Goal: Task Accomplishment & Management: Use online tool/utility

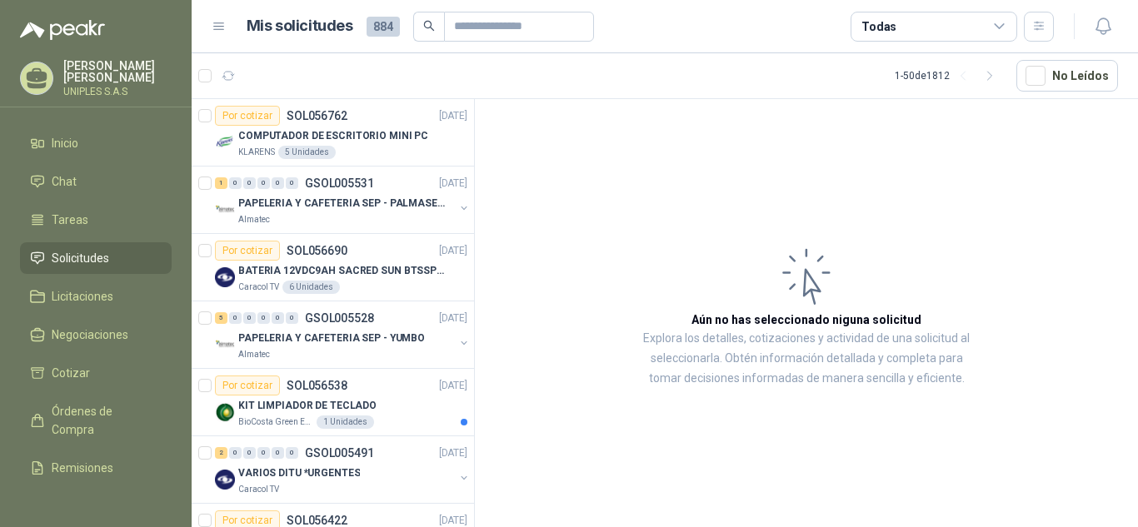
click at [79, 255] on span "Solicitudes" at bounding box center [80, 258] width 57 height 18
click at [331, 114] on p "SOL056762" at bounding box center [317, 116] width 61 height 12
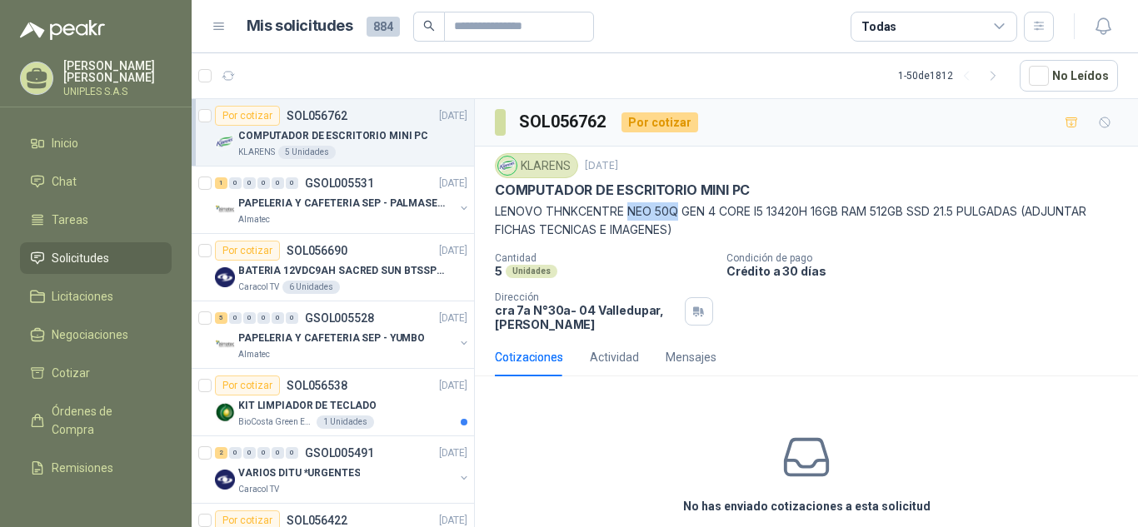
drag, startPoint x: 627, startPoint y: 210, endPoint x: 675, endPoint y: 209, distance: 48.3
click at [675, 209] on p "LENOVO THNKCENTRE NEO 50Q GEN 4 CORE I5 13420H 16GB RAM 512GB SSD 21.5 PULGADAS…" at bounding box center [806, 220] width 623 height 37
copy p "NEO 50Q"
drag, startPoint x: 3, startPoint y: 312, endPoint x: -17, endPoint y: 227, distance: 87.3
click at [0, 227] on html "[PERSON_NAME] UNIPLES S.A.S Inicio Chat Tareas Solicitudes Licitaciones Negocia…" at bounding box center [569, 263] width 1138 height 527
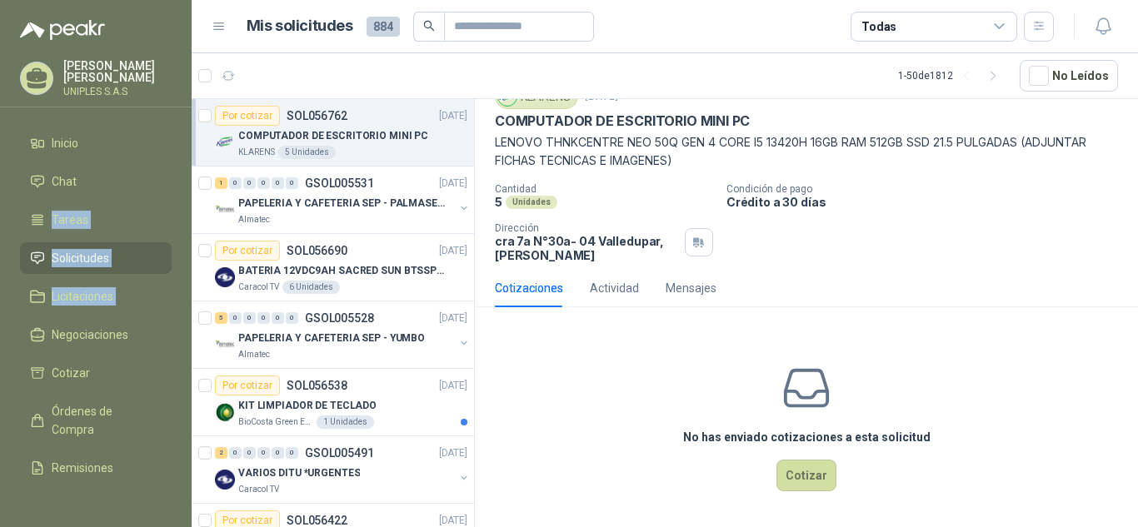
scroll to position [70, 0]
click at [1023, 210] on div "Cantidad 5 Unidades Condición de pago Crédito a 30 días Dirección cra 7a N°30a-…" at bounding box center [806, 222] width 623 height 79
click at [1004, 26] on icon at bounding box center [999, 26] width 15 height 15
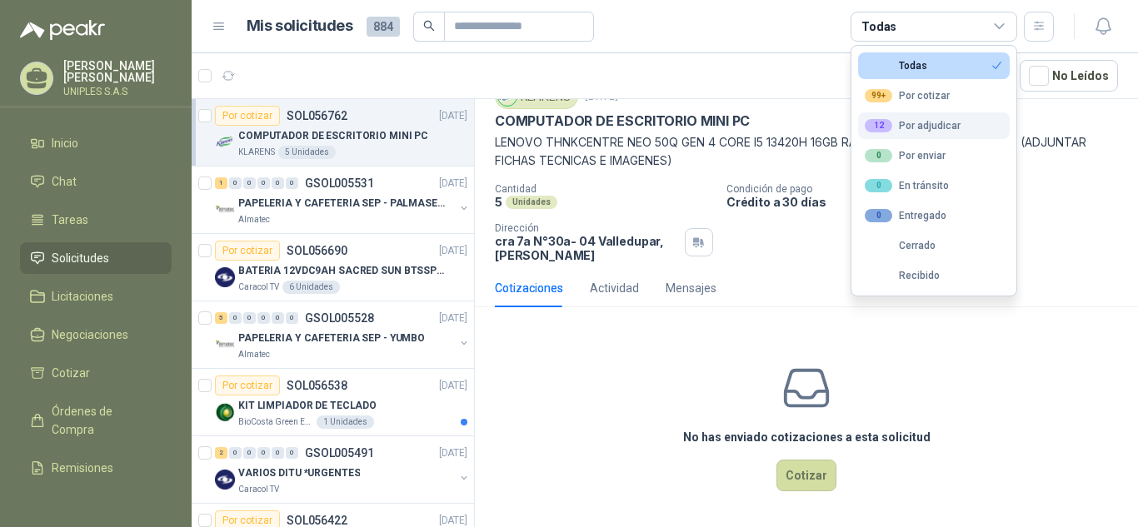
click at [929, 124] on div "12 Por adjudicar" at bounding box center [913, 125] width 96 height 13
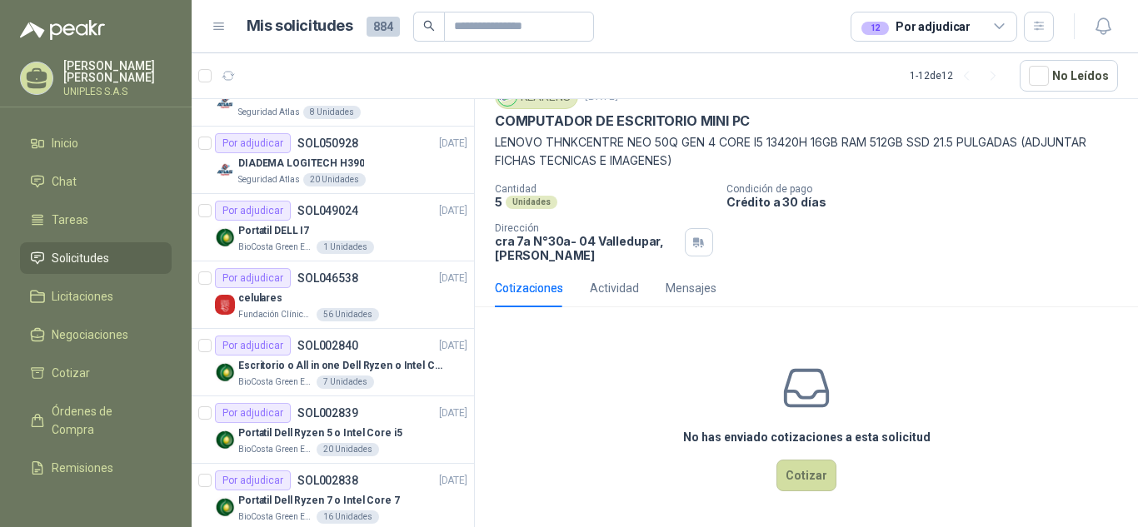
scroll to position [399, 0]
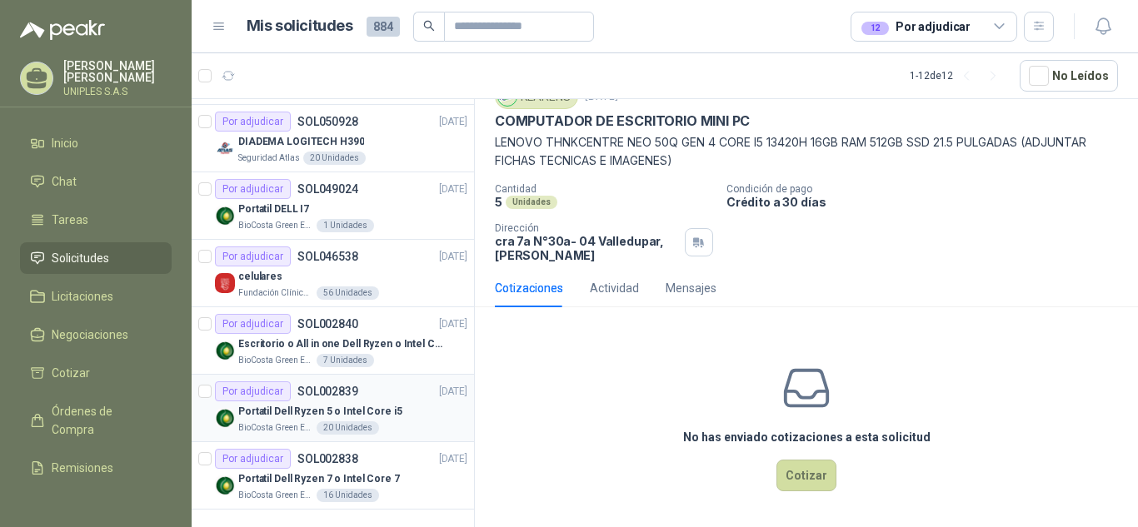
click at [325, 386] on p "SOL002839" at bounding box center [327, 392] width 61 height 12
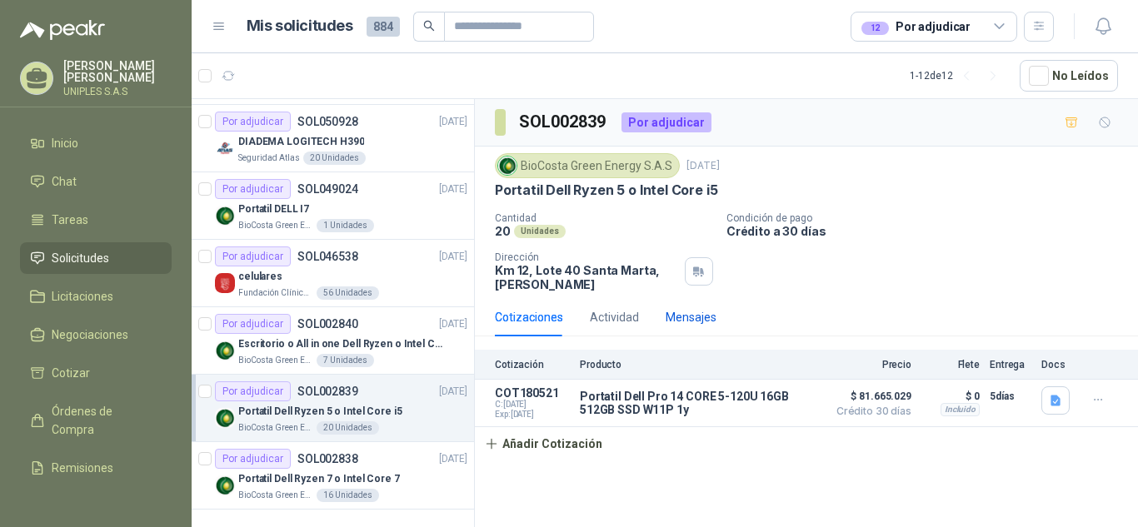
click at [680, 321] on div "Mensajes" at bounding box center [690, 317] width 51 height 18
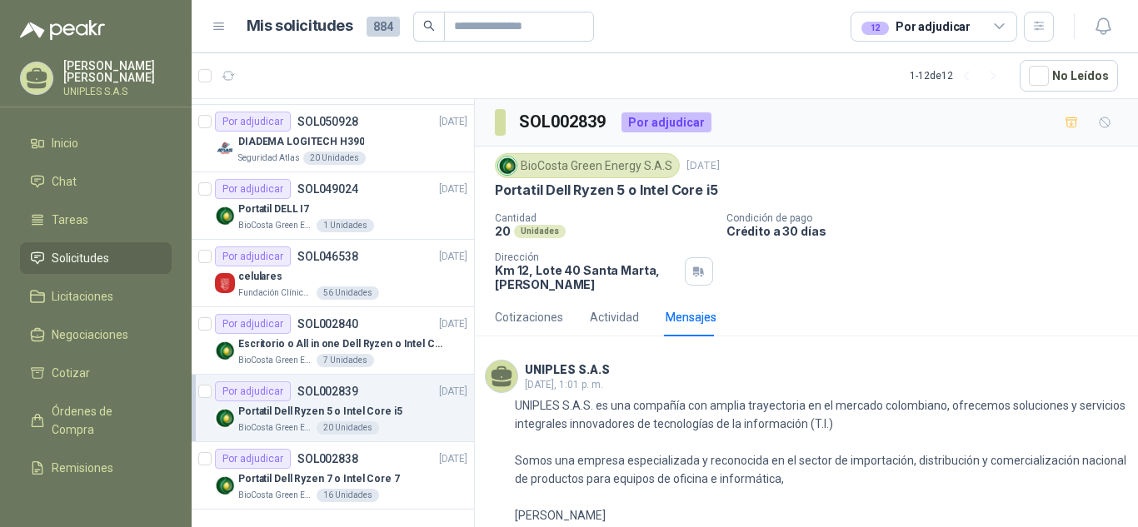
scroll to position [159, 0]
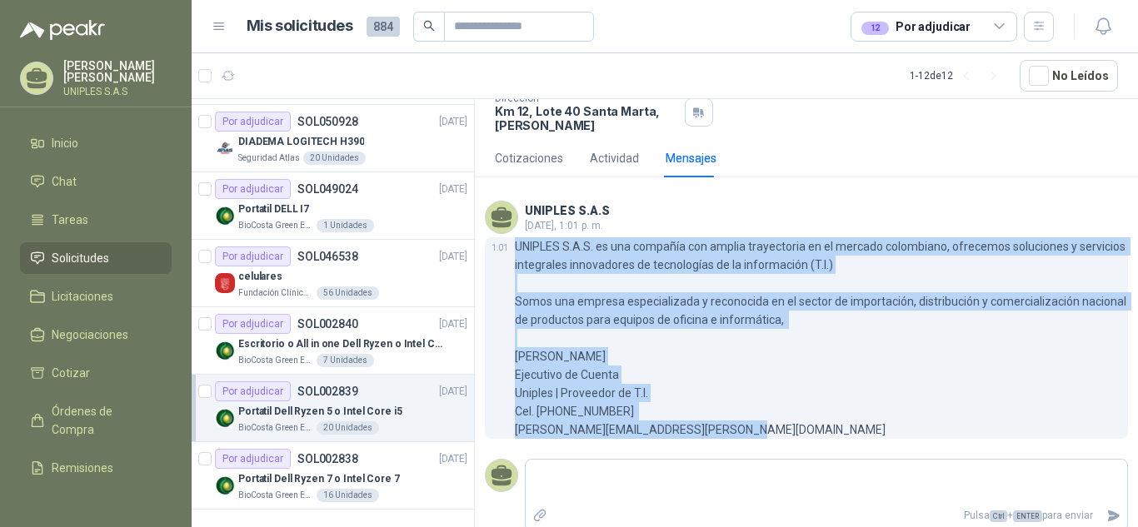
drag, startPoint x: 677, startPoint y: 426, endPoint x: 508, endPoint y: 252, distance: 243.3
click at [508, 252] on div "1:01 UNIPLES S.A.S. es una compañía con amplia trayectoria en el mercado colomb…" at bounding box center [806, 338] width 643 height 202
copy div "UNIPLES S.A.S. es una compañía con amplia trayectoria en el mercado colombiano,…"
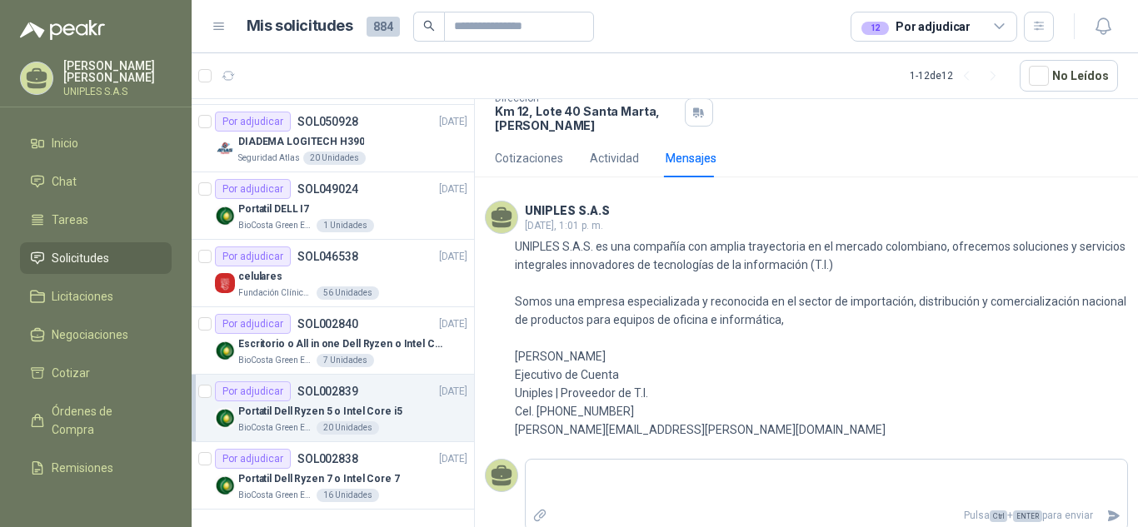
click at [1008, 22] on div "12 Por adjudicar" at bounding box center [933, 27] width 167 height 30
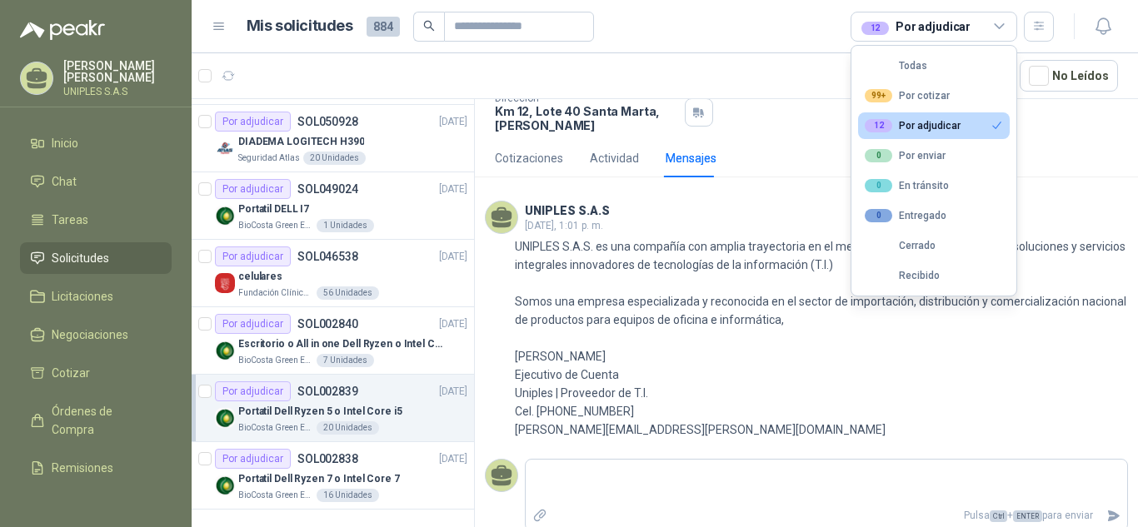
click at [931, 125] on div "12 Por adjudicar" at bounding box center [913, 125] width 96 height 13
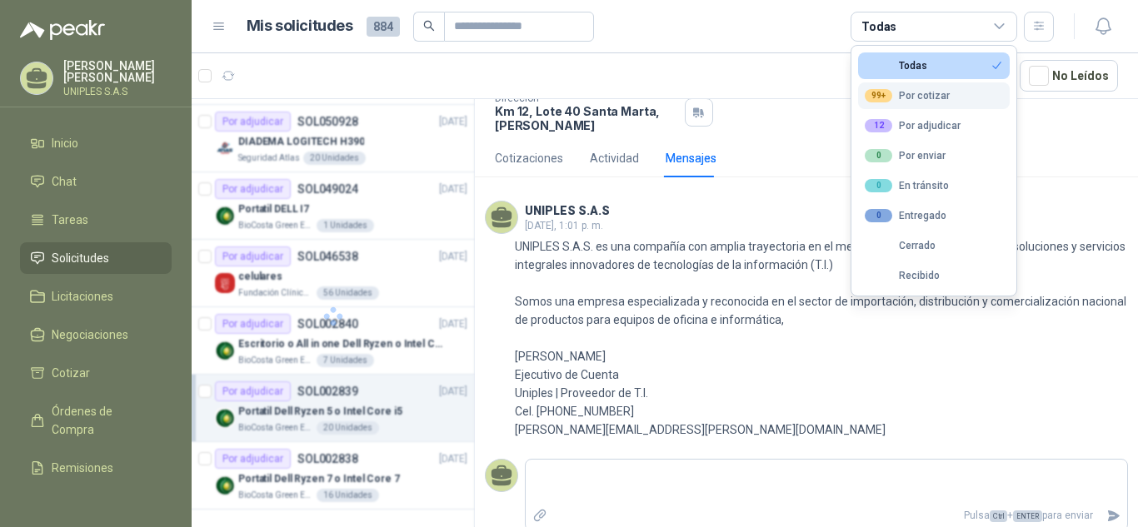
click at [918, 92] on div "99+ Por cotizar" at bounding box center [907, 95] width 85 height 13
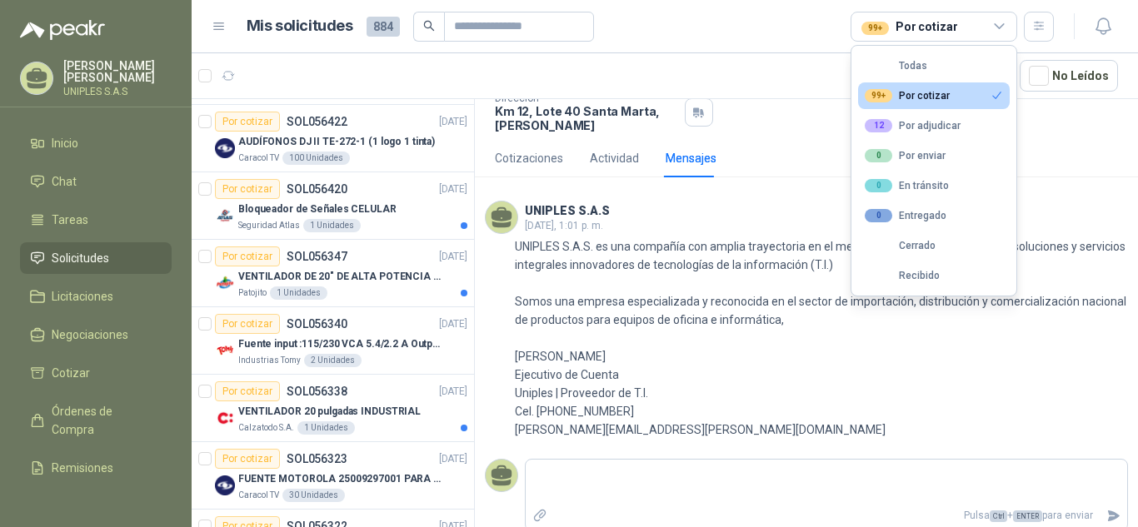
click at [920, 96] on div "99+ Por cotizar" at bounding box center [907, 95] width 85 height 13
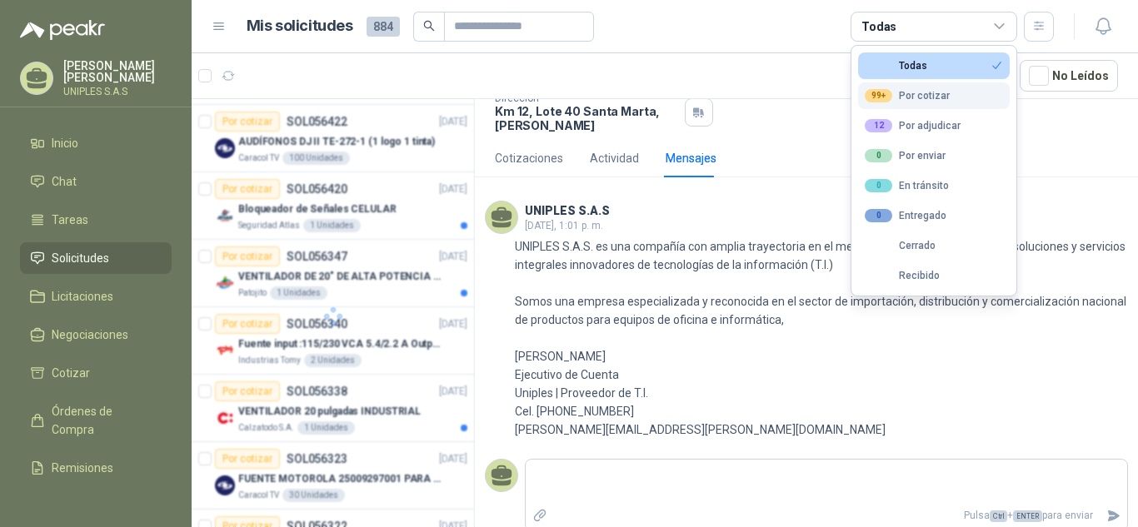
click at [920, 96] on div "99+ Por cotizar" at bounding box center [907, 95] width 85 height 13
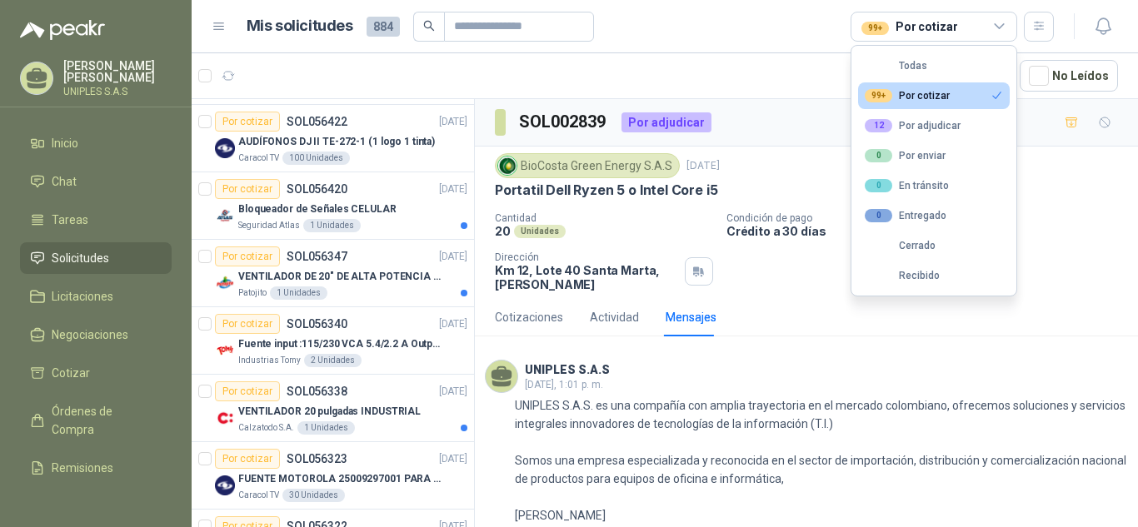
scroll to position [0, 0]
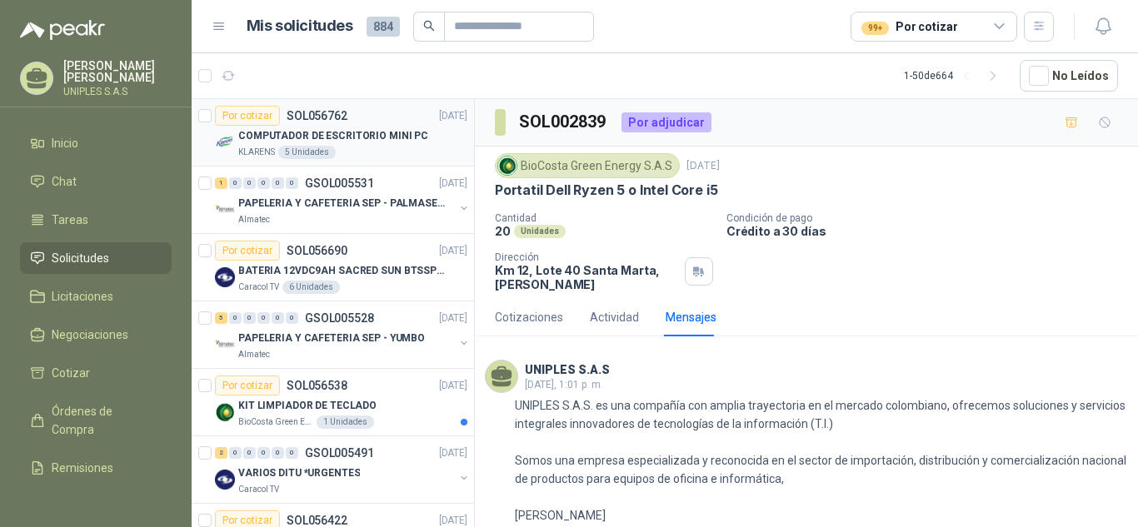
click at [321, 110] on p "SOL056762" at bounding box center [317, 116] width 61 height 12
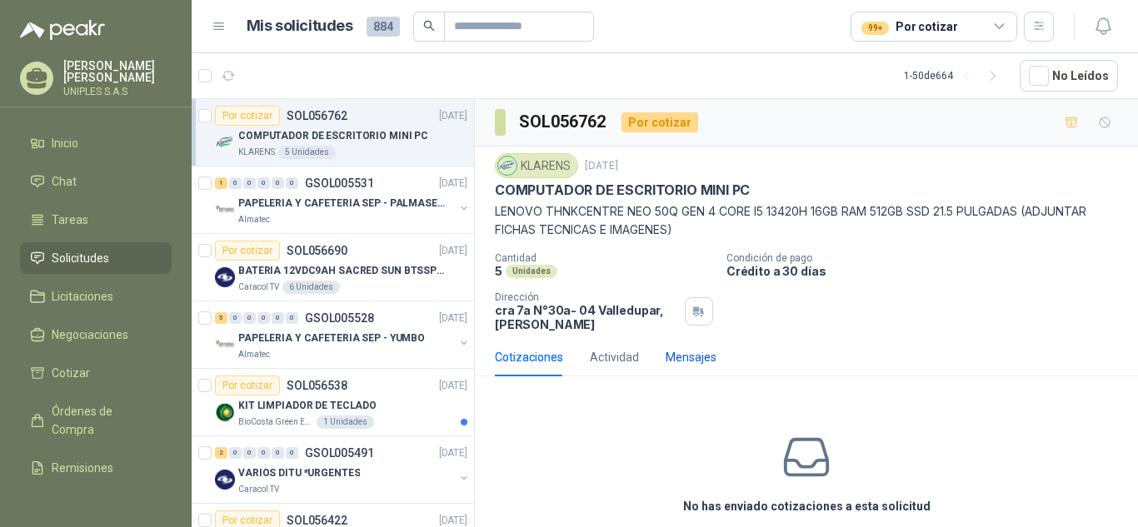
click at [686, 351] on div "Mensajes" at bounding box center [690, 357] width 51 height 18
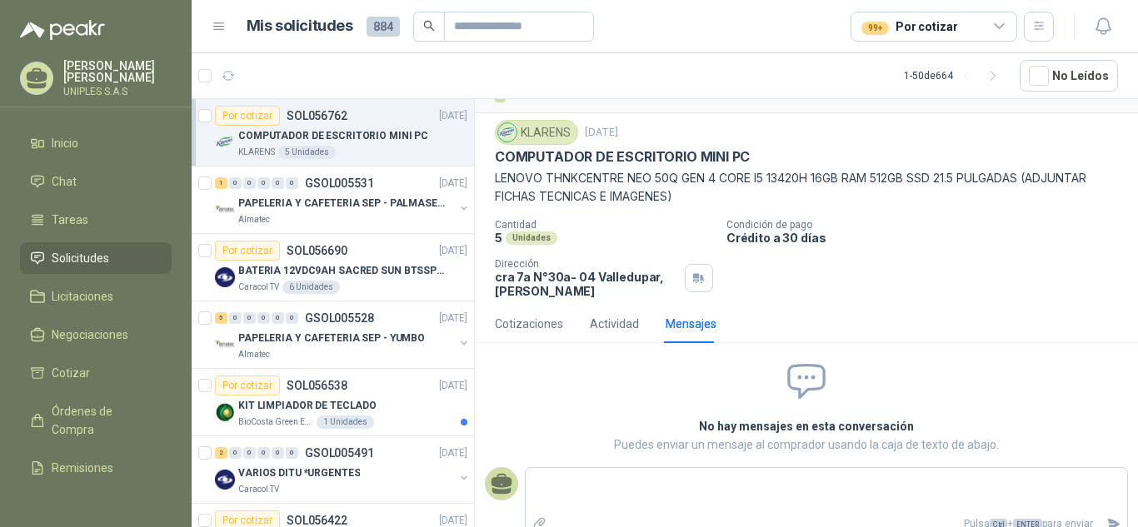
scroll to position [50, 0]
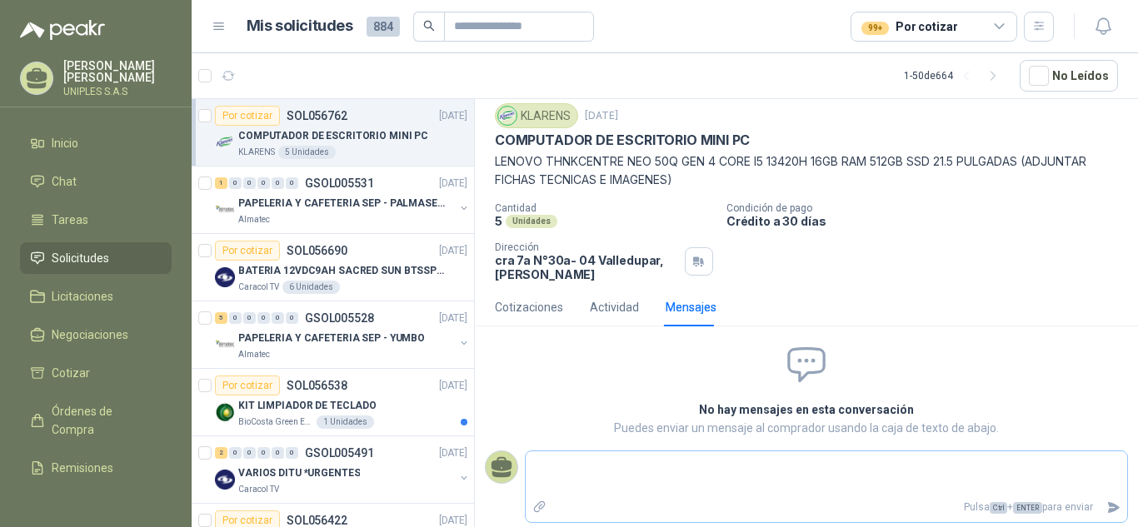
type textarea "**********"
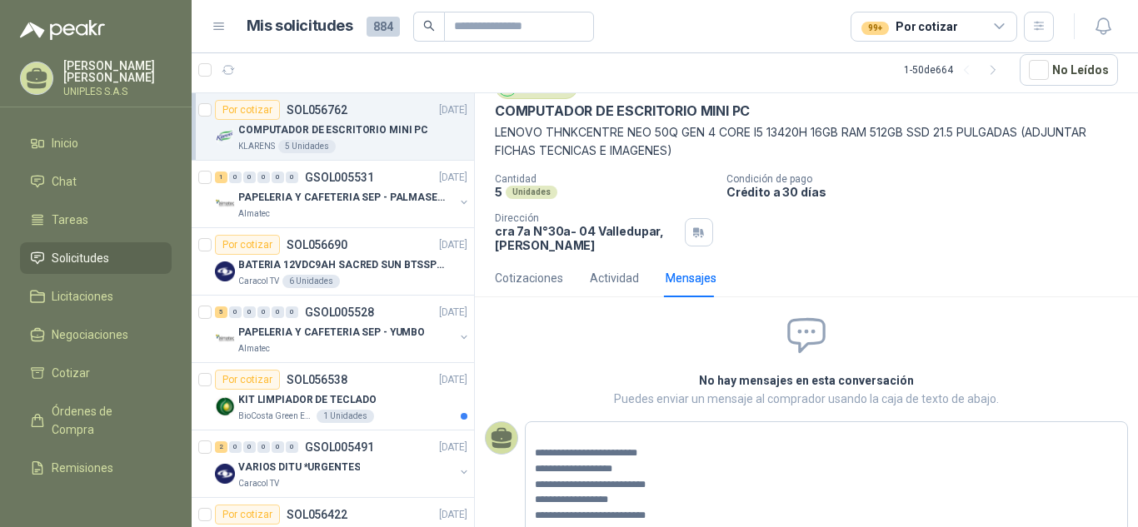
scroll to position [113, 0]
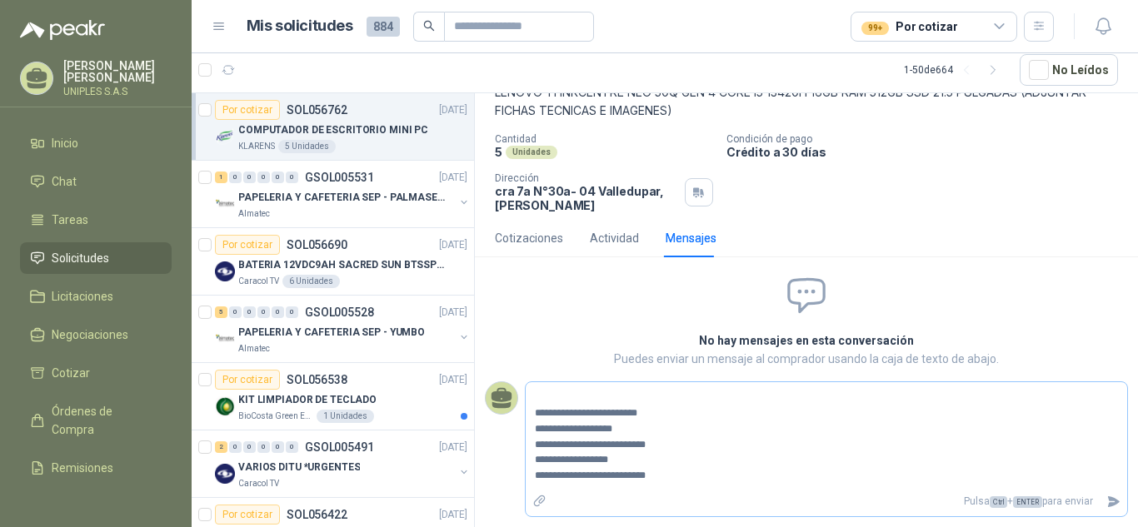
type textarea "**********"
click at [541, 498] on icon "Adjuntar archivos" at bounding box center [539, 501] width 15 height 15
click at [0, 0] on input "file" at bounding box center [0, 0] width 0 height 0
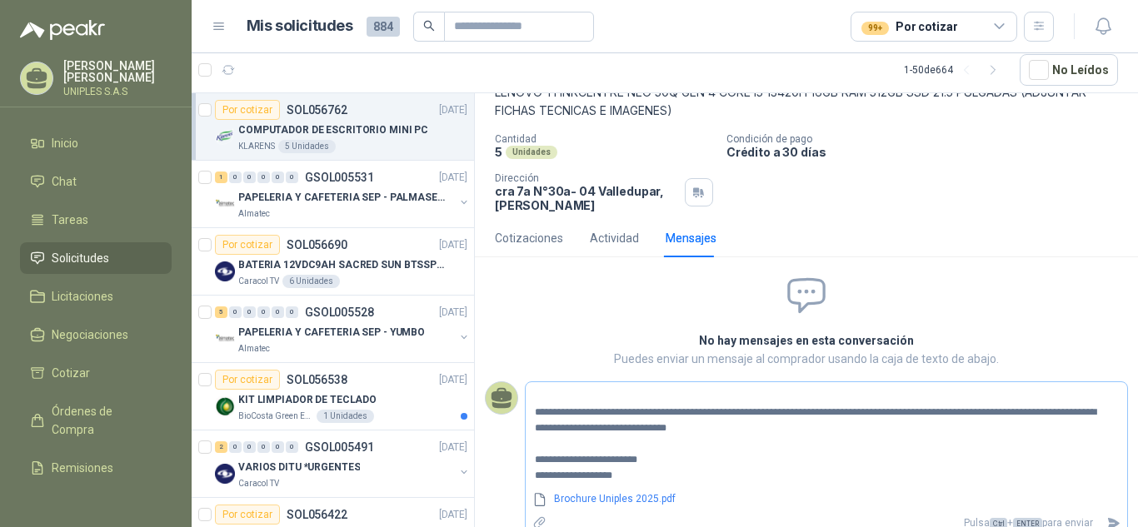
scroll to position [0, 0]
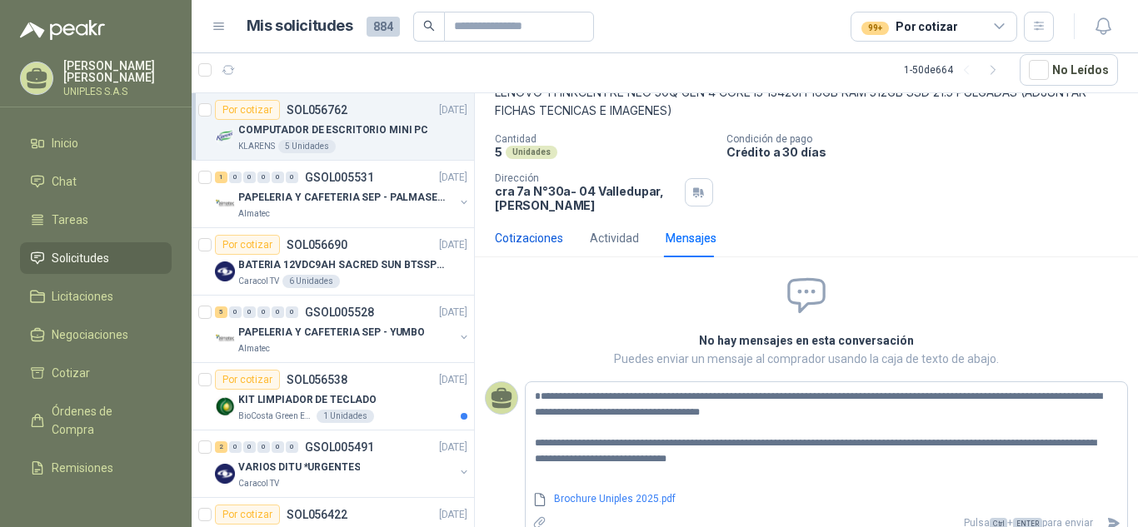
click at [542, 234] on div "Cotizaciones" at bounding box center [529, 238] width 68 height 18
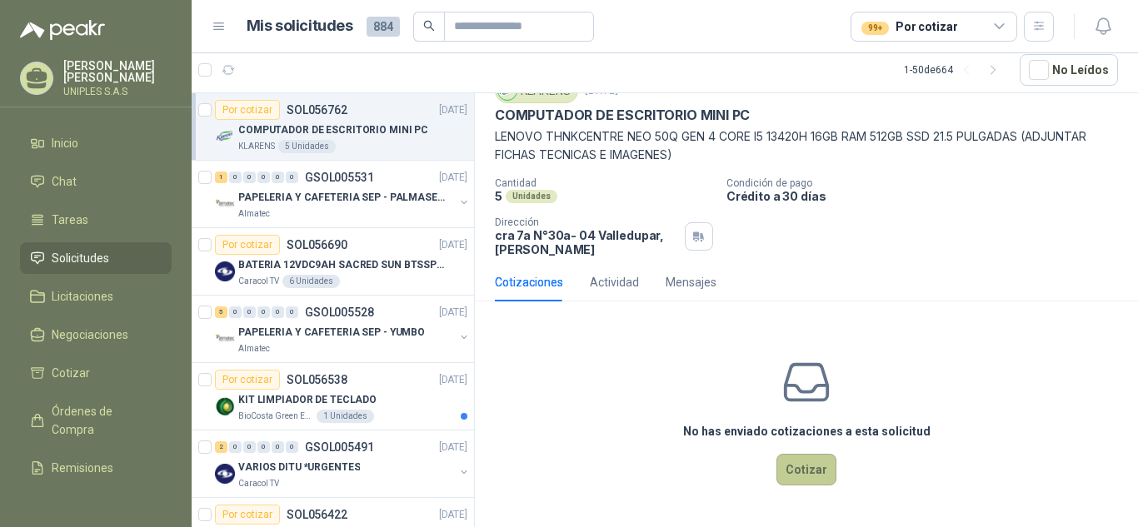
click at [796, 462] on button "Cotizar" at bounding box center [806, 470] width 60 height 32
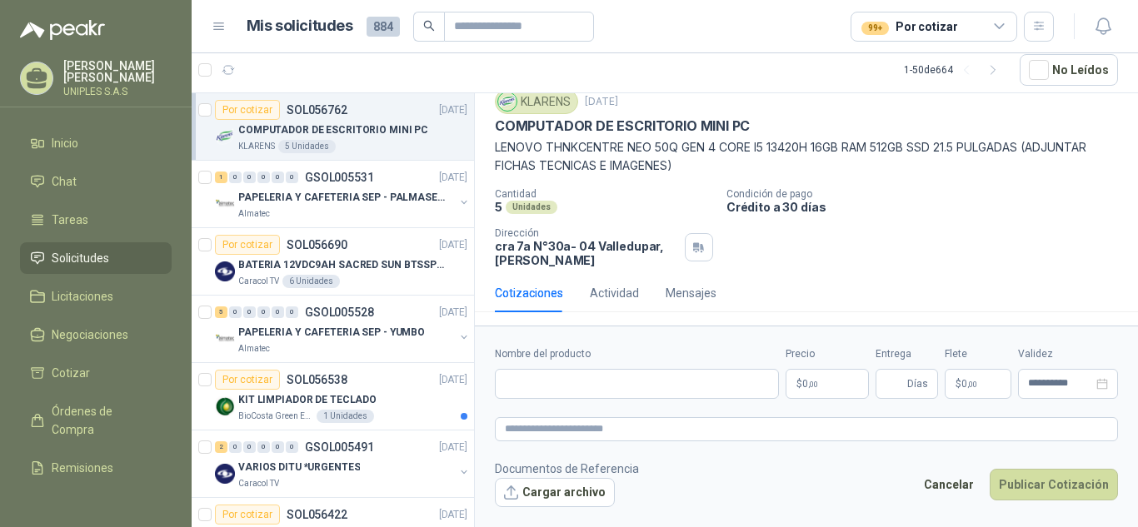
scroll to position [58, 0]
click at [684, 283] on div "Mensajes" at bounding box center [690, 293] width 51 height 38
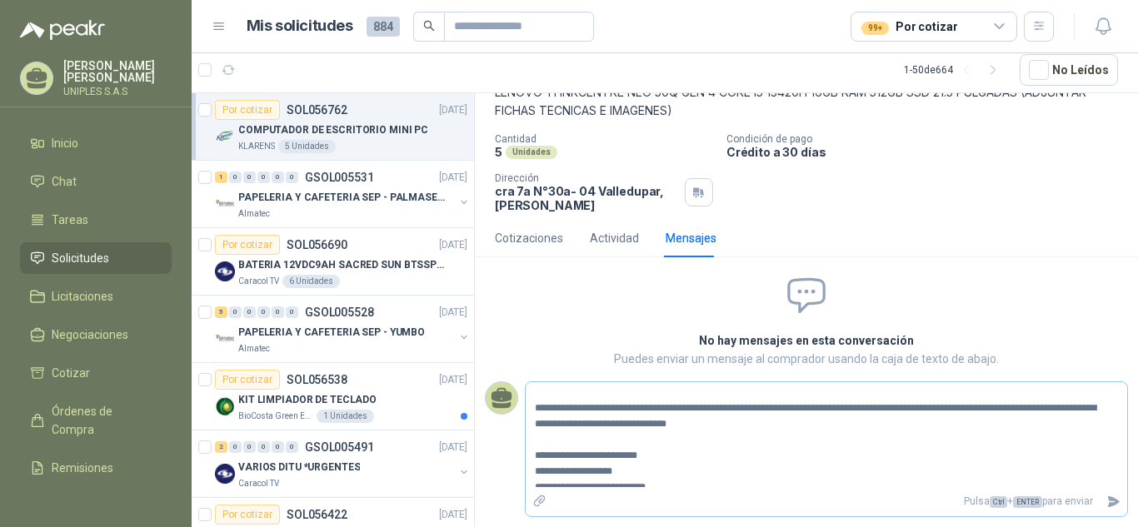
scroll to position [93, 0]
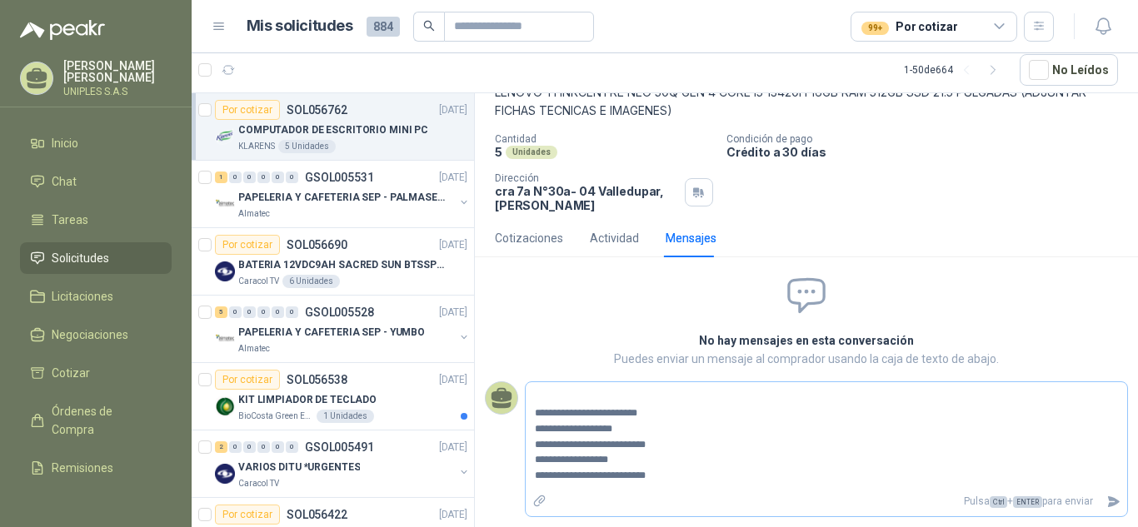
click at [542, 499] on icon "Adjuntar archivos" at bounding box center [540, 502] width 12 height 12
click at [0, 0] on input "file" at bounding box center [0, 0] width 0 height 0
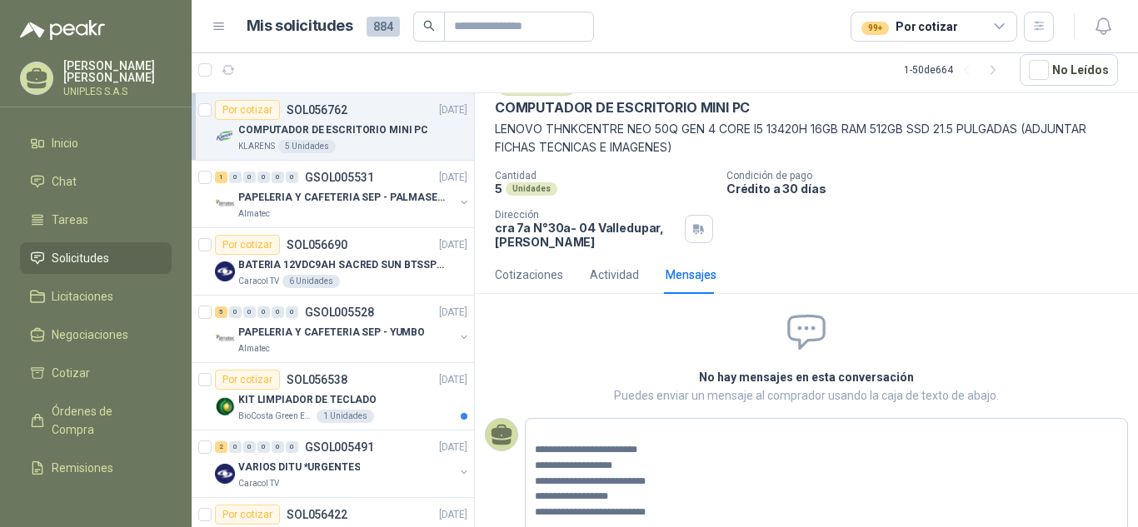
scroll to position [113, 0]
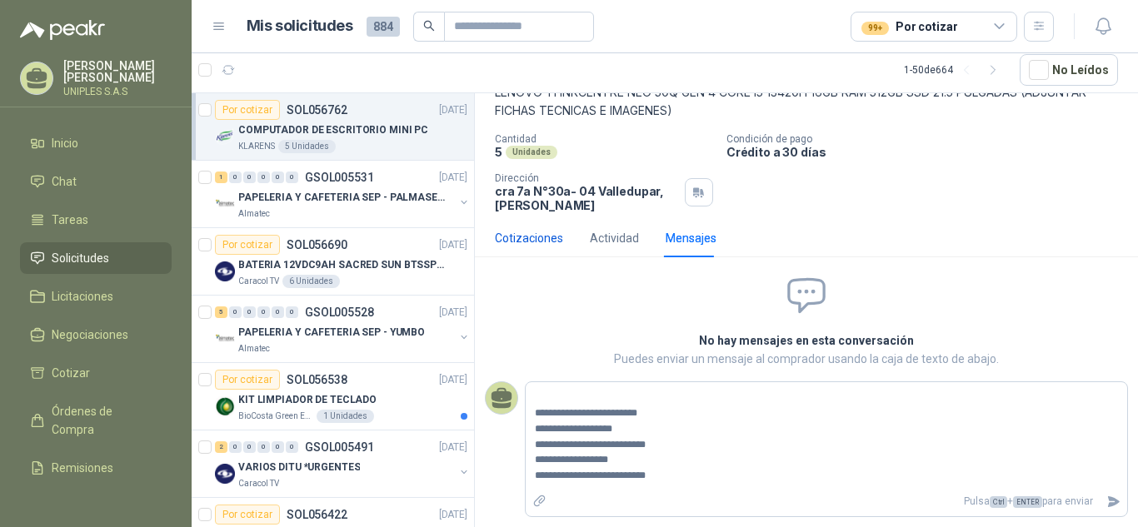
click at [531, 244] on div "Cotizaciones" at bounding box center [529, 238] width 68 height 18
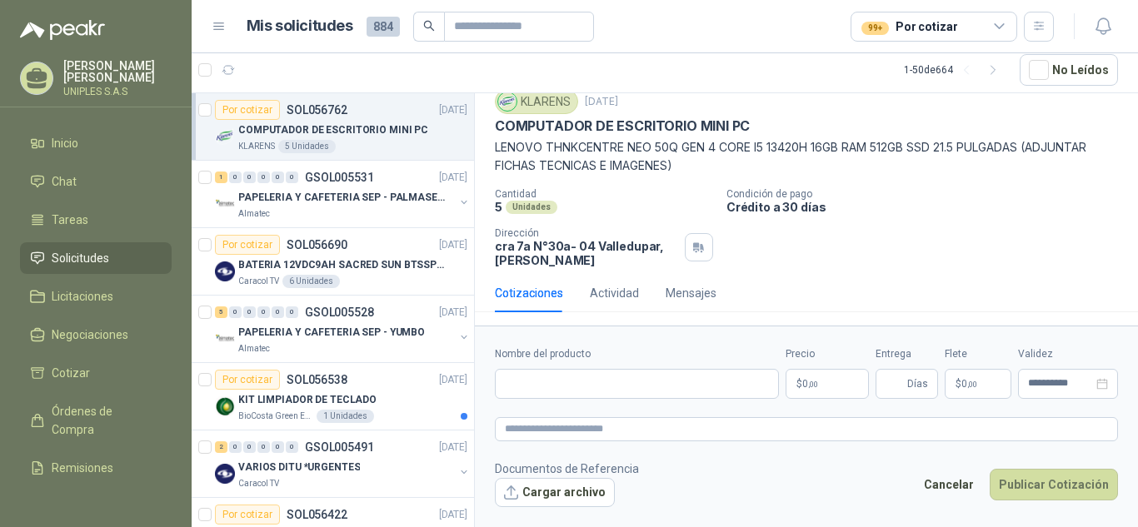
scroll to position [58, 0]
click at [643, 426] on textarea at bounding box center [806, 429] width 623 height 24
paste textarea "**********"
type textarea "**********"
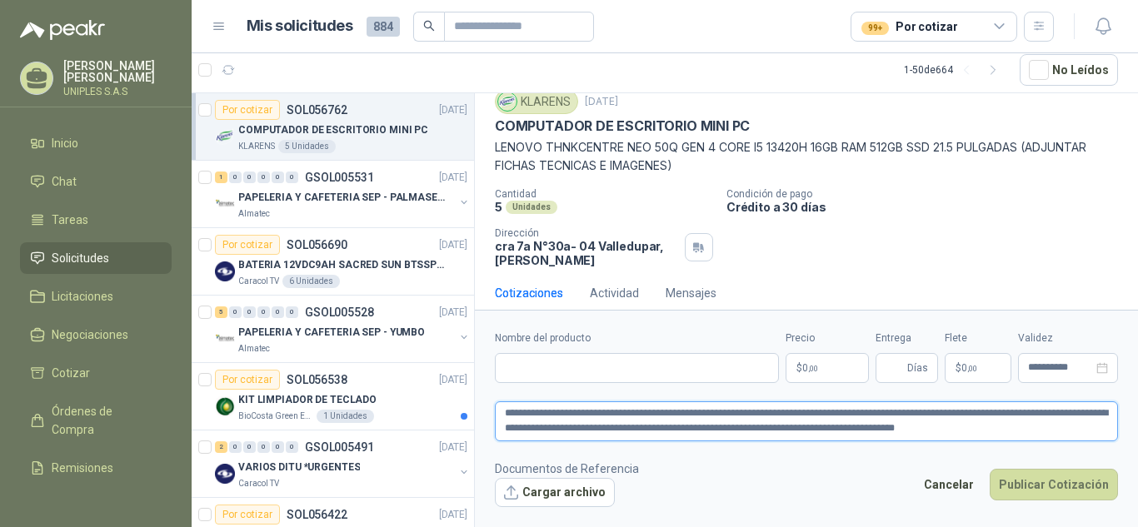
type textarea "**********"
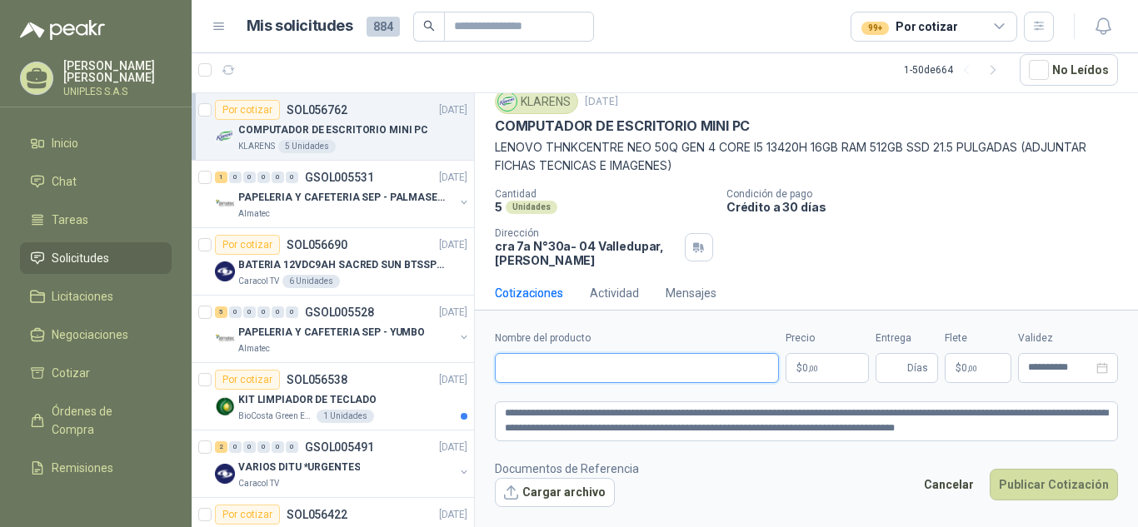
drag, startPoint x: 518, startPoint y: 373, endPoint x: 519, endPoint y: 385, distance: 11.7
click at [518, 373] on input "Nombre del producto" at bounding box center [637, 368] width 284 height 30
paste input "**********"
type input "**********"
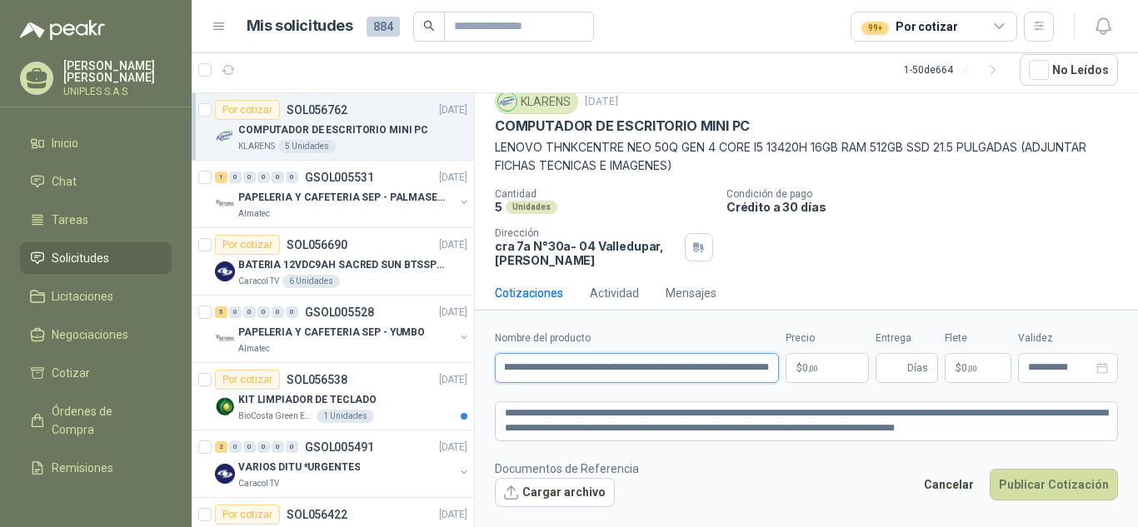
scroll to position [0, 0]
click at [702, 292] on div "Mensajes" at bounding box center [690, 293] width 51 height 18
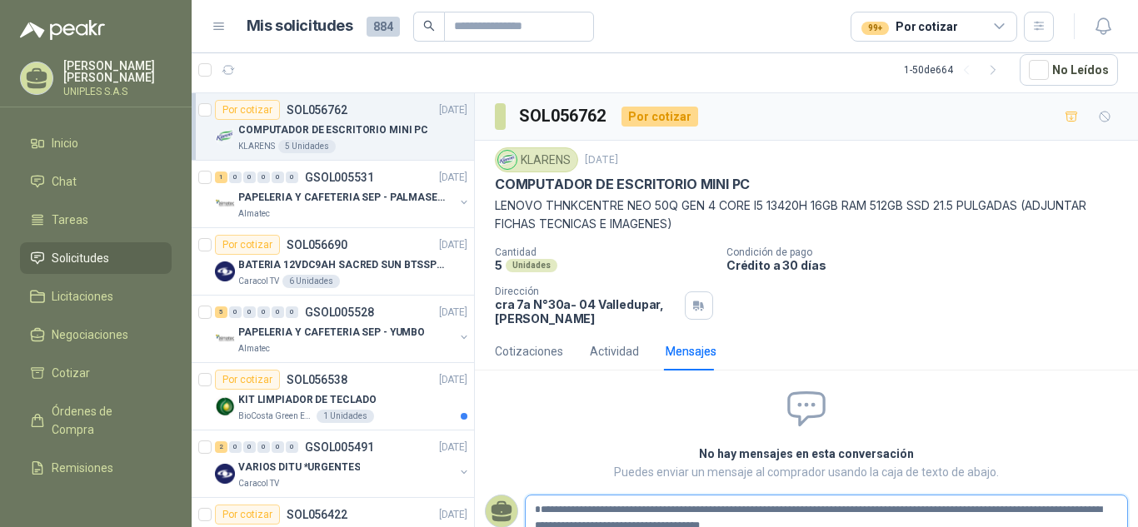
type textarea "**********"
click at [546, 350] on div "Cotizaciones" at bounding box center [529, 351] width 68 height 18
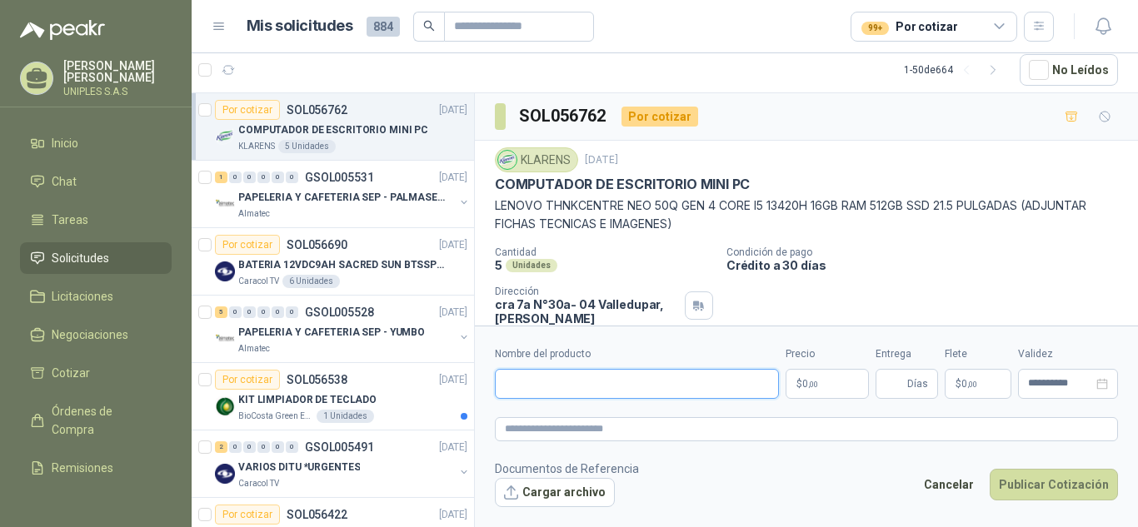
click at [670, 383] on input "Nombre del producto" at bounding box center [637, 384] width 284 height 30
click at [576, 381] on input "Nombre del producto" at bounding box center [637, 384] width 284 height 30
paste input "**********"
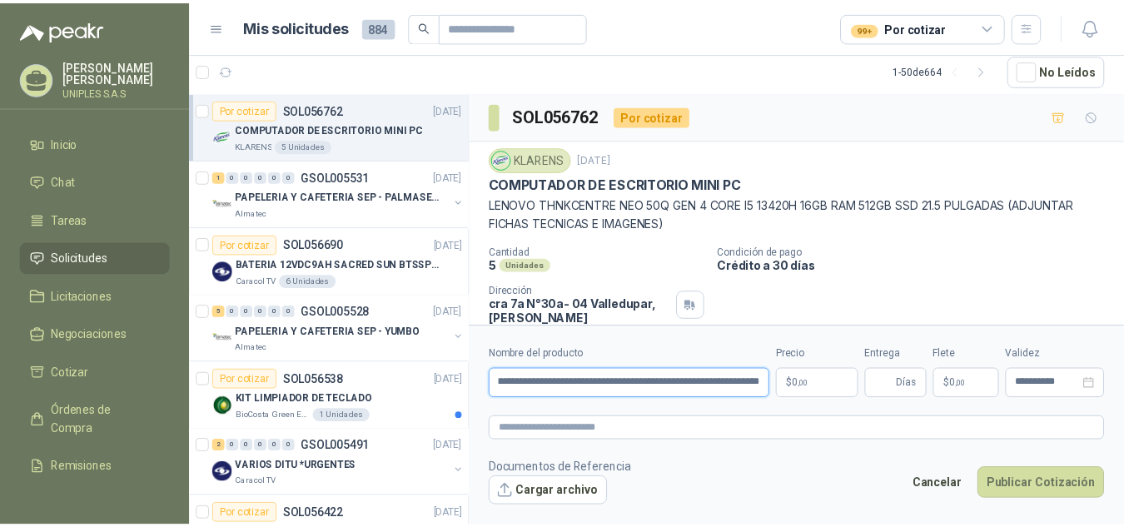
scroll to position [0, 133]
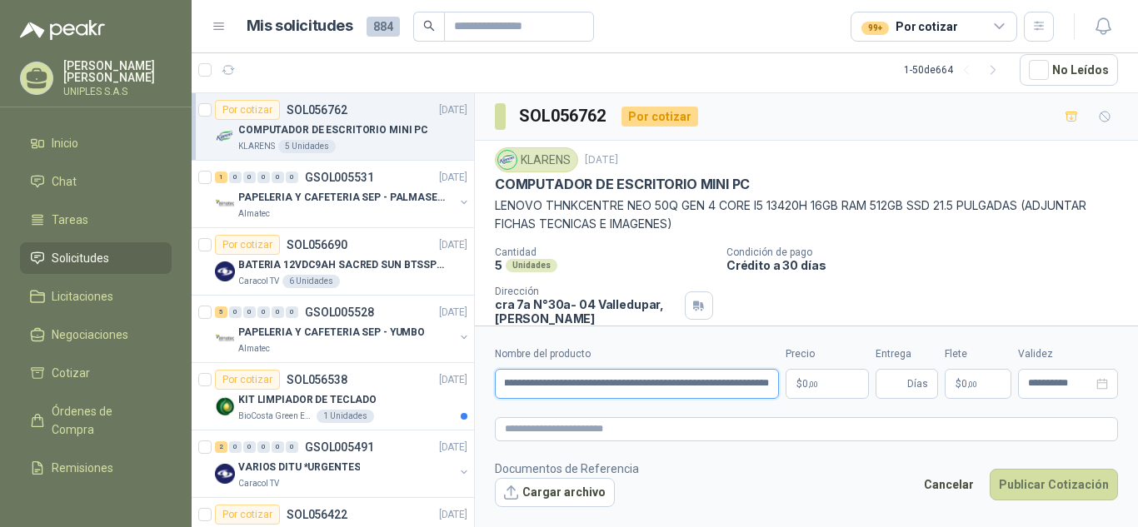
type input "**********"
click at [830, 380] on body "[PERSON_NAME] UNIPLES S.A.S Inicio Chat Tareas Solicitudes Licitaciones Negocia…" at bounding box center [569, 263] width 1138 height 527
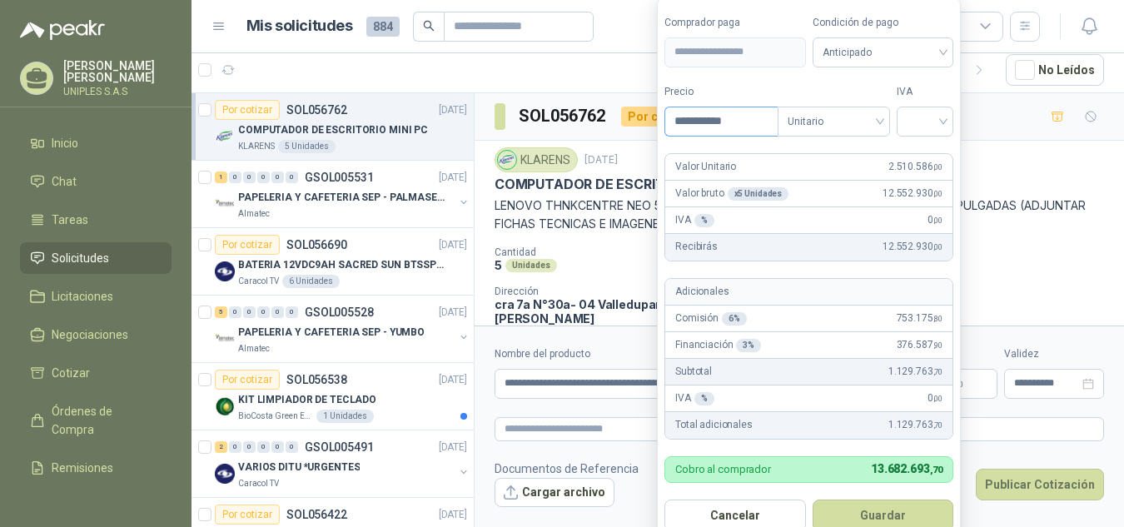
type input "**********"
click at [916, 57] on span "Anticipado" at bounding box center [884, 52] width 122 height 25
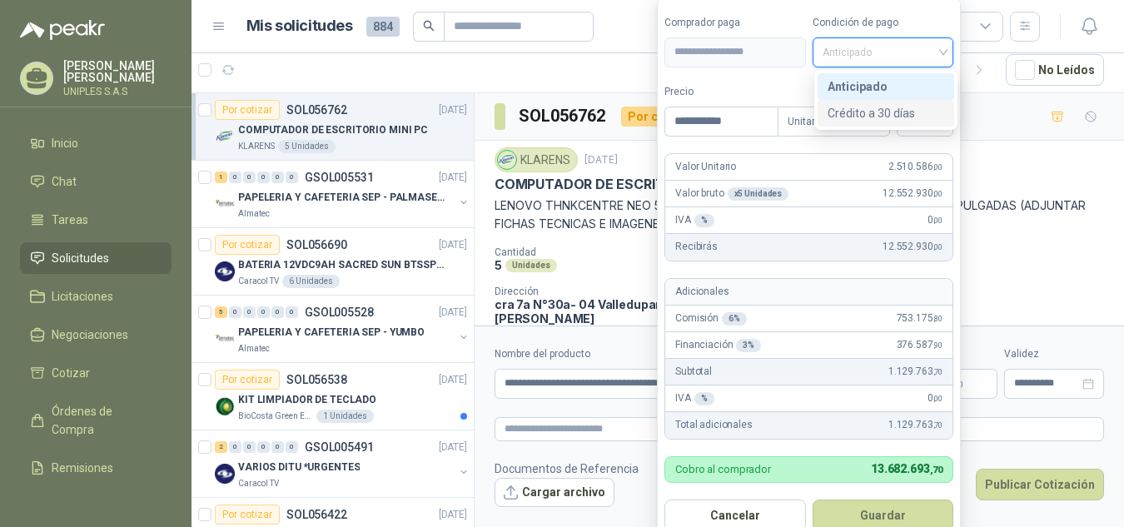
click at [885, 112] on div "Crédito a 30 días" at bounding box center [886, 113] width 117 height 18
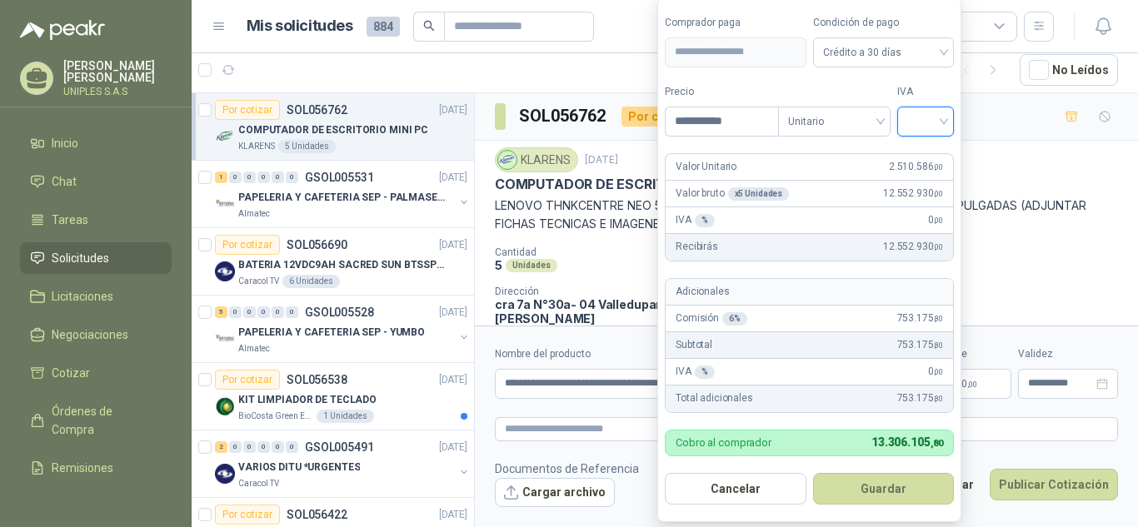
click at [934, 118] on input "search" at bounding box center [925, 119] width 37 height 25
click at [920, 156] on div "19%" at bounding box center [929, 156] width 31 height 18
click at [893, 492] on button "Guardar" at bounding box center [886, 489] width 143 height 32
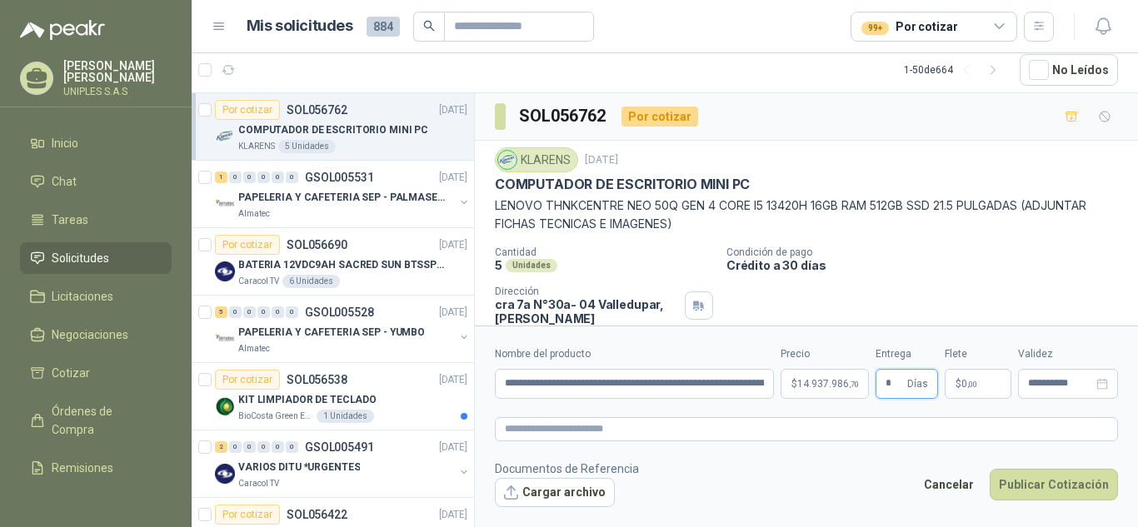
type input "*"
click at [996, 119] on div "SOL056762 Por cotizar" at bounding box center [806, 116] width 663 height 47
click at [1087, 384] on input "**********" at bounding box center [1060, 383] width 65 height 11
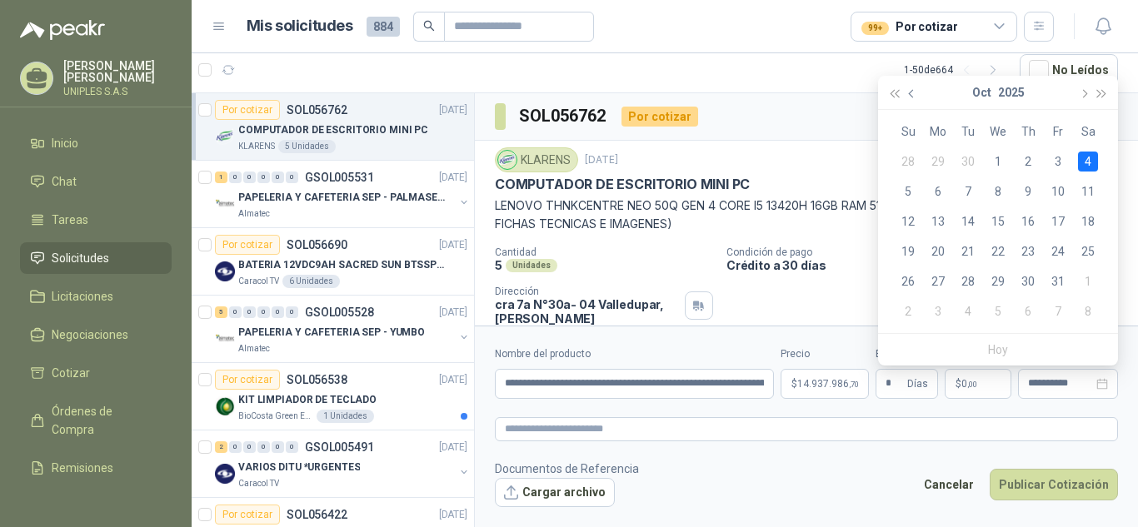
click at [907, 93] on button "button" at bounding box center [912, 92] width 18 height 33
type input "**********"
click at [965, 248] on div "23" at bounding box center [968, 252] width 20 height 20
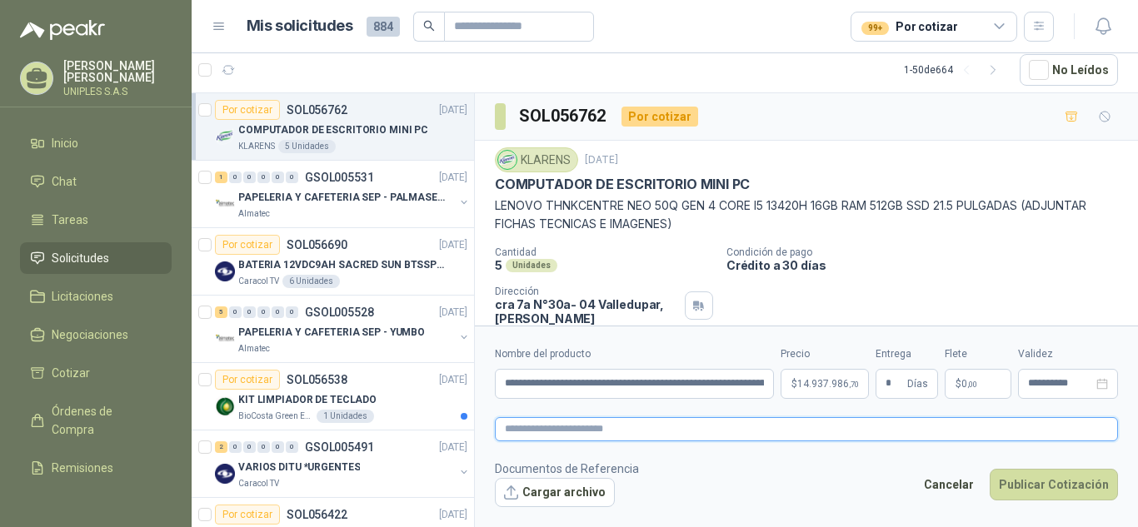
click at [656, 433] on textarea at bounding box center [806, 429] width 623 height 24
paste textarea "**********"
type textarea "**********"
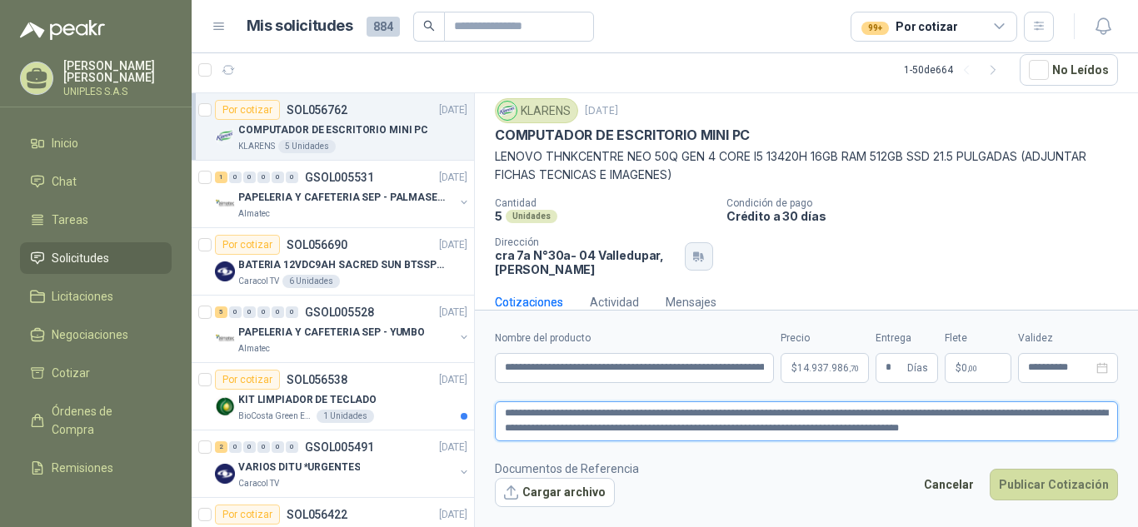
scroll to position [74, 0]
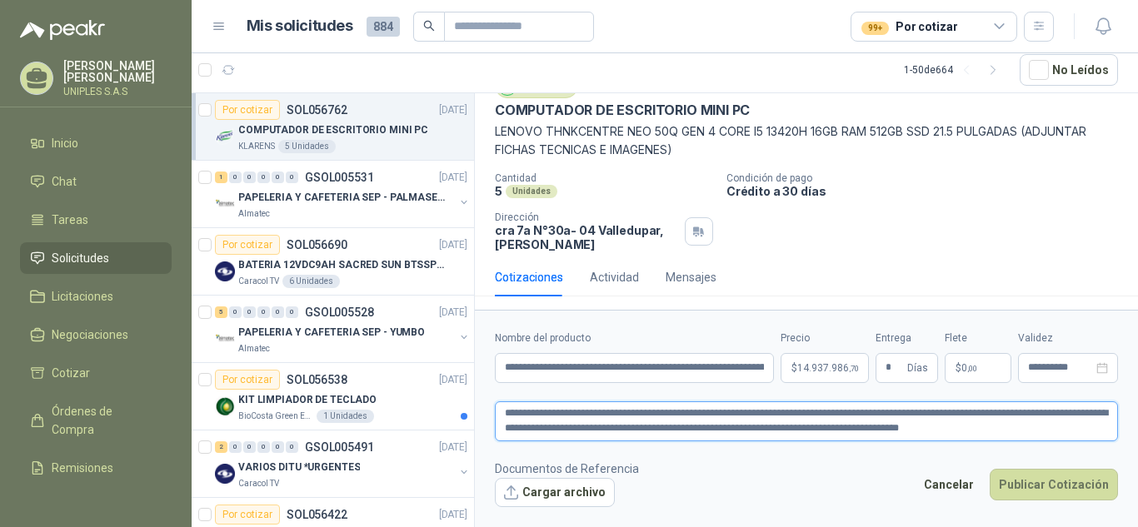
type textarea "**********"
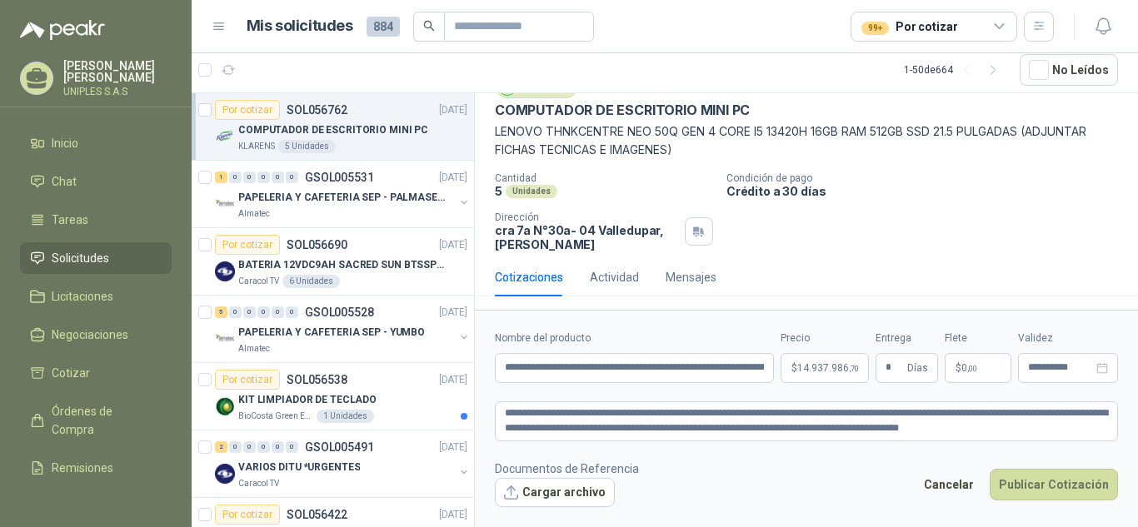
click at [946, 216] on div "Cantidad 5 Unidades Condición de pago Crédito a 30 días Dirección cra 7a N°30a-…" at bounding box center [806, 211] width 623 height 79
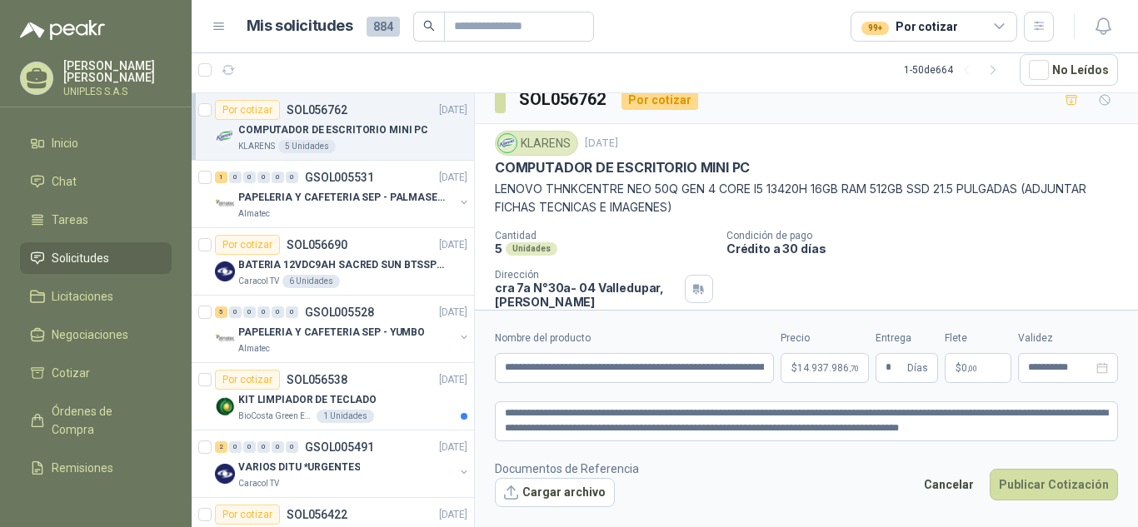
scroll to position [13, 0]
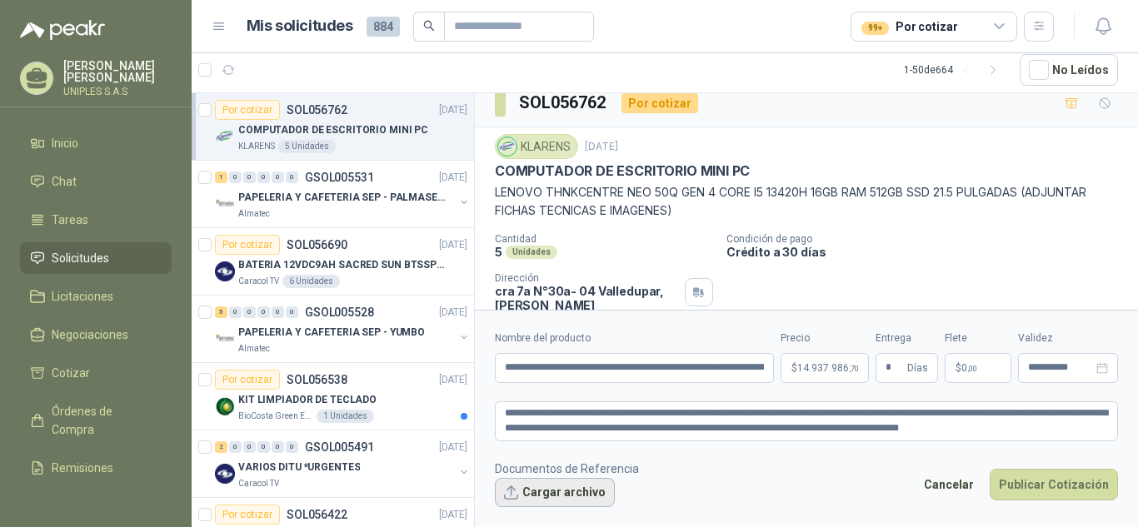
click at [568, 496] on button "Cargar archivo" at bounding box center [555, 493] width 120 height 30
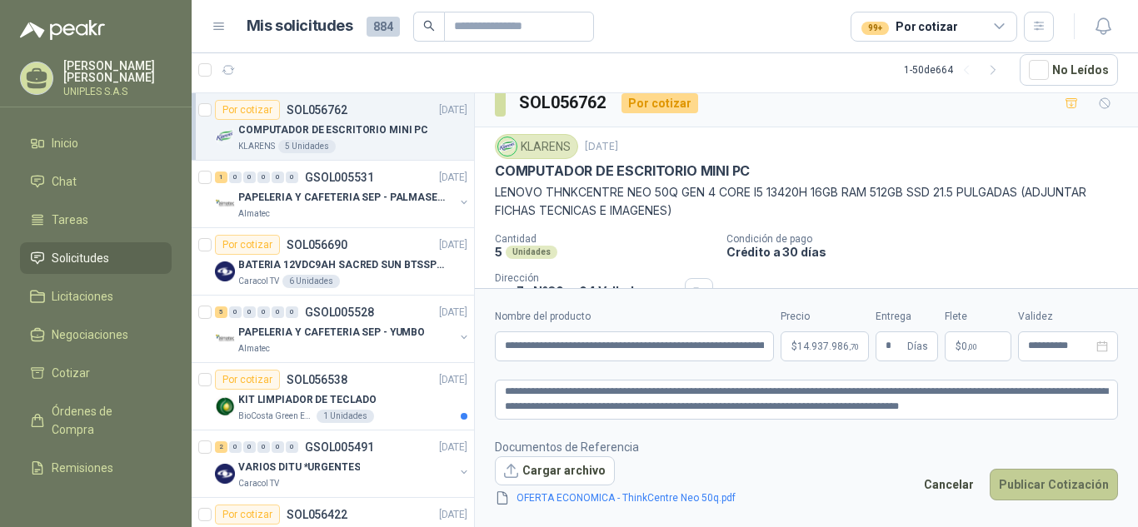
click at [1058, 484] on button "Publicar Cotización" at bounding box center [1053, 485] width 128 height 32
click at [509, 389] on textarea "**********" at bounding box center [806, 400] width 623 height 40
type textarea "**********"
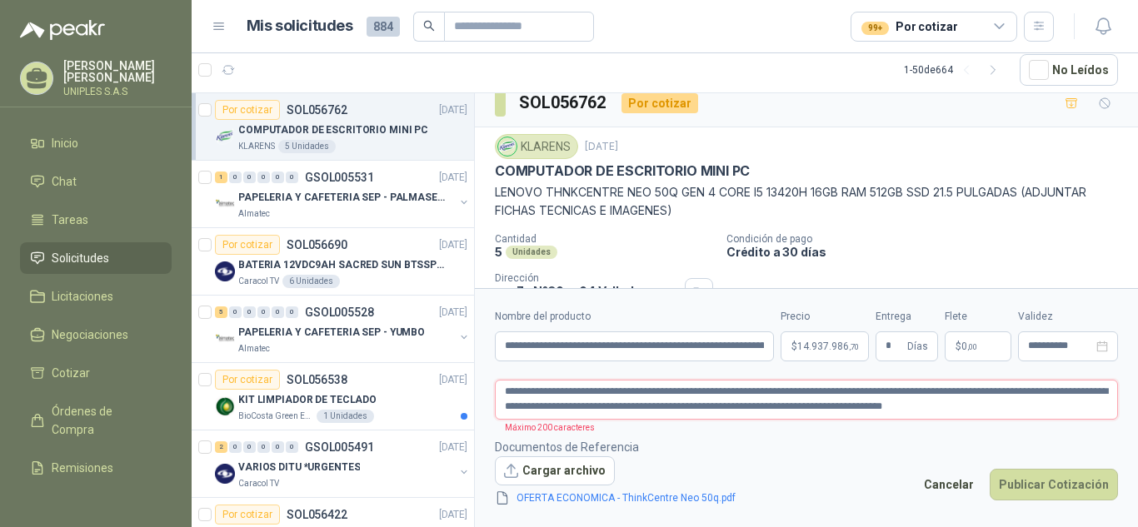
type textarea "**********"
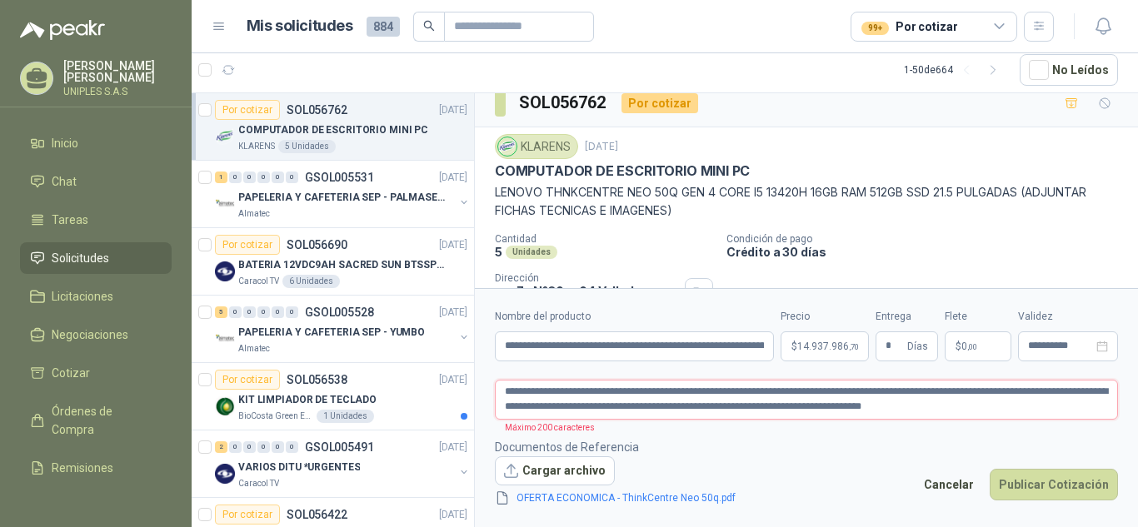
type textarea "**********"
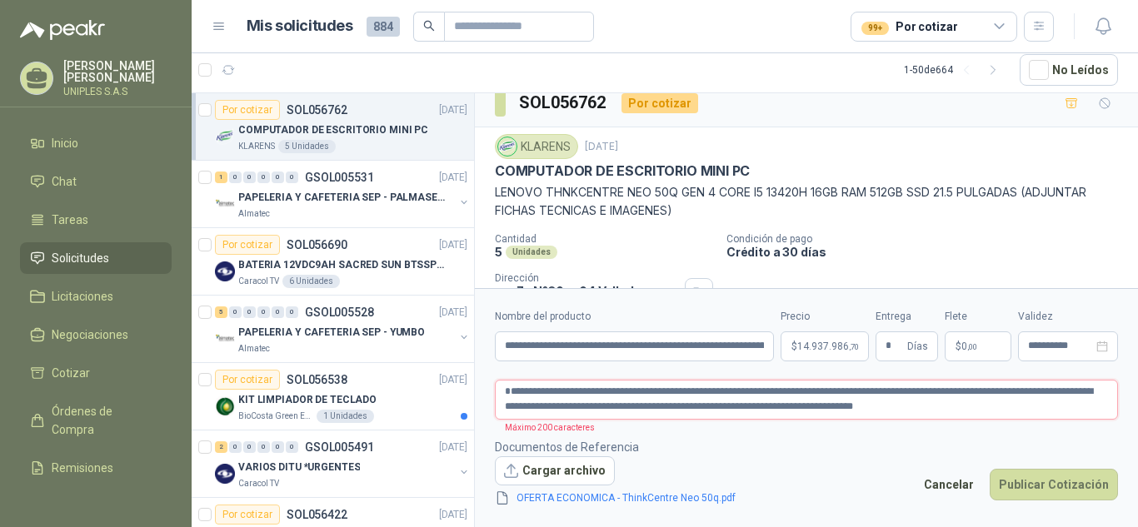
type textarea "**********"
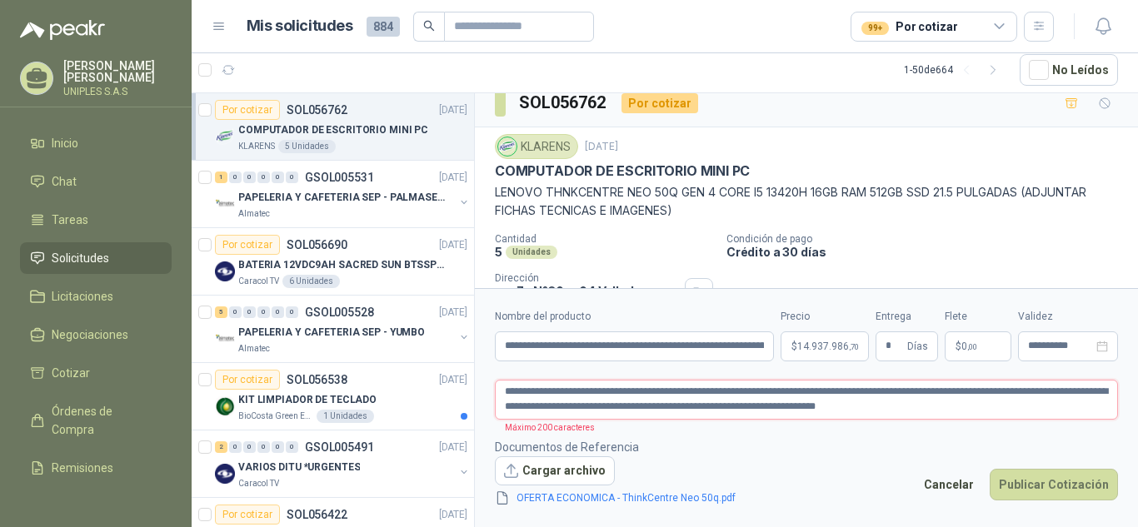
type textarea "**********"
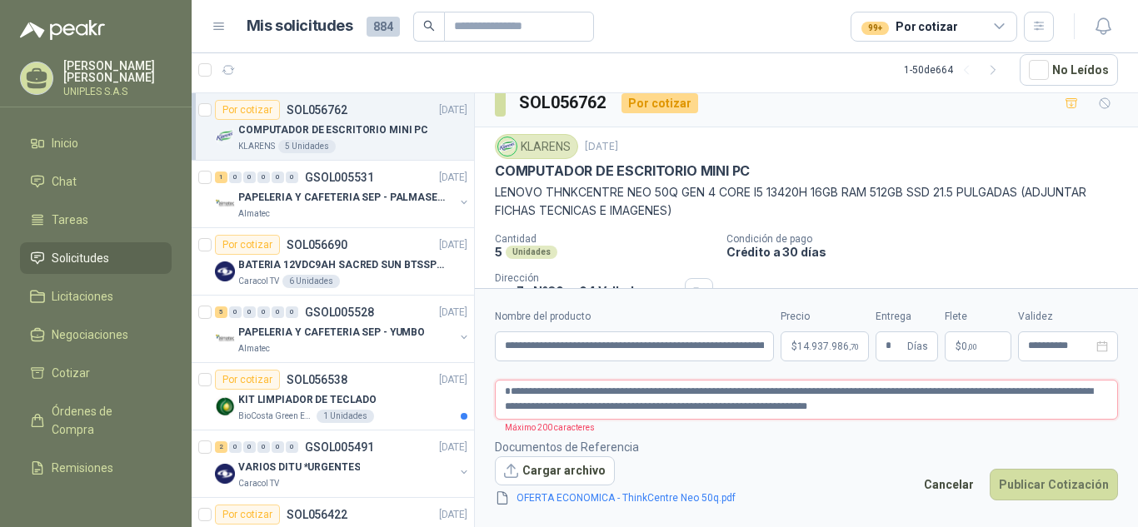
type textarea "**********"
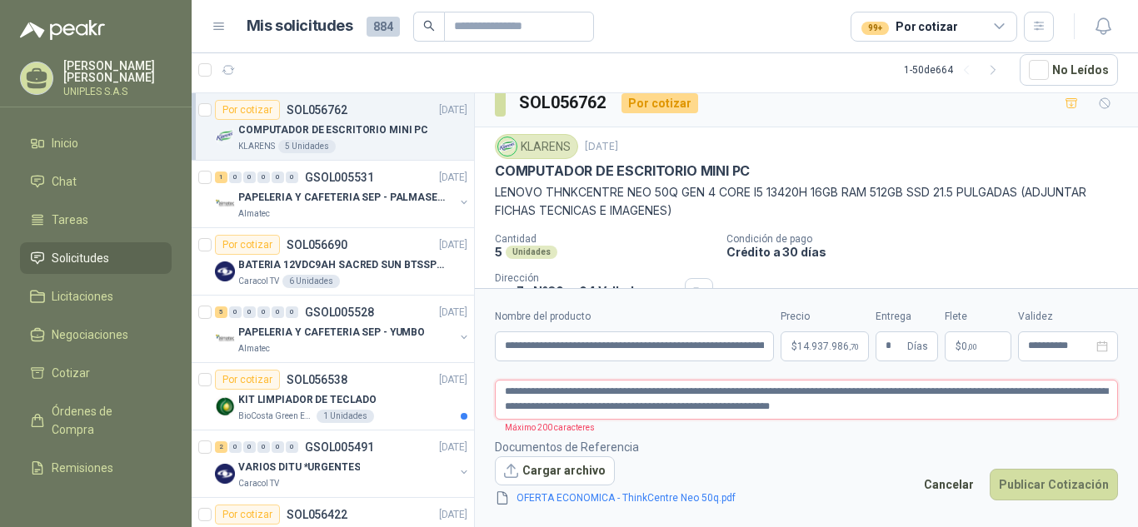
type textarea "**********"
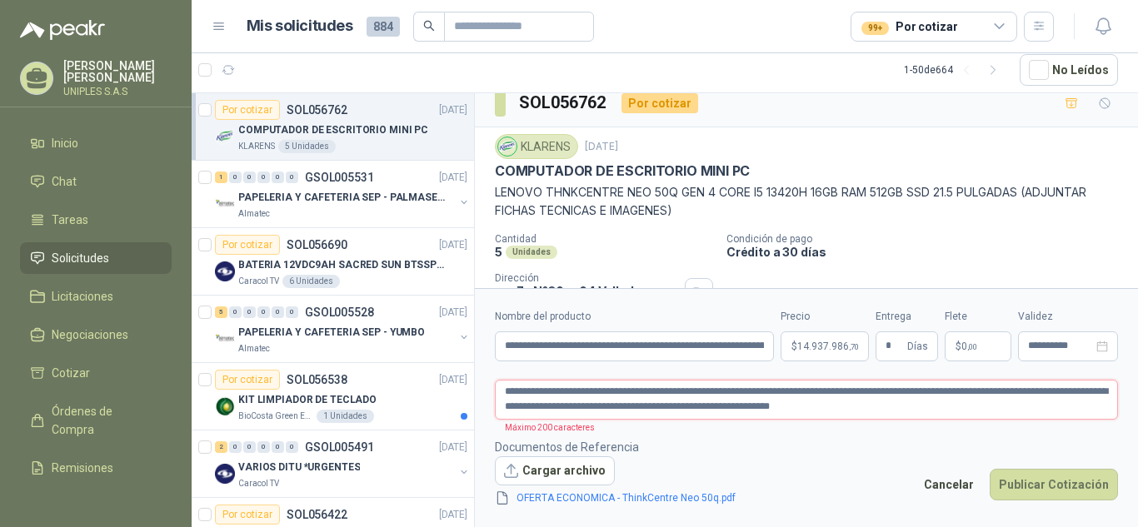
type textarea "**********"
drag, startPoint x: 867, startPoint y: 404, endPoint x: 386, endPoint y: 387, distance: 480.9
click at [386, 387] on div "Por cotizar SOL056762 [DATE] COMPUTADOR DE ESCRITORIO MINI PC KLARENS 5 Unidade…" at bounding box center [665, 309] width 946 height 435
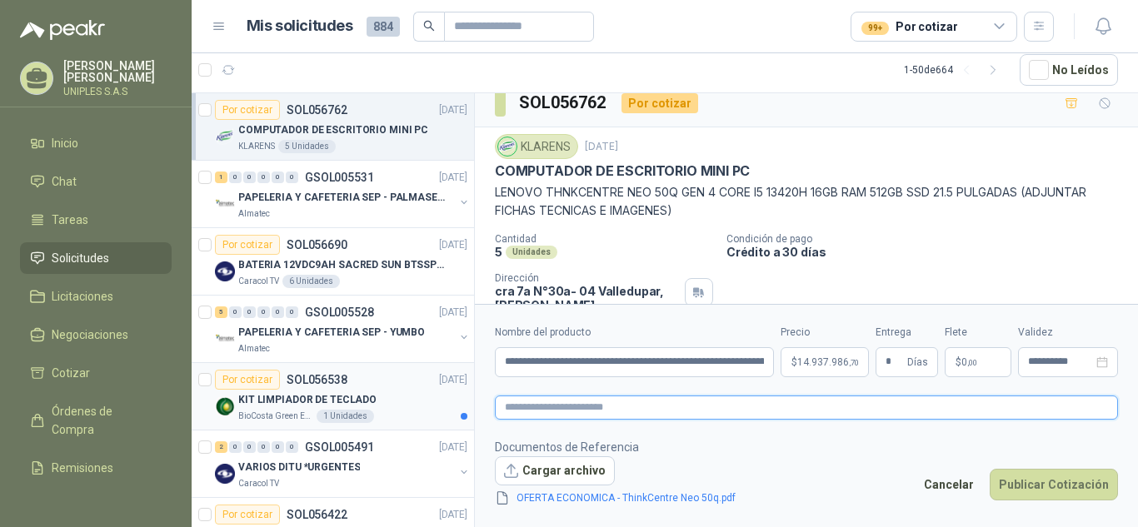
paste textarea "**********"
type textarea "**********"
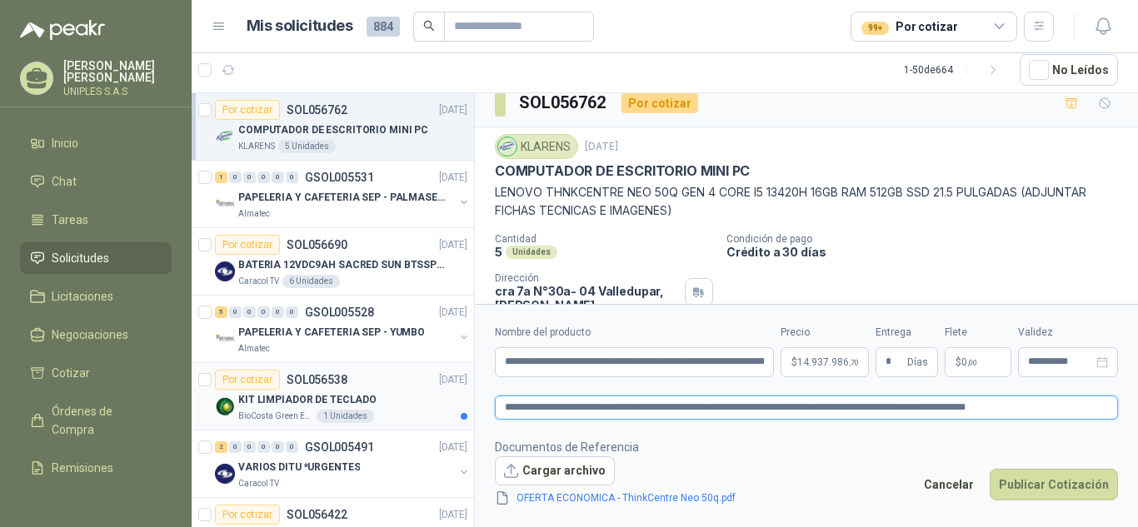
type textarea "**********"
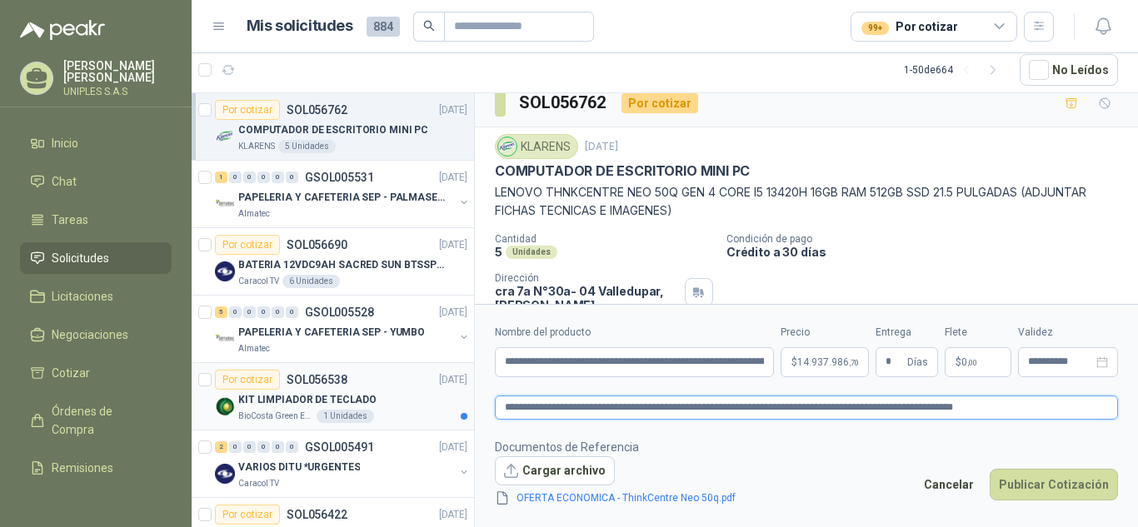
type textarea "**********"
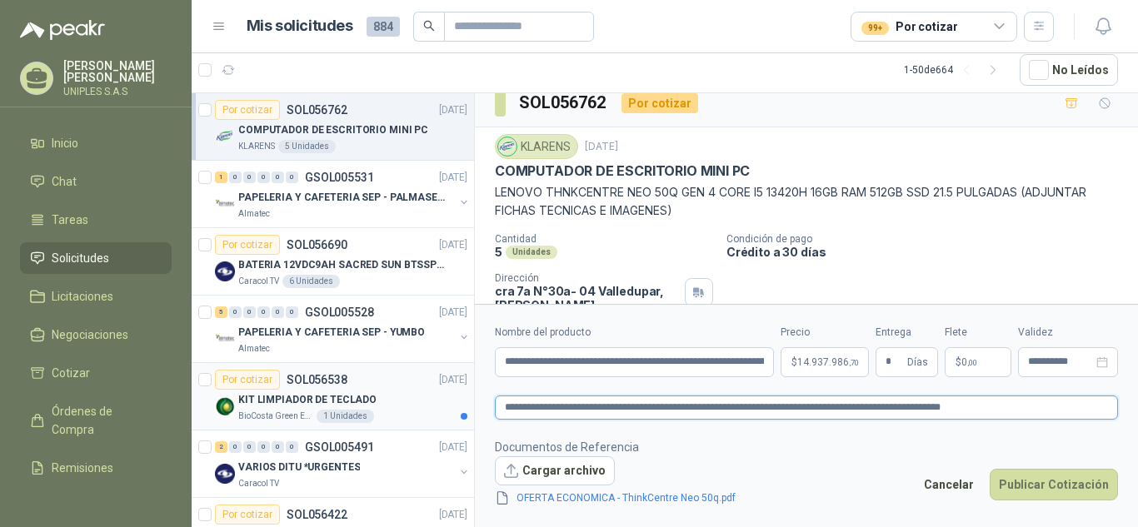
type textarea "**********"
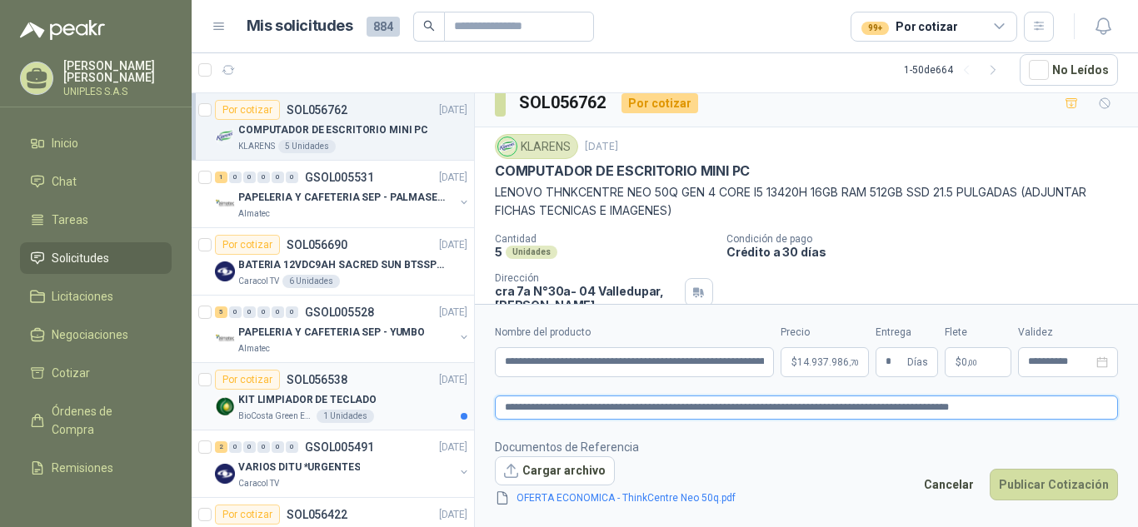
type textarea "**********"
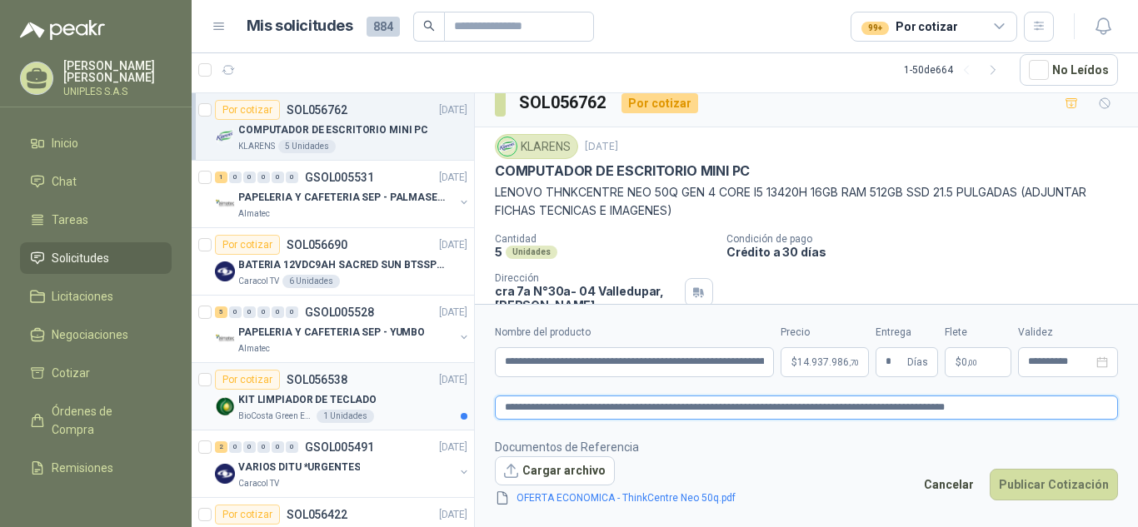
type textarea "**********"
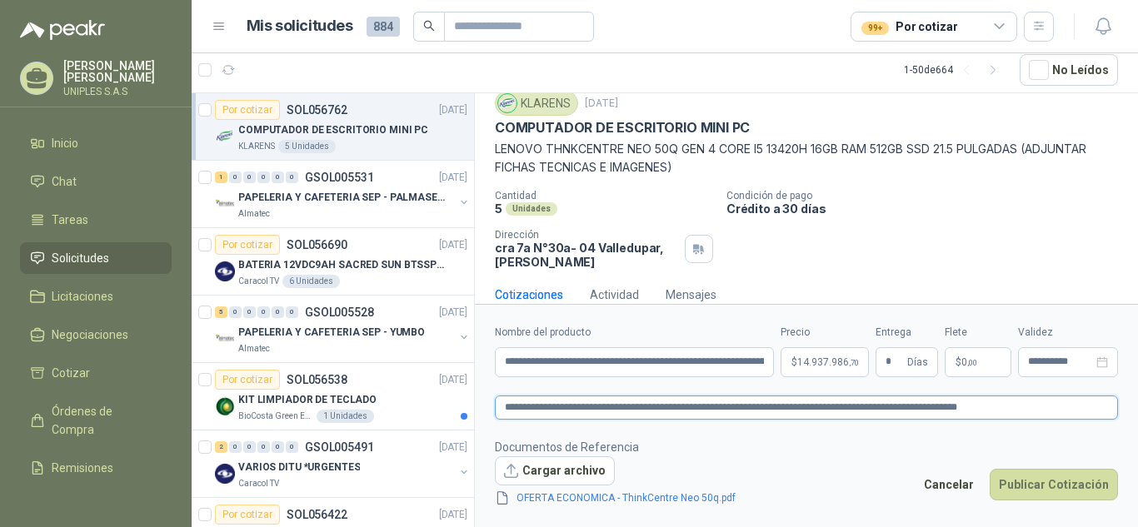
scroll to position [80, 0]
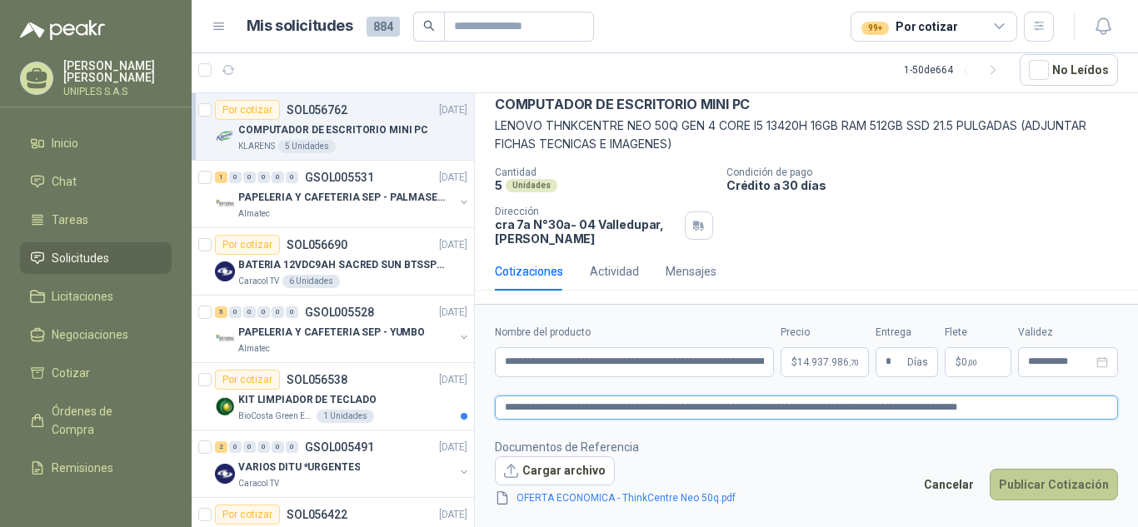
type textarea "**********"
click at [1053, 481] on button "Publicar Cotización" at bounding box center [1053, 485] width 128 height 32
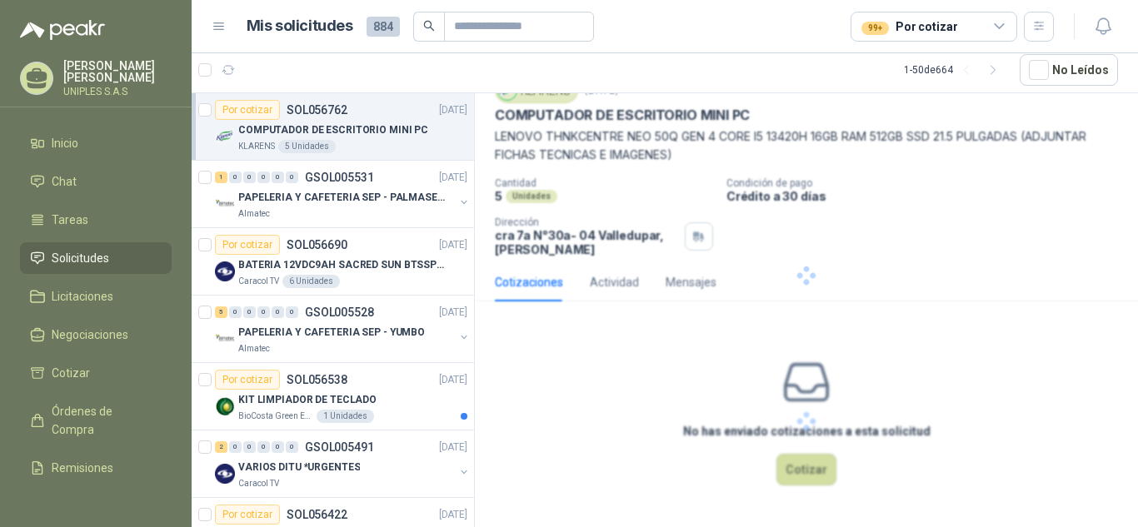
scroll to position [0, 0]
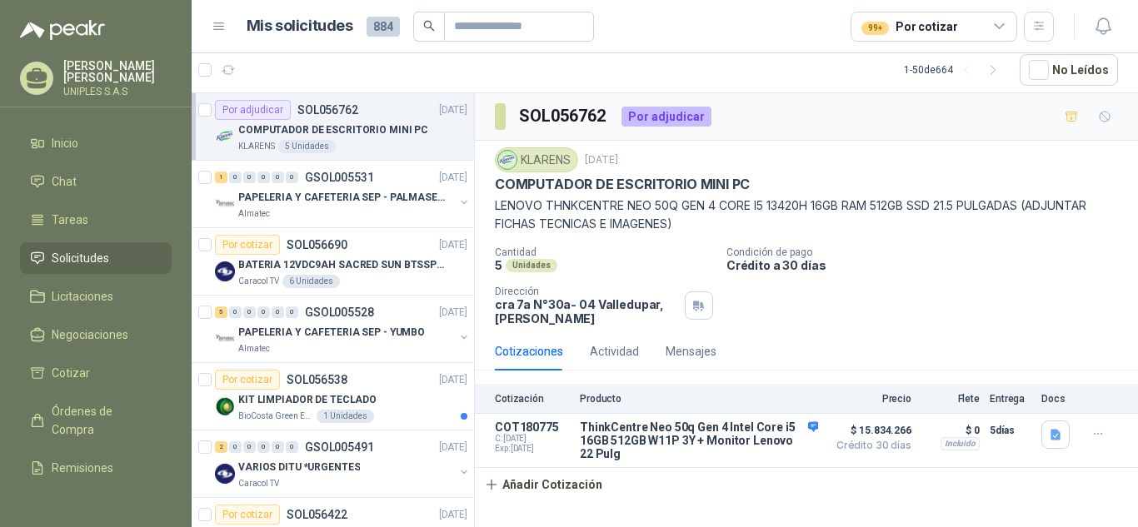
click at [996, 27] on icon at bounding box center [998, 26] width 9 height 4
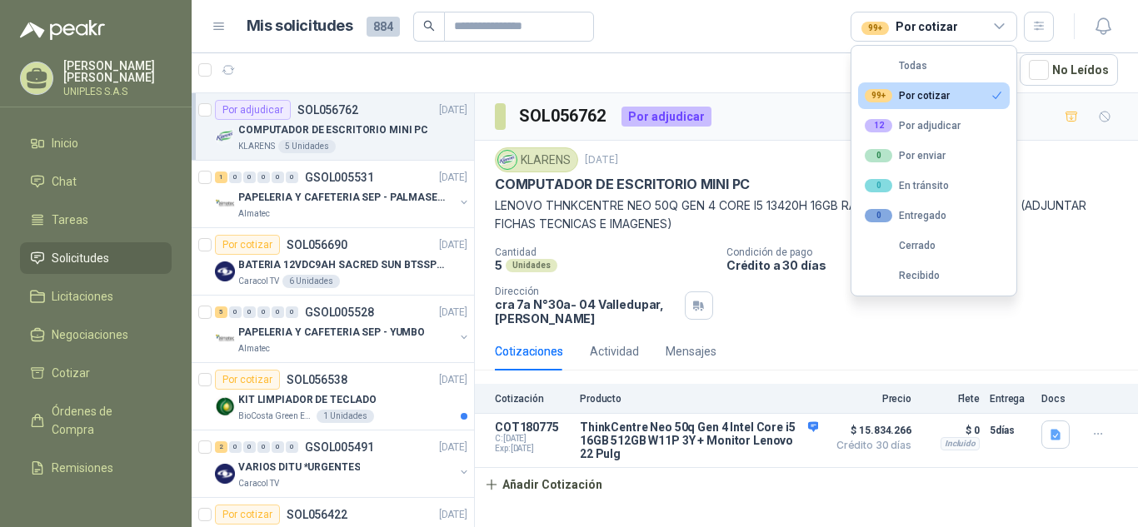
click at [919, 92] on div "99+ Por cotizar" at bounding box center [907, 95] width 85 height 13
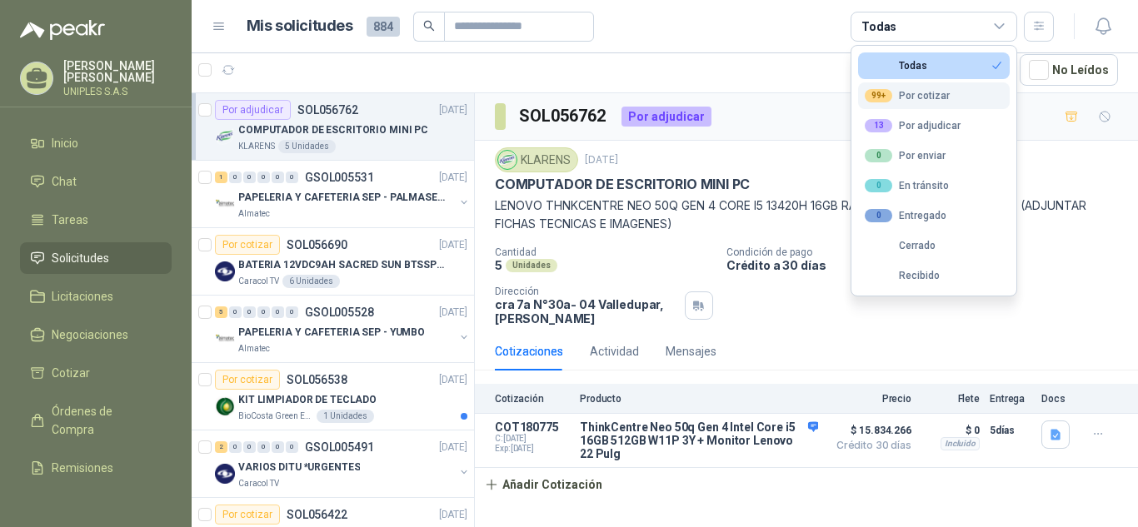
click at [919, 92] on div "99+ Por cotizar" at bounding box center [907, 95] width 85 height 13
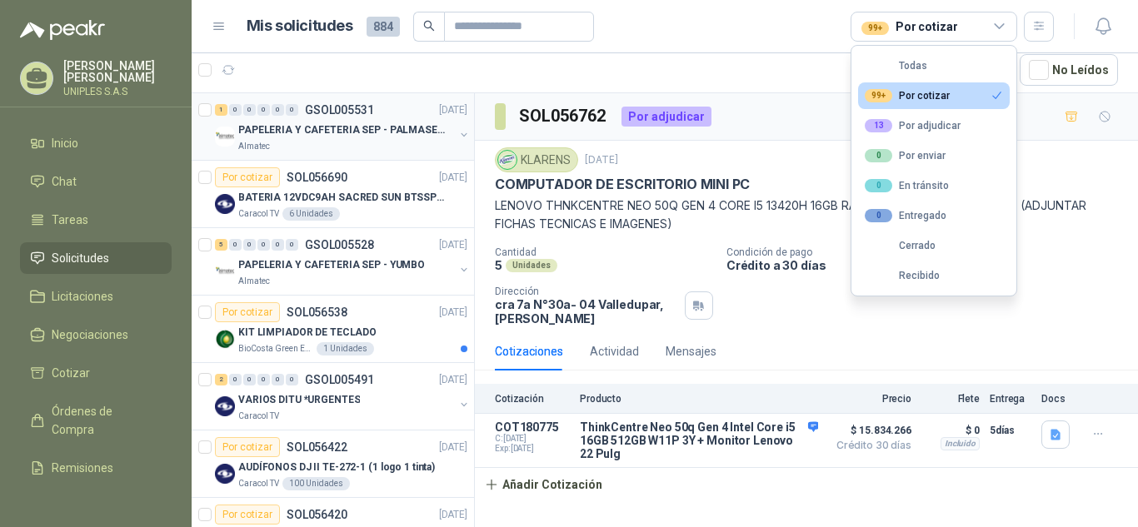
click at [457, 131] on button "button" at bounding box center [463, 134] width 13 height 13
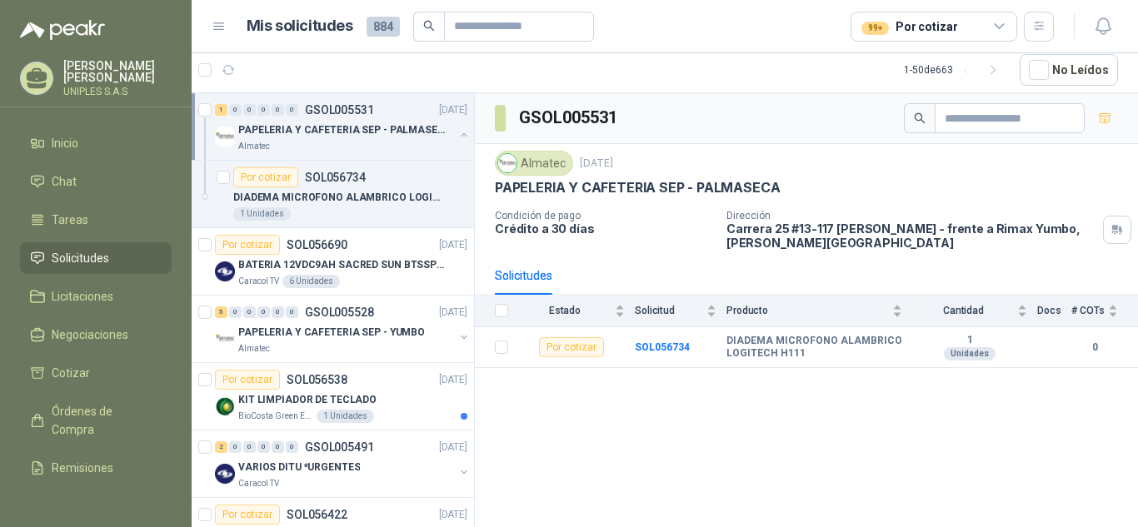
drag, startPoint x: 307, startPoint y: 129, endPoint x: 287, endPoint y: 134, distance: 21.4
click at [287, 134] on p "PAPELERIA Y CAFETERIA SEP - PALMASECA" at bounding box center [341, 130] width 207 height 16
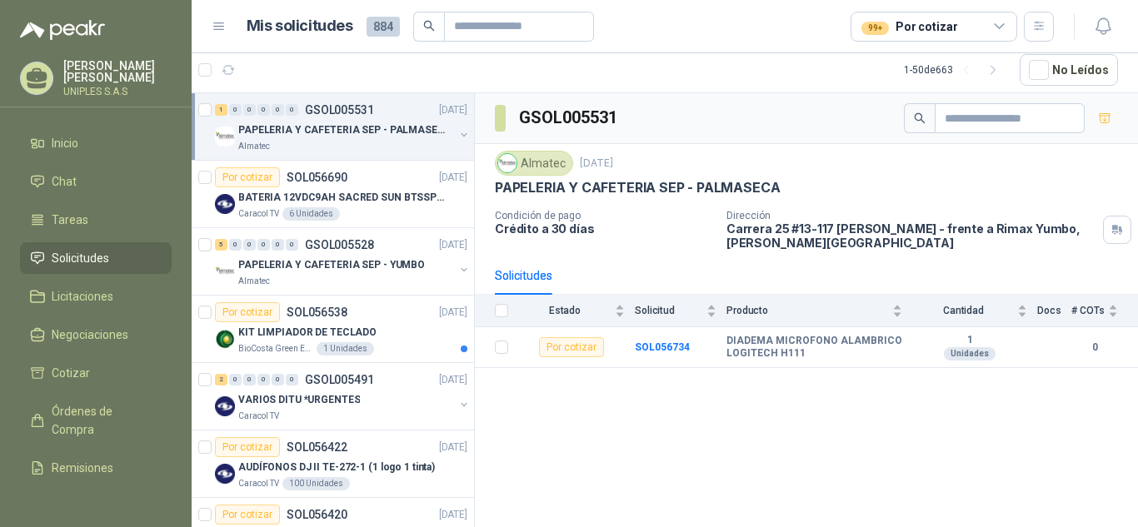
click at [326, 128] on p "PAPELERIA Y CAFETERIA SEP - PALMASECA" at bounding box center [341, 130] width 207 height 16
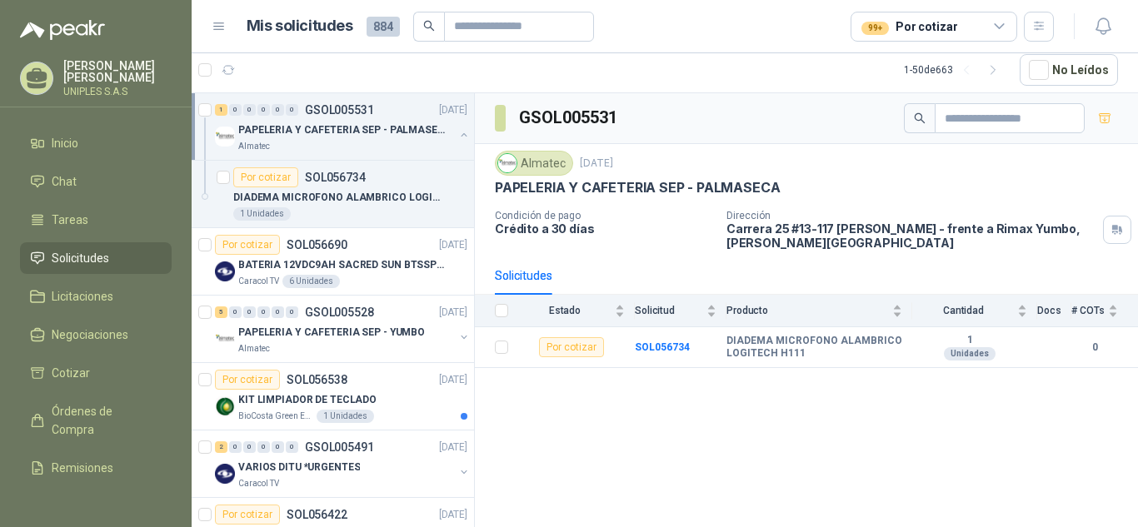
click at [457, 131] on button "button" at bounding box center [463, 134] width 13 height 13
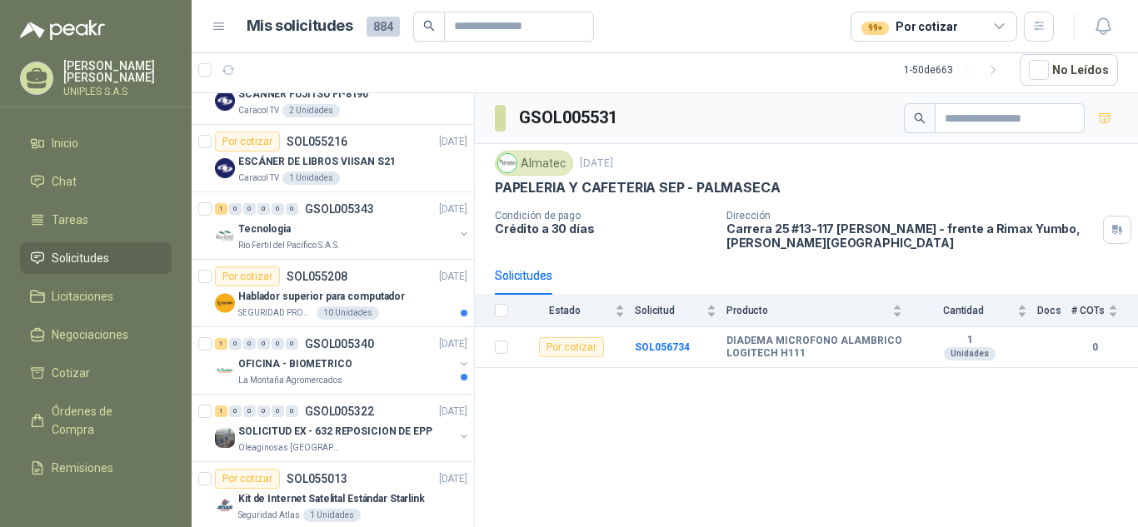
scroll to position [2114, 0]
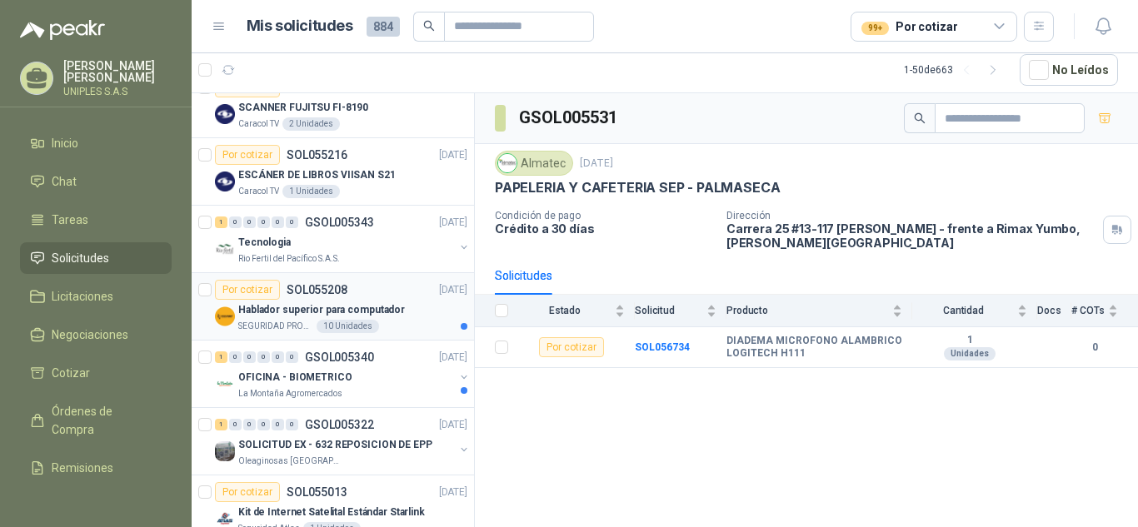
click at [331, 290] on p "SOL055208" at bounding box center [317, 290] width 61 height 12
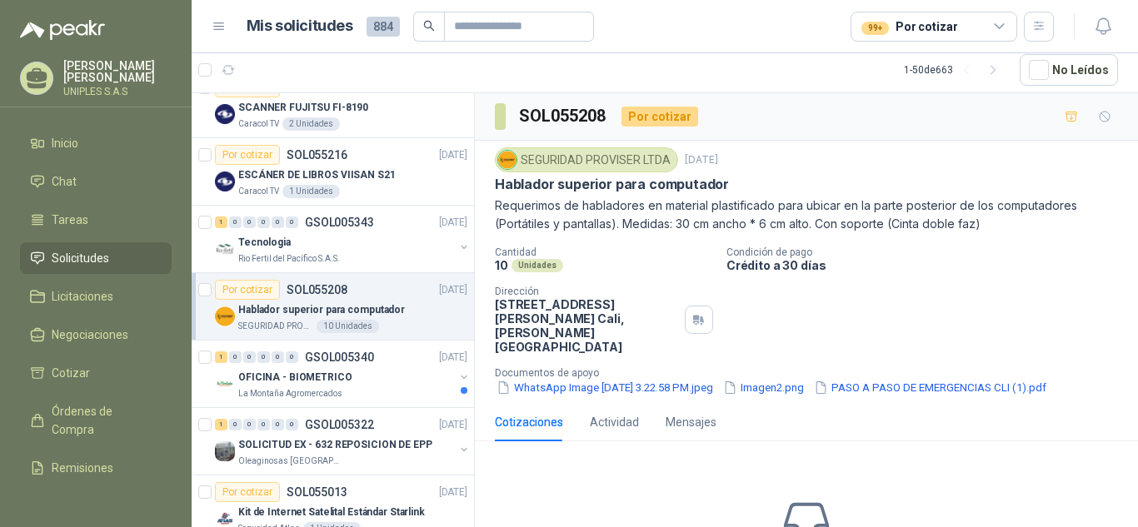
scroll to position [2976, 0]
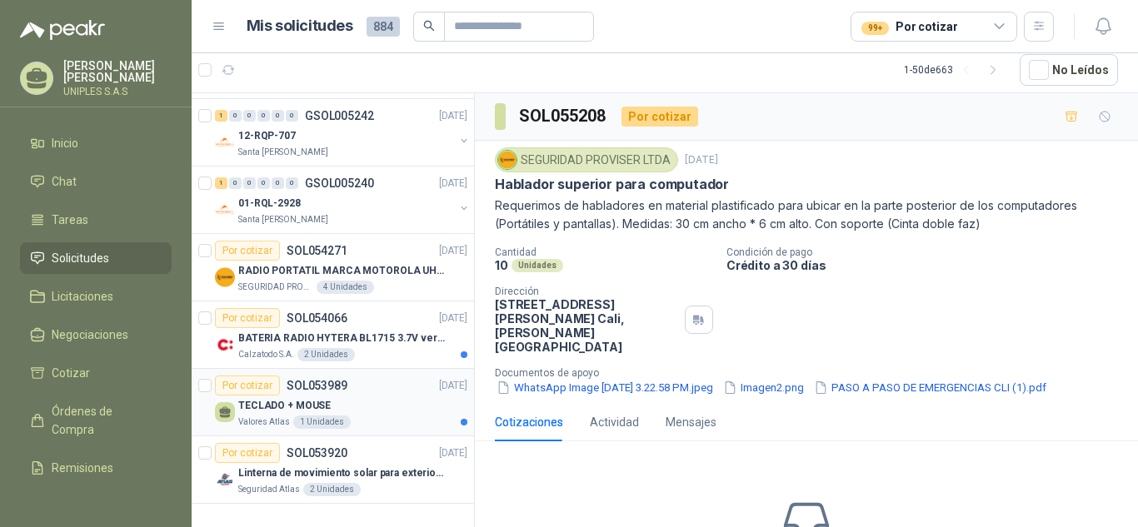
click at [320, 380] on p "SOL053989" at bounding box center [317, 386] width 61 height 12
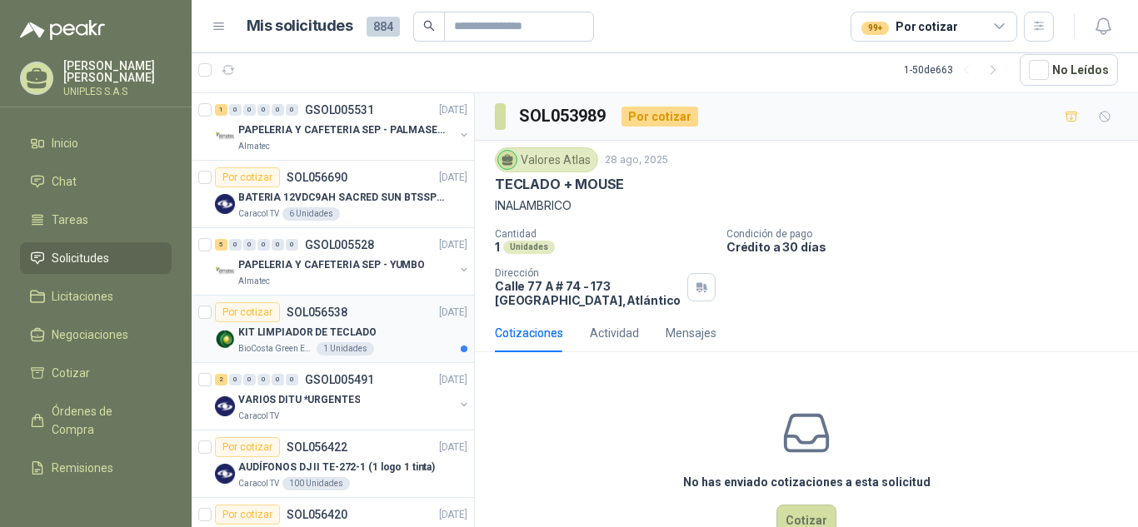
click at [315, 307] on p "SOL056538" at bounding box center [317, 313] width 61 height 12
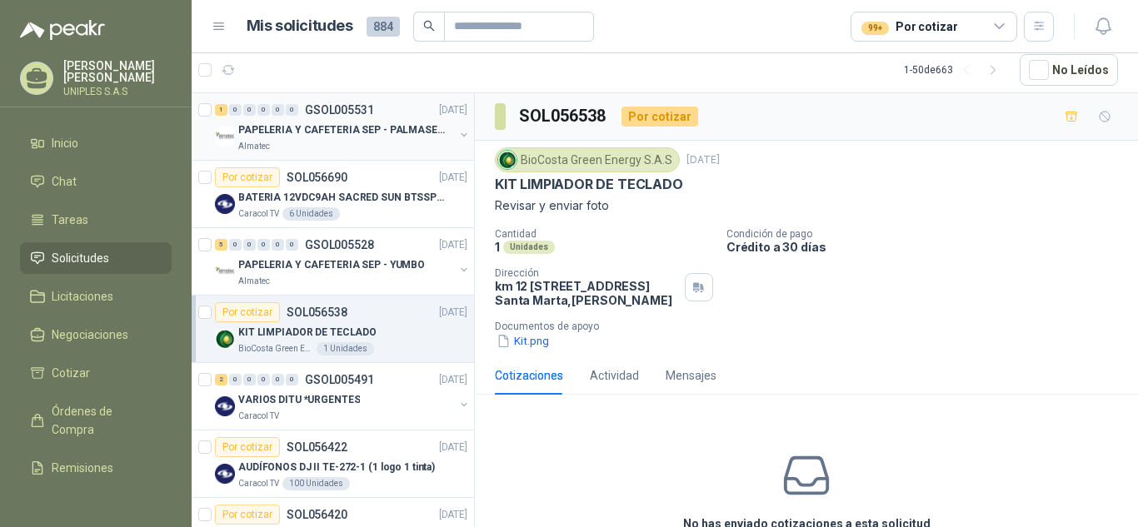
drag, startPoint x: 366, startPoint y: 133, endPoint x: 355, endPoint y: 135, distance: 11.8
click at [355, 135] on p "PAPELERIA Y CAFETERIA SEP - PALMASECA" at bounding box center [341, 130] width 207 height 16
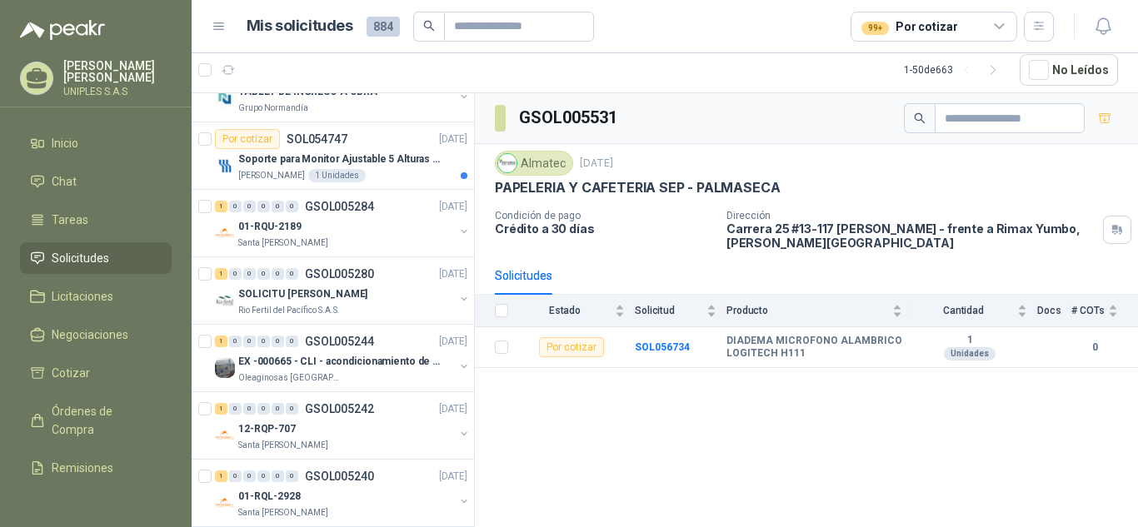
scroll to position [2976, 0]
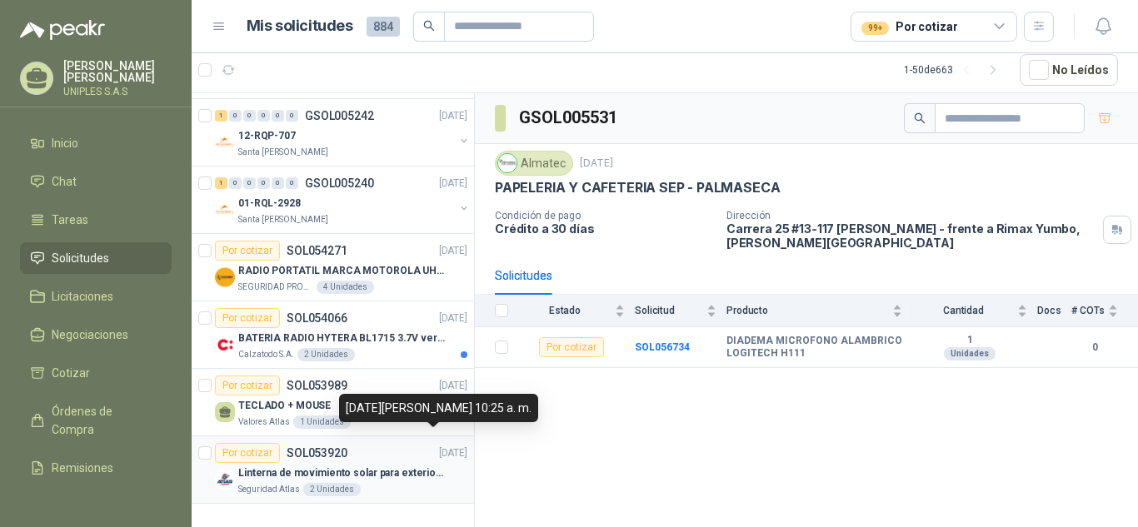
drag, startPoint x: 443, startPoint y: 434, endPoint x: 257, endPoint y: 444, distance: 186.0
click at [257, 444] on div "Por cotizar" at bounding box center [247, 453] width 65 height 20
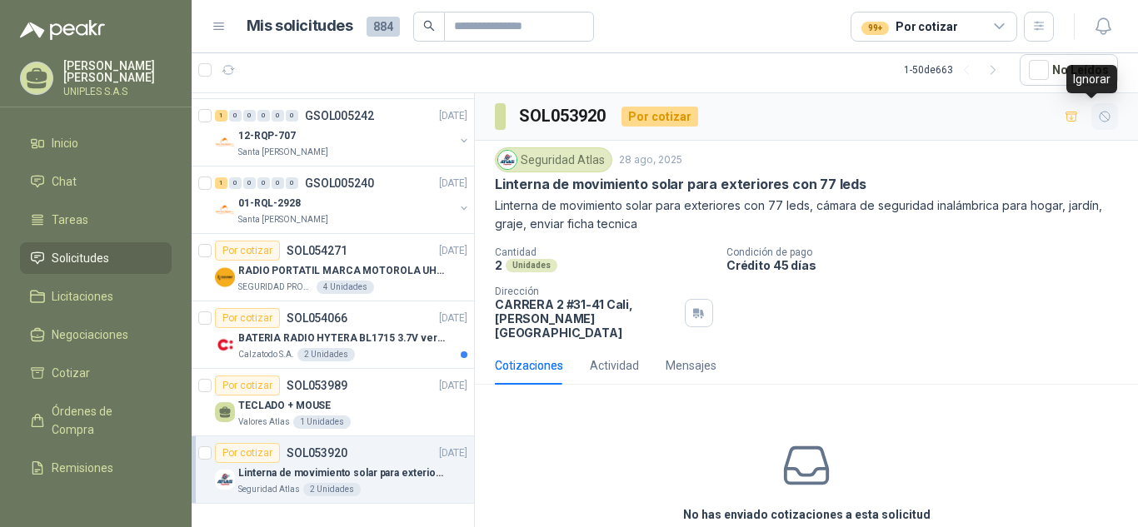
click at [1098, 114] on icon "button" at bounding box center [1105, 117] width 14 height 14
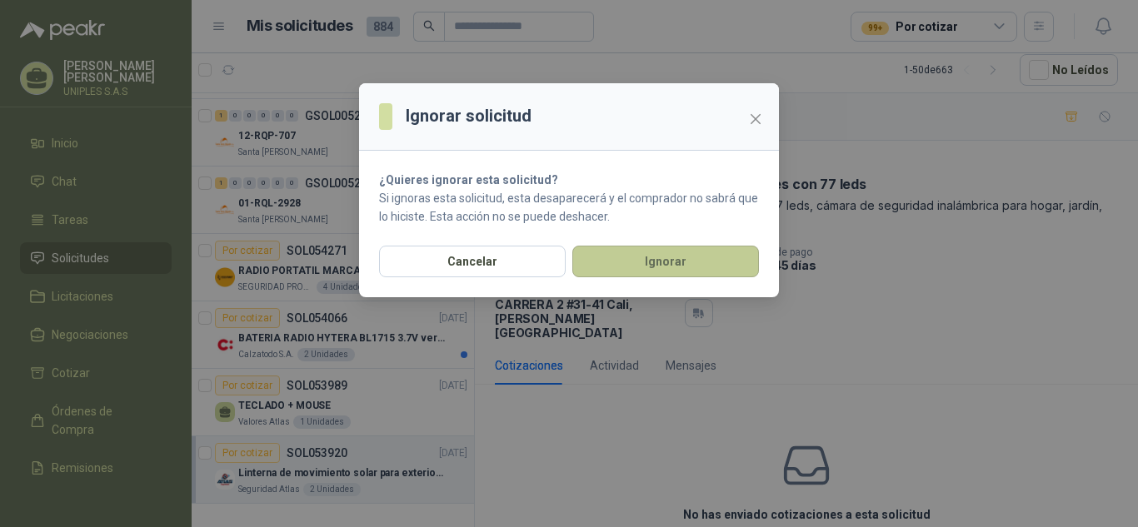
click at [669, 257] on button "Ignorar" at bounding box center [665, 262] width 187 height 32
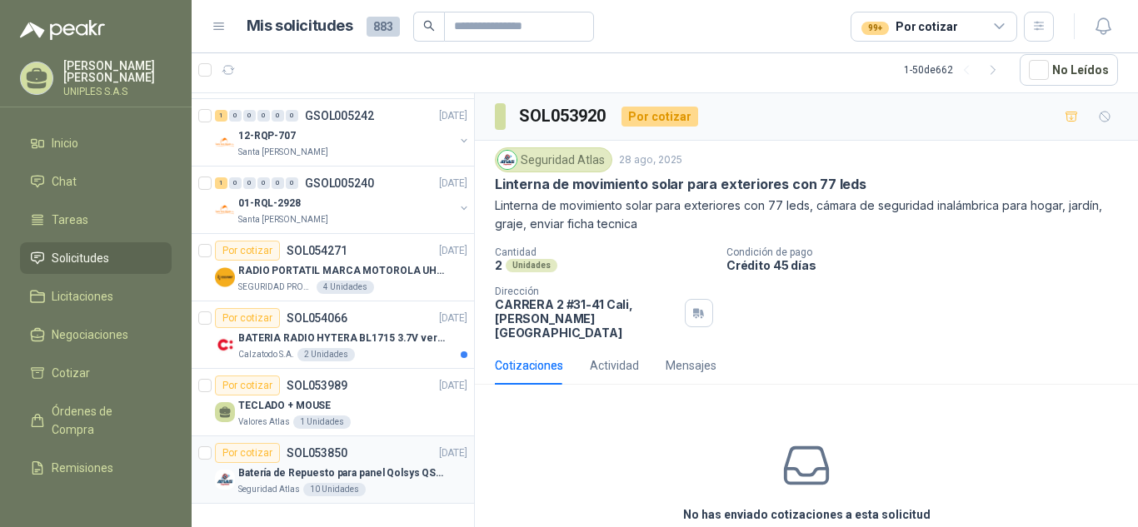
click at [253, 443] on div "Por cotizar" at bounding box center [247, 453] width 65 height 20
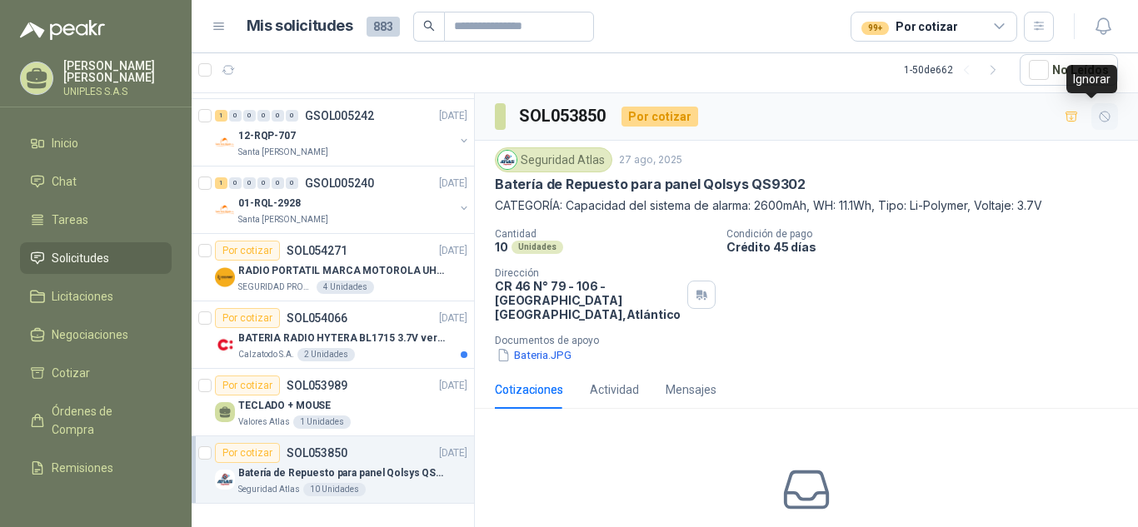
click at [1098, 117] on icon "button" at bounding box center [1105, 117] width 14 height 14
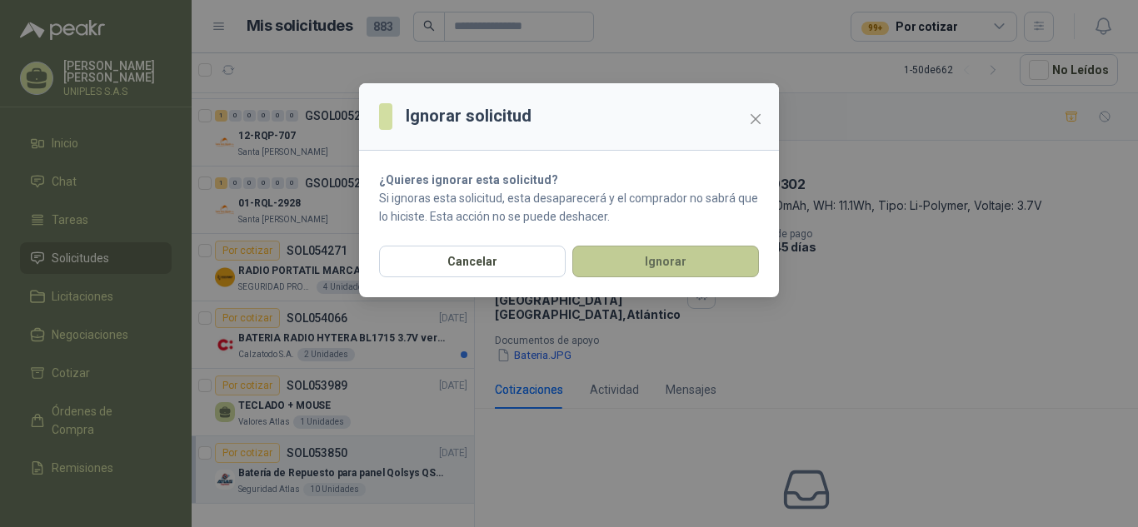
click at [647, 265] on button "Ignorar" at bounding box center [665, 262] width 187 height 32
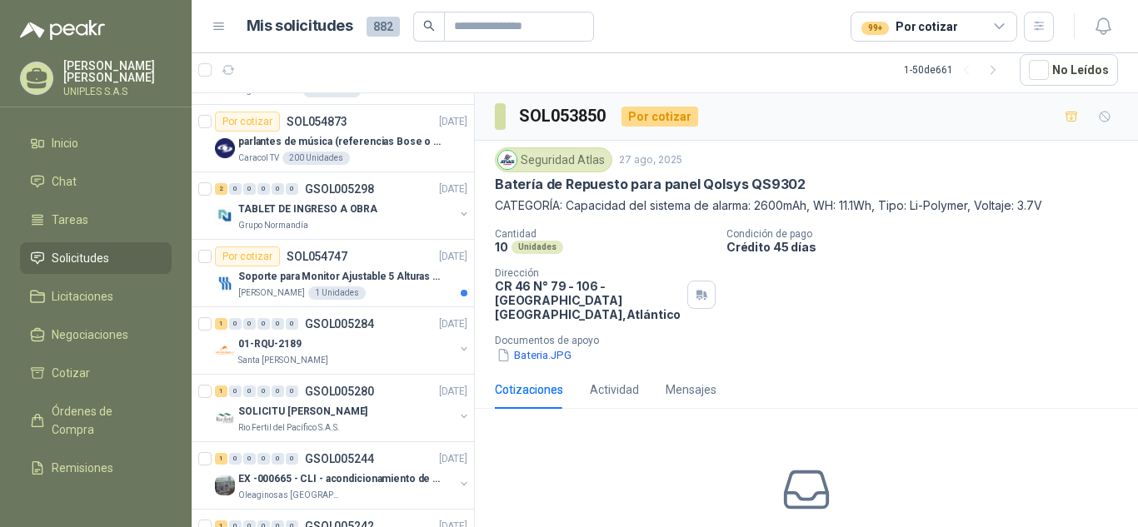
scroll to position [2976, 0]
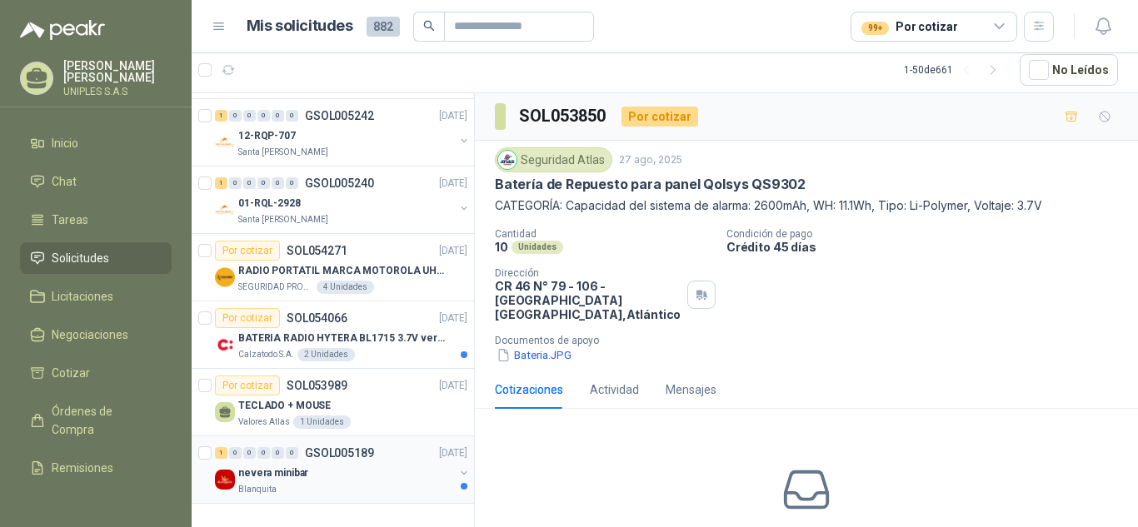
click at [348, 447] on p "GSOL005189" at bounding box center [339, 453] width 69 height 12
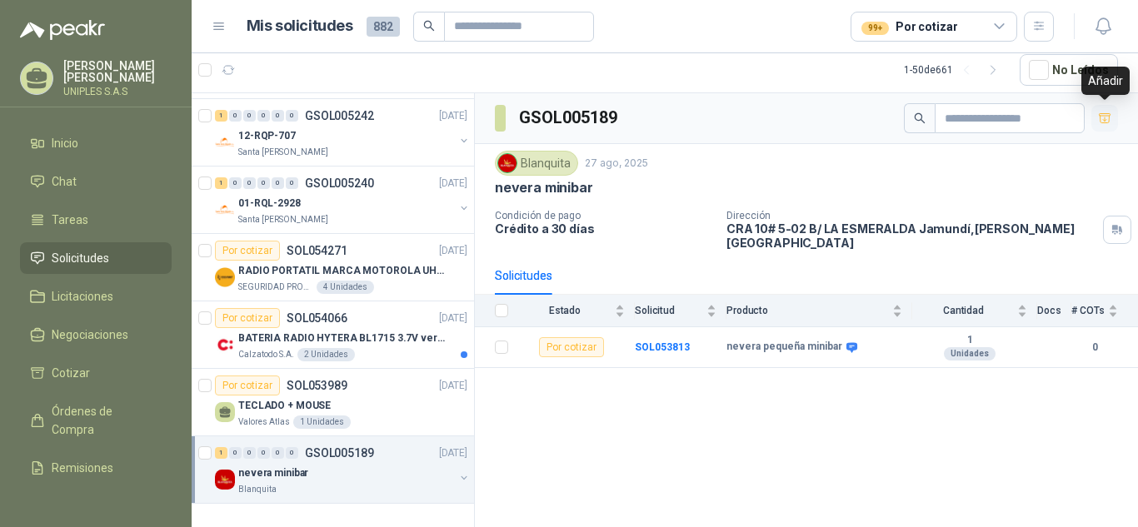
click at [1102, 117] on icon "button" at bounding box center [1105, 119] width 14 height 14
click at [1102, 117] on icon "button" at bounding box center [1104, 120] width 10 height 7
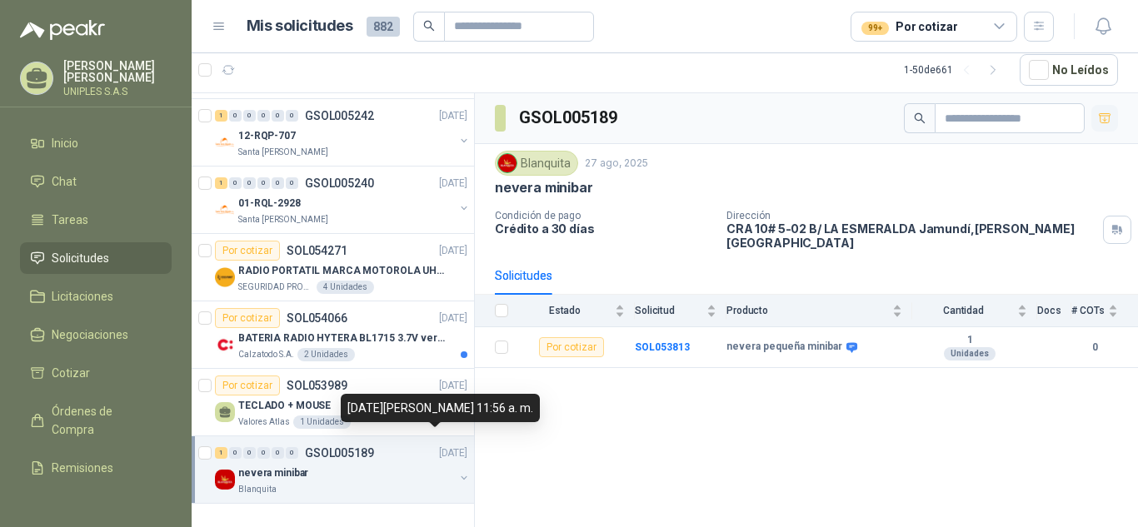
drag, startPoint x: 436, startPoint y: 437, endPoint x: 561, endPoint y: 476, distance: 130.9
click at [561, 476] on div "GSOL005189 Blanquita [DATE] nevera minibar Condición de pago Crédito a 30 días …" at bounding box center [806, 310] width 663 height 434
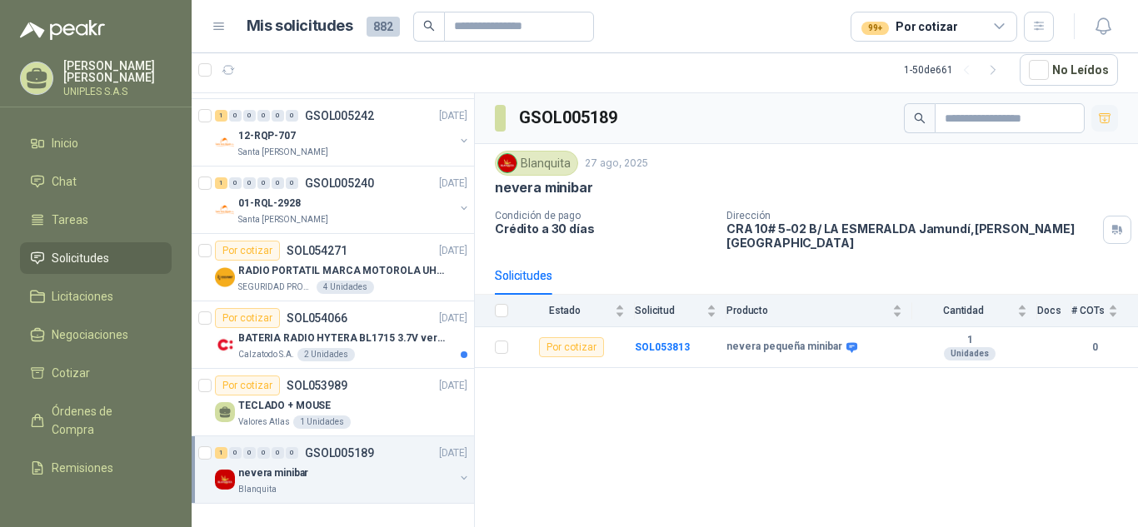
click at [231, 470] on img at bounding box center [225, 480] width 20 height 20
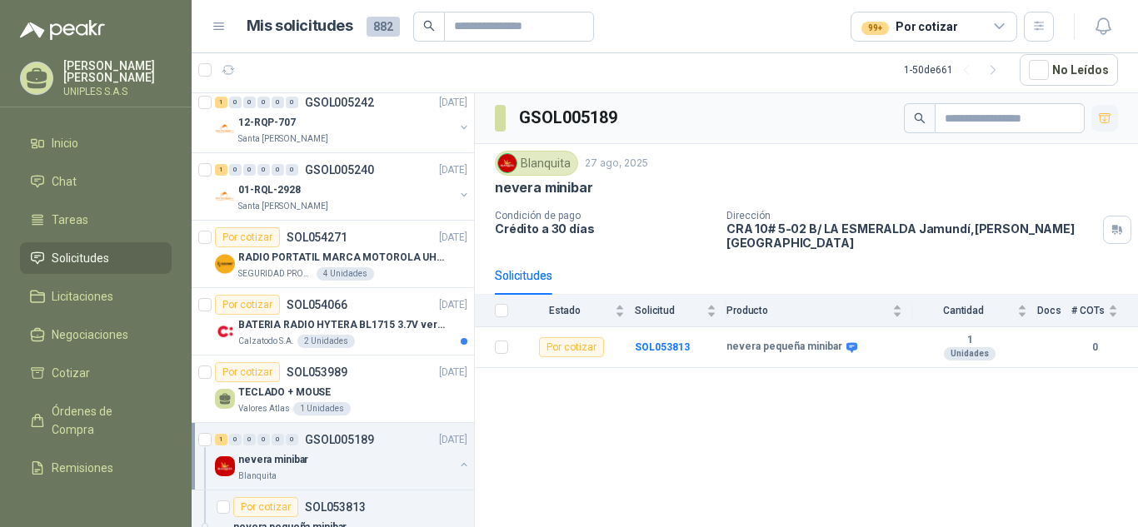
click at [282, 456] on p "nevera minibar" at bounding box center [273, 460] width 70 height 16
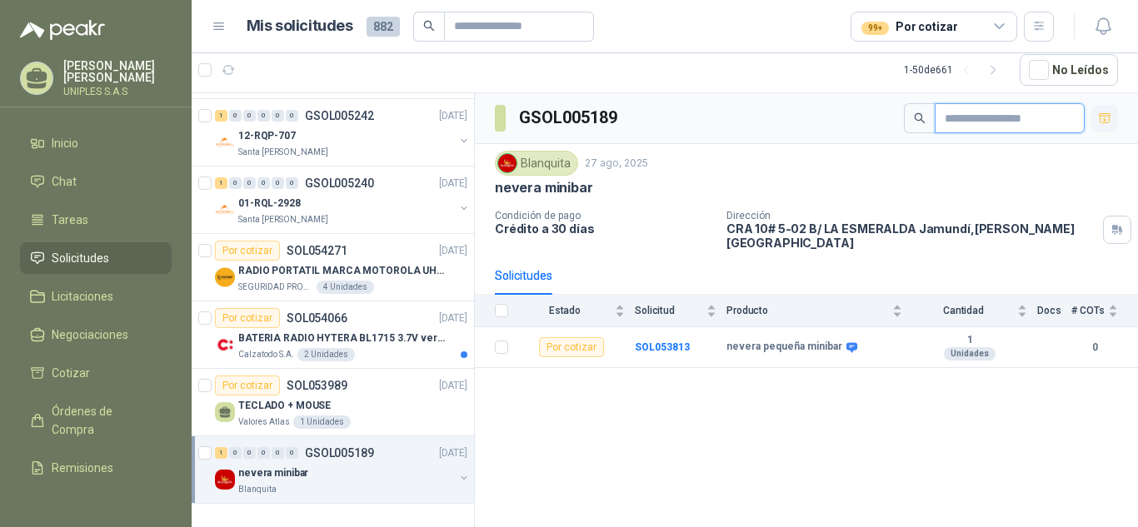
click at [1011, 122] on input "text" at bounding box center [1002, 118] width 117 height 28
click at [350, 463] on div "nevera minibar" at bounding box center [346, 473] width 216 height 20
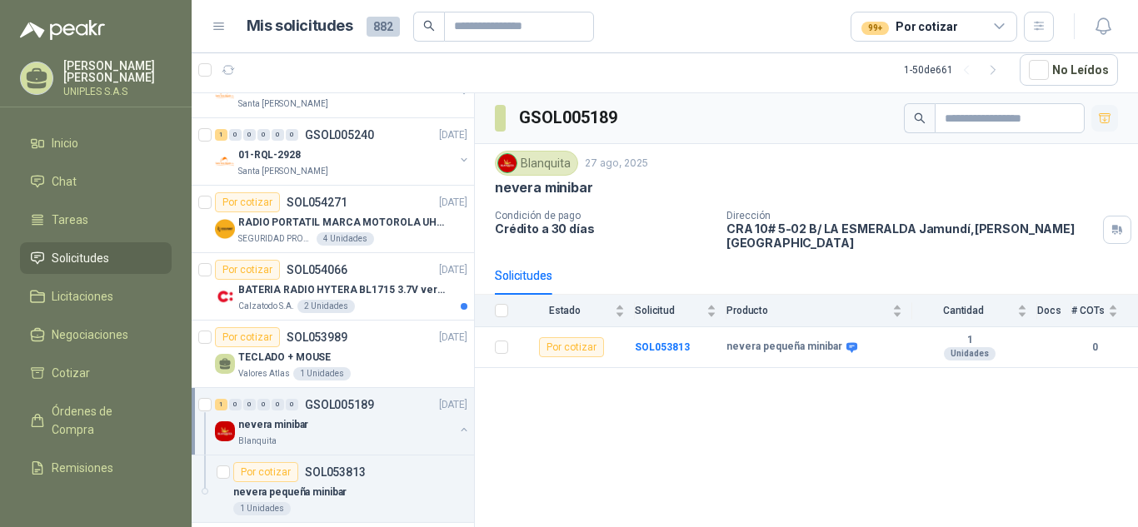
scroll to position [3043, 0]
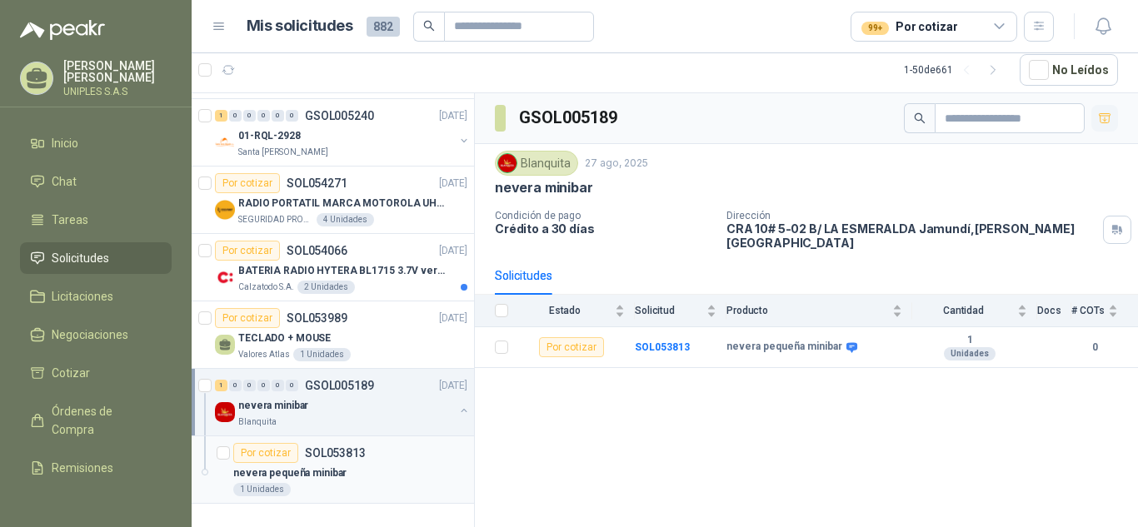
click at [257, 443] on div "Por cotizar" at bounding box center [265, 453] width 65 height 20
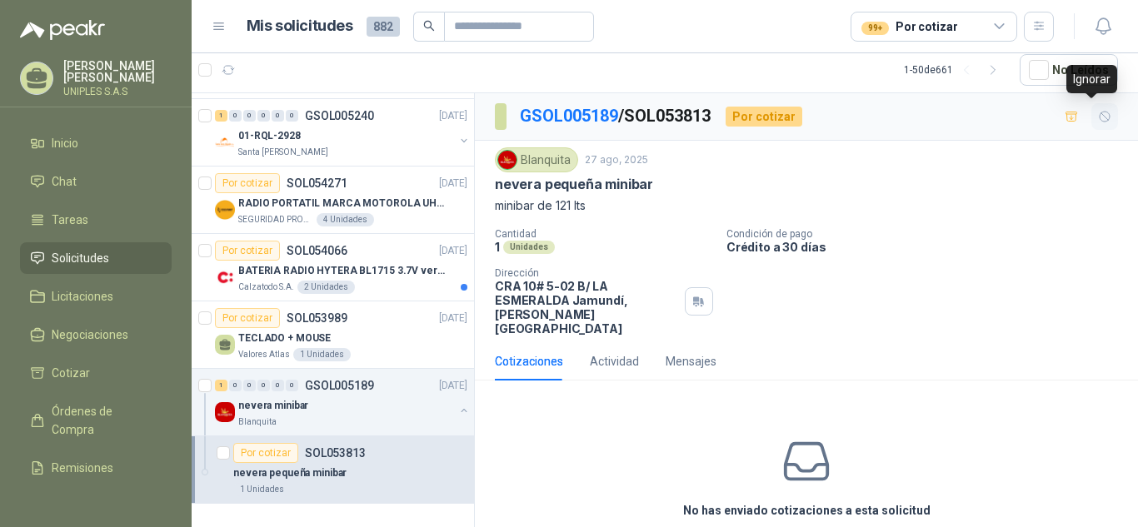
click at [1098, 120] on icon "button" at bounding box center [1105, 117] width 14 height 14
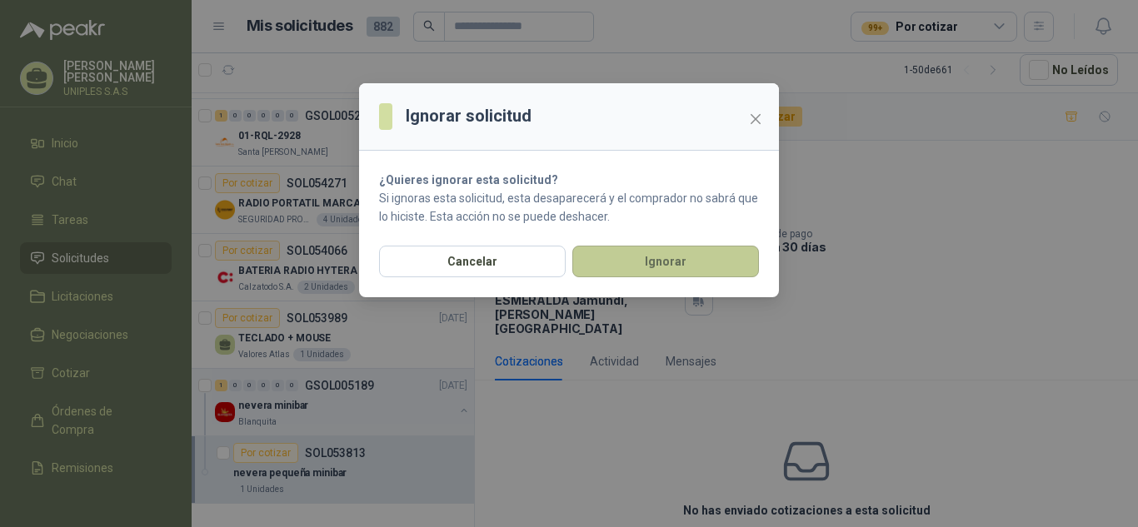
click at [664, 262] on button "Ignorar" at bounding box center [665, 262] width 187 height 32
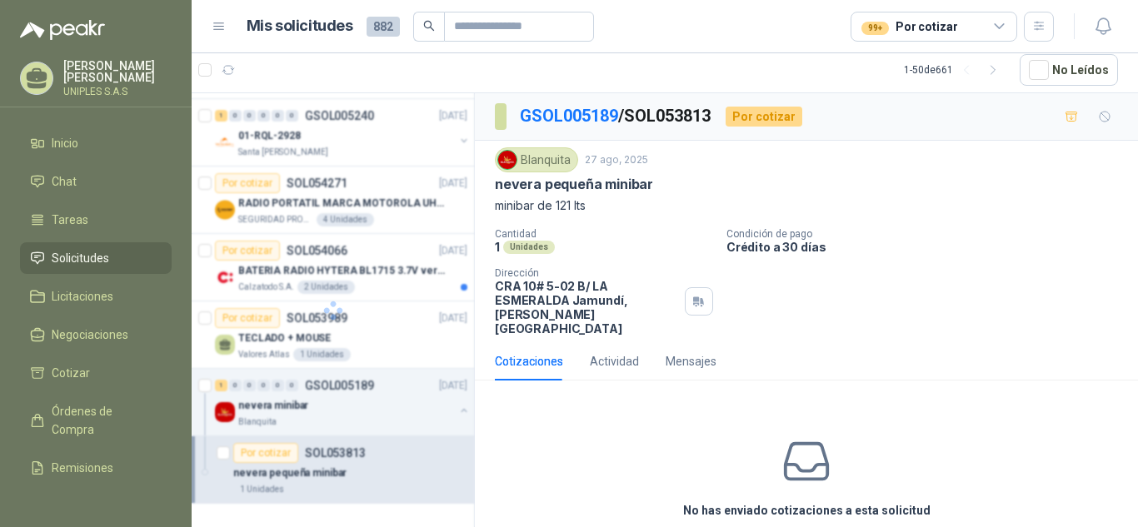
scroll to position [2976, 0]
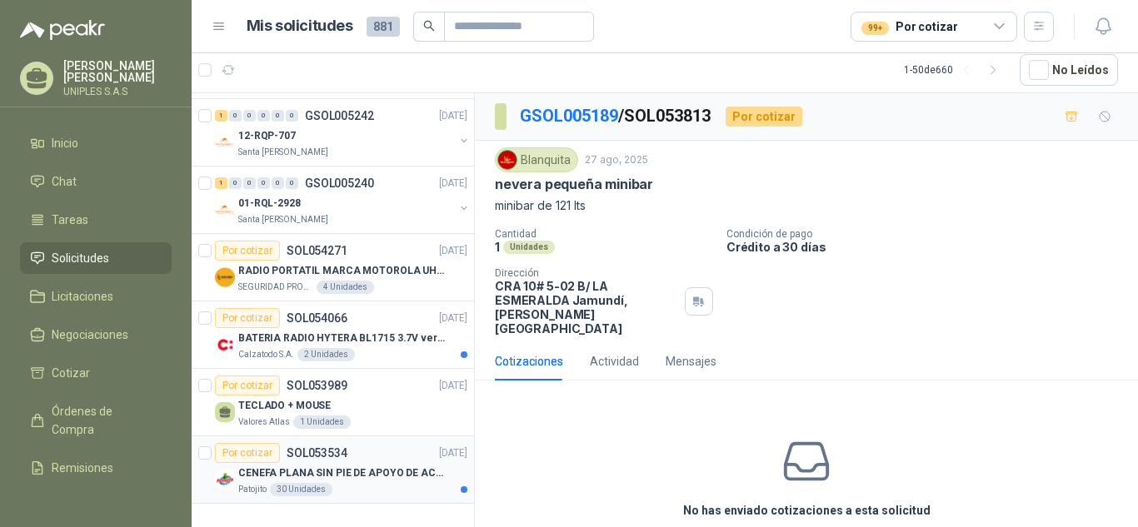
click at [254, 443] on div "Por cotizar" at bounding box center [247, 453] width 65 height 20
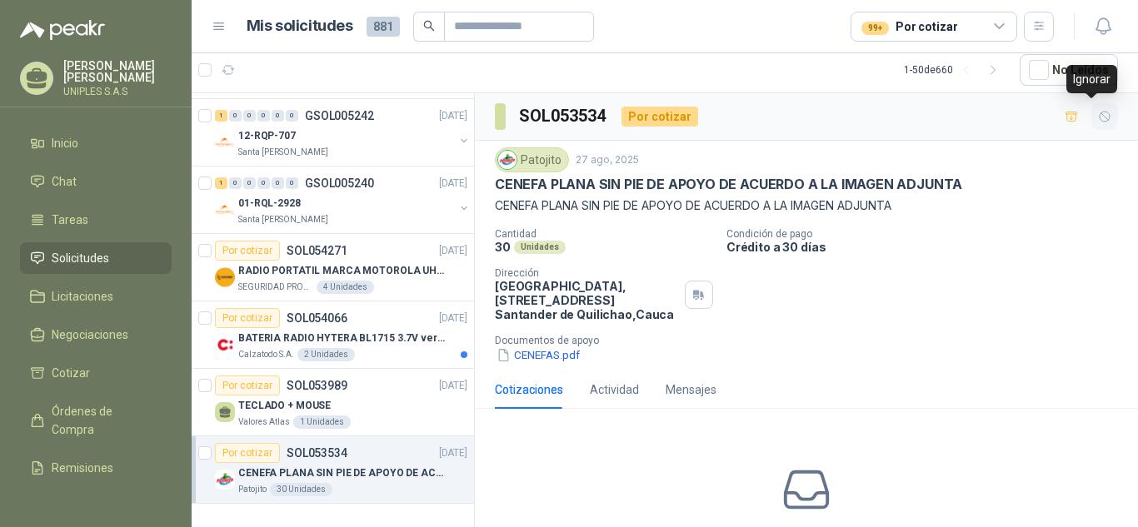
click at [1098, 123] on icon "button" at bounding box center [1105, 117] width 14 height 14
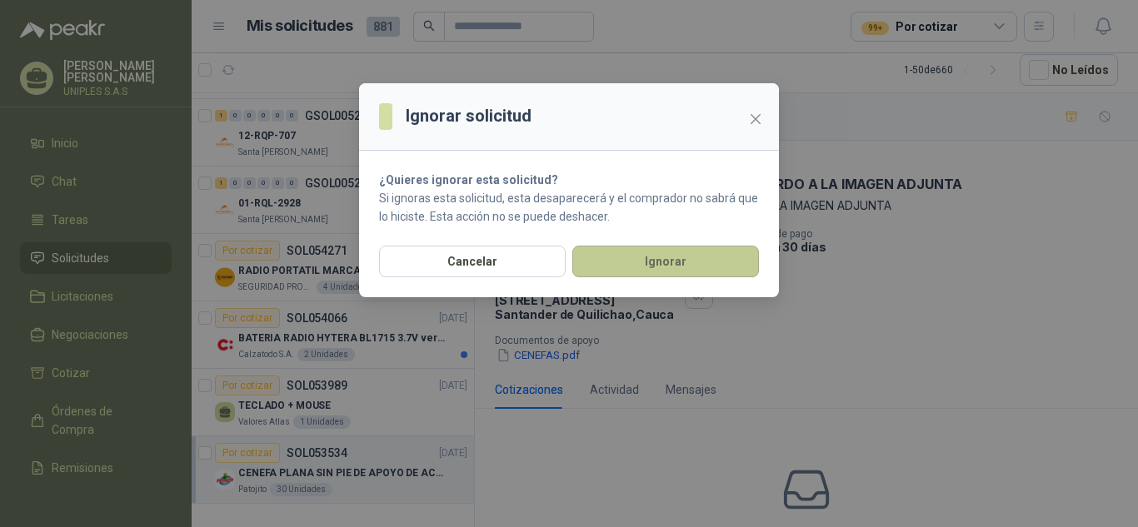
click at [691, 257] on button "Ignorar" at bounding box center [665, 262] width 187 height 32
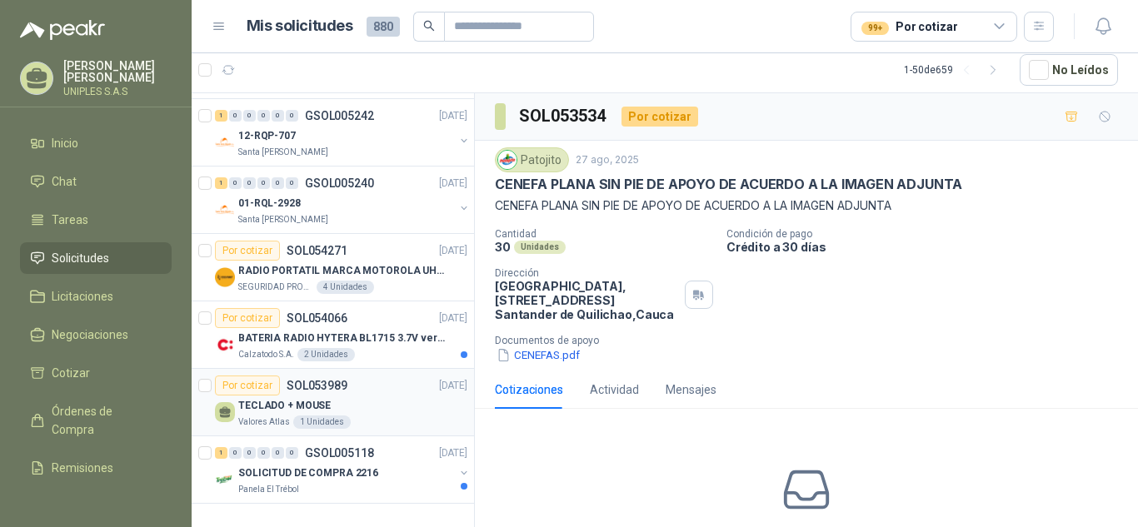
click at [257, 376] on div "Por cotizar" at bounding box center [247, 386] width 65 height 20
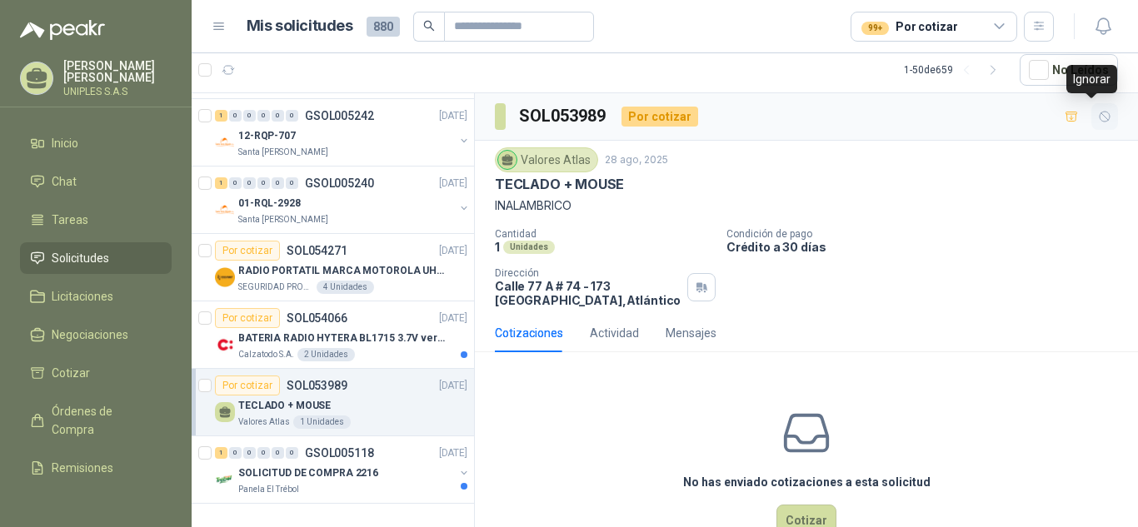
click at [1099, 118] on icon "button" at bounding box center [1104, 117] width 10 height 10
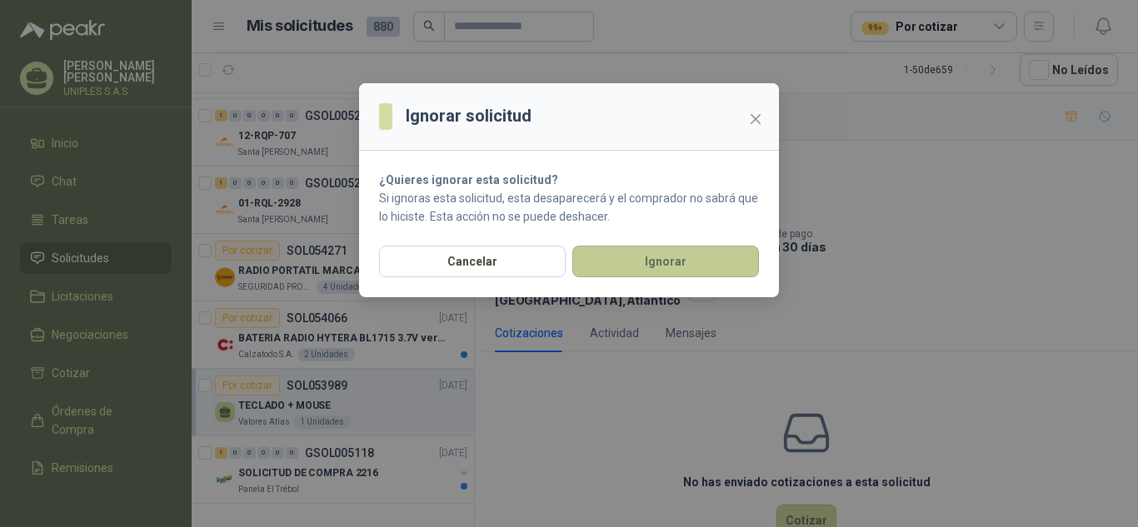
click at [667, 262] on button "Ignorar" at bounding box center [665, 262] width 187 height 32
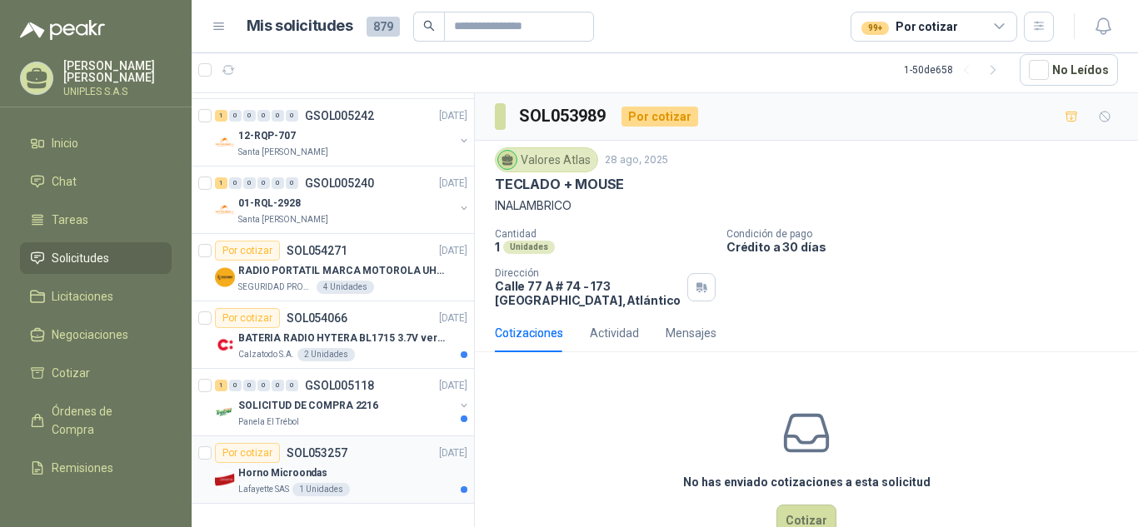
click at [260, 443] on div "Por cotizar" at bounding box center [247, 453] width 65 height 20
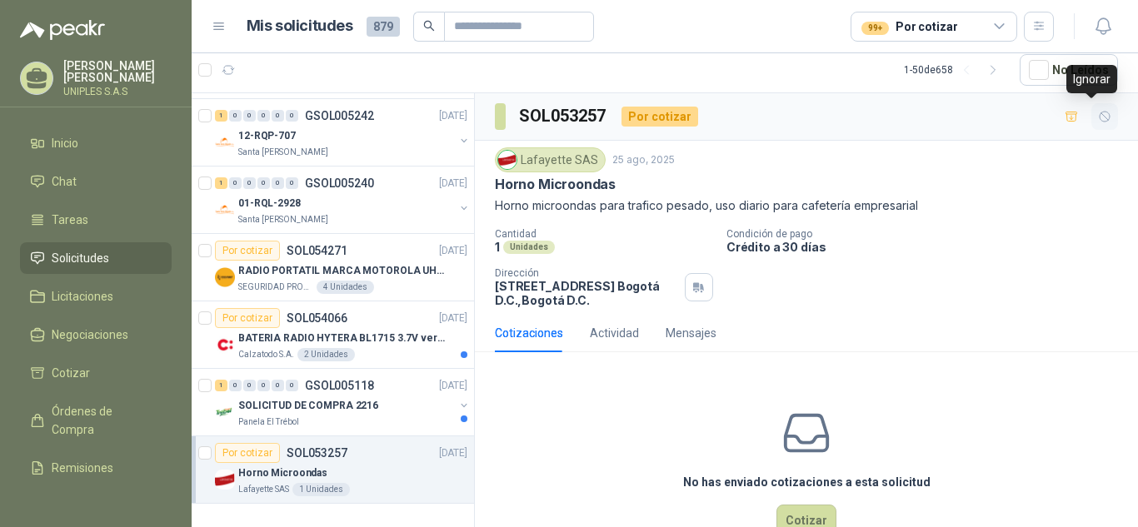
click at [1098, 114] on icon "button" at bounding box center [1105, 117] width 14 height 14
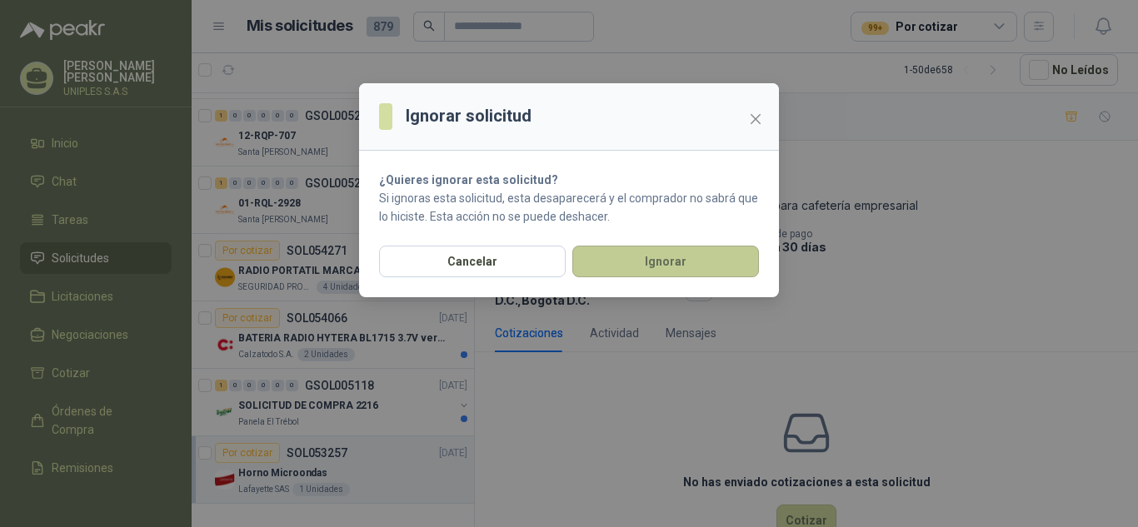
click at [672, 271] on button "Ignorar" at bounding box center [665, 262] width 187 height 32
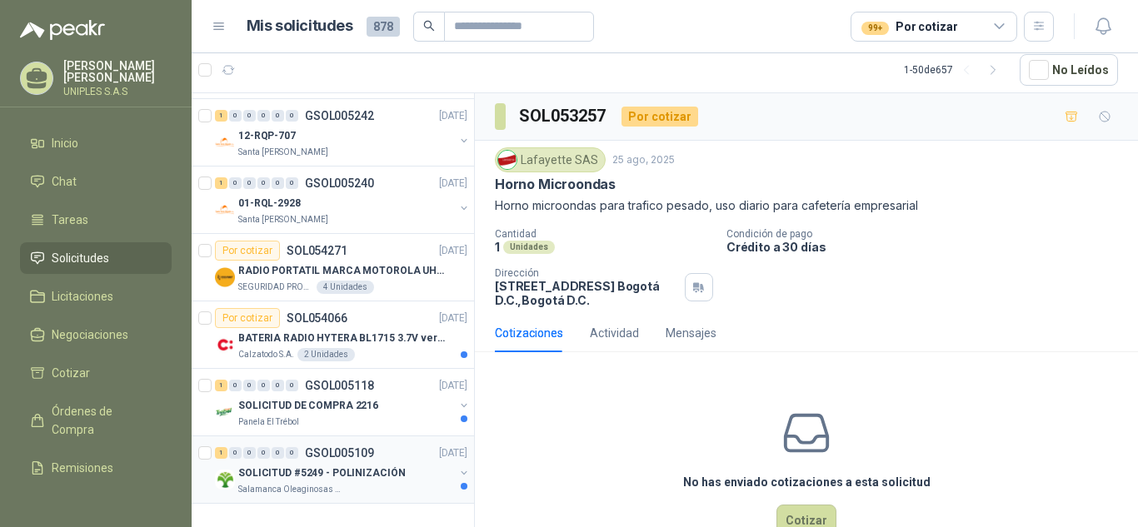
click at [341, 447] on p "GSOL005109" at bounding box center [339, 453] width 69 height 12
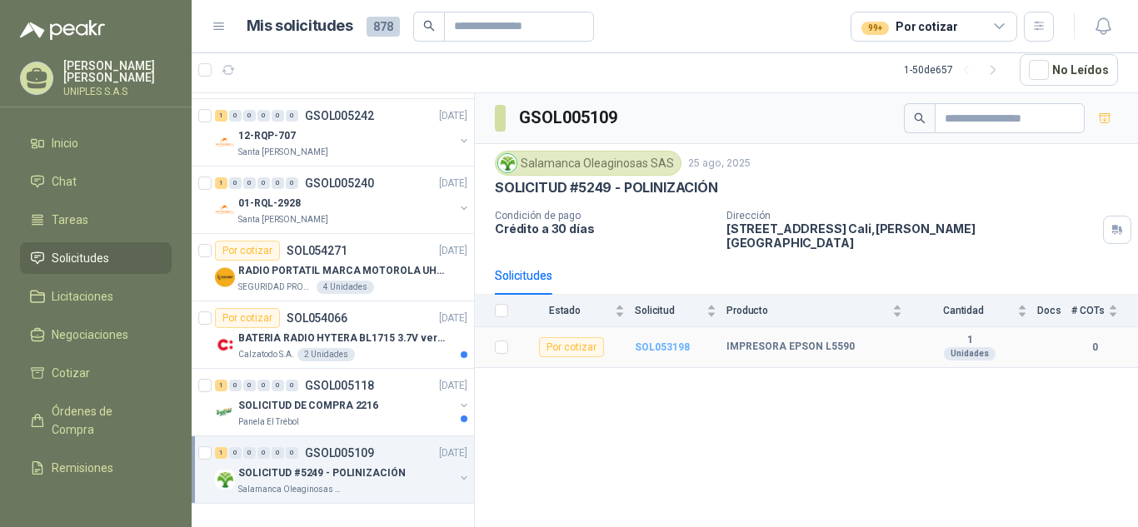
click at [650, 341] on b "SOL053198" at bounding box center [662, 347] width 55 height 12
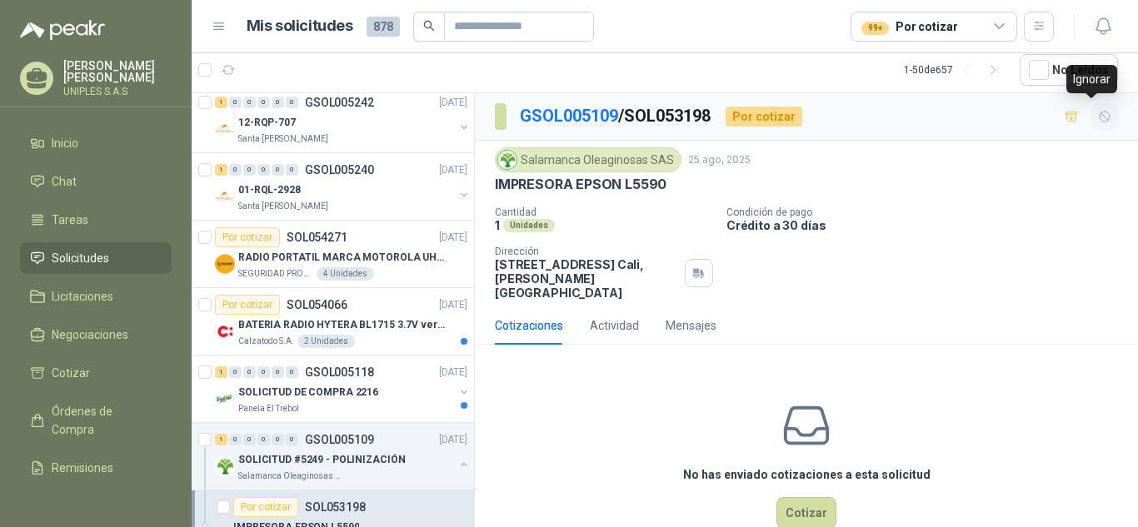
click at [1098, 117] on icon "button" at bounding box center [1105, 117] width 14 height 14
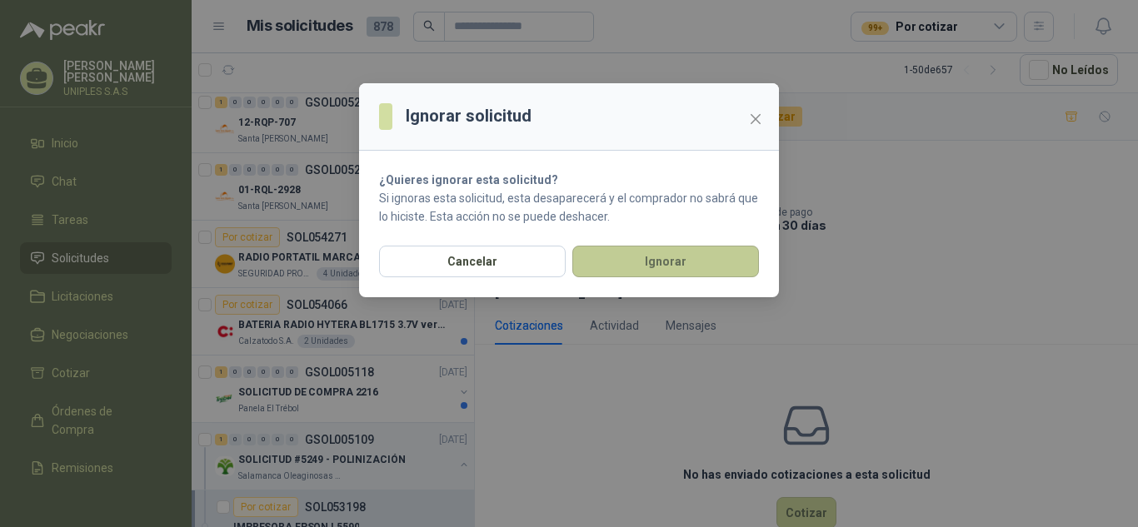
click at [668, 250] on button "Ignorar" at bounding box center [665, 262] width 187 height 32
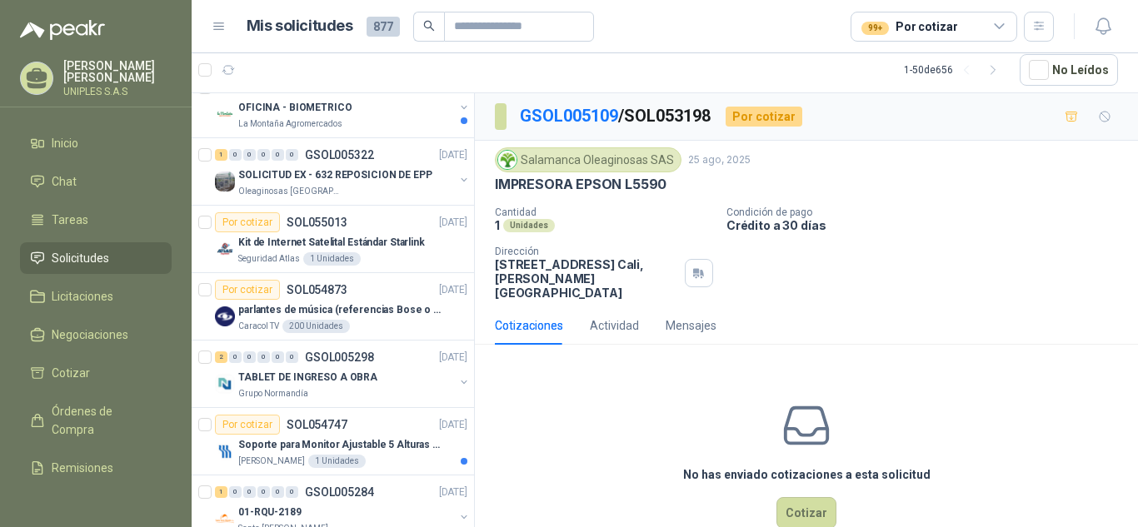
scroll to position [2976, 0]
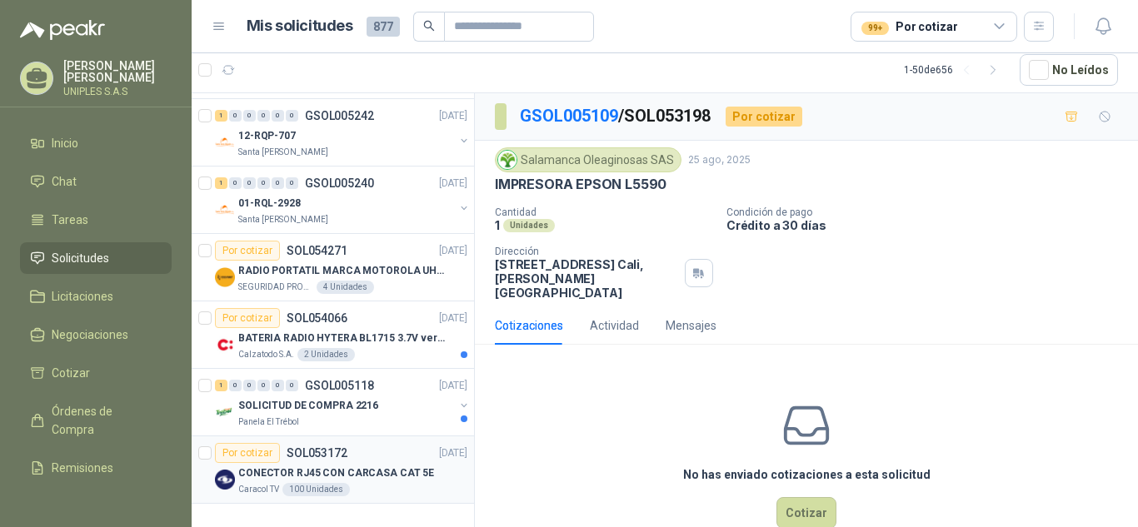
click at [252, 443] on div "Por cotizar" at bounding box center [247, 453] width 65 height 20
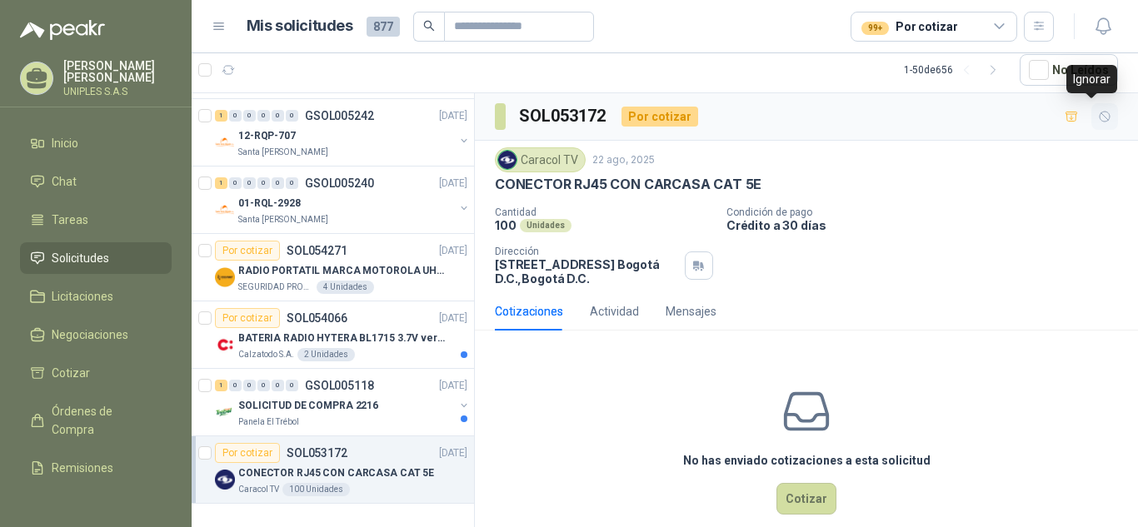
click at [1098, 119] on icon "button" at bounding box center [1105, 117] width 14 height 14
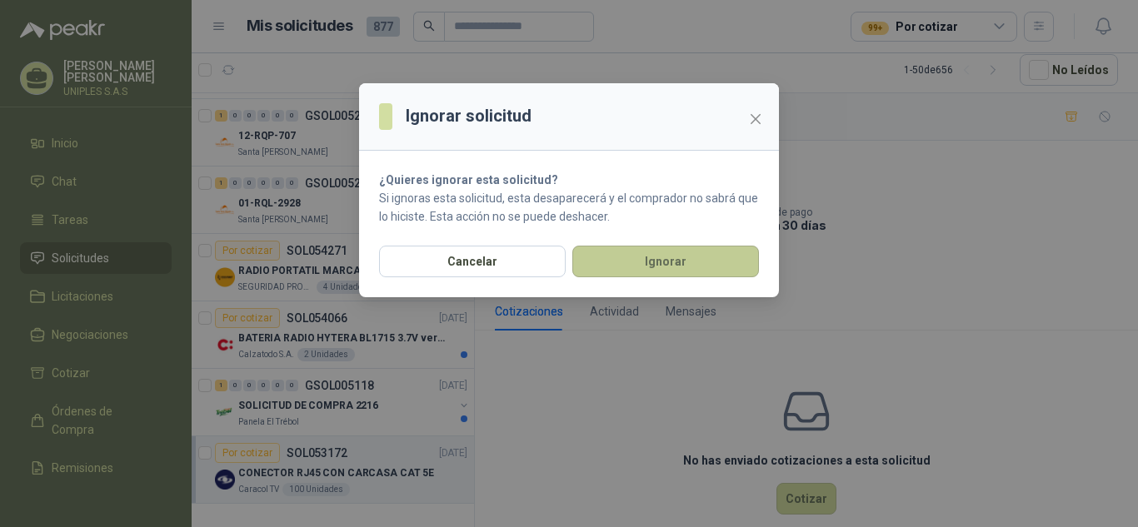
click at [670, 261] on button "Ignorar" at bounding box center [665, 262] width 187 height 32
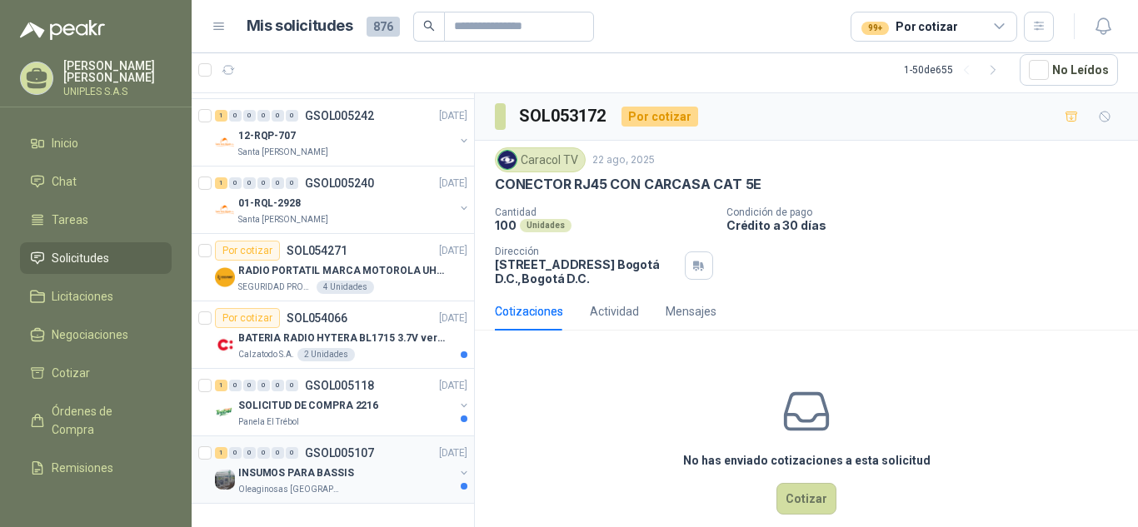
click at [342, 443] on div "1 0 0 0 0 0 GSOL005107 [DATE]" at bounding box center [343, 453] width 256 height 20
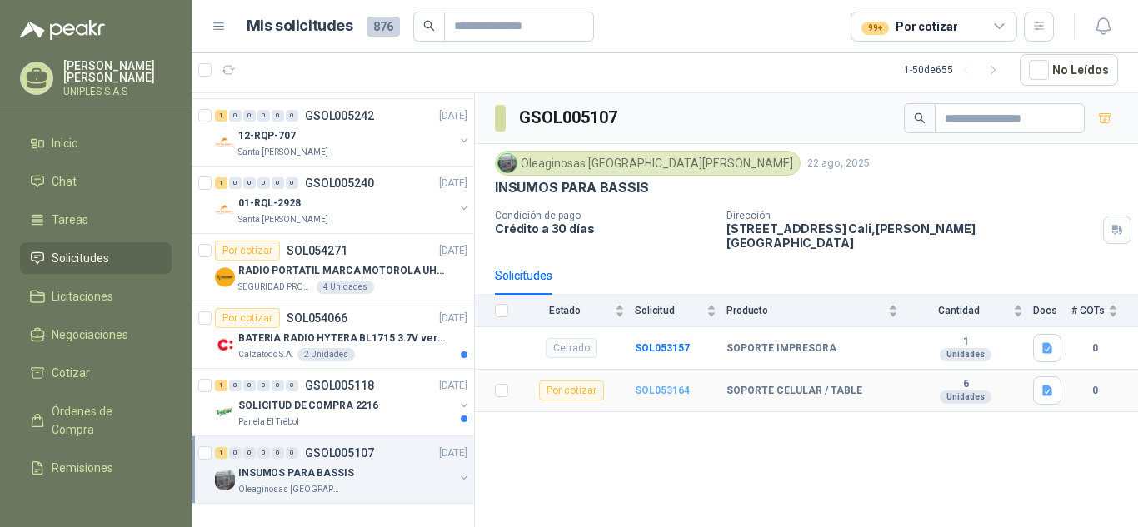
click at [655, 385] on b "SOL053164" at bounding box center [662, 391] width 55 height 12
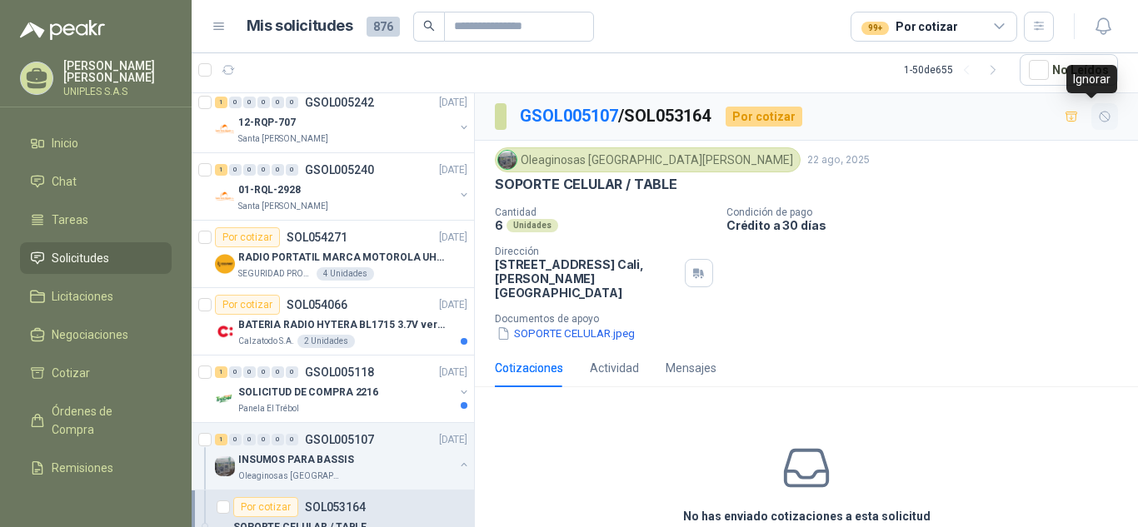
click at [1098, 117] on icon "button" at bounding box center [1105, 117] width 14 height 14
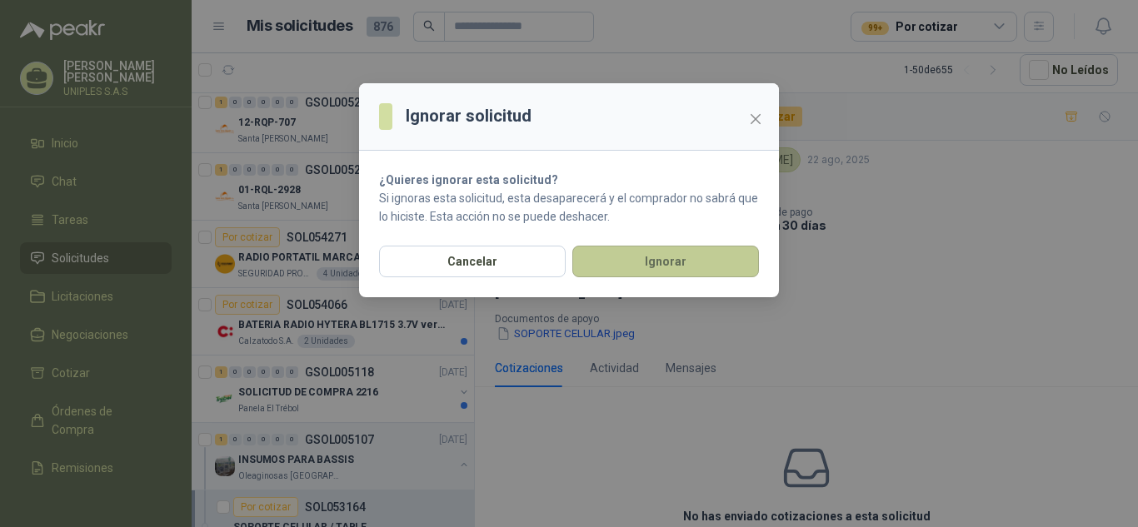
click at [698, 259] on button "Ignorar" at bounding box center [665, 262] width 187 height 32
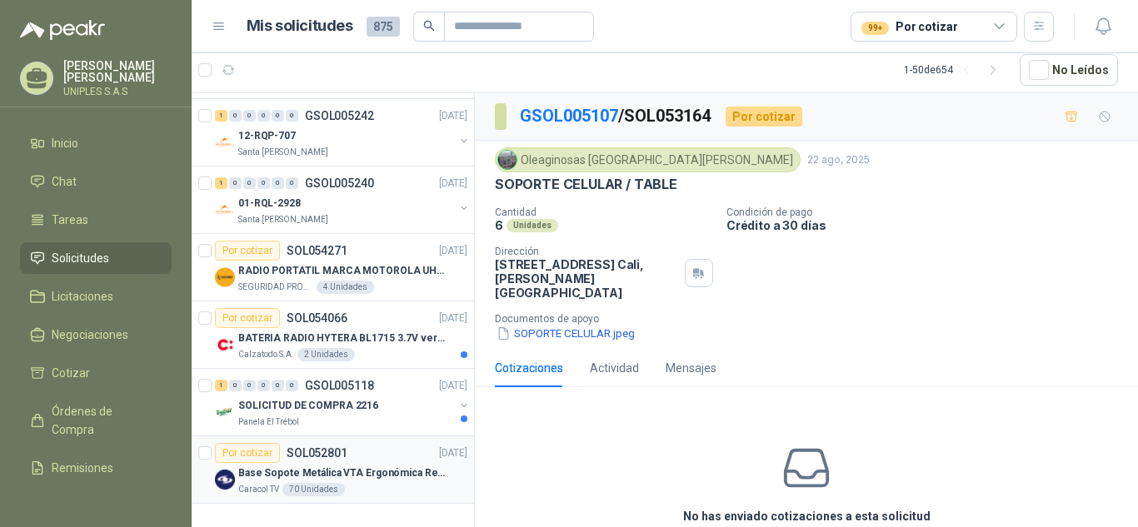
click at [267, 443] on div "Por cotizar" at bounding box center [247, 453] width 65 height 20
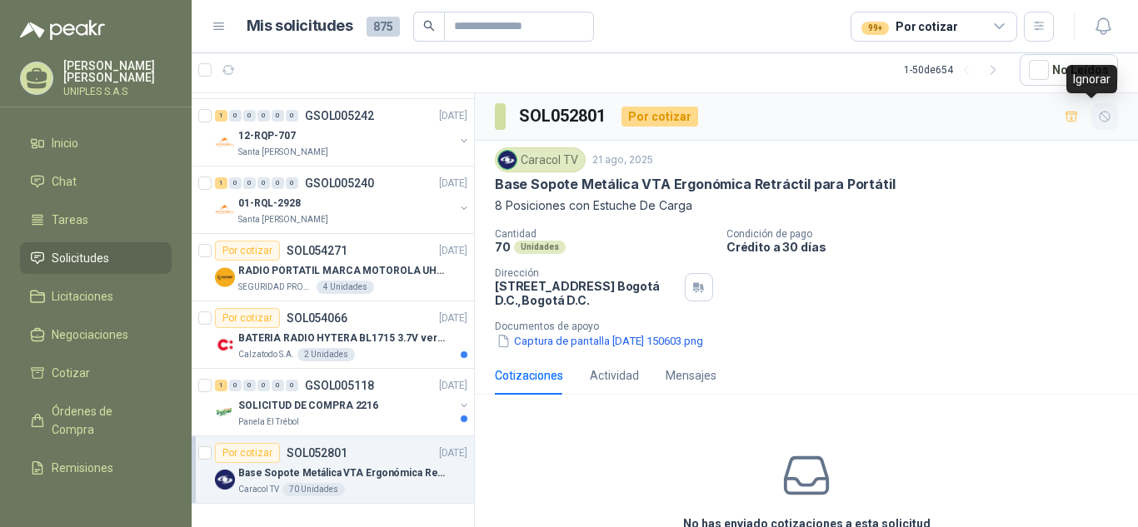
click at [1098, 117] on icon "button" at bounding box center [1105, 117] width 14 height 14
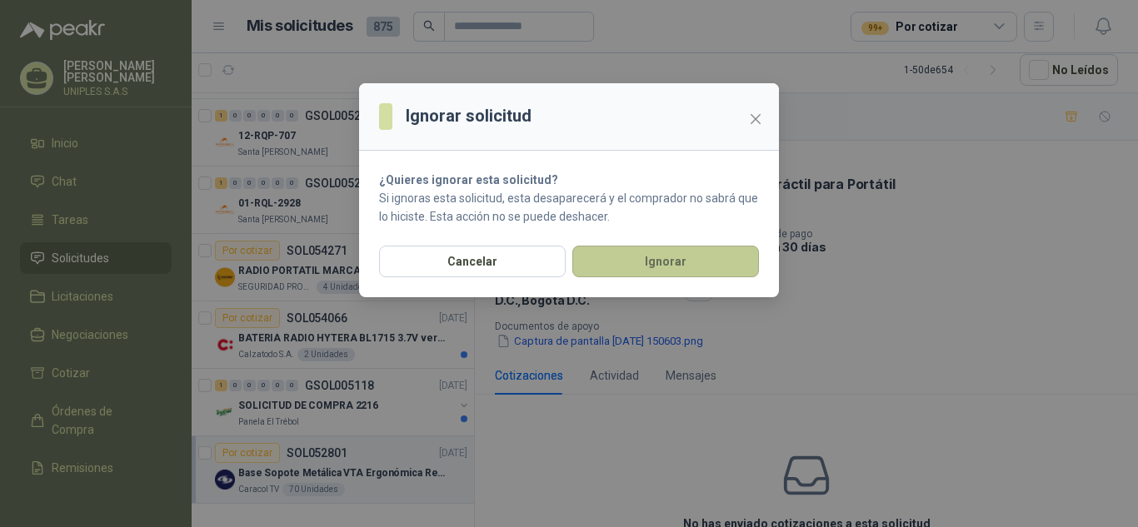
click at [698, 254] on button "Ignorar" at bounding box center [665, 262] width 187 height 32
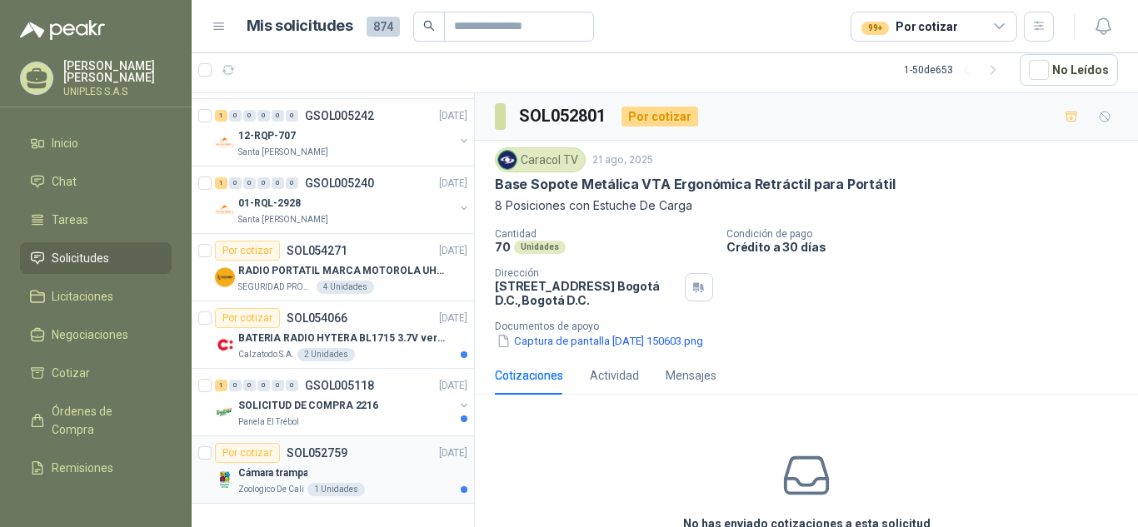
click at [238, 443] on div "Por cotizar" at bounding box center [247, 453] width 65 height 20
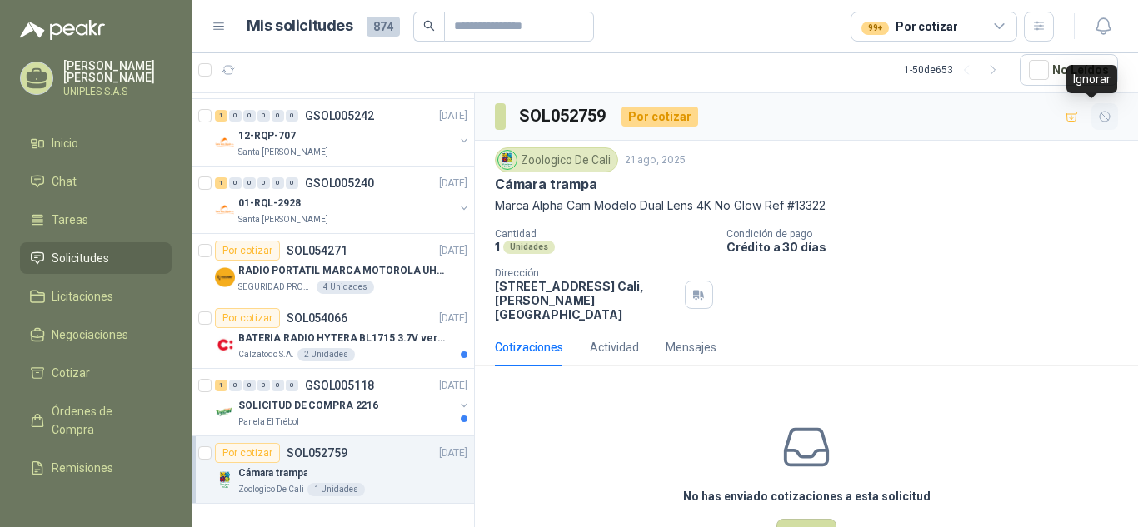
click at [1099, 119] on icon "button" at bounding box center [1104, 117] width 10 height 10
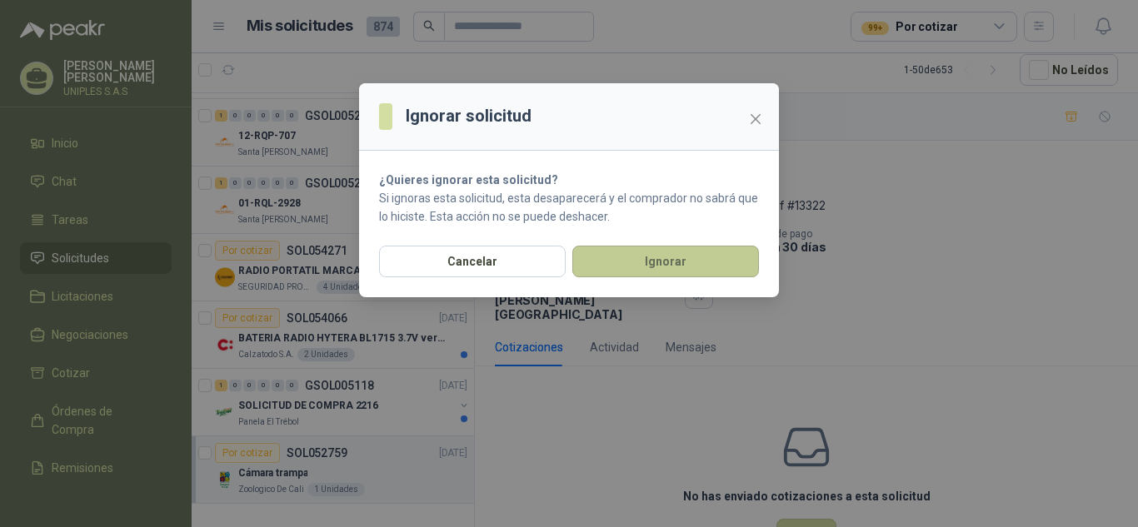
click at [675, 267] on button "Ignorar" at bounding box center [665, 262] width 187 height 32
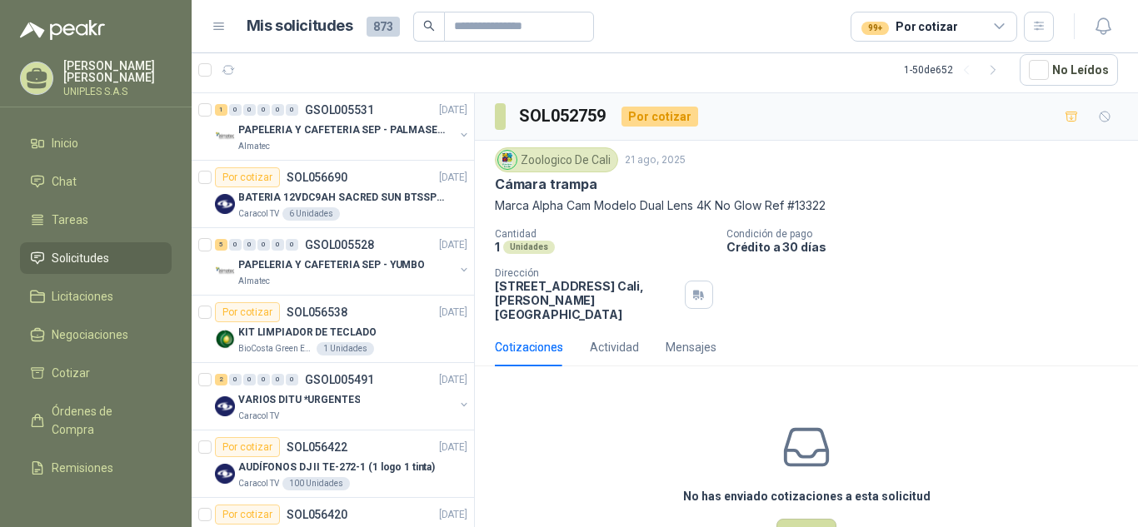
scroll to position [2976, 0]
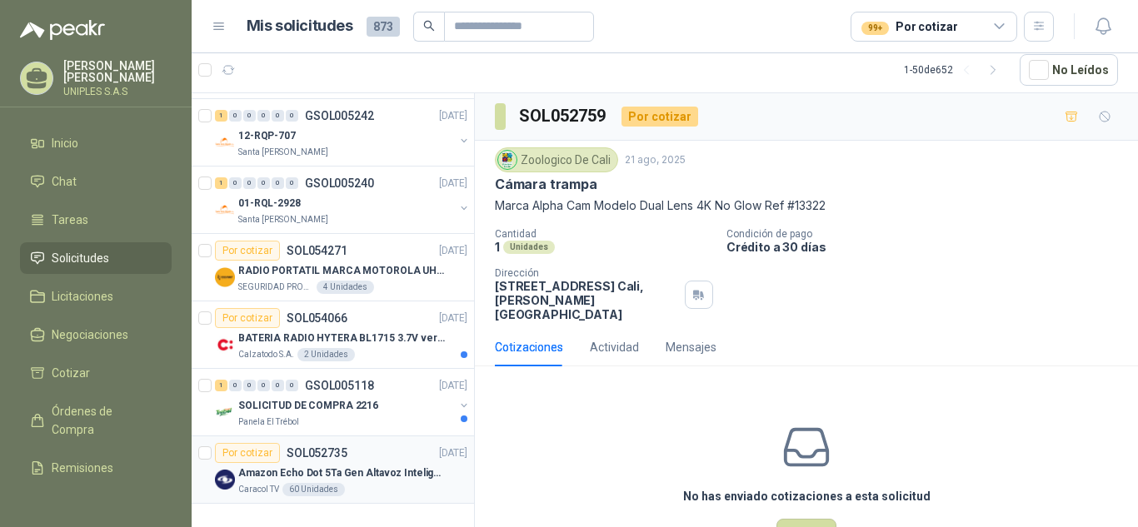
click at [256, 443] on div "Por cotizar" at bounding box center [247, 453] width 65 height 20
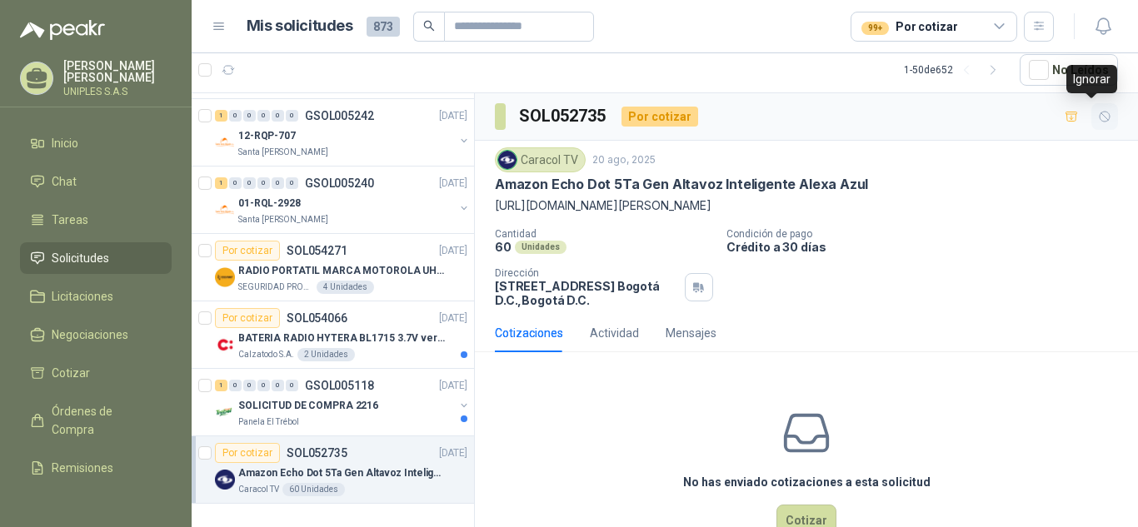
click at [1098, 116] on icon "button" at bounding box center [1105, 117] width 14 height 14
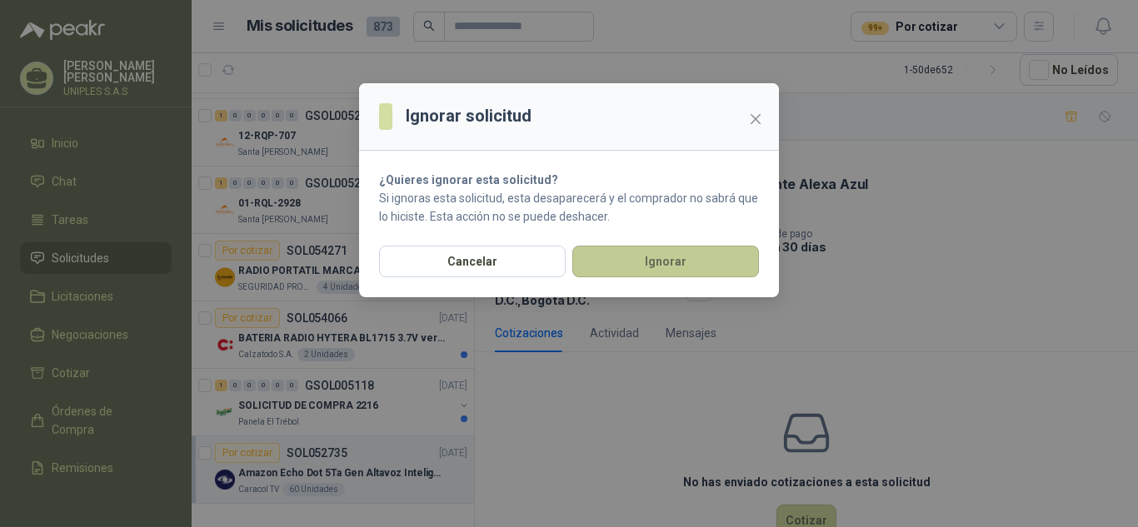
click at [676, 264] on button "Ignorar" at bounding box center [665, 262] width 187 height 32
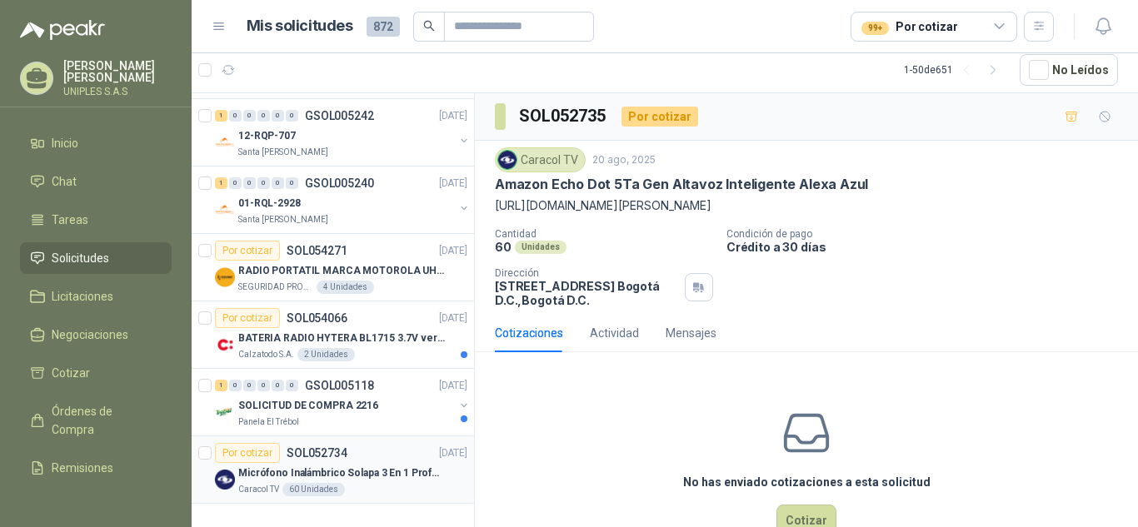
click at [244, 443] on div "Por cotizar" at bounding box center [247, 453] width 65 height 20
click at [1098, 117] on icon "button" at bounding box center [1105, 117] width 14 height 14
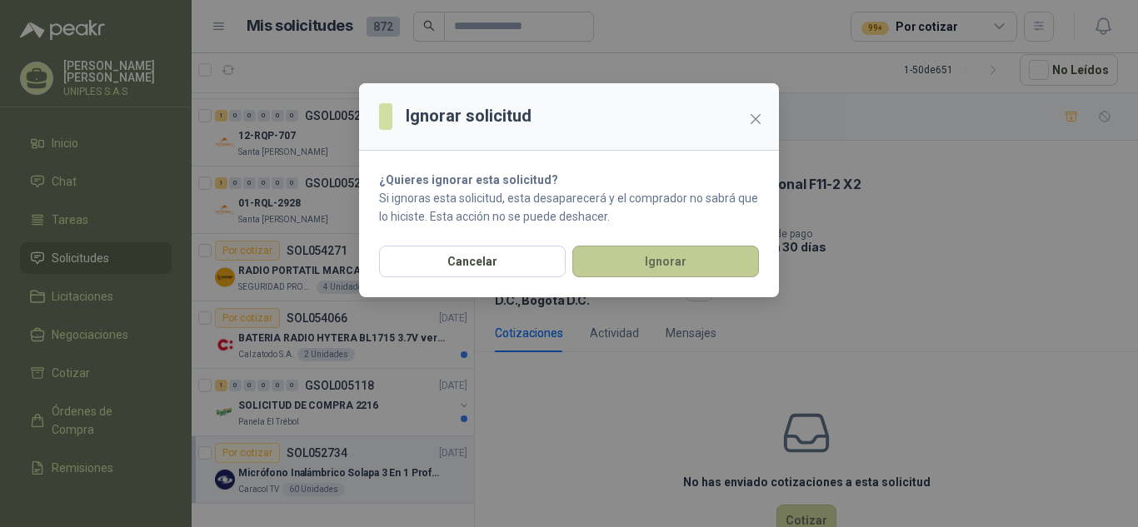
click at [679, 256] on button "Ignorar" at bounding box center [665, 262] width 187 height 32
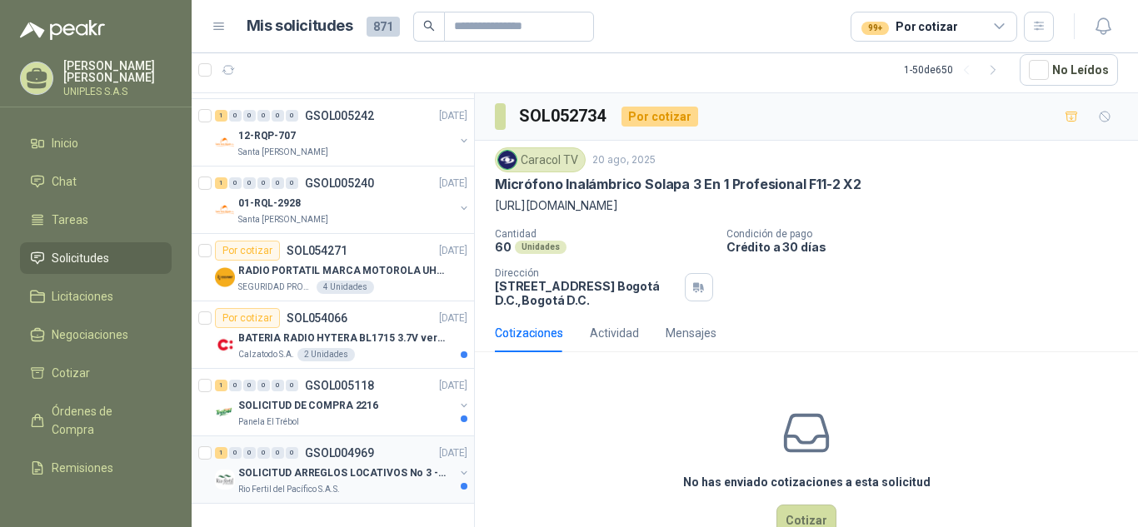
click at [335, 447] on p "GSOL004969" at bounding box center [339, 453] width 69 height 12
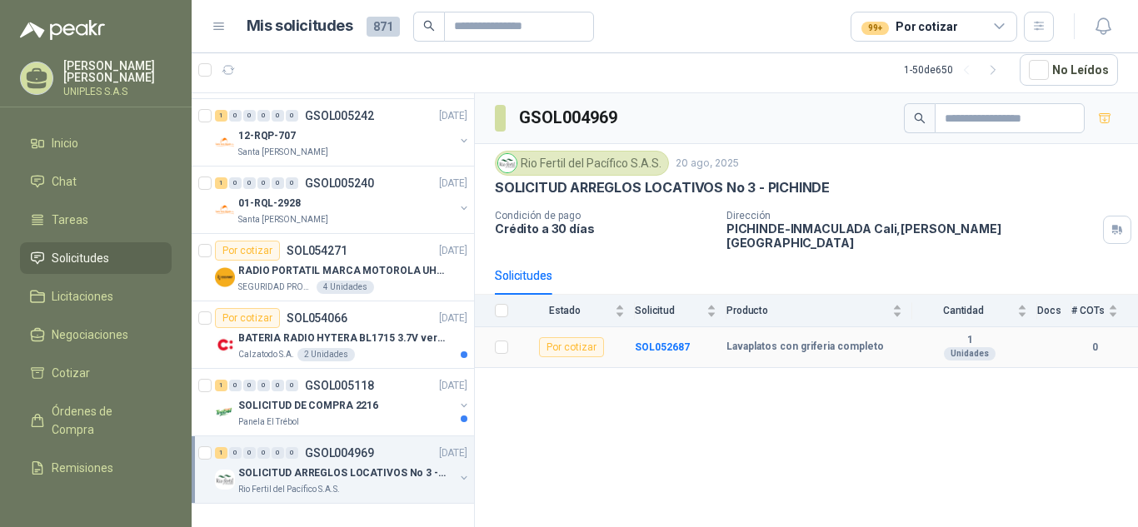
click at [589, 339] on div "Por cotizar" at bounding box center [571, 347] width 65 height 20
click at [563, 341] on div "Por cotizar" at bounding box center [571, 347] width 65 height 20
click at [651, 341] on b "SOL052687" at bounding box center [662, 347] width 55 height 12
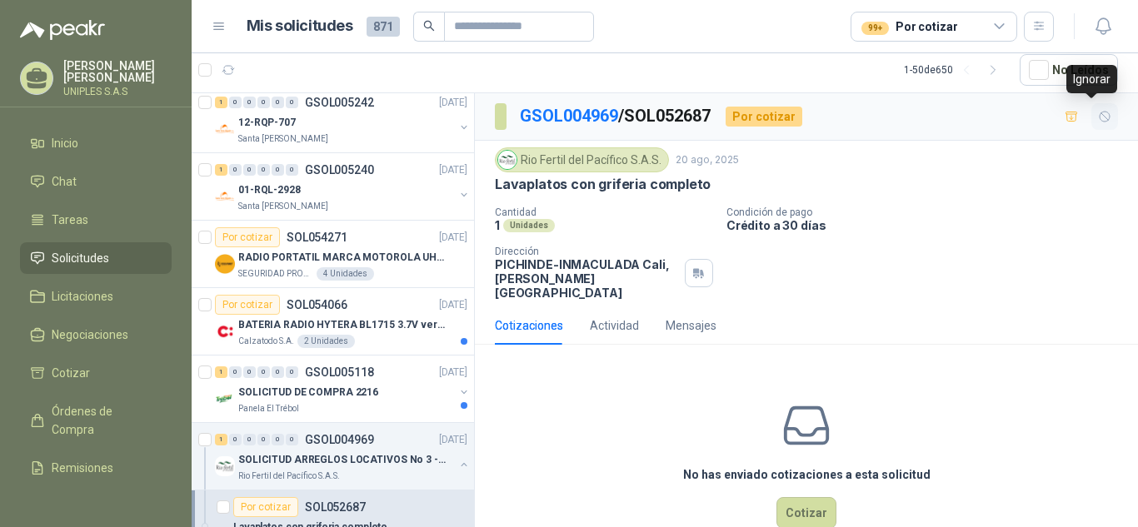
click at [1098, 117] on icon "button" at bounding box center [1105, 117] width 14 height 14
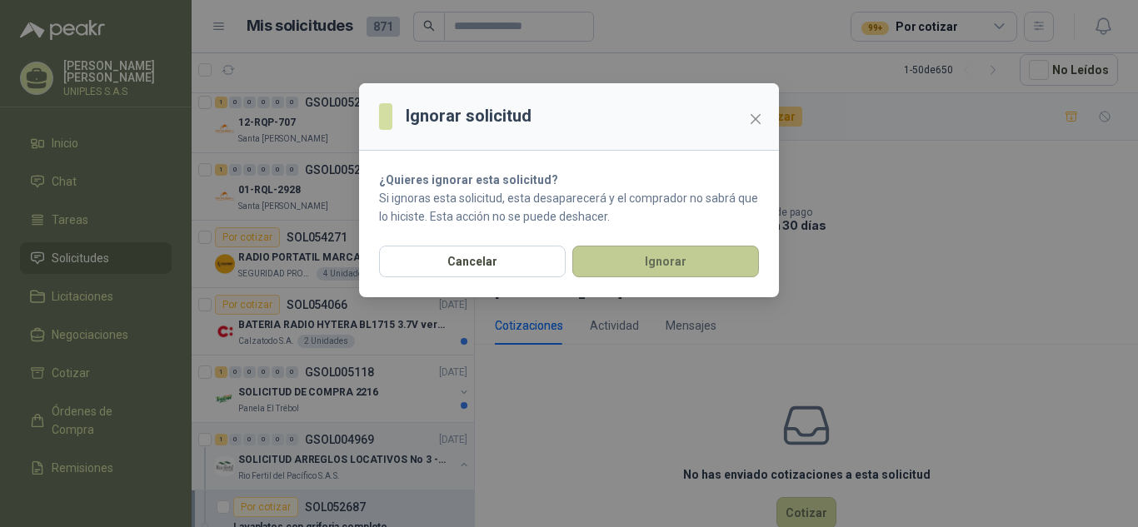
click at [667, 262] on button "Ignorar" at bounding box center [665, 262] width 187 height 32
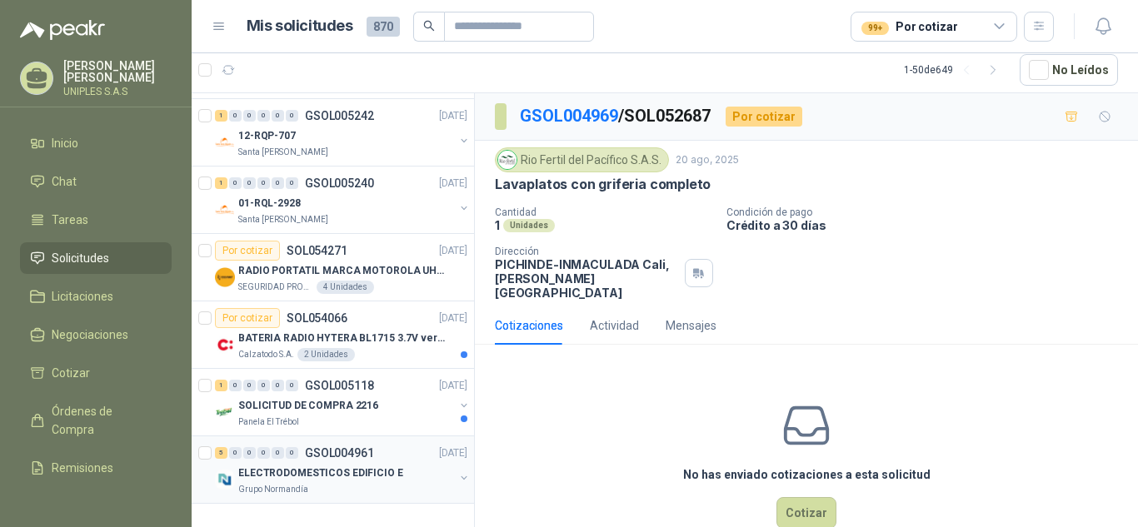
click at [338, 447] on p "GSOL004961" at bounding box center [339, 453] width 69 height 12
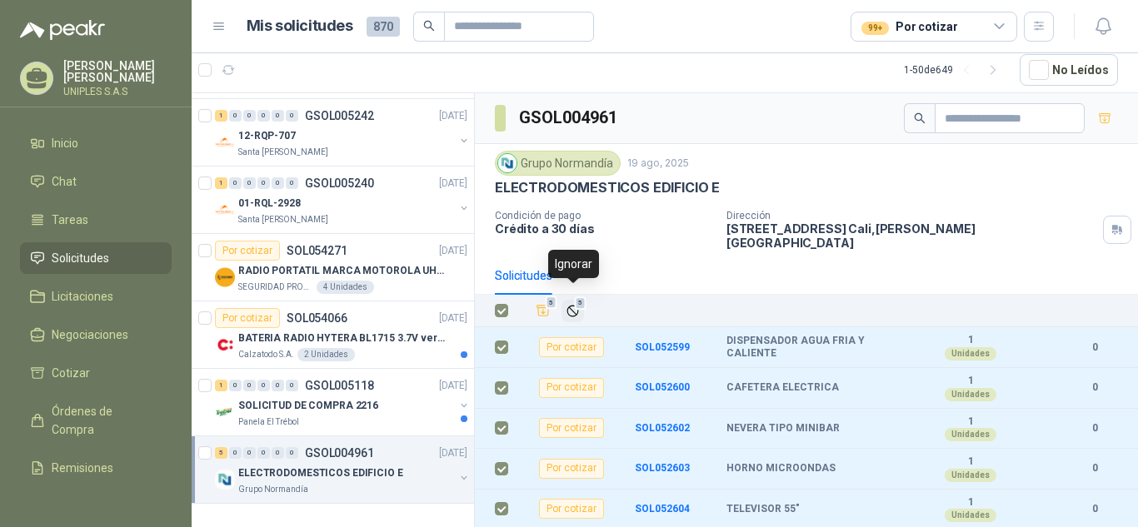
click at [569, 304] on icon "Ignorar" at bounding box center [573, 311] width 14 height 14
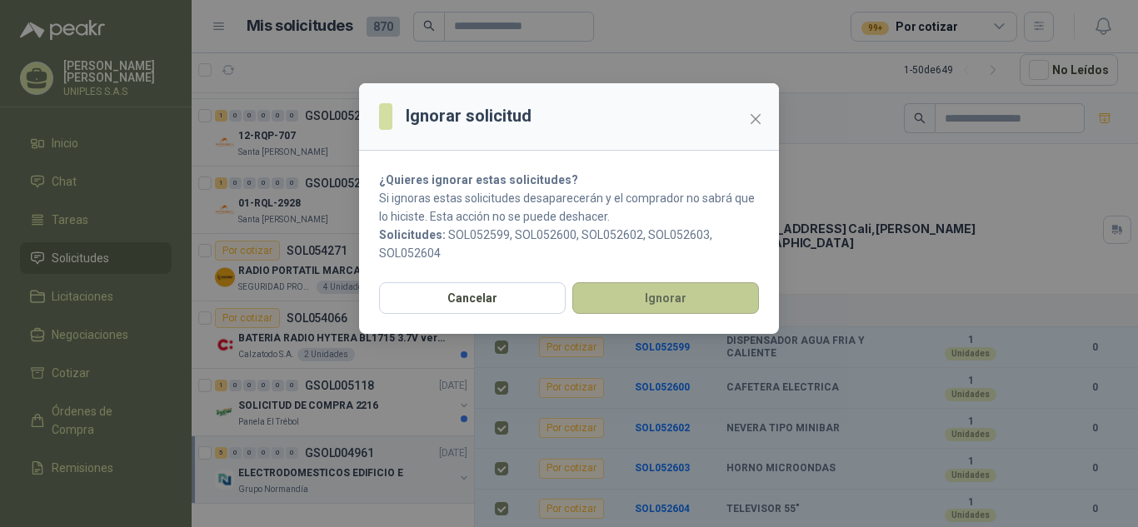
click at [681, 288] on button "Ignorar" at bounding box center [665, 298] width 187 height 32
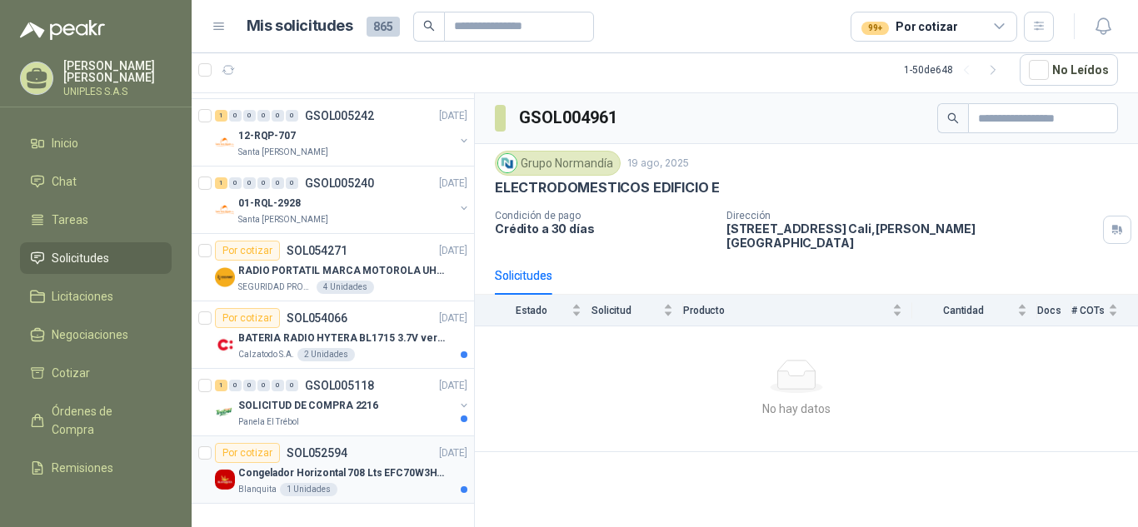
click at [256, 443] on div "Por cotizar" at bounding box center [247, 453] width 65 height 20
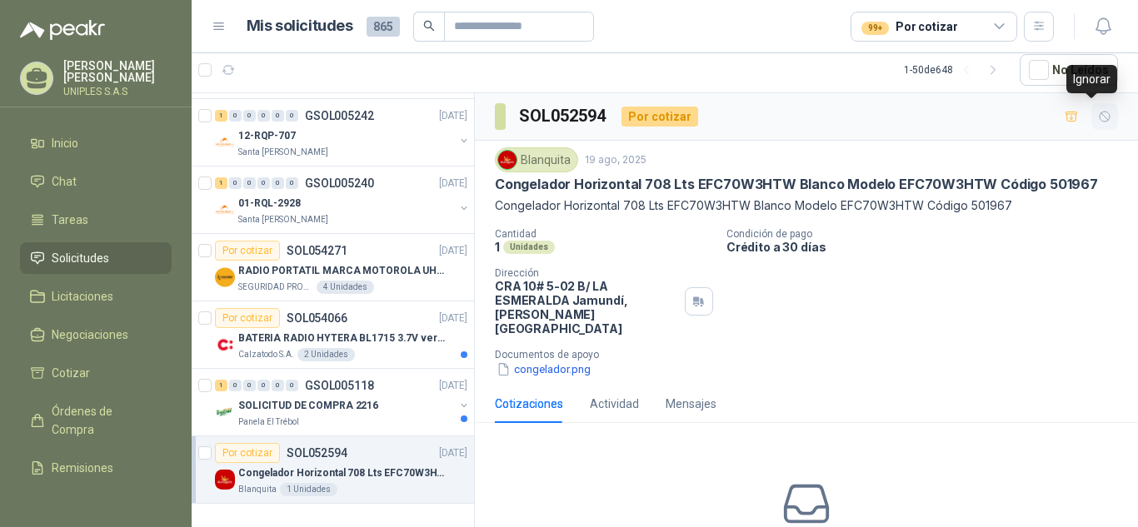
click at [1098, 114] on icon "button" at bounding box center [1105, 117] width 14 height 14
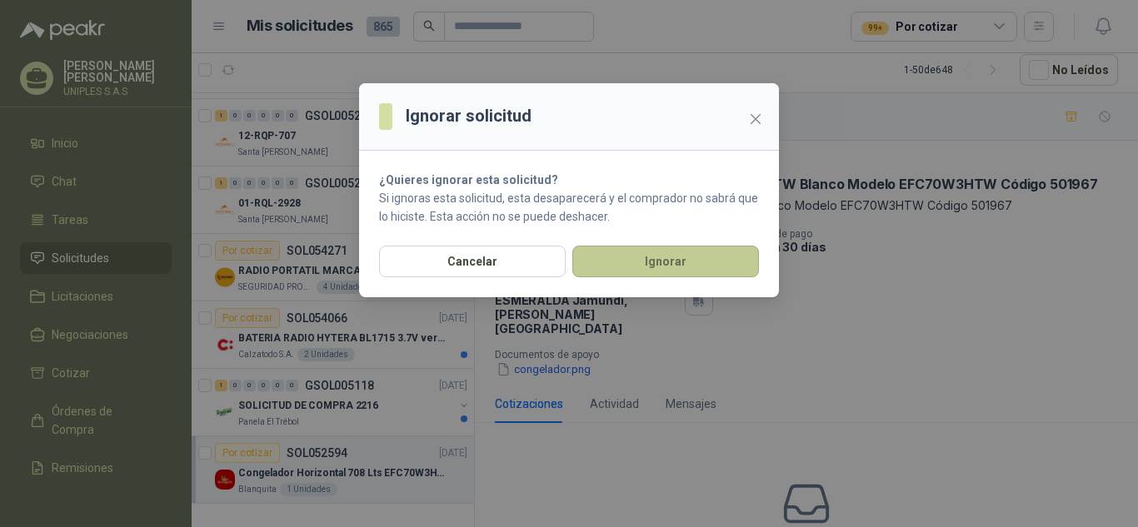
click at [720, 248] on button "Ignorar" at bounding box center [665, 262] width 187 height 32
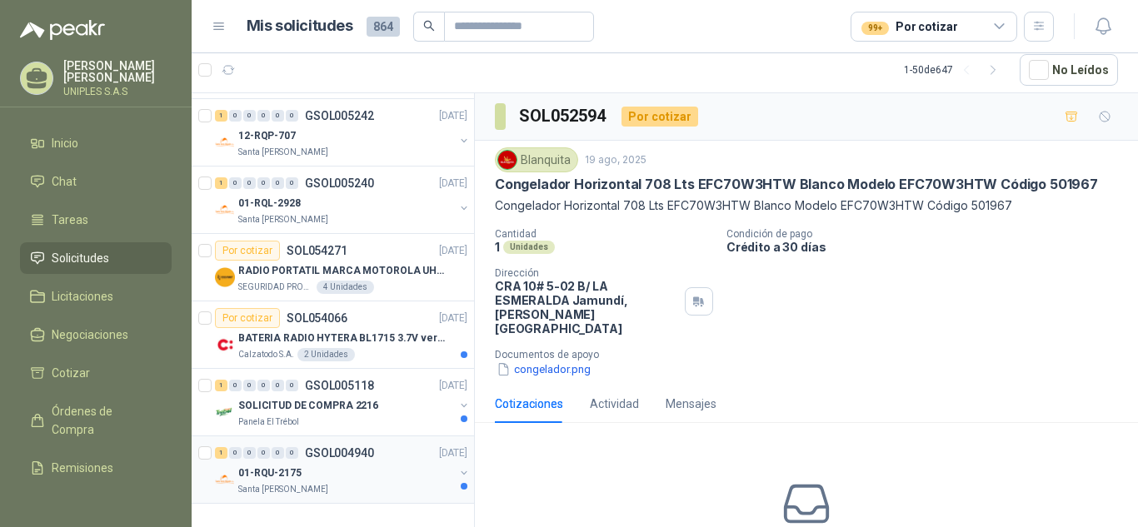
click at [341, 447] on p "GSOL004940" at bounding box center [339, 453] width 69 height 12
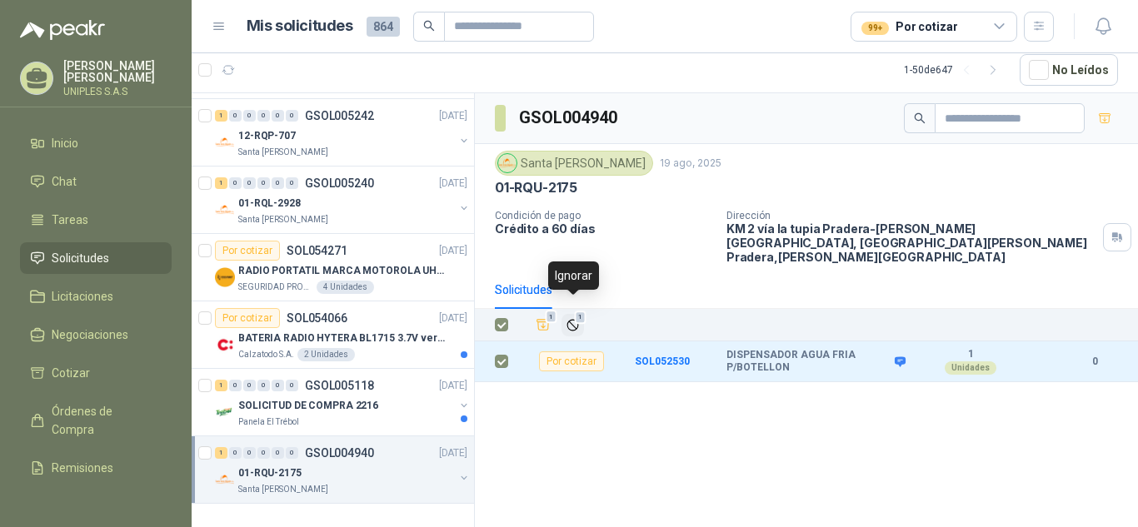
click at [573, 318] on icon "Ignorar" at bounding box center [573, 325] width 14 height 14
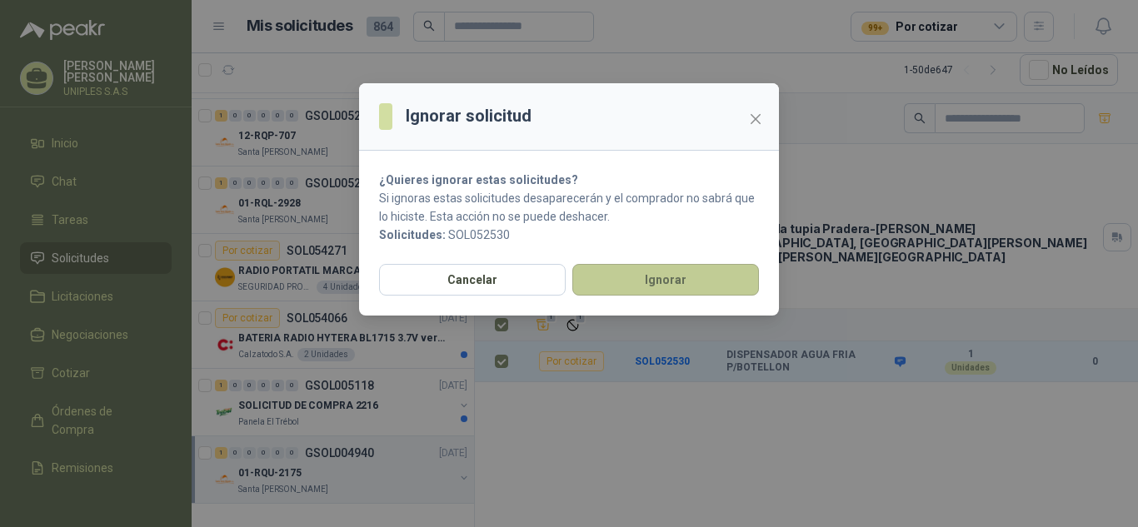
click at [666, 280] on button "Ignorar" at bounding box center [665, 280] width 187 height 32
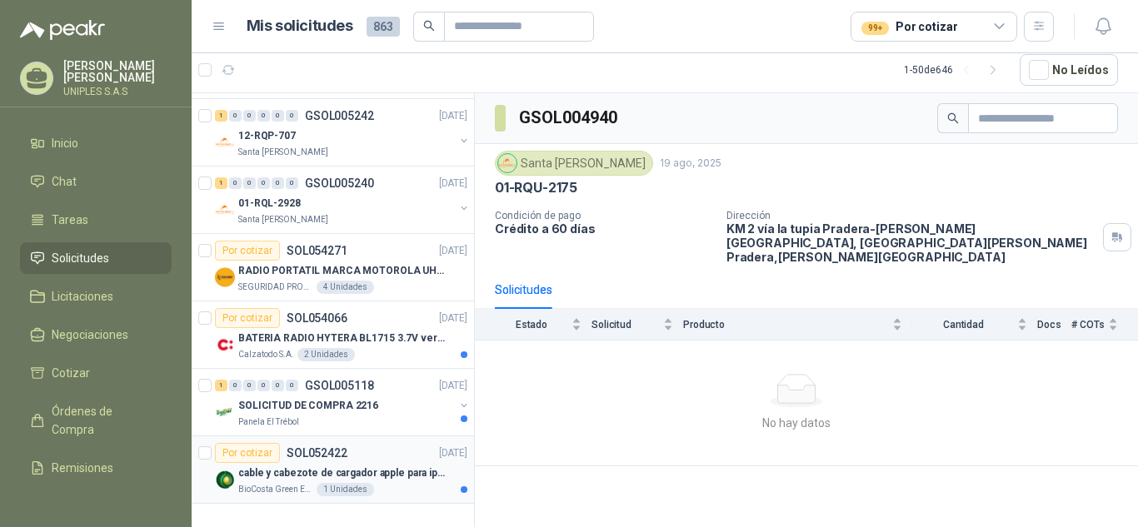
click at [259, 443] on div "Por cotizar" at bounding box center [247, 453] width 65 height 20
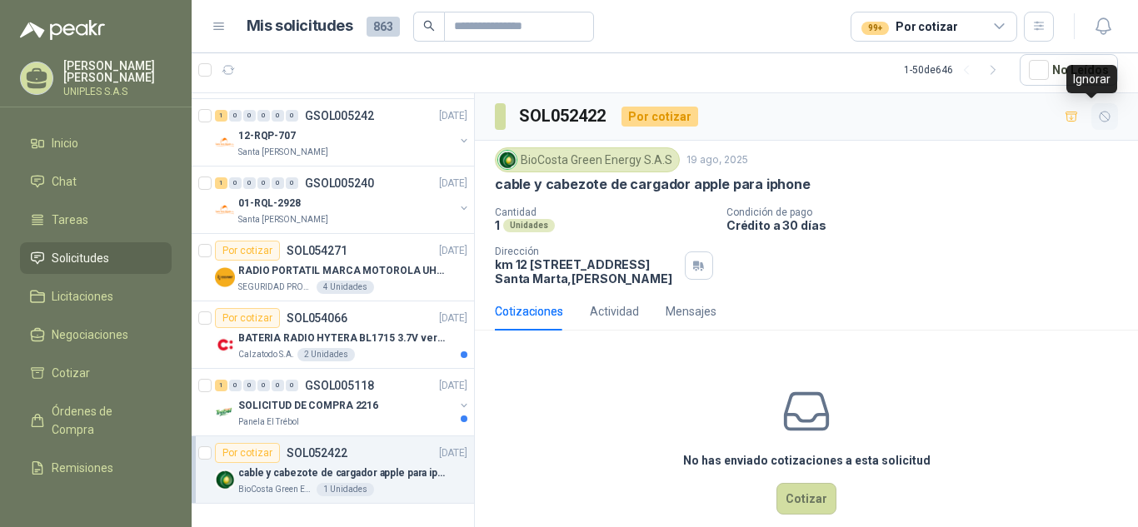
click at [1102, 117] on button "button" at bounding box center [1104, 116] width 27 height 27
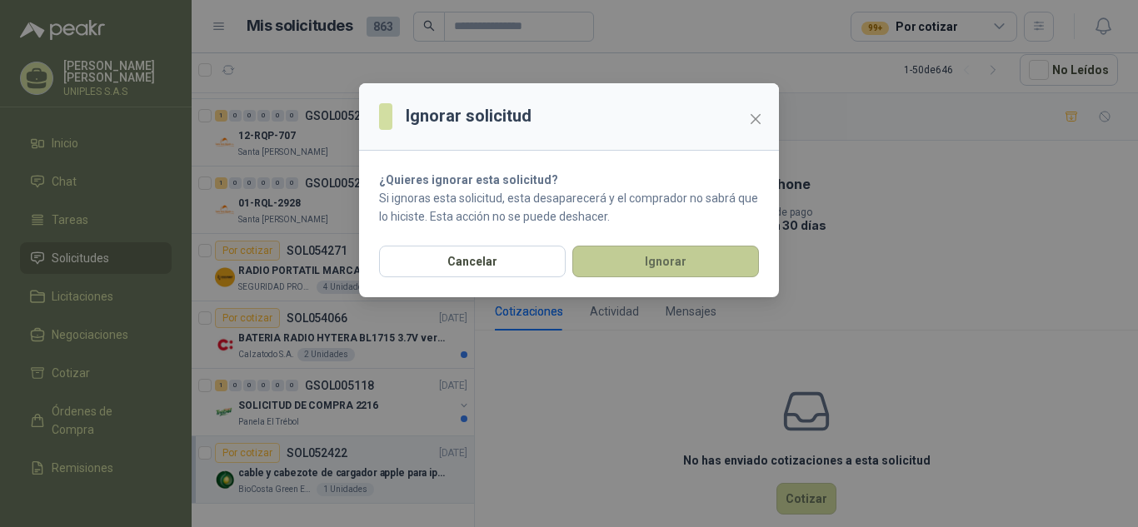
click at [652, 255] on button "Ignorar" at bounding box center [665, 262] width 187 height 32
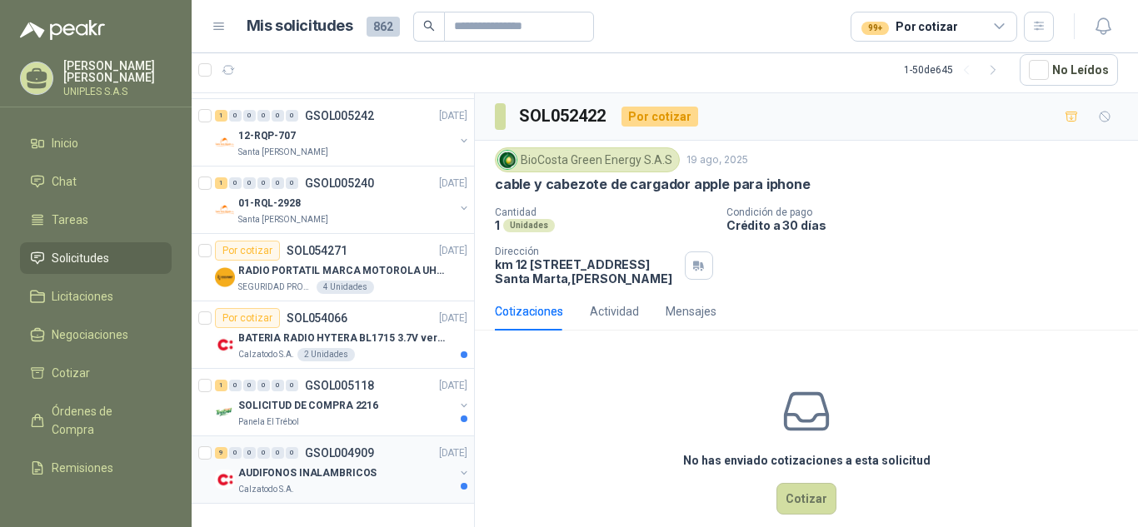
click at [336, 447] on p "GSOL004909" at bounding box center [339, 453] width 69 height 12
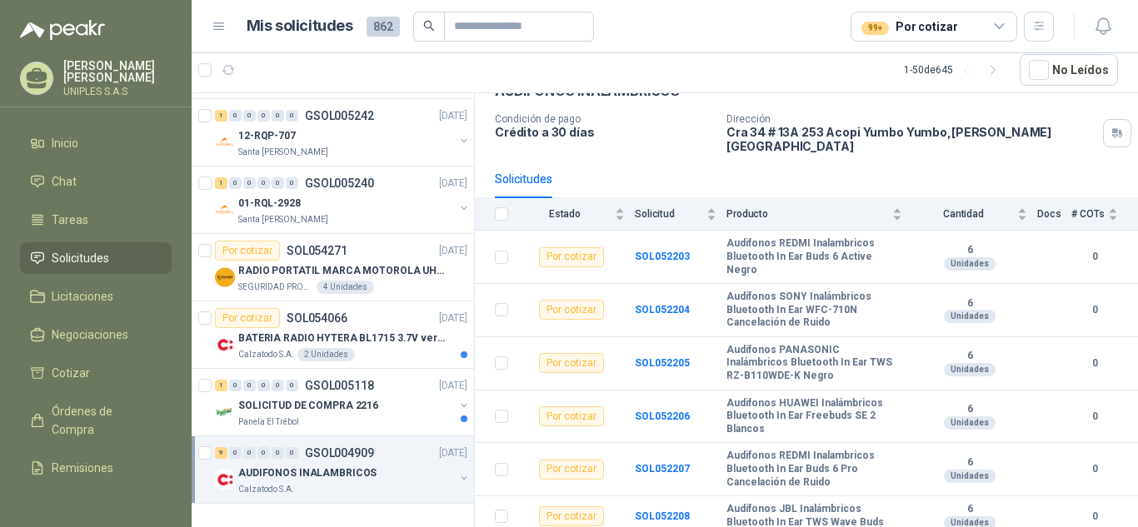
scroll to position [74, 0]
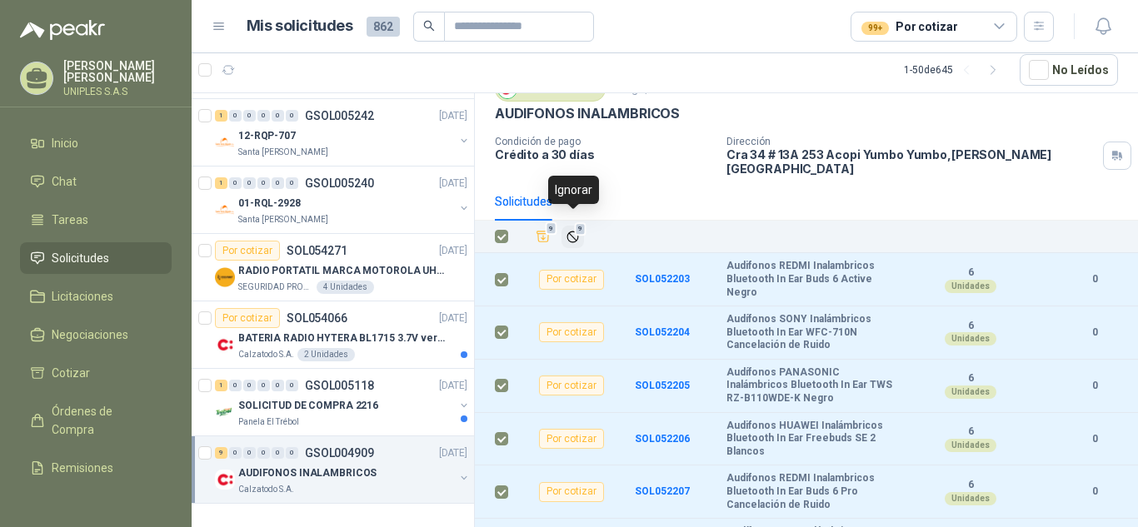
click at [573, 230] on icon "Ignorar" at bounding box center [573, 237] width 14 height 14
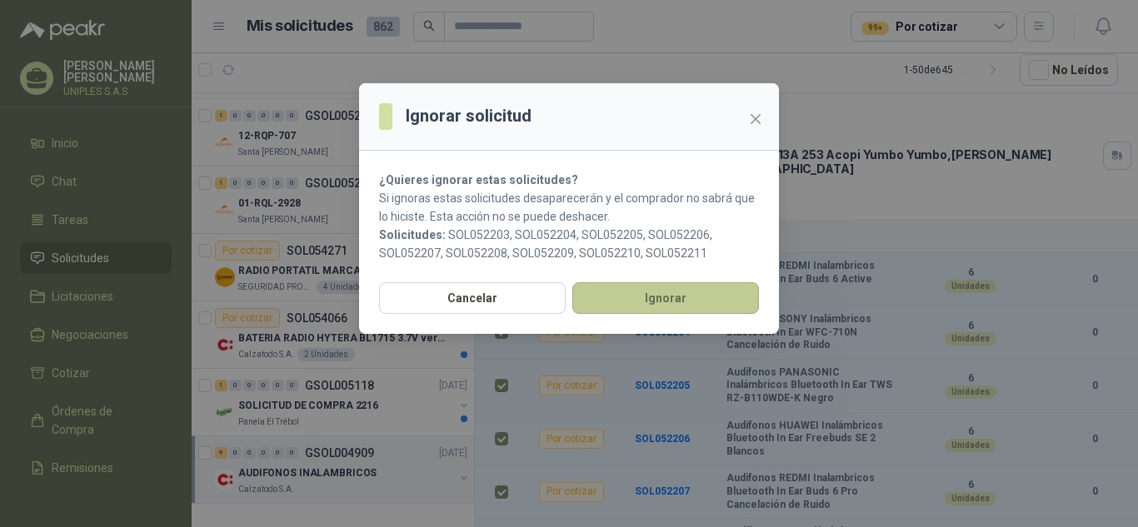
click at [672, 299] on button "Ignorar" at bounding box center [665, 298] width 187 height 32
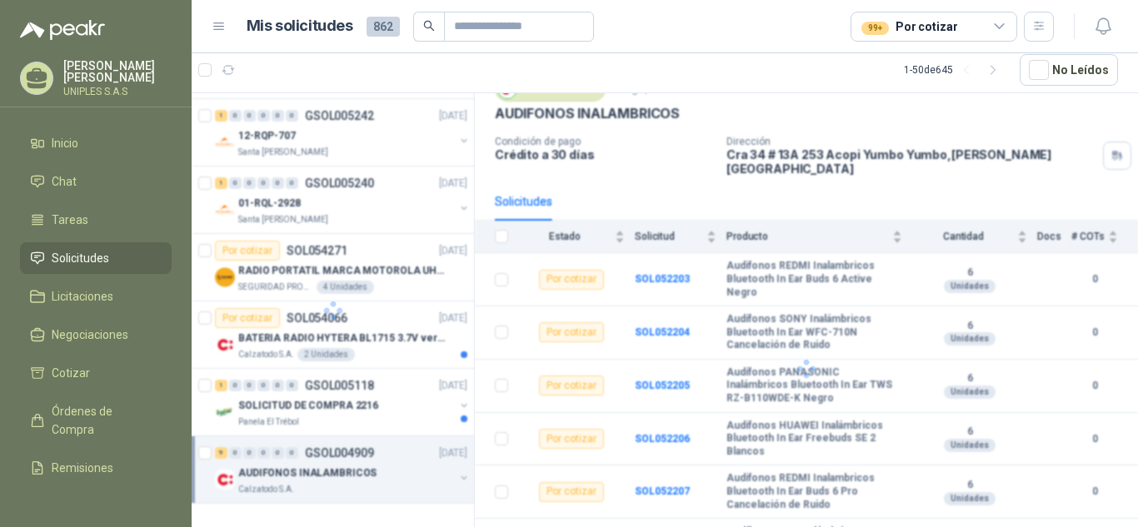
scroll to position [0, 0]
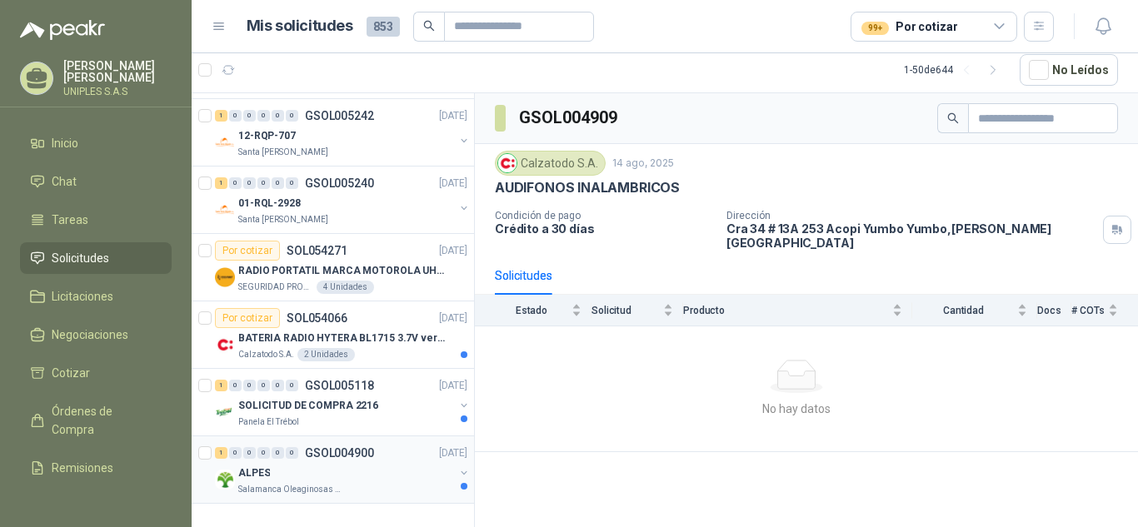
click at [326, 447] on p "GSOL004900" at bounding box center [339, 453] width 69 height 12
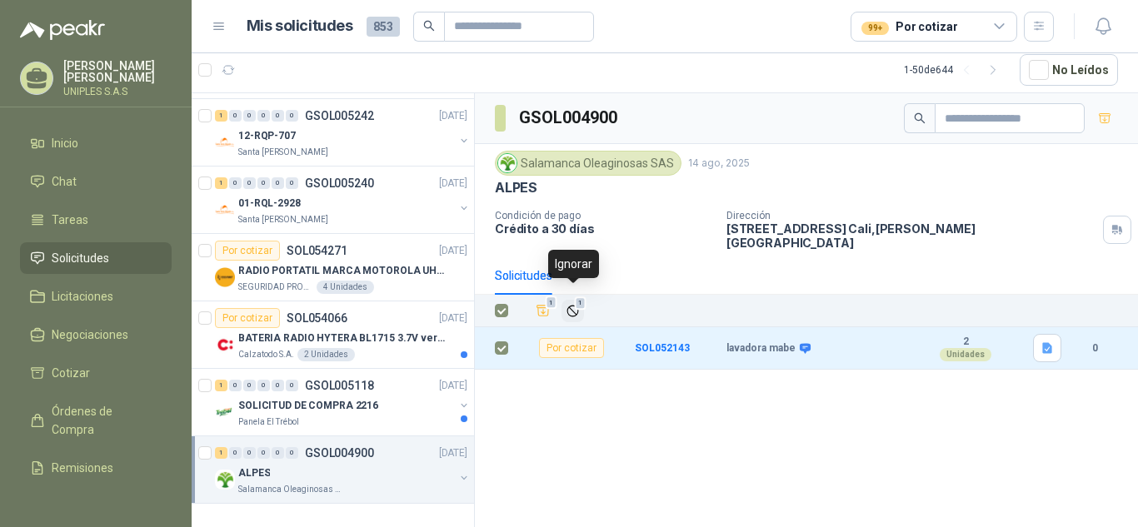
click at [571, 304] on icon "Ignorar" at bounding box center [573, 311] width 14 height 14
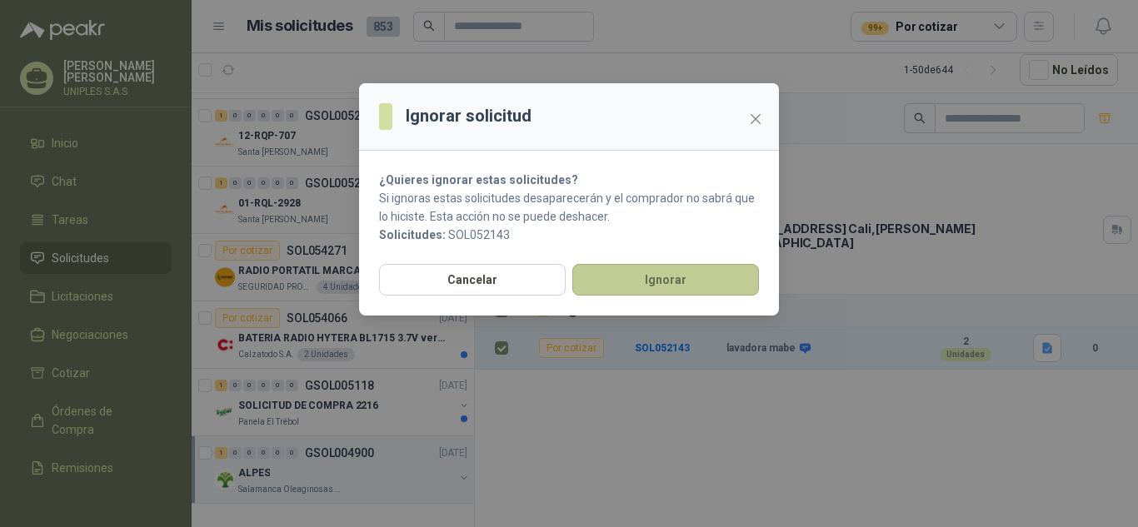
click at [673, 280] on button "Ignorar" at bounding box center [665, 280] width 187 height 32
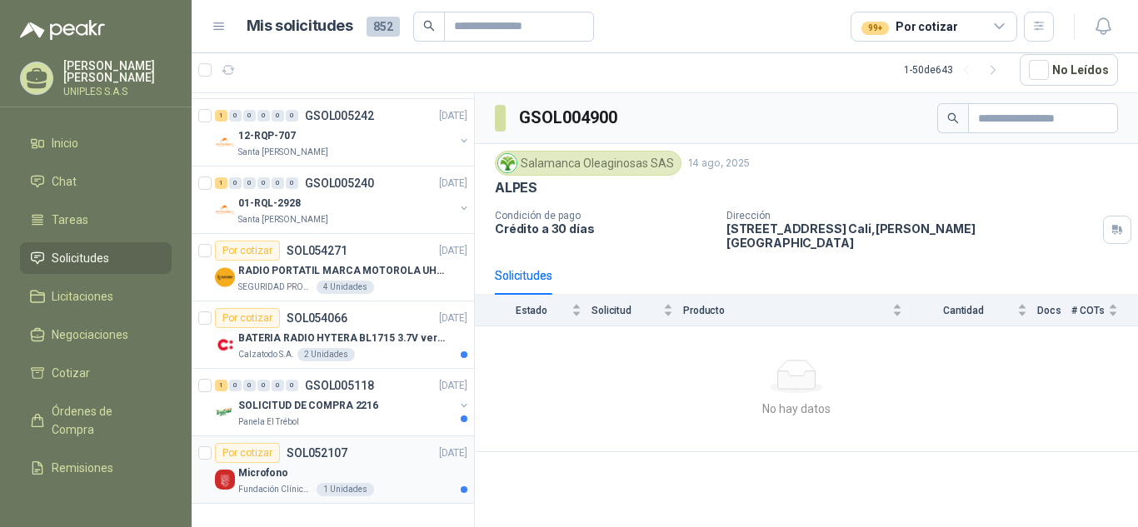
click at [307, 447] on p "SOL052107" at bounding box center [317, 453] width 61 height 12
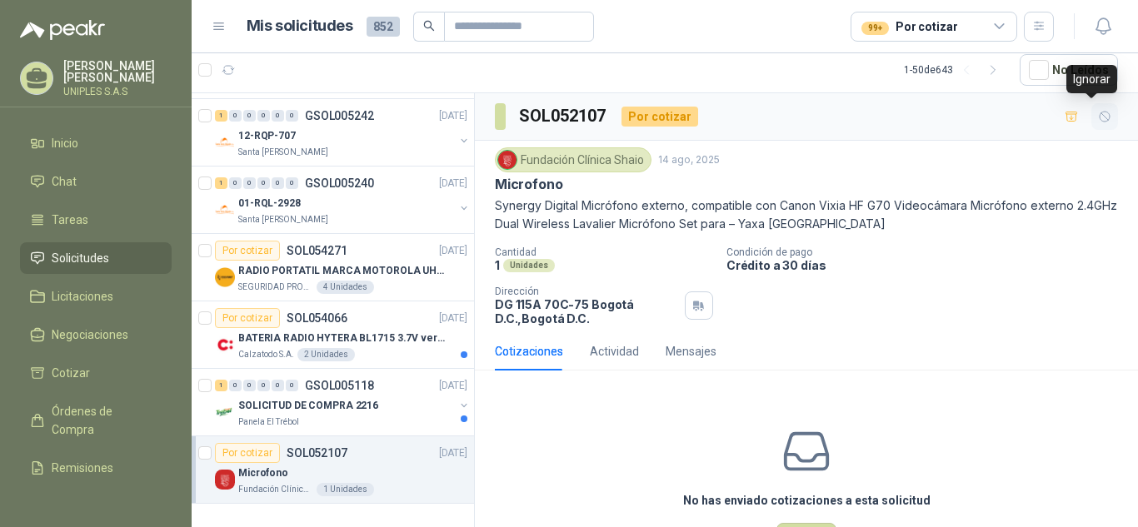
click at [1098, 116] on icon "button" at bounding box center [1105, 117] width 14 height 14
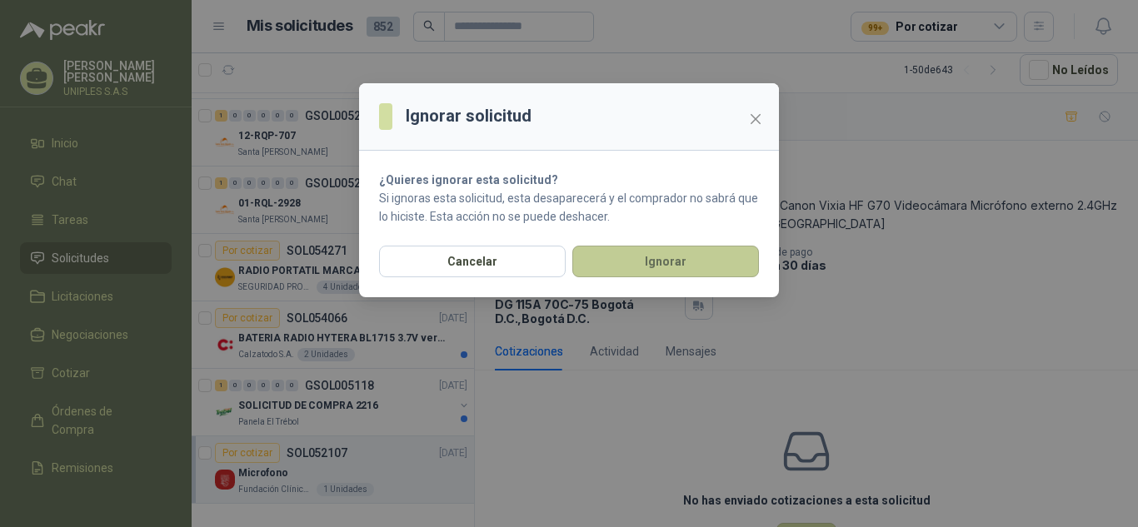
click at [680, 253] on button "Ignorar" at bounding box center [665, 262] width 187 height 32
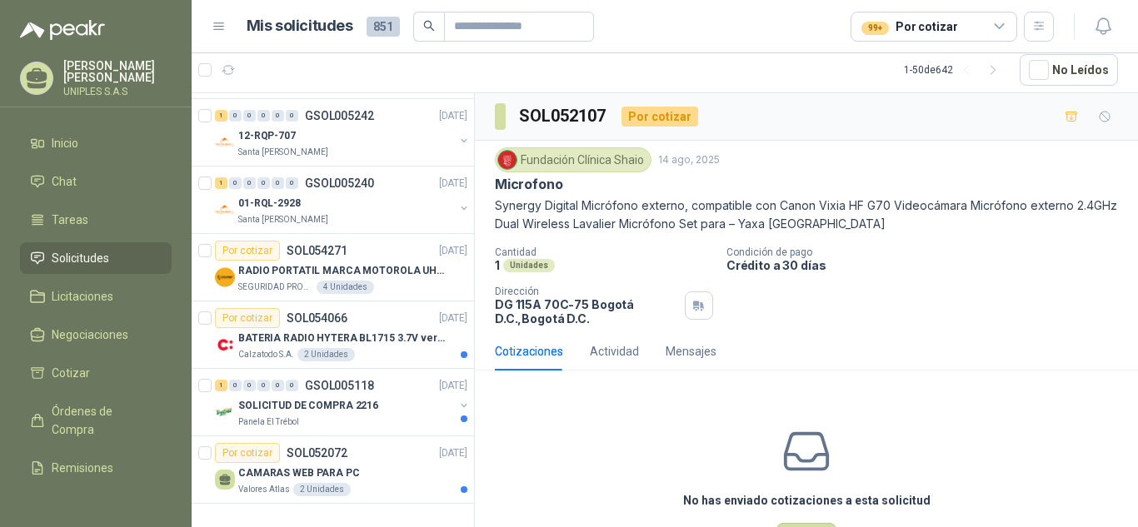
click at [1005, 26] on icon at bounding box center [999, 26] width 15 height 15
click at [1065, 331] on div "Fundación Clínica Shaio [DATE] Microfono Synergy Digital Micrófono externo, com…" at bounding box center [806, 237] width 663 height 192
click at [323, 447] on p "SOL052072" at bounding box center [317, 453] width 61 height 12
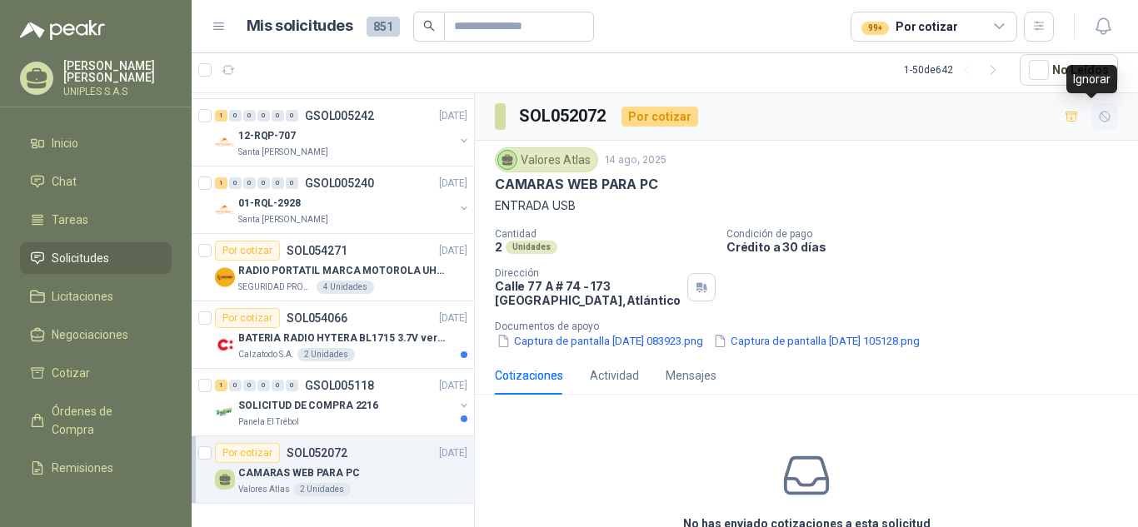
click at [1099, 122] on icon "button" at bounding box center [1104, 117] width 10 height 10
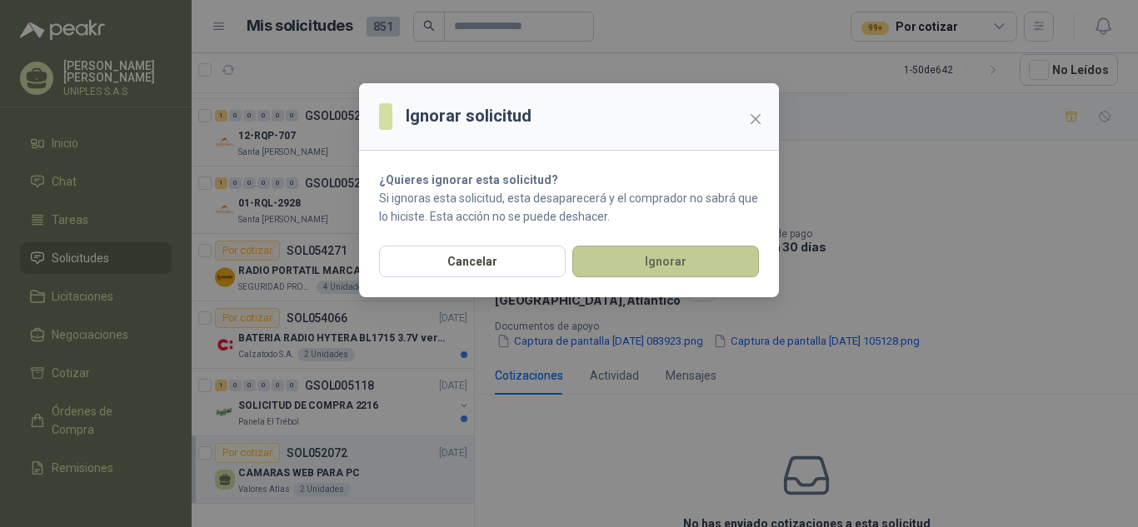
click at [685, 257] on button "Ignorar" at bounding box center [665, 262] width 187 height 32
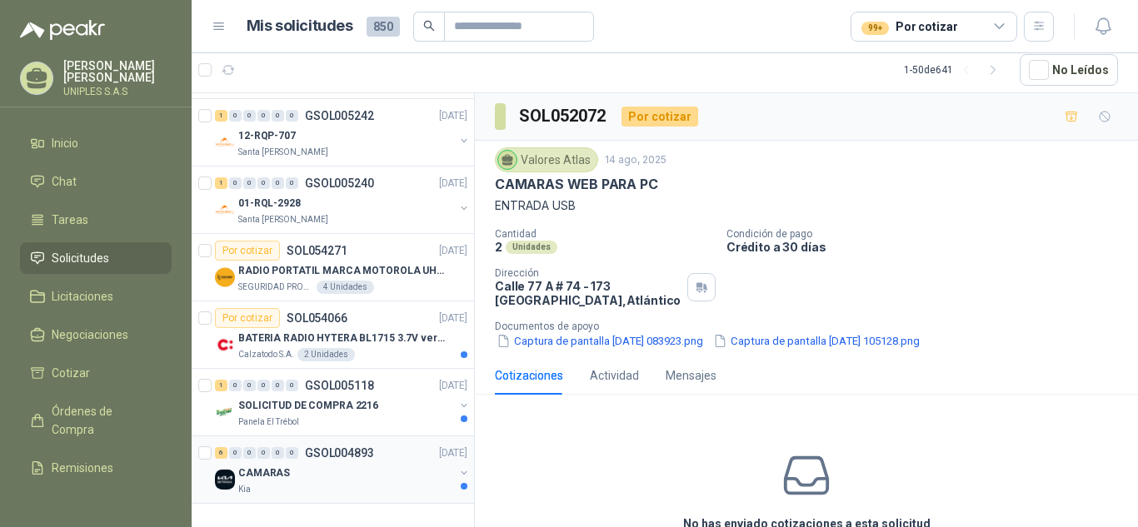
click at [346, 447] on p "GSOL004893" at bounding box center [339, 453] width 69 height 12
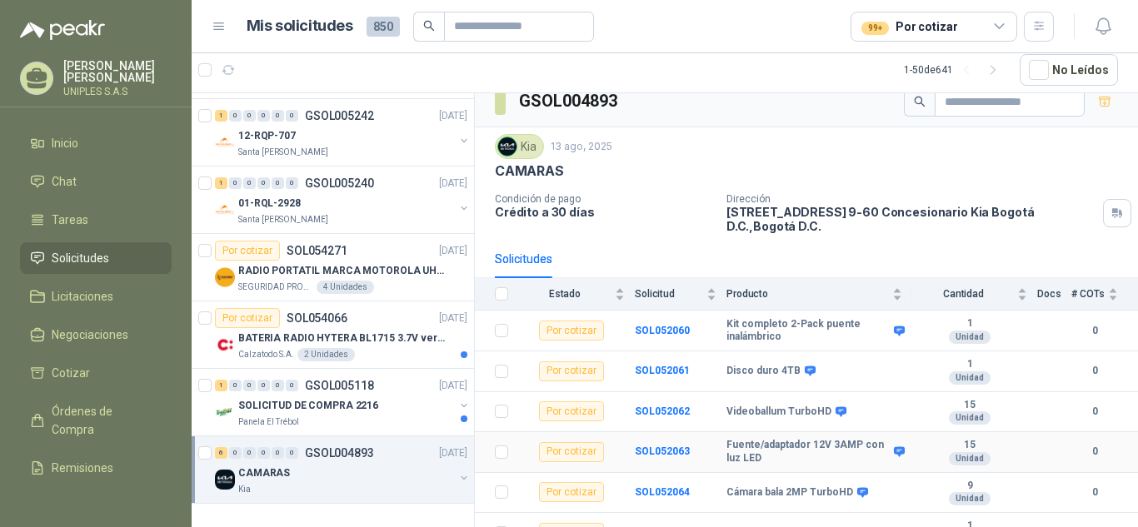
scroll to position [32, 0]
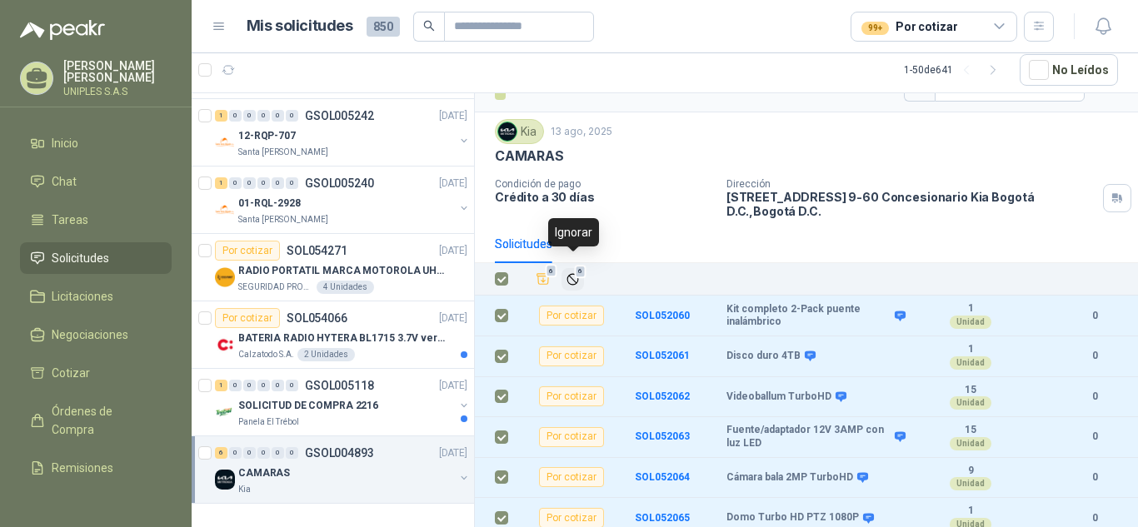
click at [575, 274] on icon "Ignorar" at bounding box center [572, 279] width 10 height 10
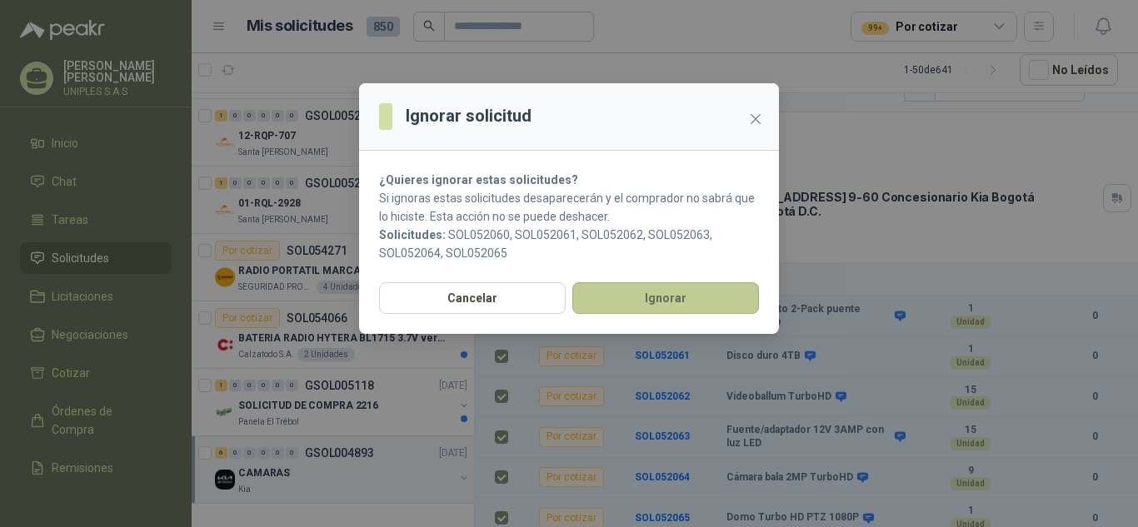
click at [665, 293] on button "Ignorar" at bounding box center [665, 298] width 187 height 32
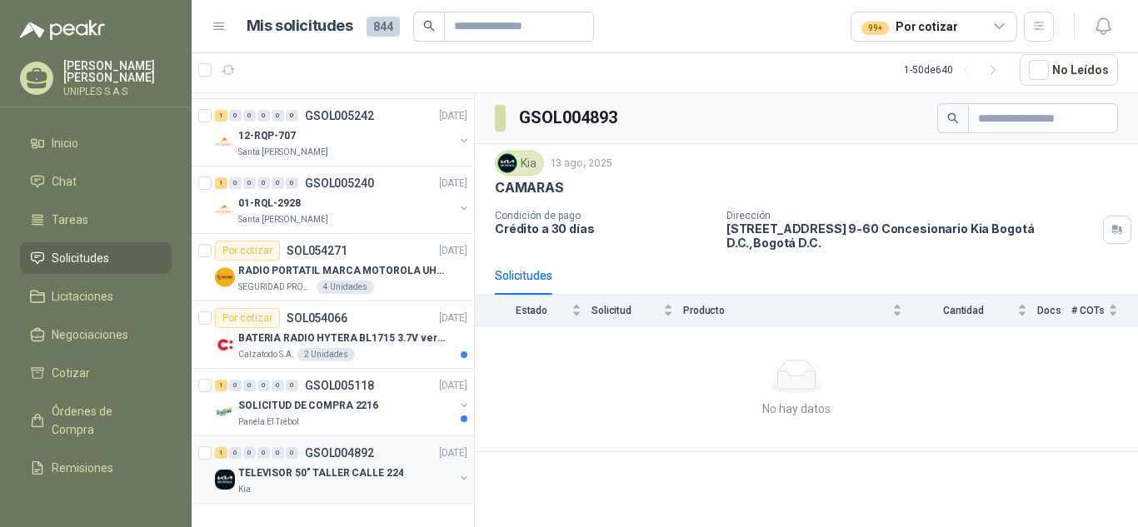
scroll to position [2976, 0]
click at [339, 447] on p "GSOL004892" at bounding box center [339, 453] width 69 height 12
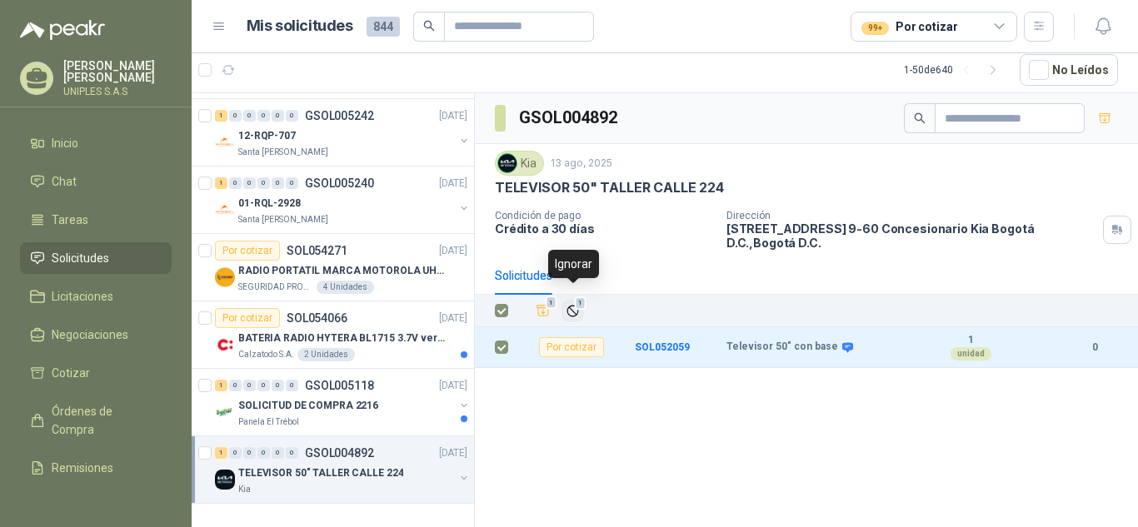
click at [576, 297] on span "1" at bounding box center [581, 303] width 12 height 13
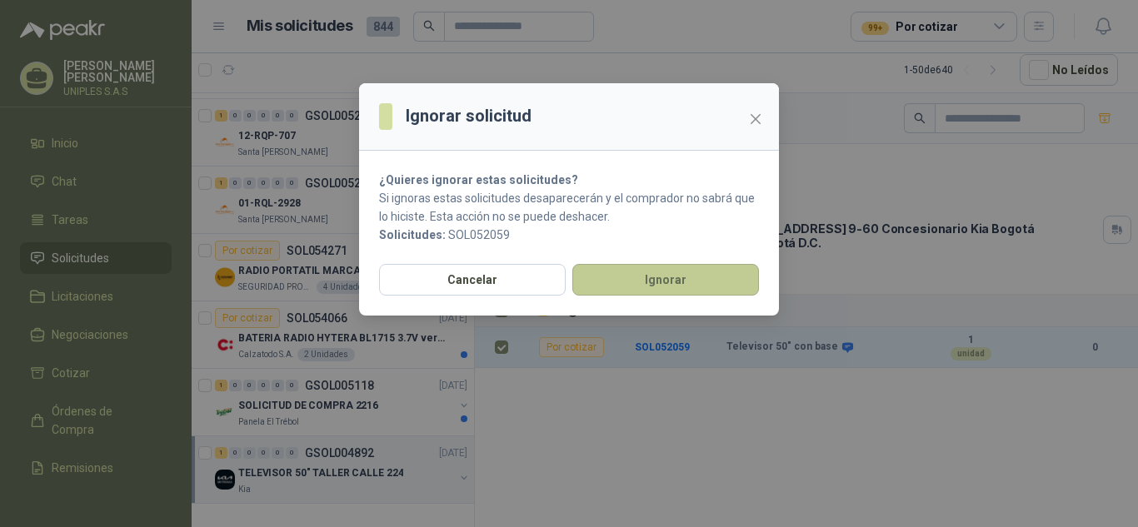
click at [652, 288] on button "Ignorar" at bounding box center [665, 280] width 187 height 32
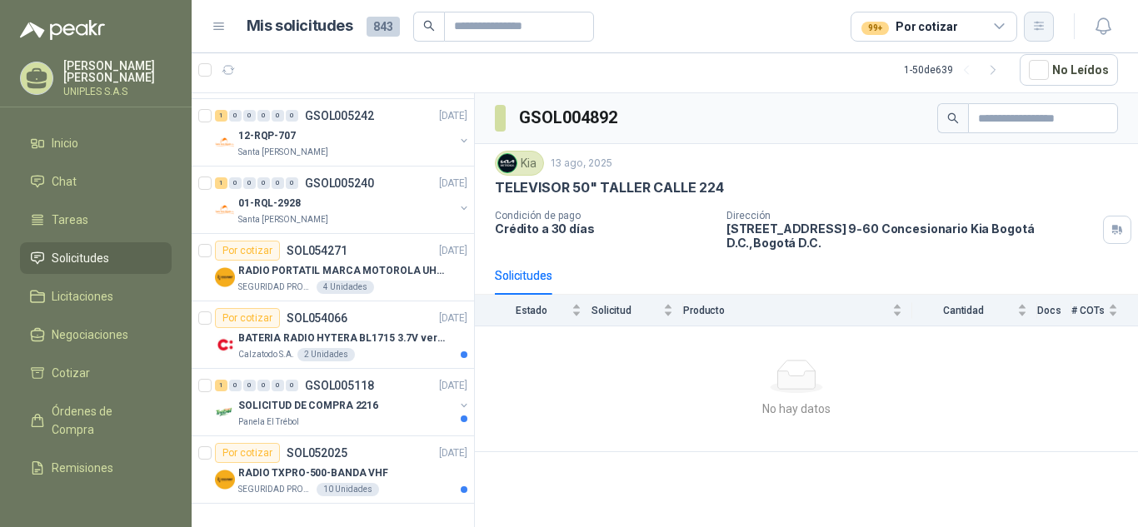
click at [1044, 36] on button "button" at bounding box center [1039, 27] width 30 height 30
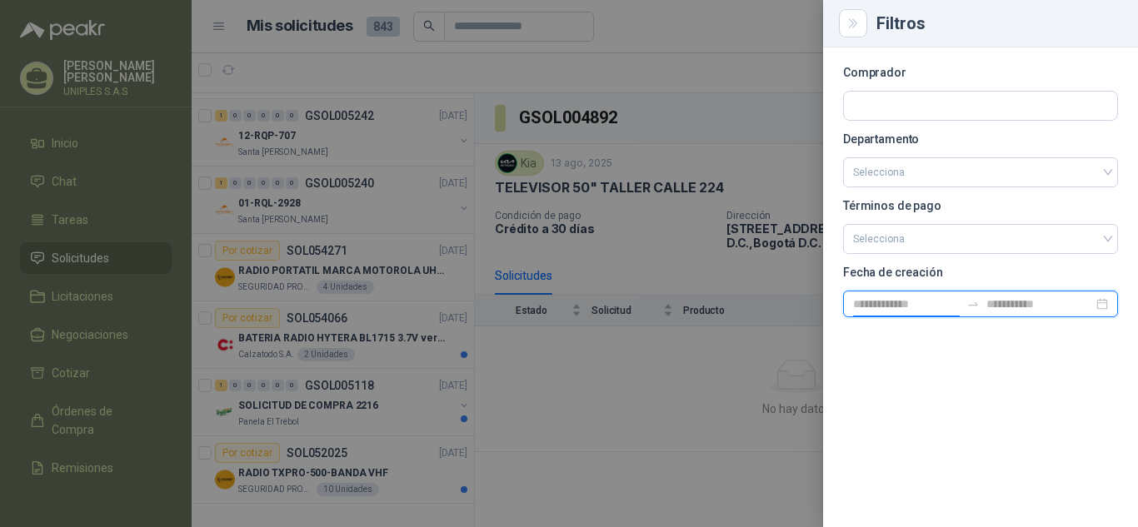
click at [926, 302] on input at bounding box center [906, 304] width 107 height 18
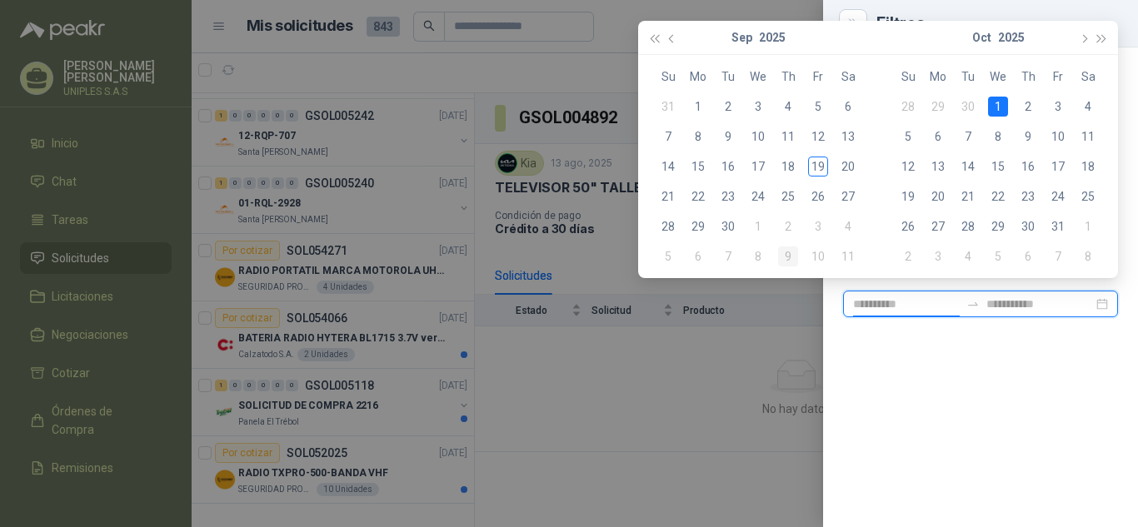
type input "**********"
click at [702, 167] on div "15" at bounding box center [698, 167] width 20 height 20
type input "**********"
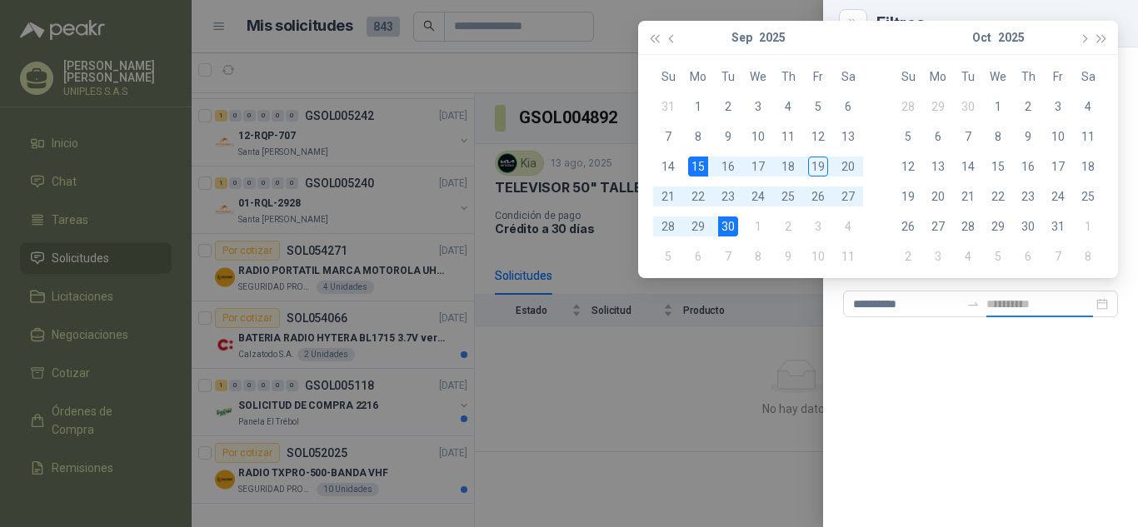
click at [736, 228] on div "30" at bounding box center [728, 227] width 20 height 20
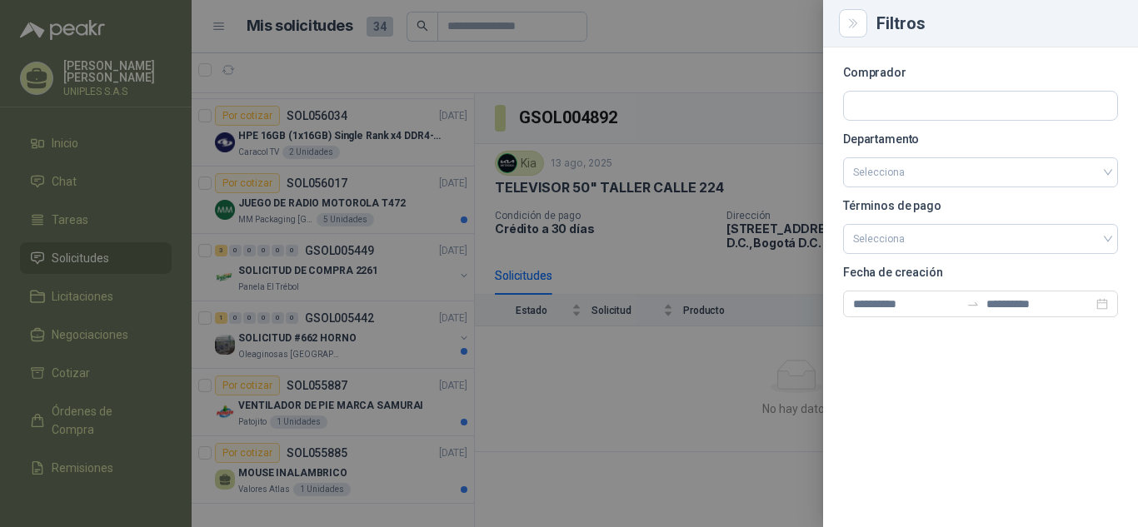
scroll to position [1141, 0]
click at [1104, 170] on input "search" at bounding box center [980, 172] width 255 height 28
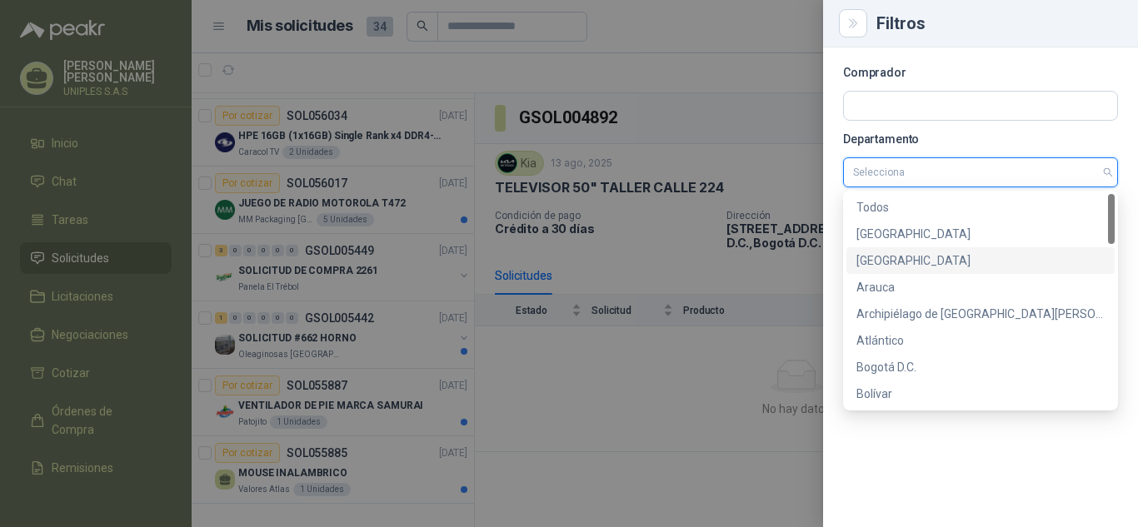
click at [876, 256] on div "[GEOGRAPHIC_DATA]" at bounding box center [980, 261] width 248 height 18
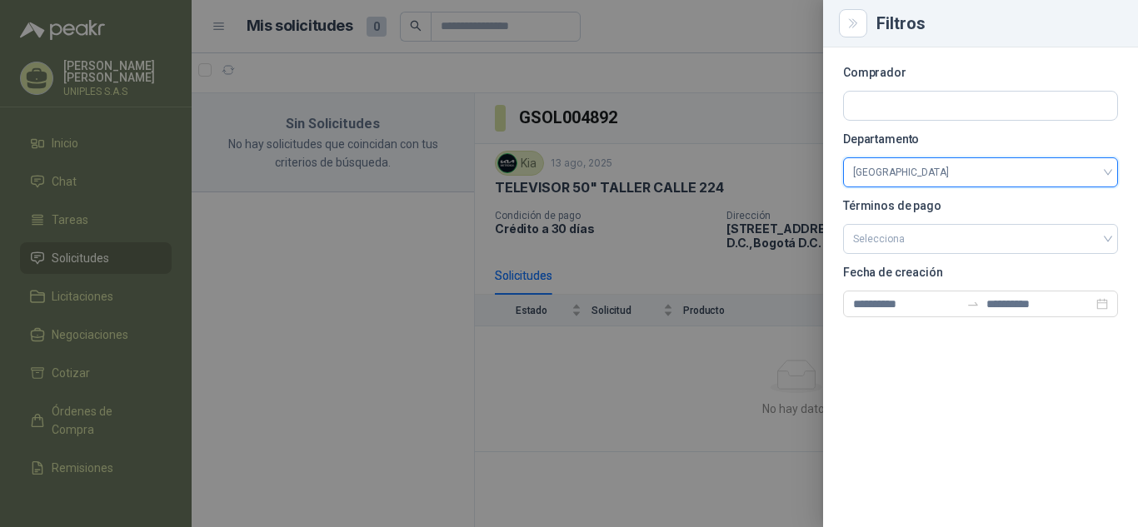
scroll to position [0, 0]
click at [611, 397] on div at bounding box center [569, 263] width 1138 height 527
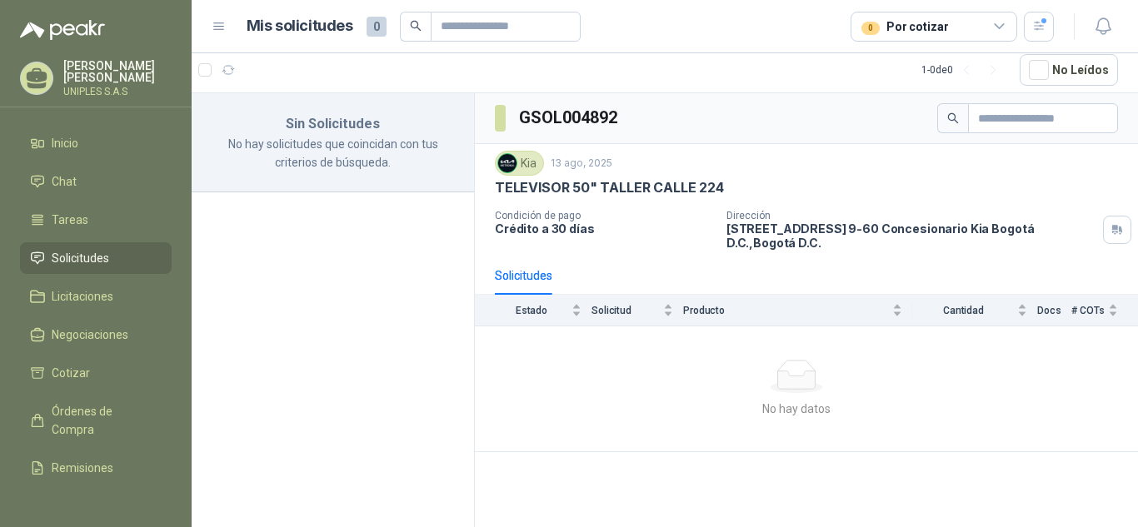
click at [520, 267] on div "Solicitudes" at bounding box center [523, 276] width 57 height 18
click at [1039, 27] on icon "button" at bounding box center [1039, 26] width 14 height 14
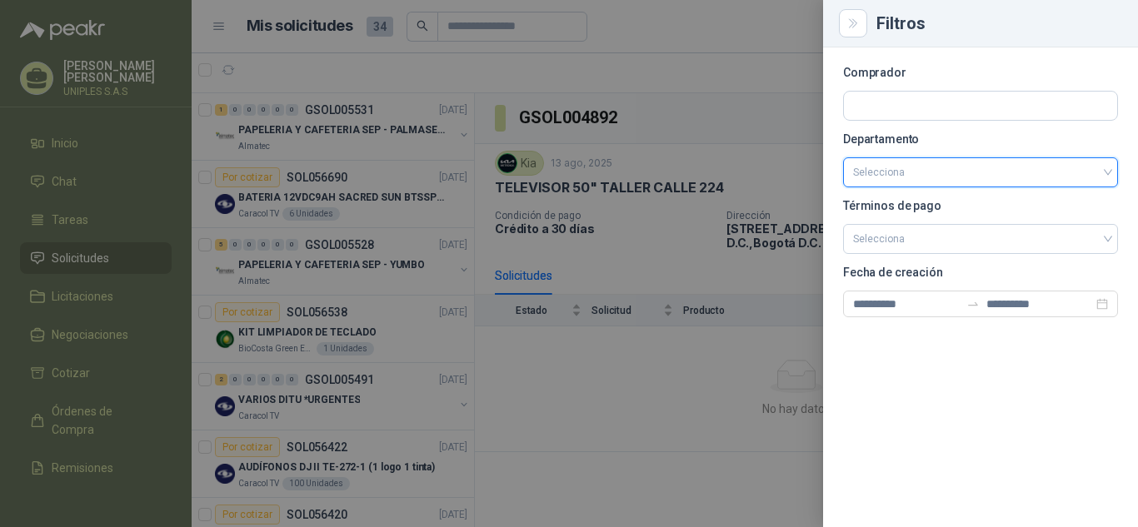
click at [622, 388] on div at bounding box center [569, 263] width 1138 height 527
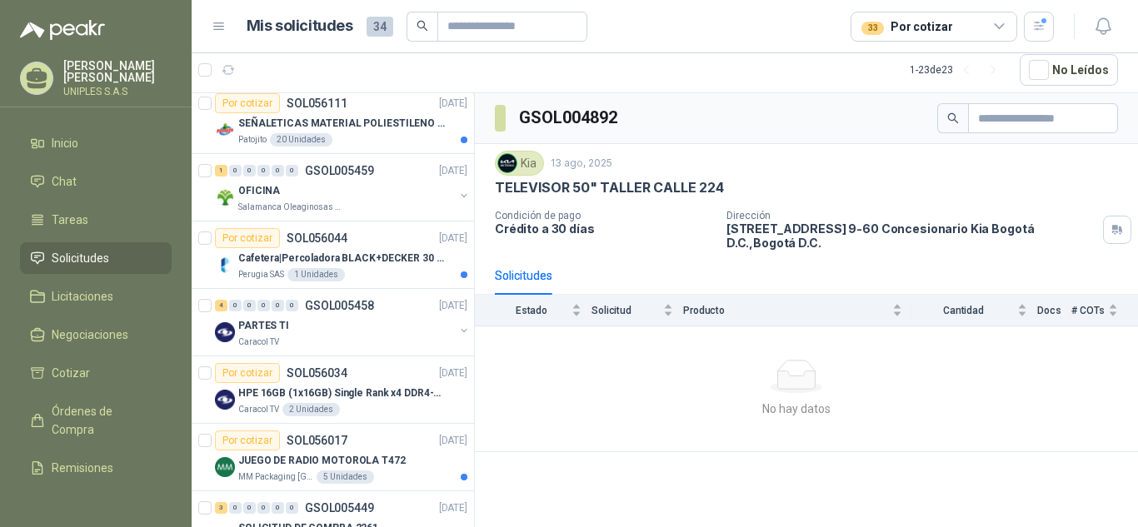
scroll to position [875, 0]
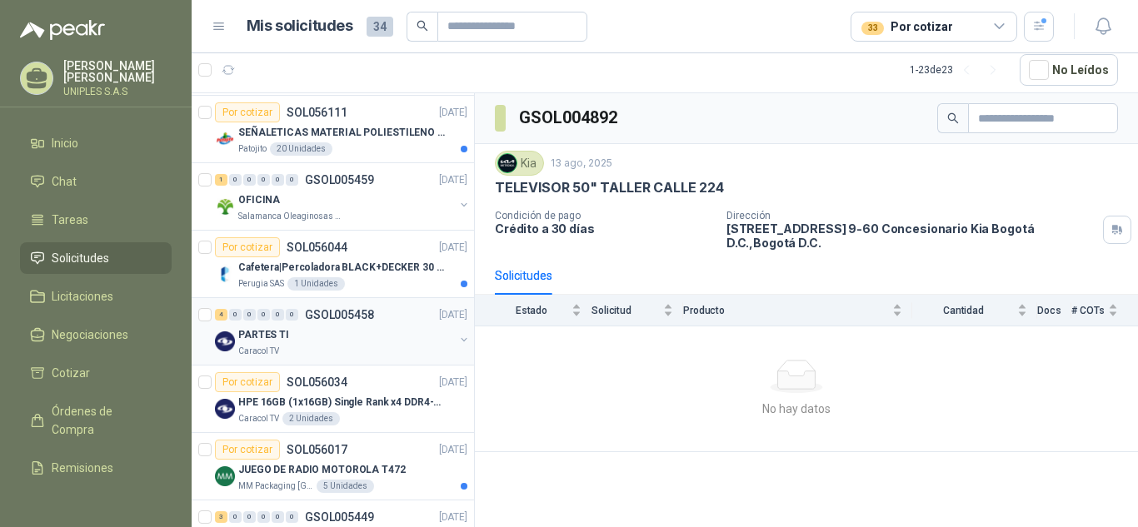
click at [343, 309] on p "GSOL005458" at bounding box center [339, 315] width 69 height 12
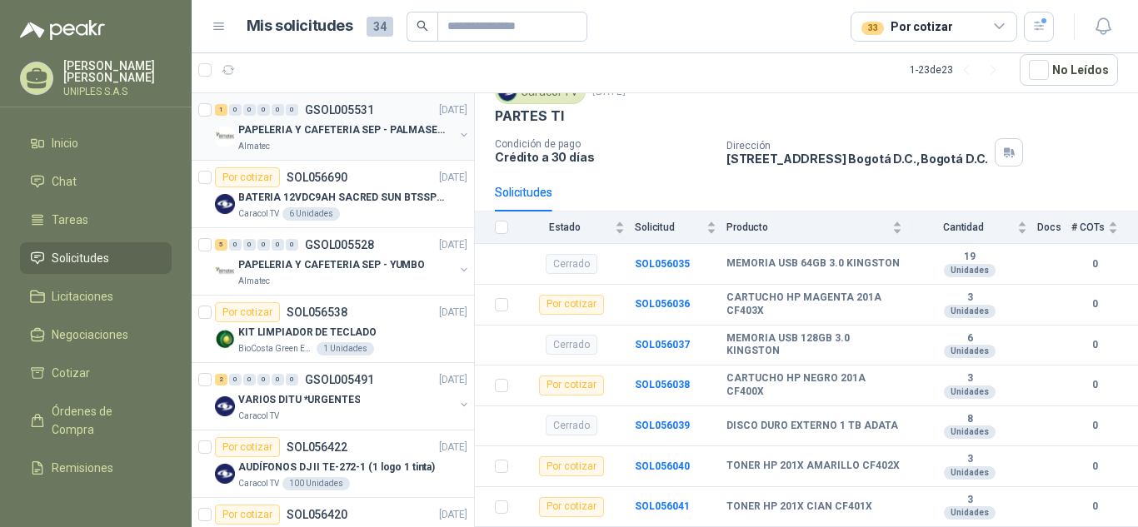
click at [337, 107] on p "GSOL005531" at bounding box center [339, 110] width 69 height 12
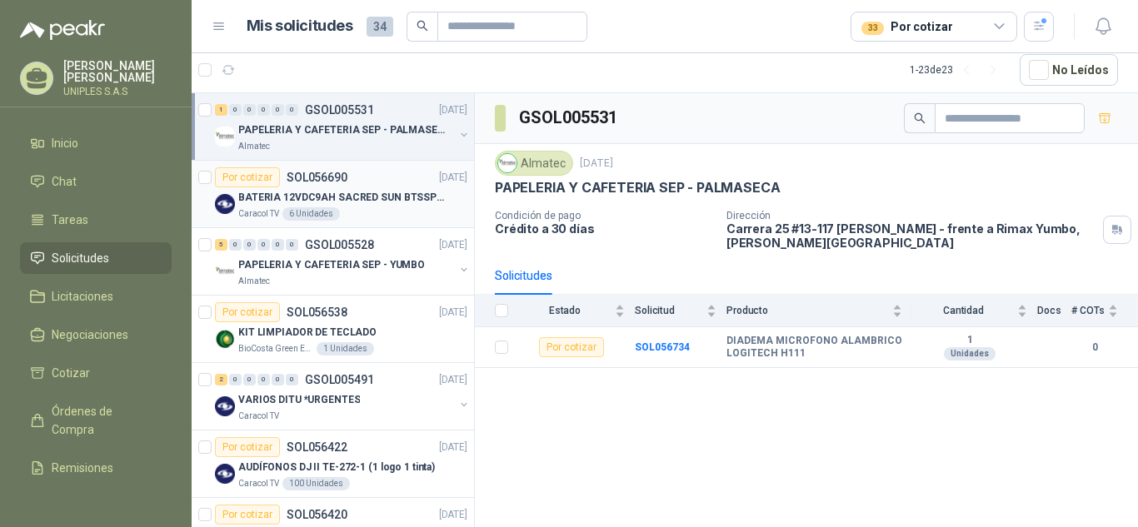
click at [316, 169] on div "Por cotizar SOL056690" at bounding box center [281, 177] width 132 height 20
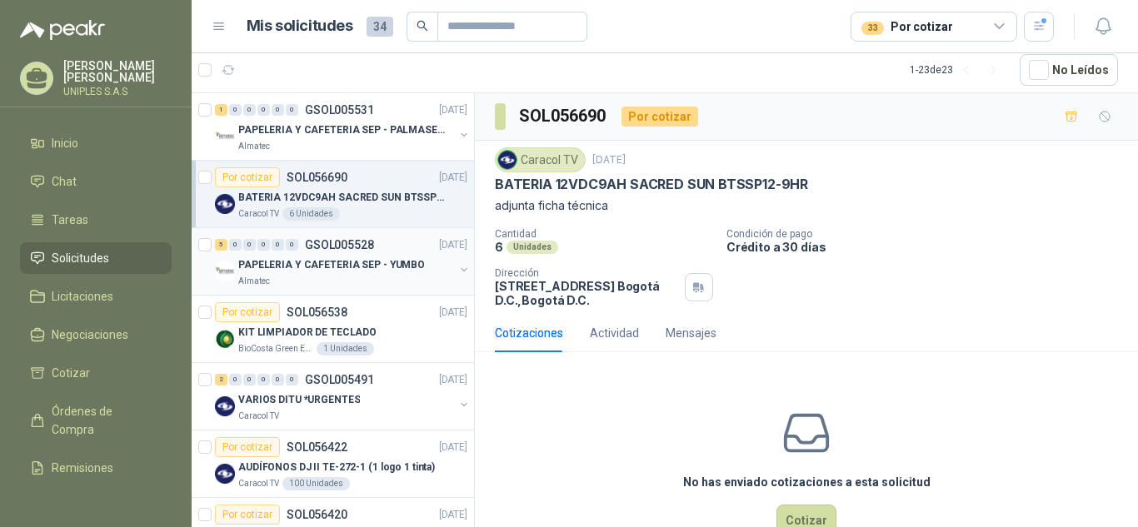
click at [335, 244] on p "GSOL005528" at bounding box center [339, 245] width 69 height 12
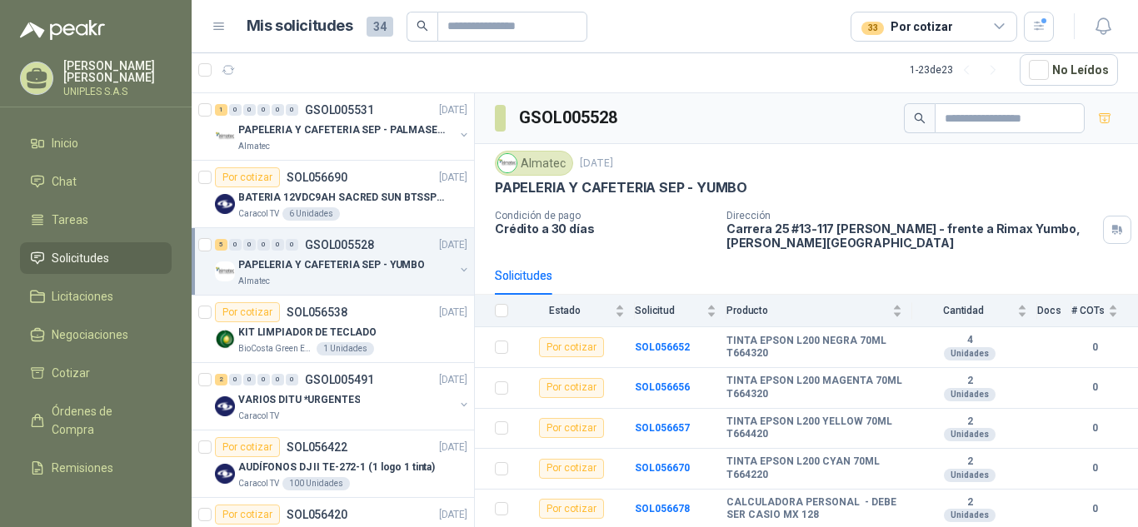
scroll to position [2, 0]
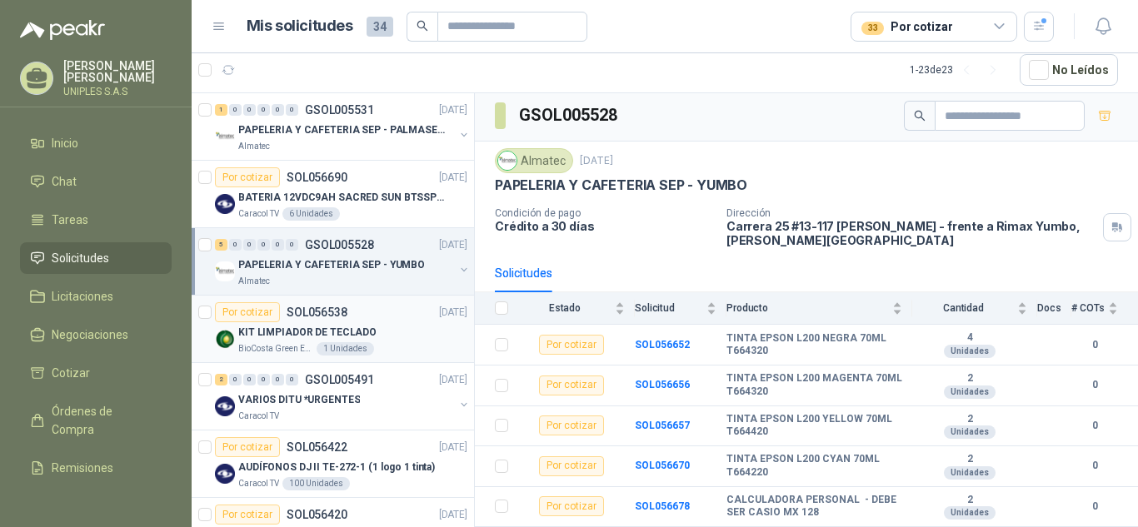
click at [306, 310] on p "SOL056538" at bounding box center [317, 313] width 61 height 12
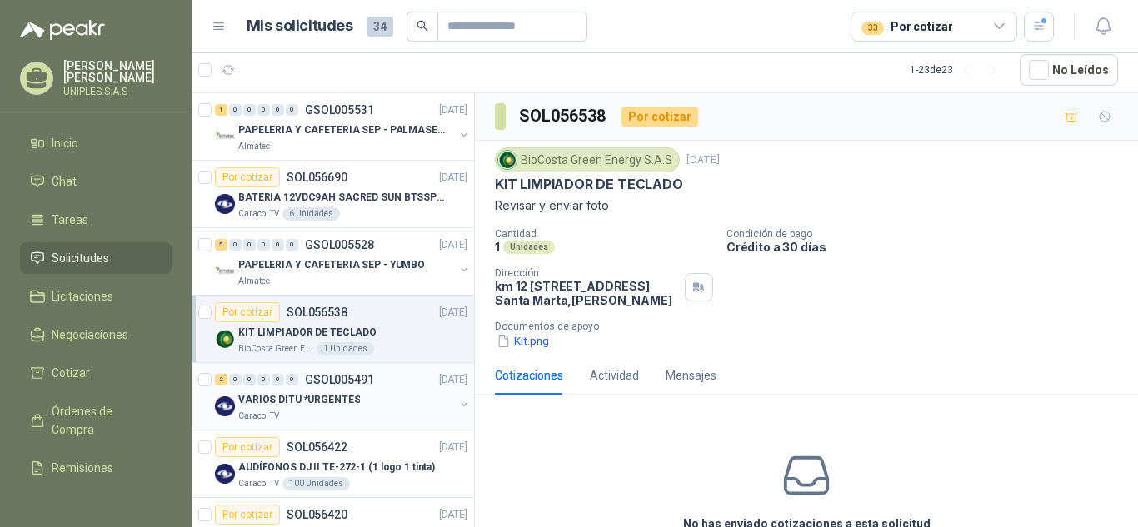
click at [342, 377] on p "GSOL005491" at bounding box center [339, 380] width 69 height 12
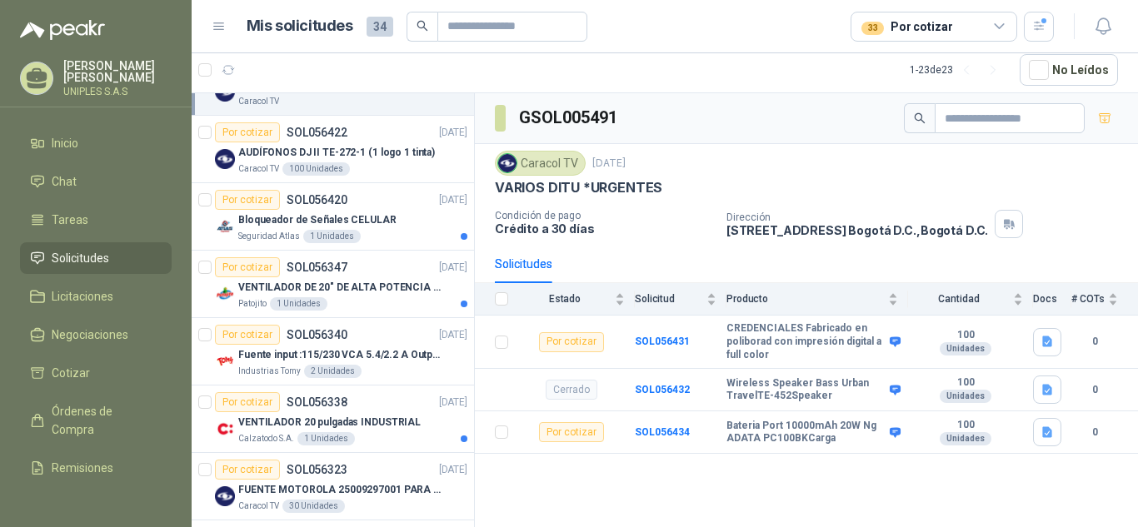
scroll to position [317, 0]
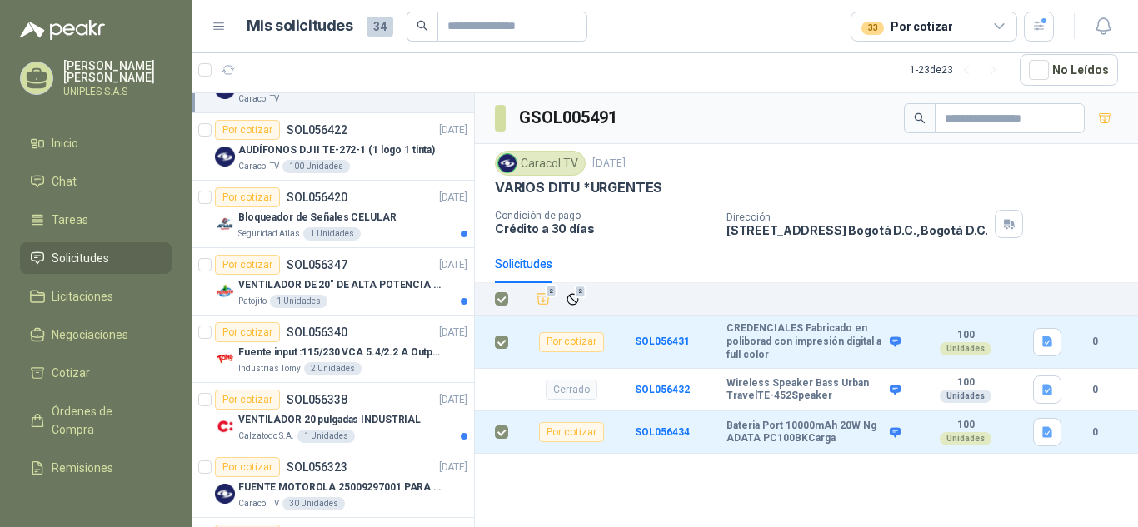
click at [678, 27] on article "Mis solicitudes 34 33 Por cotizar" at bounding box center [651, 27] width 808 height 30
click at [682, 121] on div "GSOL005491" at bounding box center [806, 118] width 663 height 51
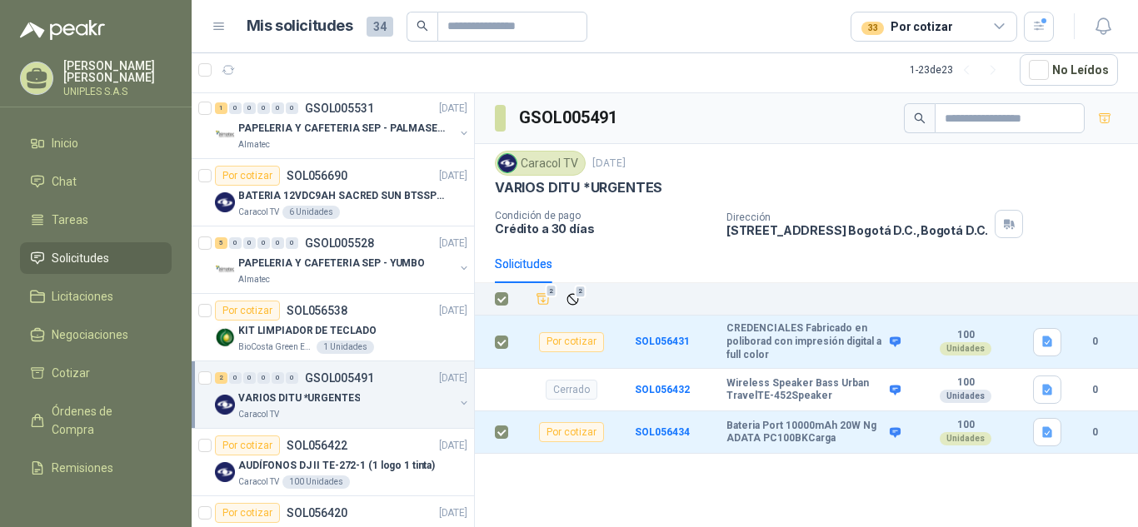
scroll to position [0, 0]
click at [823, 170] on div "Caracol TV [DATE]" at bounding box center [806, 163] width 623 height 25
click at [769, 176] on div "Caracol TV [DATE] VARIOS DITU *URGENTES" at bounding box center [806, 174] width 623 height 46
click at [812, 178] on div "Caracol TV [DATE] VARIOS DITU *URGENTES" at bounding box center [806, 174] width 623 height 46
click at [960, 37] on div "33 Por cotizar" at bounding box center [933, 27] width 167 height 30
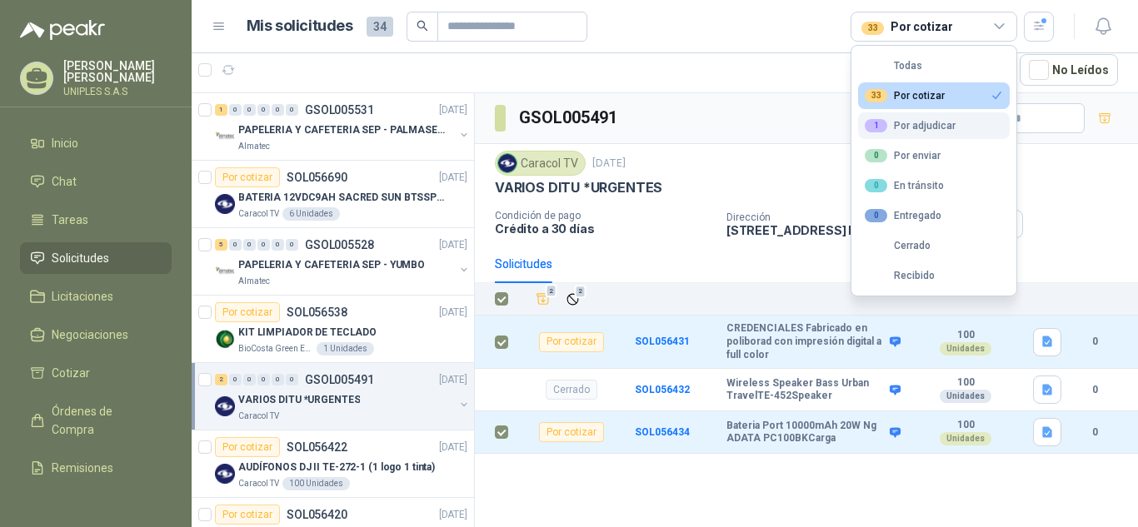
click at [936, 127] on div "1 Por adjudicar" at bounding box center [910, 125] width 91 height 13
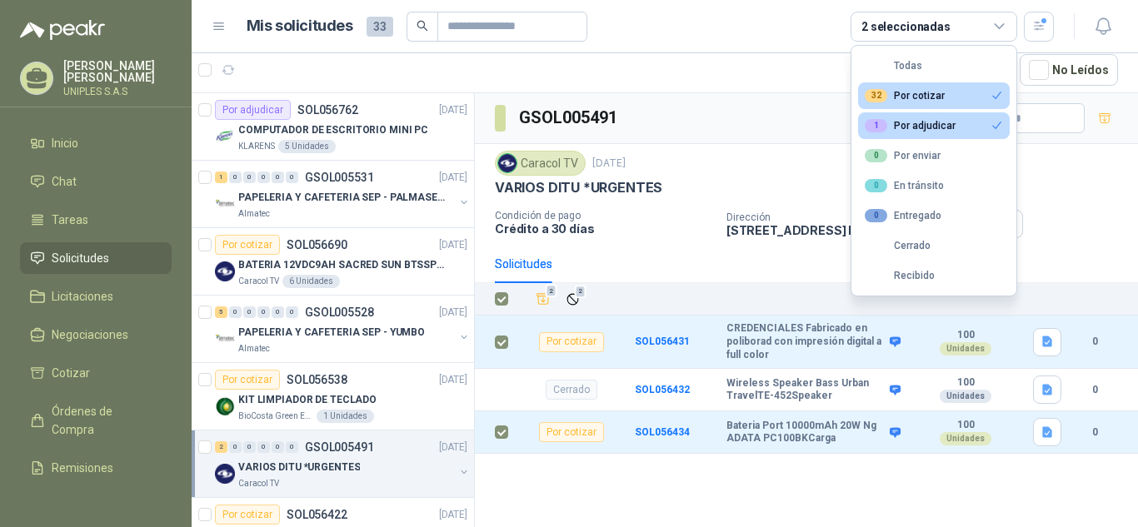
click at [929, 90] on div "32 Por cotizar" at bounding box center [905, 95] width 80 height 13
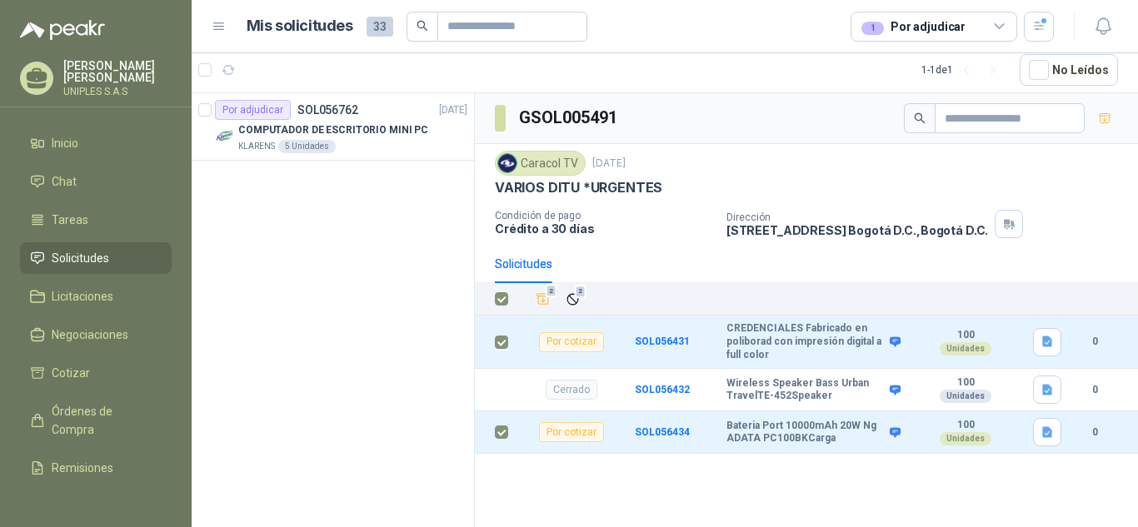
click at [1085, 179] on div "VARIOS DITU *URGENTES" at bounding box center [806, 187] width 623 height 17
click at [311, 253] on div "Por adjudicar SOL056762 [DATE] COMPUTADOR DE ESCRITORIO MINI PC KLARENS 5 Unida…" at bounding box center [333, 310] width 283 height 434
click at [338, 246] on div "Por adjudicar SOL056762 [DATE] COMPUTADOR DE ESCRITORIO MINI PC KLARENS 5 Unida…" at bounding box center [333, 310] width 283 height 434
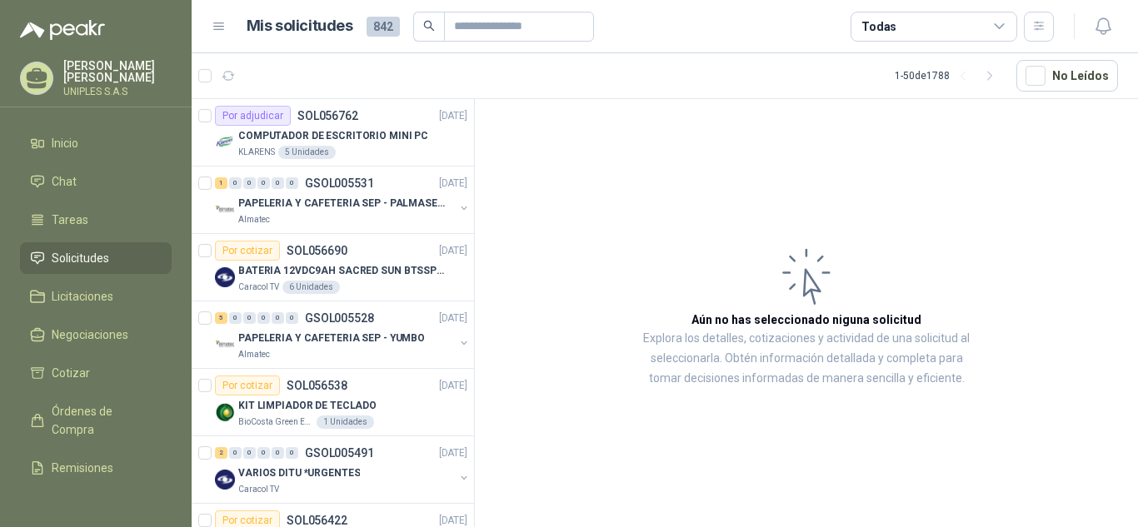
click at [998, 22] on icon at bounding box center [999, 26] width 15 height 15
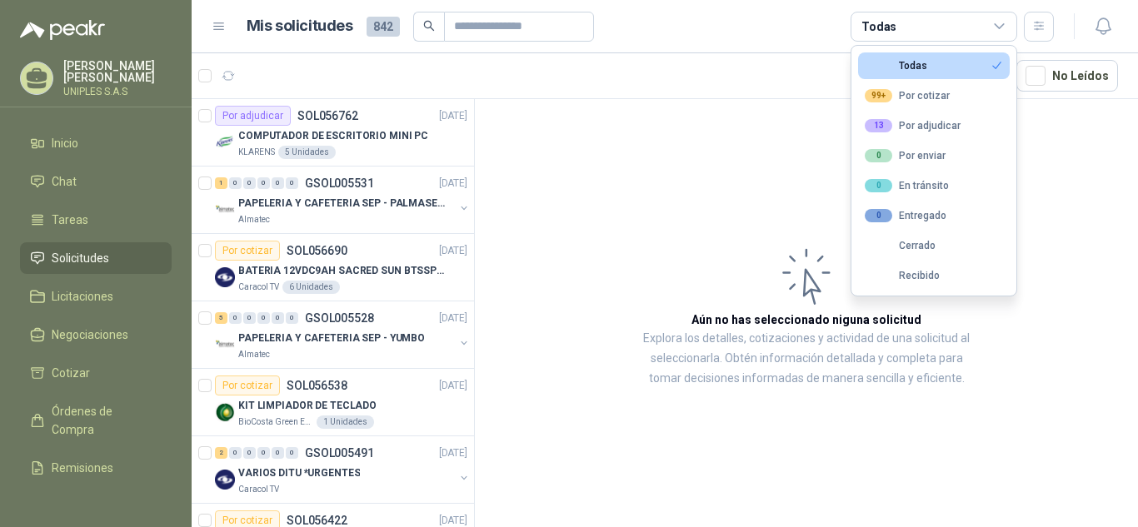
click at [1071, 141] on article "Aún no has seleccionado niguna solicitud Explora los detalles, cotizaciones y a…" at bounding box center [806, 316] width 663 height 434
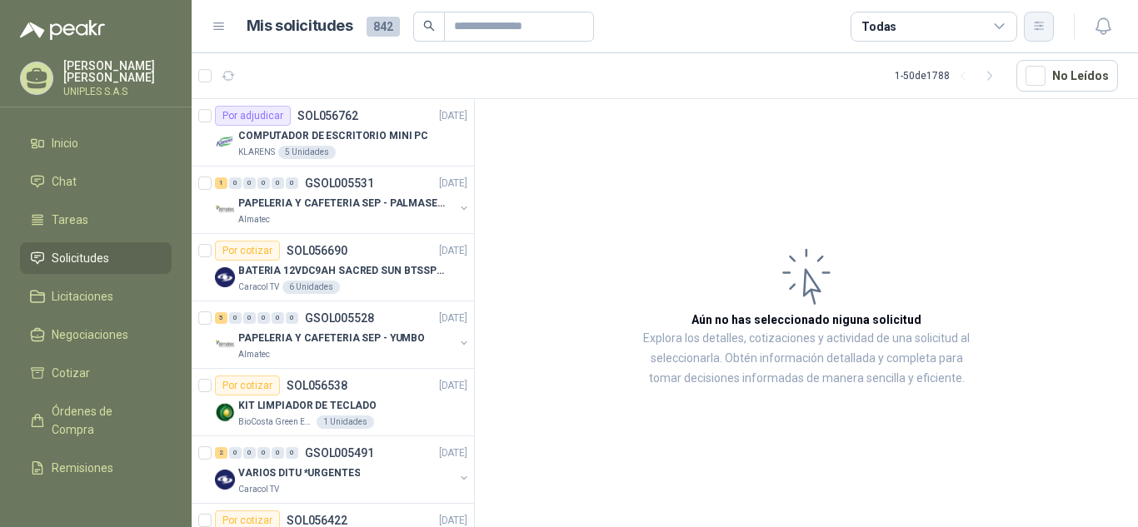
click at [1041, 28] on icon "button" at bounding box center [1039, 26] width 14 height 14
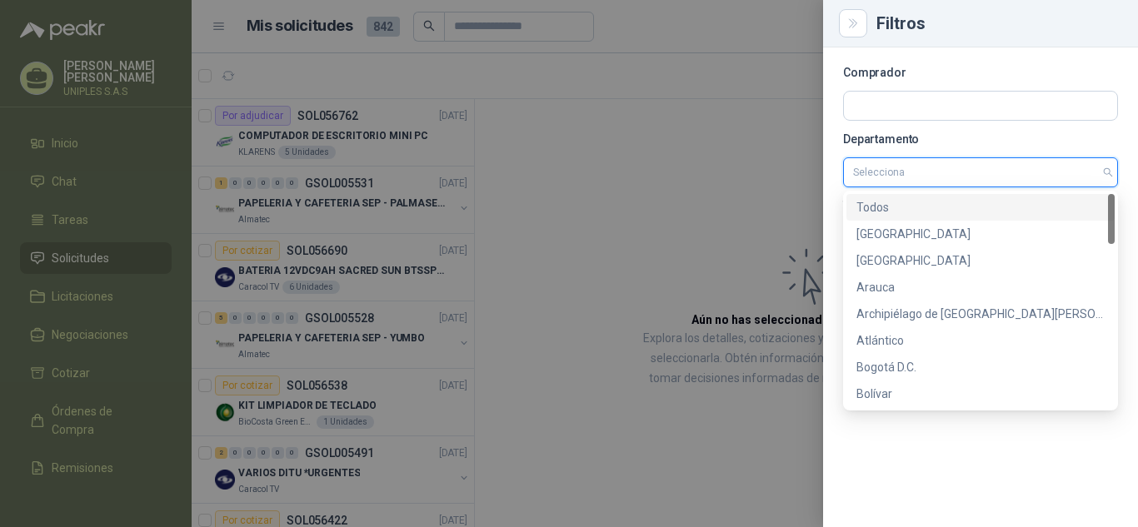
click at [1002, 177] on input "search" at bounding box center [980, 172] width 255 height 28
click at [885, 256] on div "[GEOGRAPHIC_DATA]" at bounding box center [980, 261] width 248 height 18
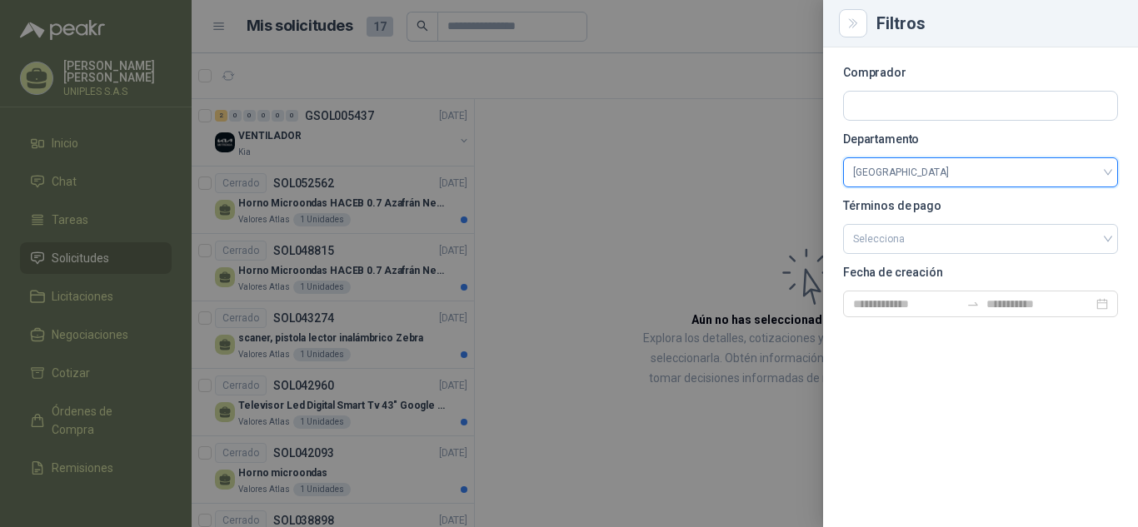
click at [700, 179] on div at bounding box center [569, 263] width 1138 height 527
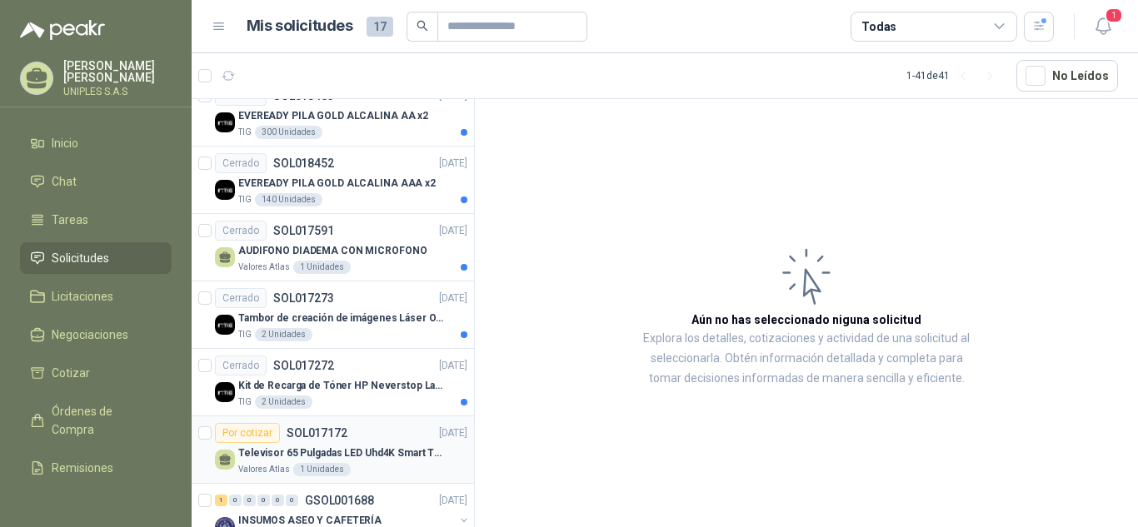
scroll to position [1837, 0]
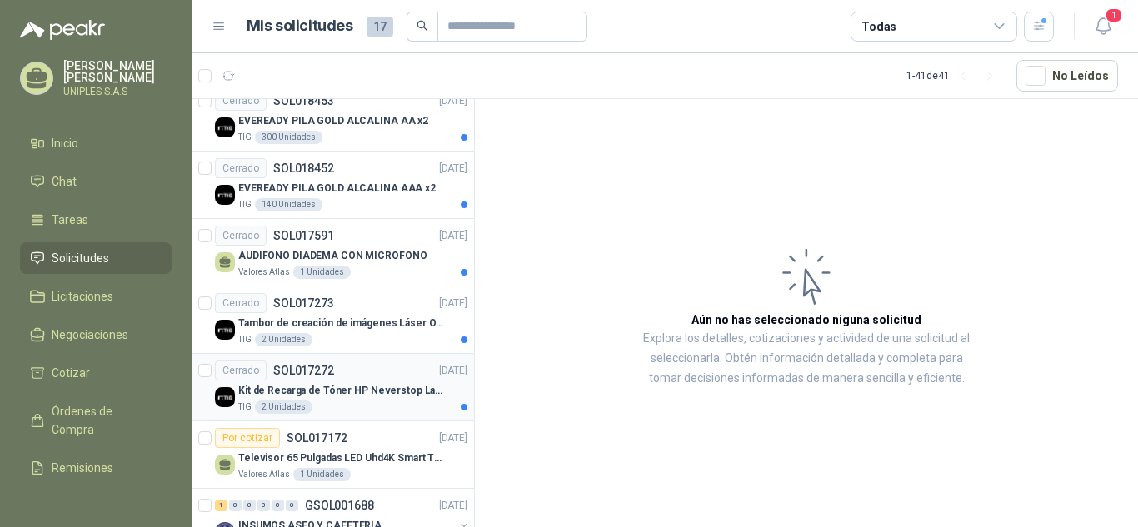
click at [321, 366] on p "SOL017272" at bounding box center [303, 371] width 61 height 12
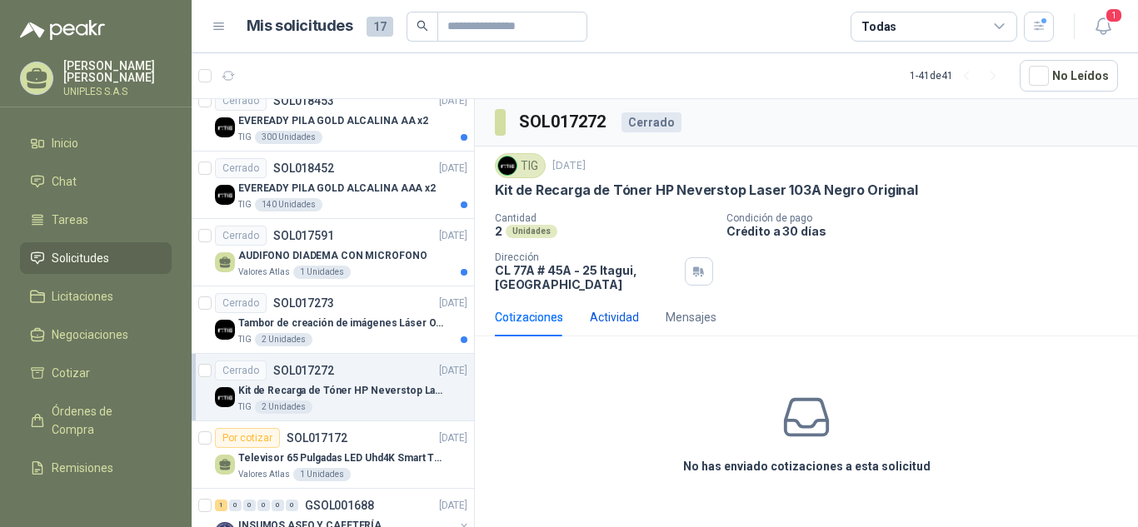
click at [628, 317] on div "Actividad" at bounding box center [614, 317] width 49 height 18
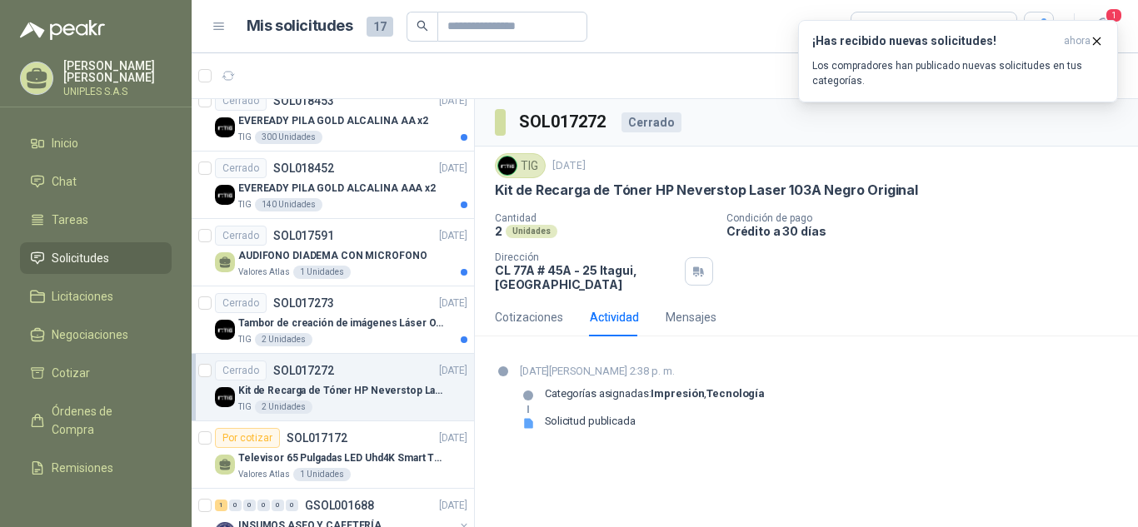
click at [936, 338] on div "Cotizaciones Actividad Mensajes No has enviado cotizaciones a esta solicitud 29…" at bounding box center [806, 378] width 663 height 160
click at [1099, 39] on icon "button" at bounding box center [1096, 41] width 14 height 14
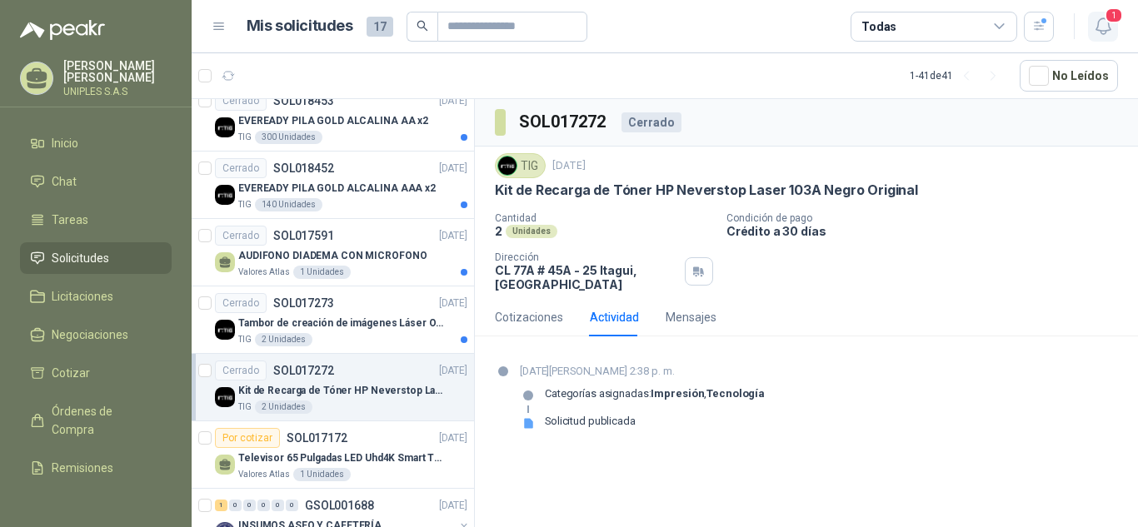
click at [1097, 22] on icon "button" at bounding box center [1103, 26] width 21 height 21
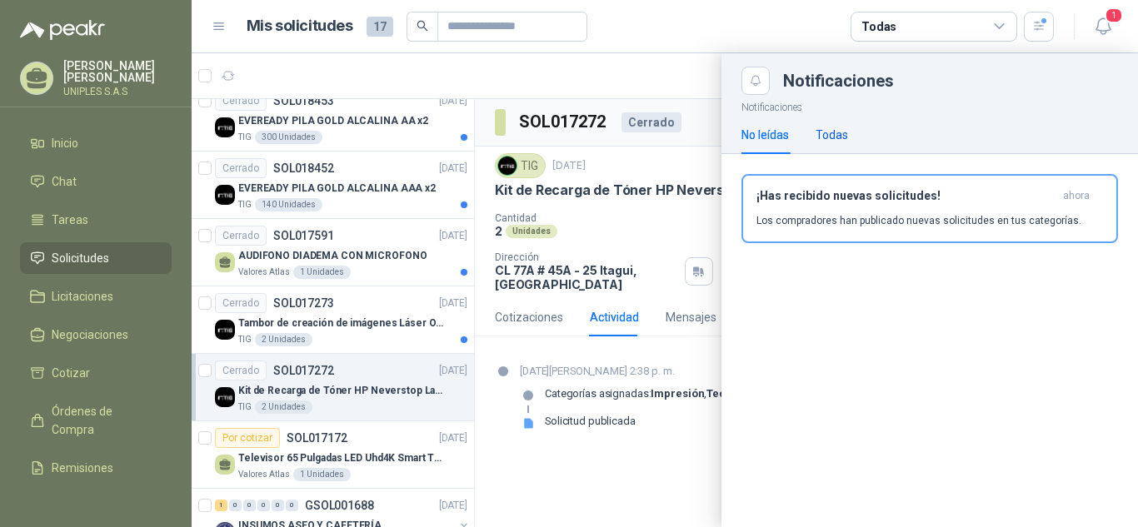
click at [839, 131] on div "Todas" at bounding box center [831, 135] width 32 height 18
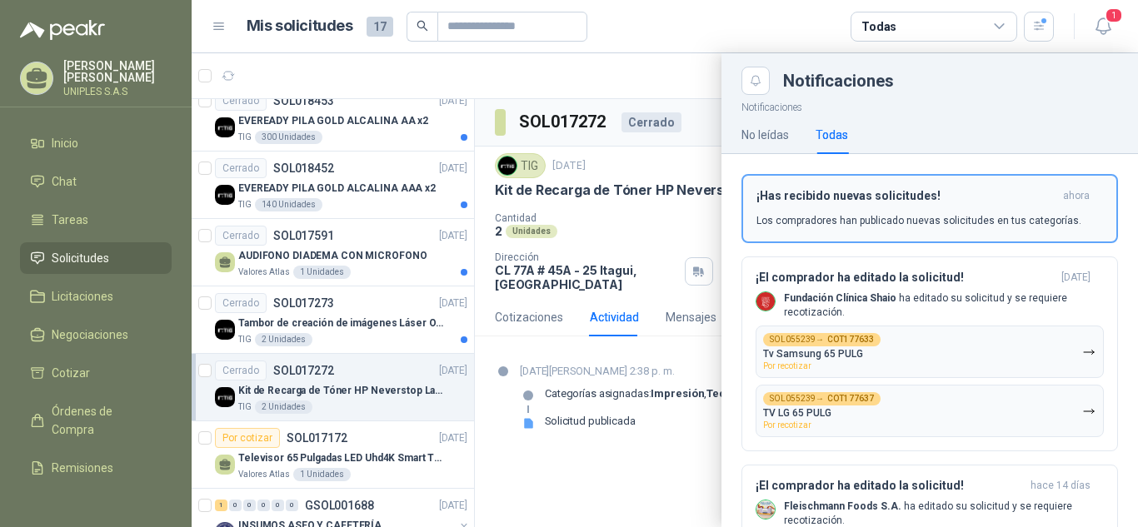
click at [847, 197] on h3 "¡Has recibido nuevas solicitudes!" at bounding box center [906, 196] width 300 height 14
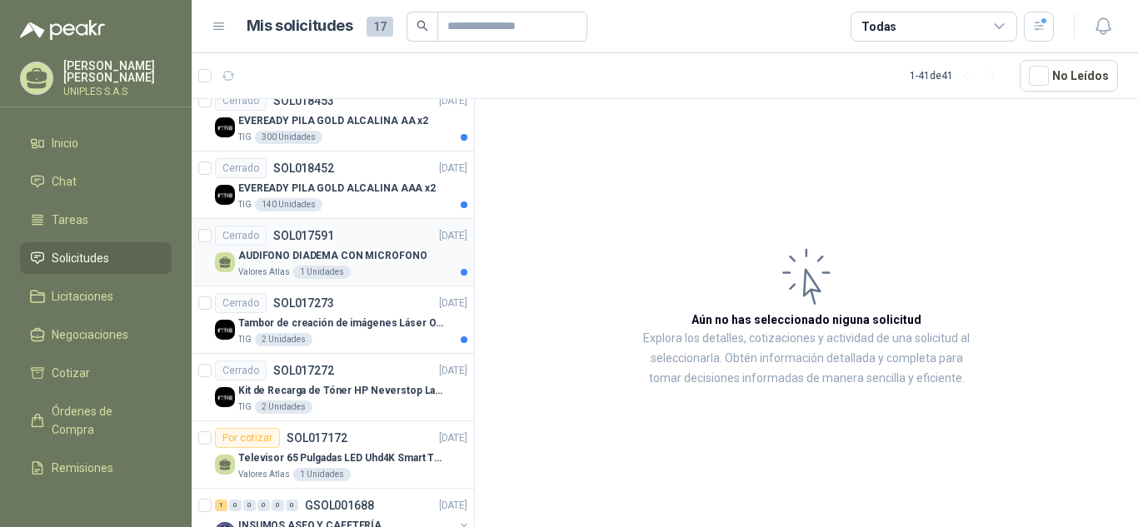
click at [308, 233] on p "SOL017591" at bounding box center [303, 236] width 61 height 12
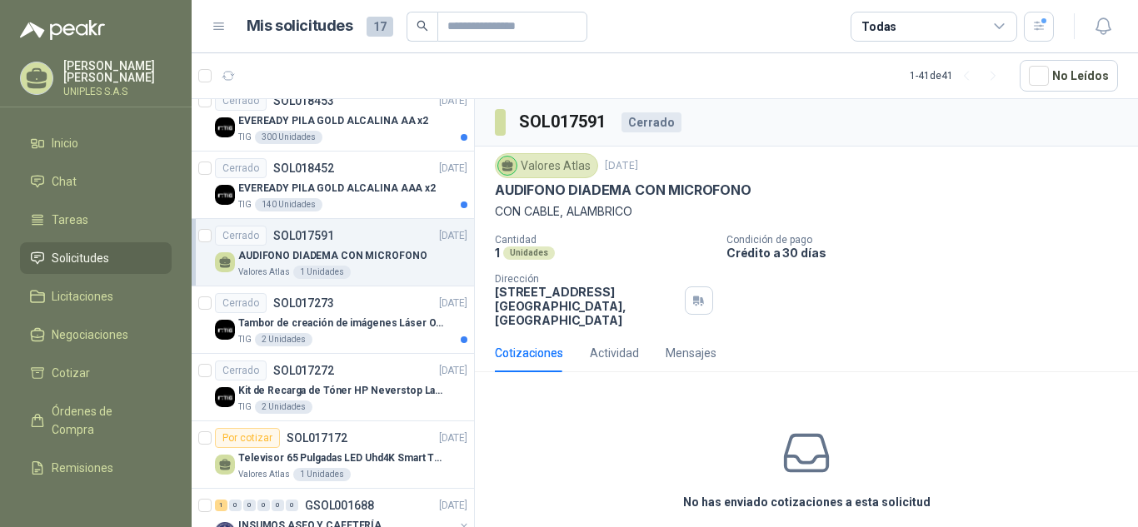
click at [306, 232] on p "SOL017591" at bounding box center [303, 236] width 61 height 12
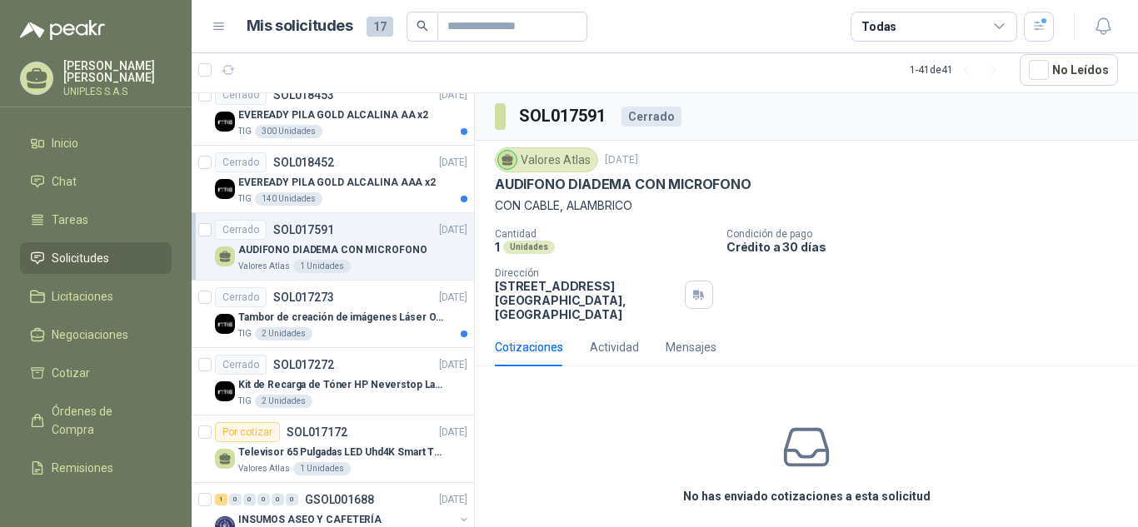
click at [306, 232] on p "SOL017591" at bounding box center [303, 230] width 61 height 12
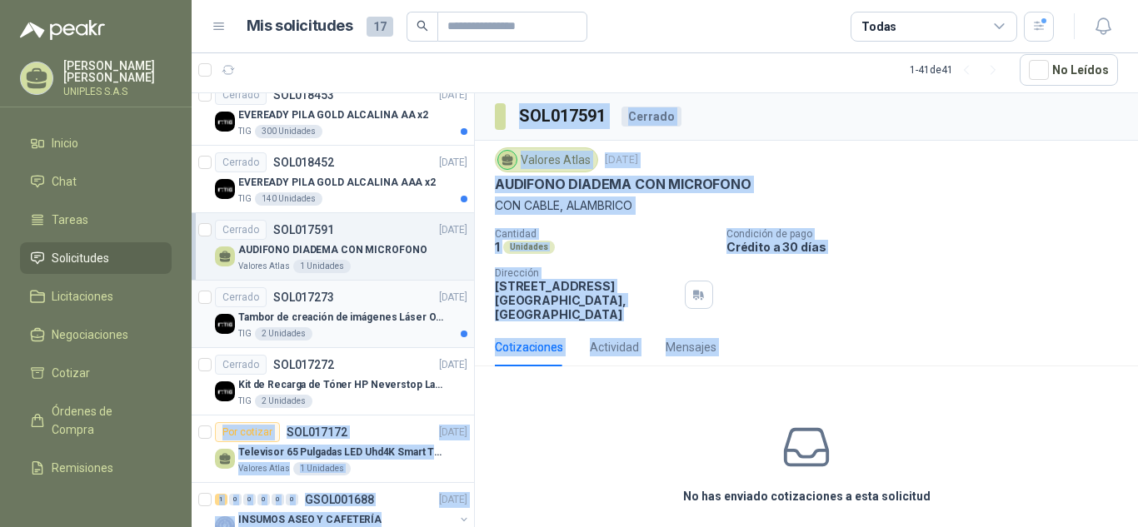
drag, startPoint x: 474, startPoint y: 404, endPoint x: 431, endPoint y: 292, distance: 120.2
click at [478, 371] on div "2 0 0 0 0 0 GSOL005437 12/09/25 VENTILADOR Kia Cerrado SOL052562 19/08/25 Horno…" at bounding box center [665, 309] width 946 height 435
click at [307, 161] on p "SOL018452" at bounding box center [303, 163] width 61 height 12
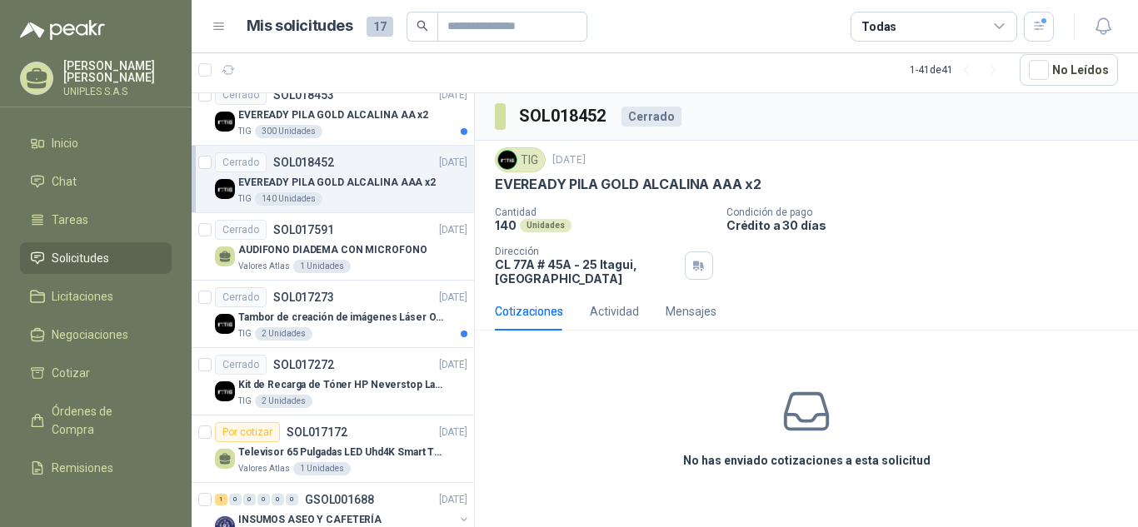
click at [616, 431] on div "No has enviado cotizaciones a esta solicitud" at bounding box center [806, 427] width 663 height 167
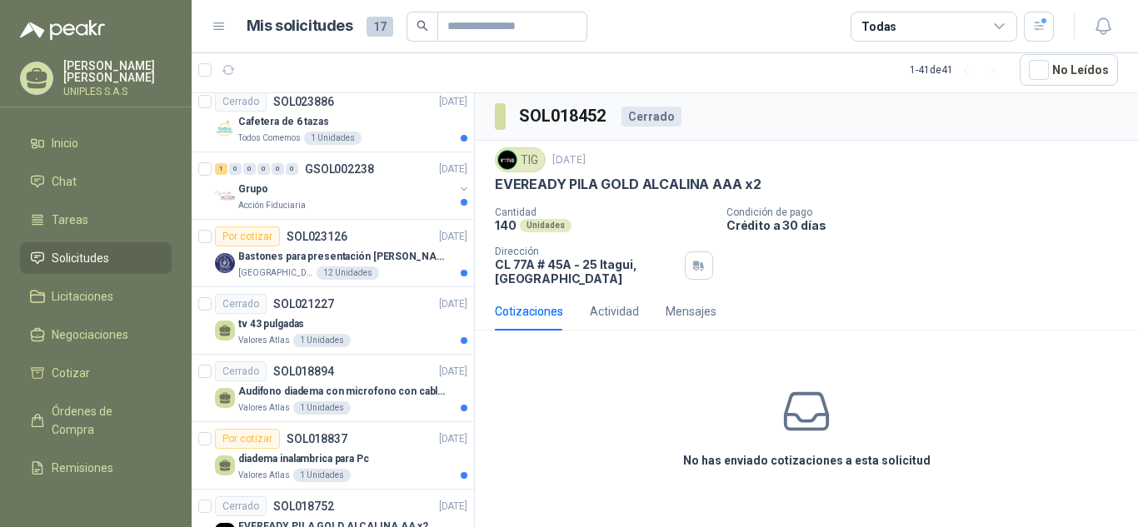
scroll to position [942, 0]
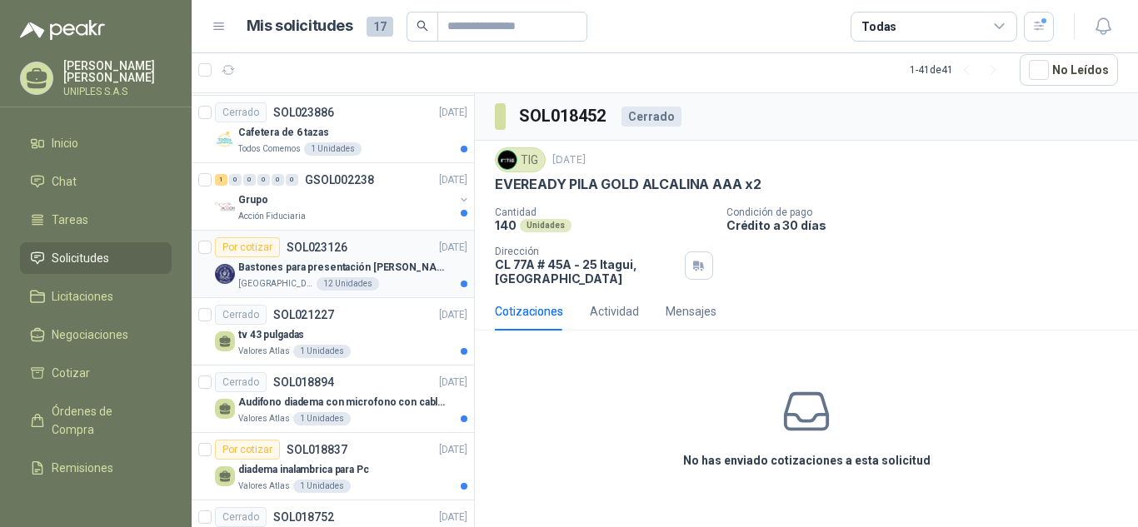
click at [330, 247] on p "SOL023126" at bounding box center [317, 248] width 61 height 12
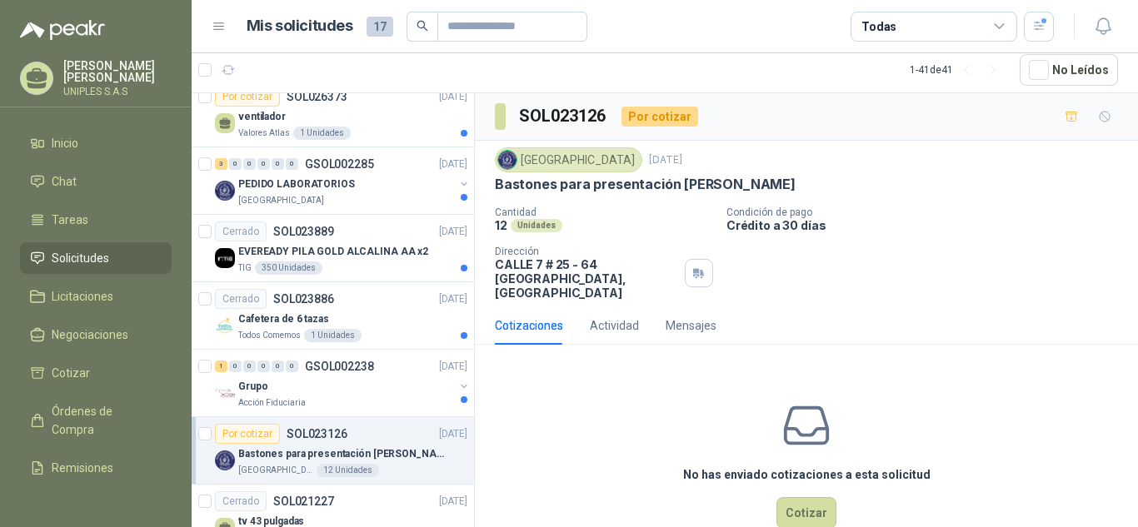
scroll to position [706, 0]
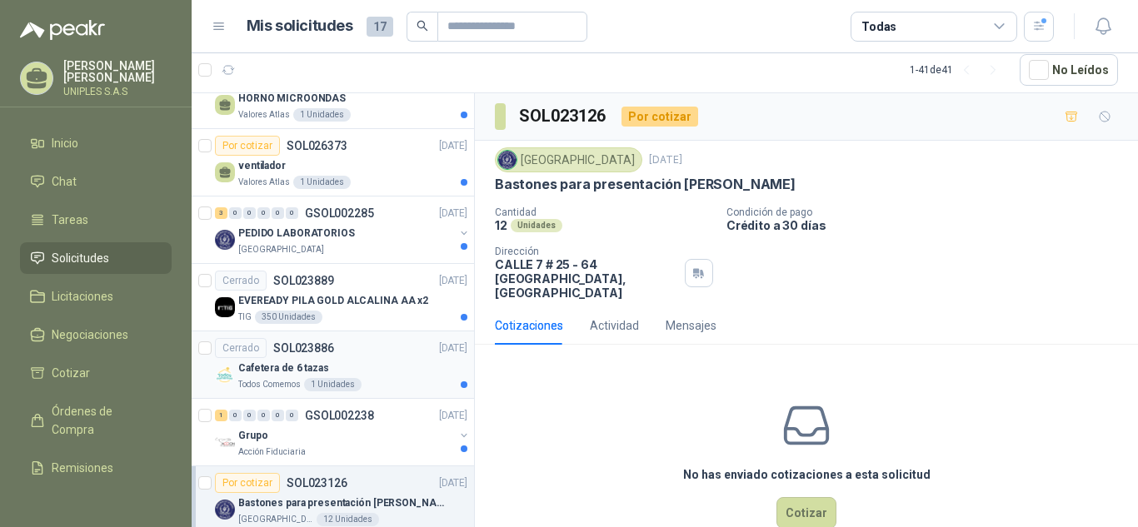
click at [322, 350] on p "SOL023886" at bounding box center [303, 348] width 61 height 12
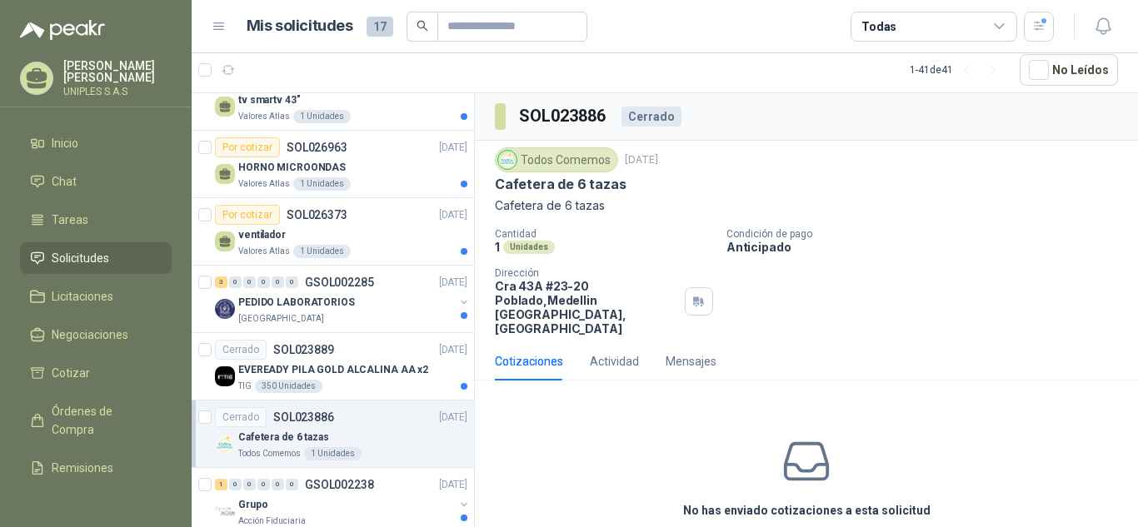
scroll to position [541, 0]
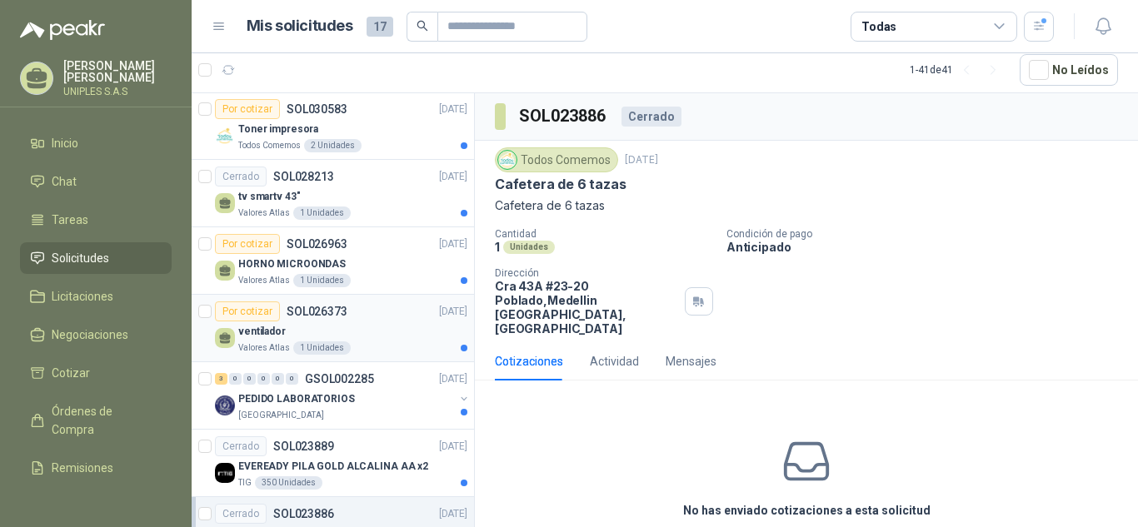
click at [320, 306] on p "SOL026373" at bounding box center [317, 312] width 61 height 12
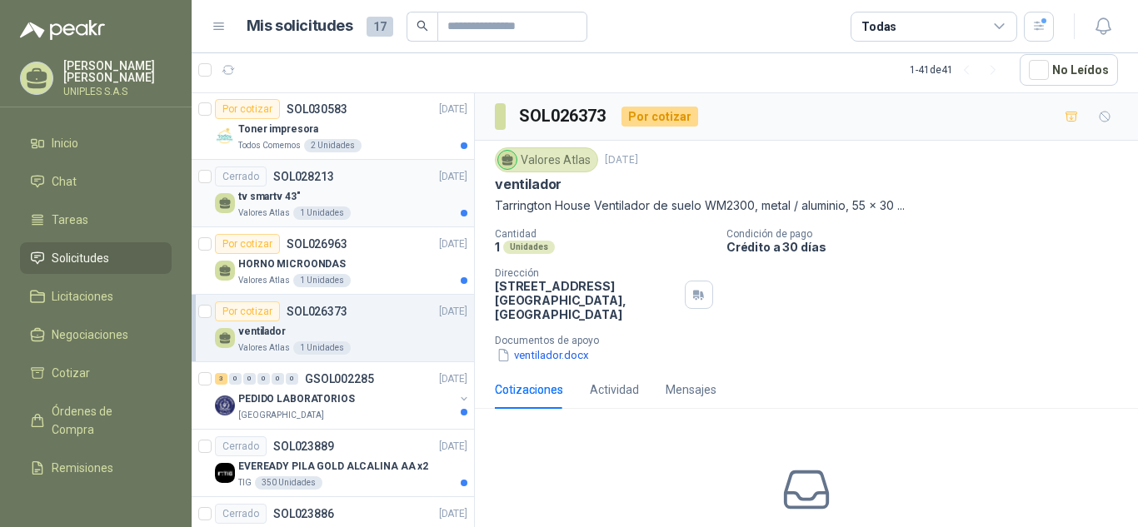
click at [304, 171] on p "SOL028213" at bounding box center [303, 177] width 61 height 12
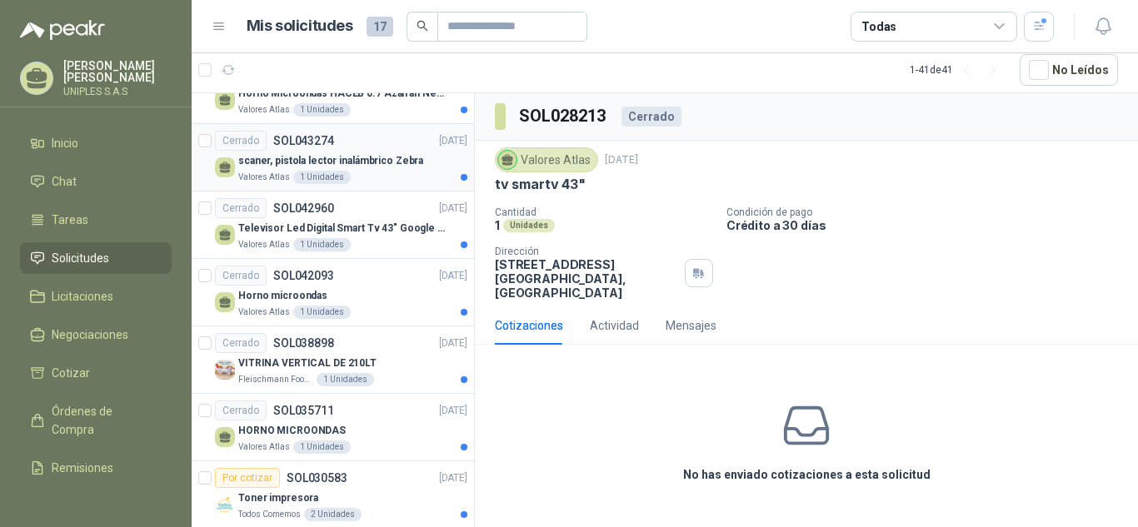
scroll to position [166, 0]
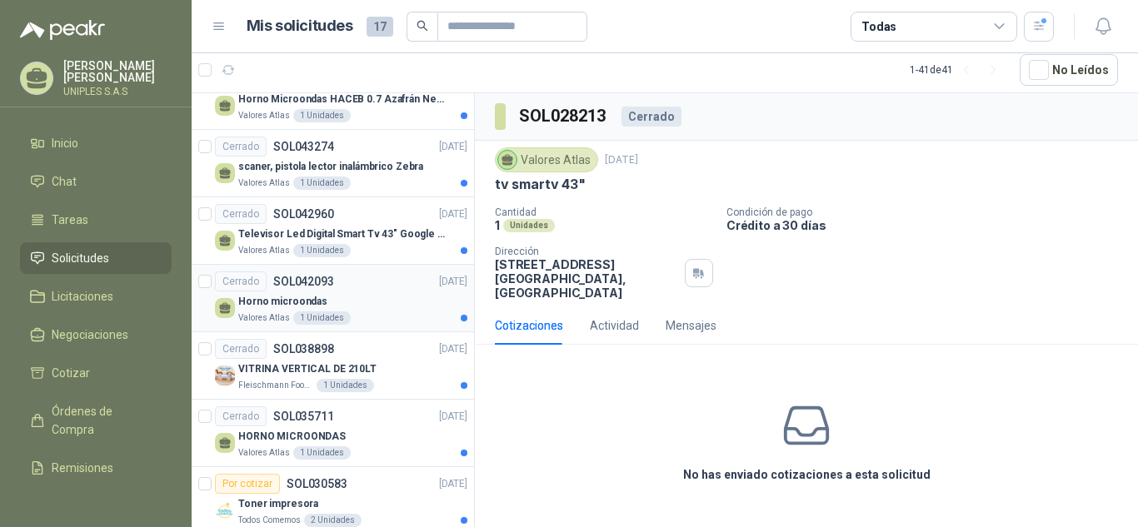
click at [299, 282] on p "SOL042093" at bounding box center [303, 282] width 61 height 12
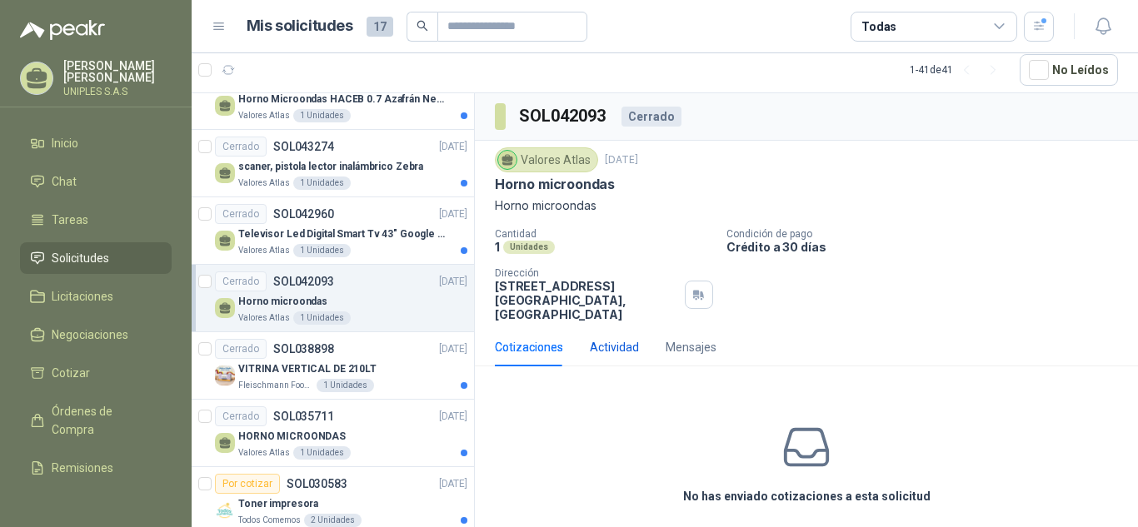
click at [618, 338] on div "Actividad" at bounding box center [614, 347] width 49 height 18
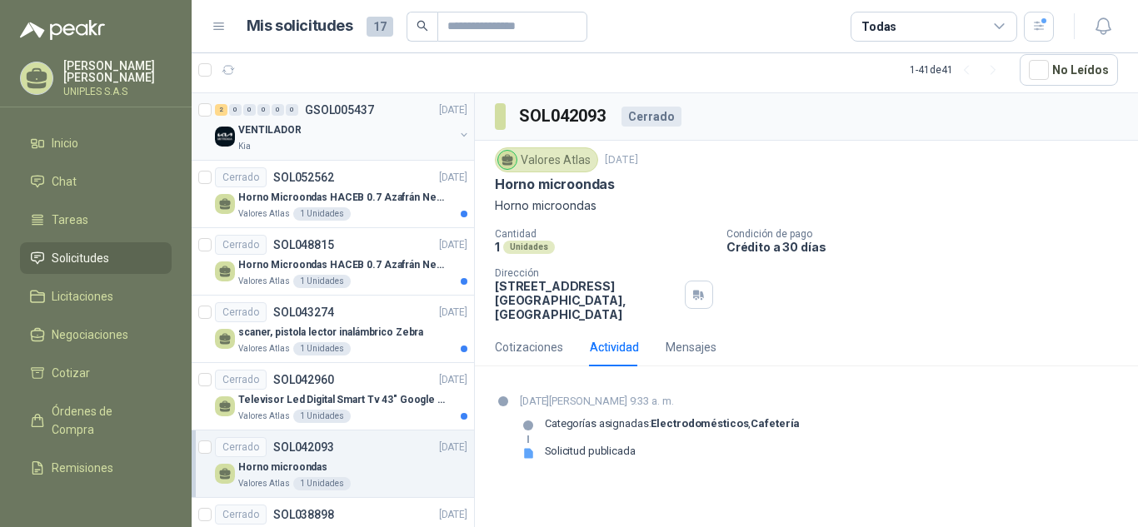
click at [342, 106] on p "GSOL005437" at bounding box center [339, 110] width 69 height 12
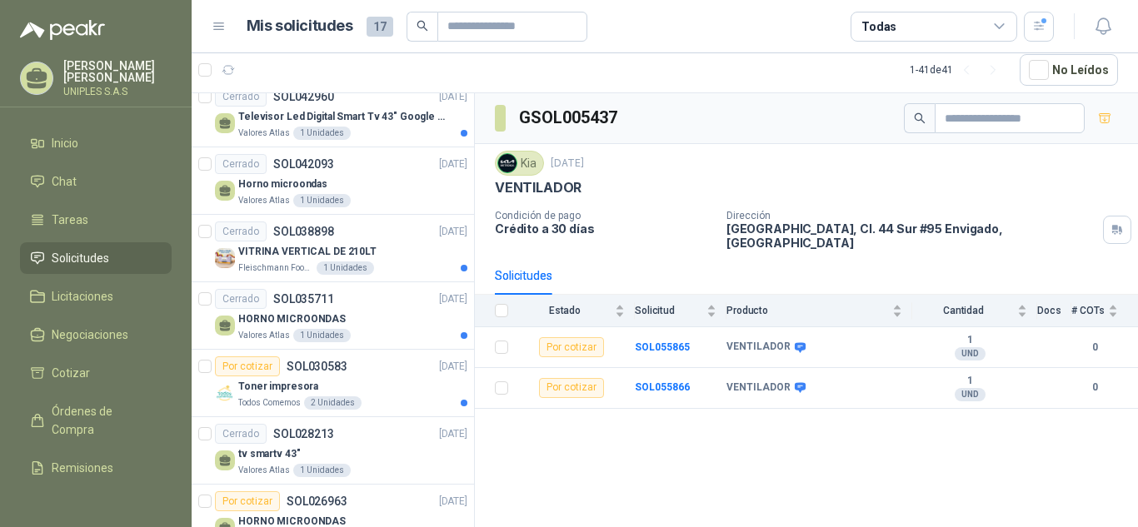
scroll to position [289, 0]
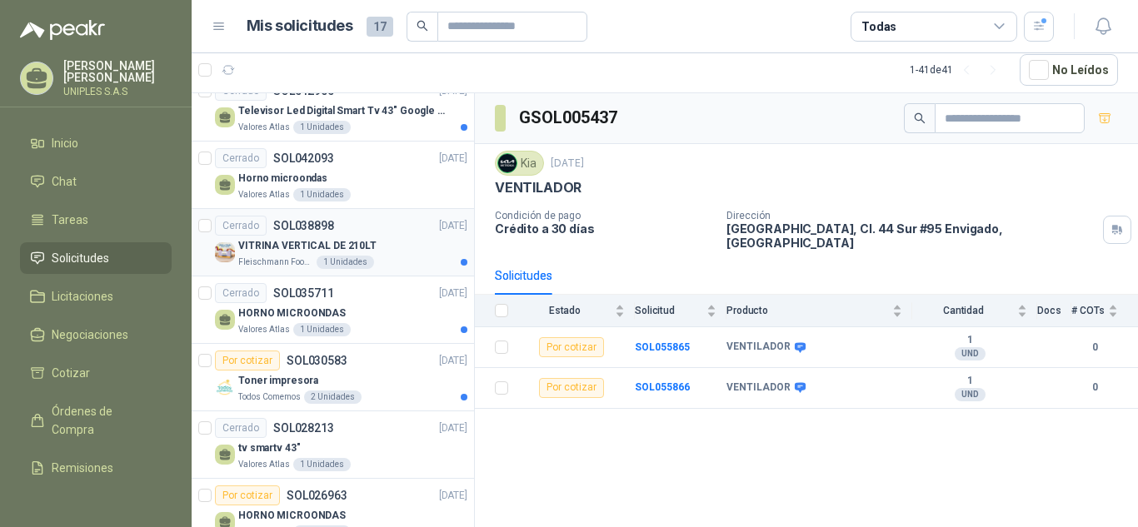
click at [305, 228] on p "SOL038898" at bounding box center [303, 226] width 61 height 12
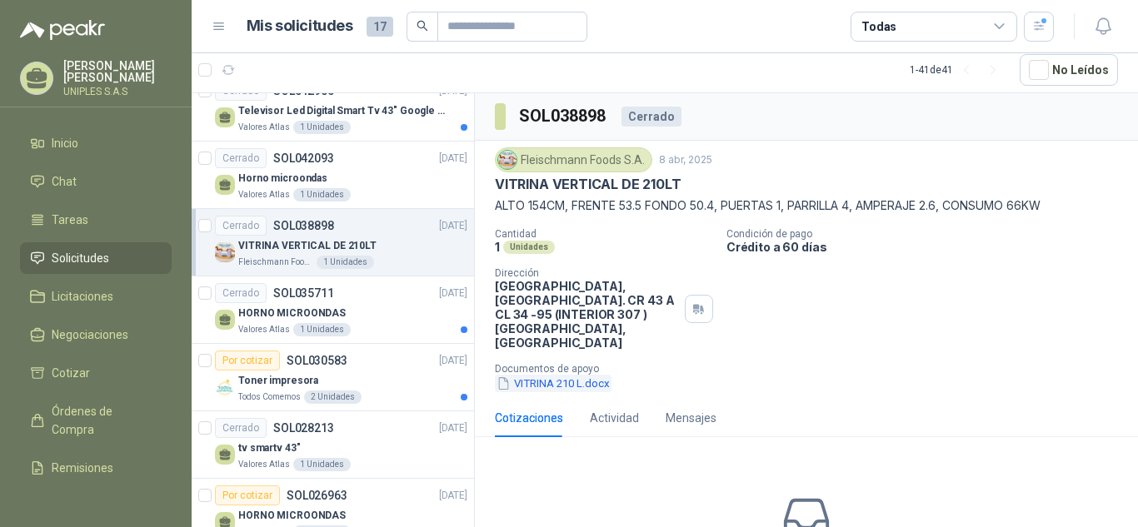
click at [529, 375] on button "VITRINA 210 L.docx" at bounding box center [553, 383] width 117 height 17
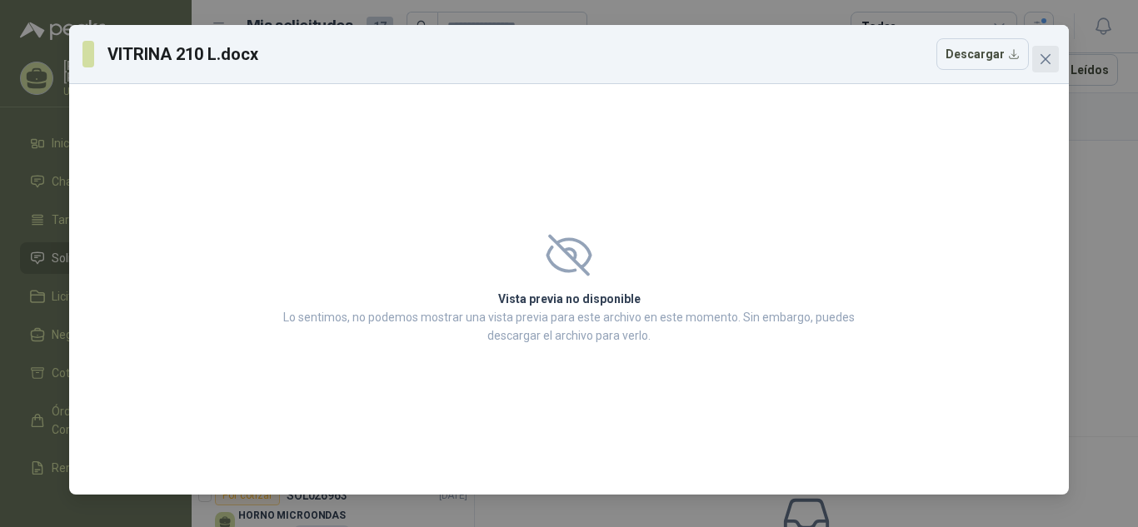
click at [1055, 58] on span "Close" at bounding box center [1045, 58] width 27 height 13
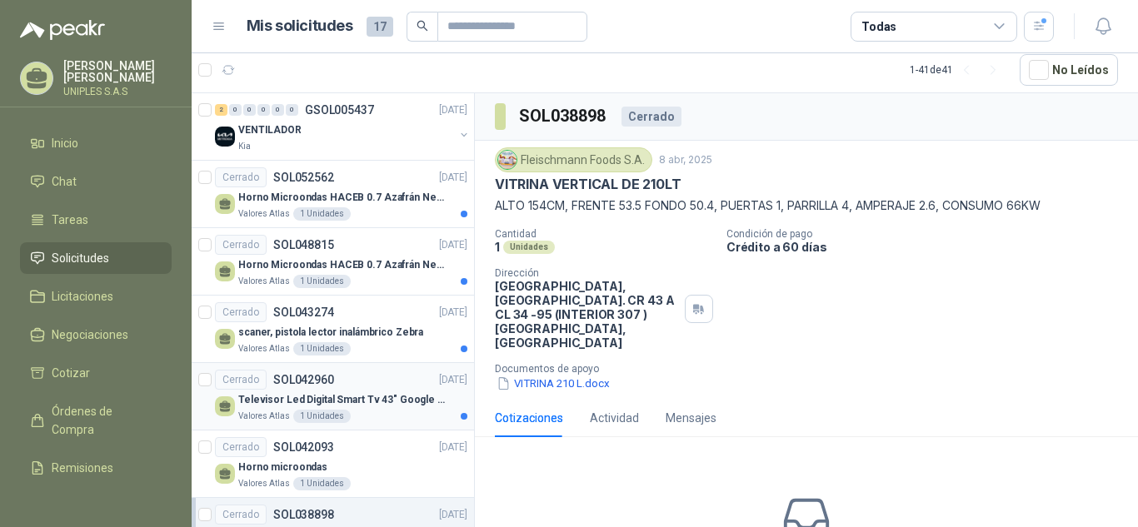
click at [302, 377] on p "SOL042960" at bounding box center [303, 380] width 61 height 12
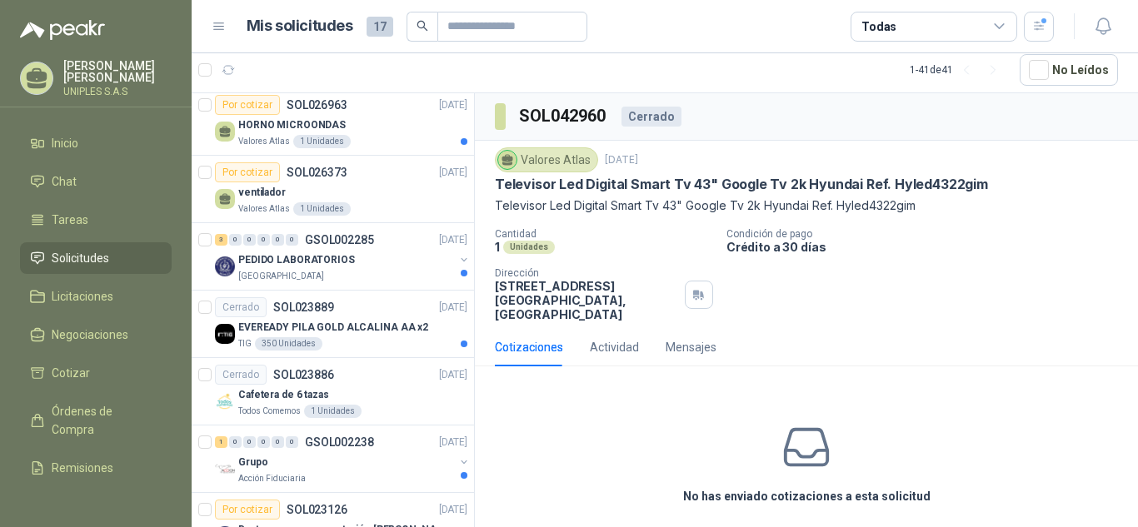
scroll to position [706, 0]
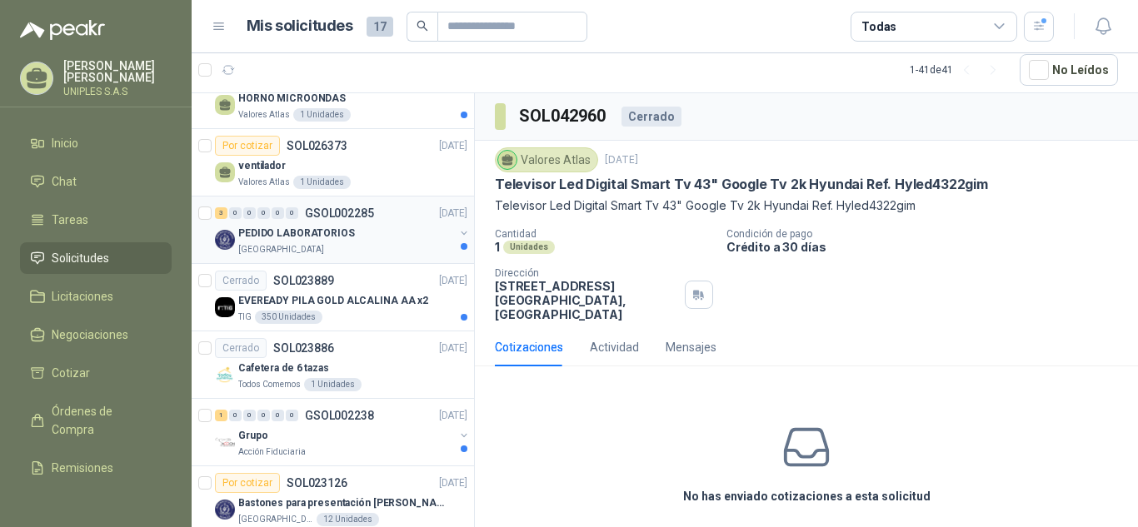
click at [333, 209] on p "GSOL002285" at bounding box center [339, 213] width 69 height 12
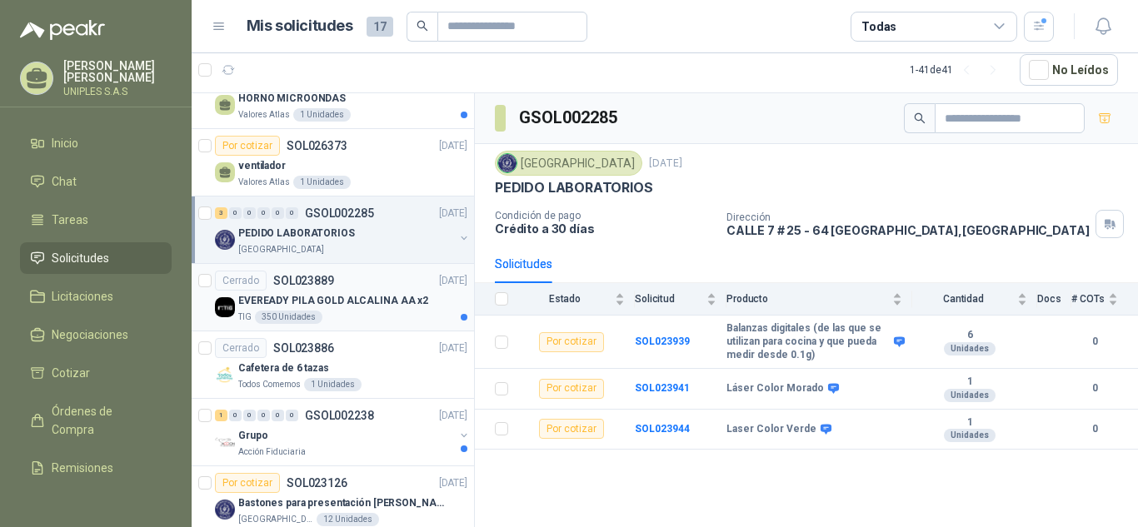
click at [314, 272] on div "Cerrado SOL023889" at bounding box center [274, 281] width 119 height 20
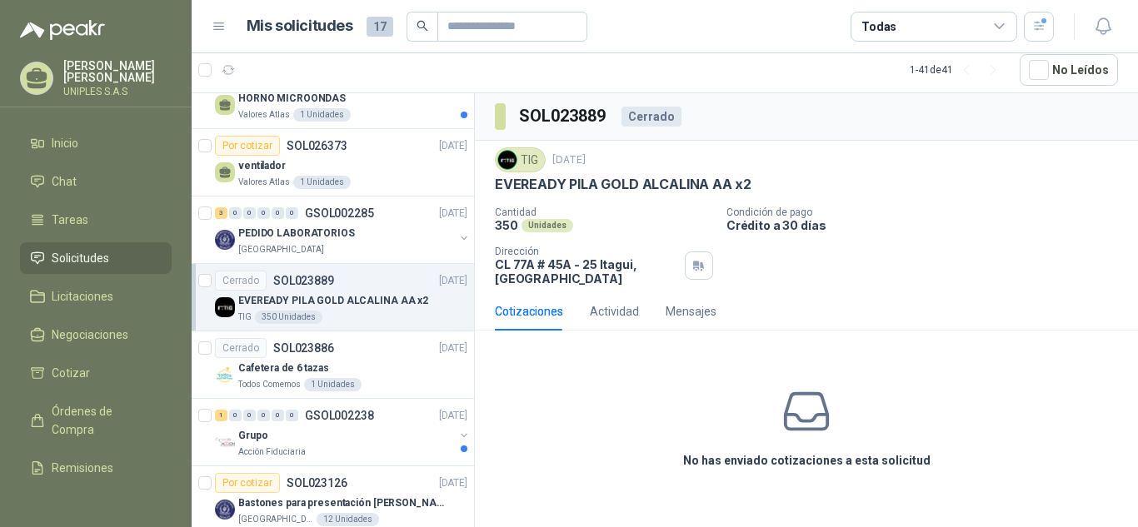
click at [506, 161] on img at bounding box center [507, 160] width 18 height 18
click at [536, 155] on div "TIG" at bounding box center [520, 159] width 51 height 25
click at [513, 314] on div "Cotizaciones" at bounding box center [529, 311] width 68 height 18
click at [634, 386] on div "No has enviado cotizaciones a esta solicitud" at bounding box center [806, 427] width 663 height 167
drag, startPoint x: 496, startPoint y: 266, endPoint x: 628, endPoint y: 260, distance: 131.7
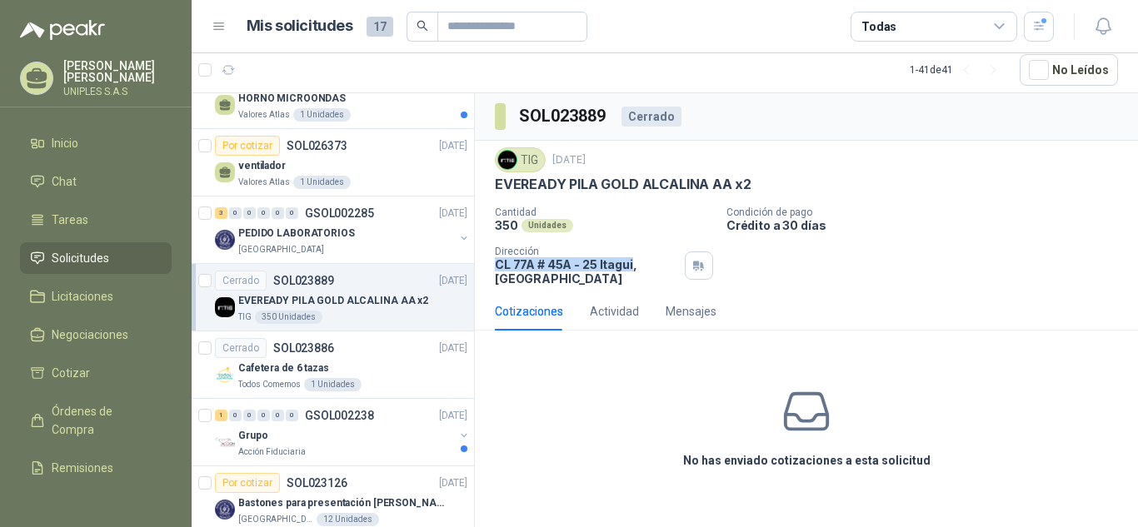
click at [628, 260] on p "CL 77A # 45A - 25 Itagui , Antioquia" at bounding box center [586, 271] width 183 height 28
copy p "CL 77A # 45A - 25 Itagui"
